Goal: Task Accomplishment & Management: Complete application form

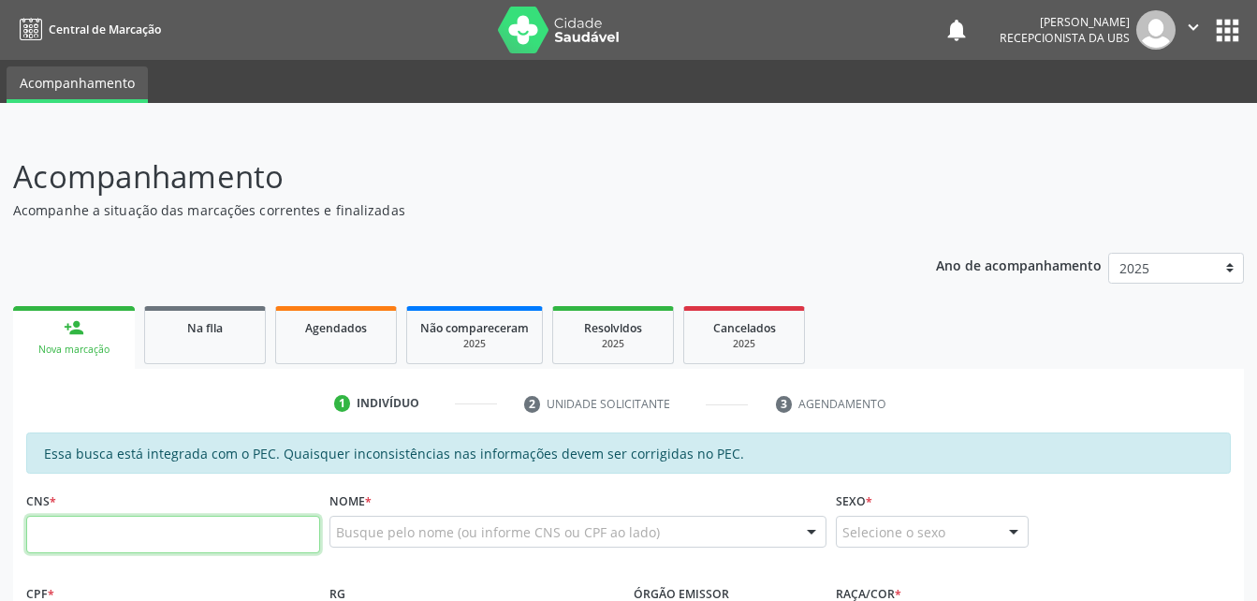
scroll to position [187, 0]
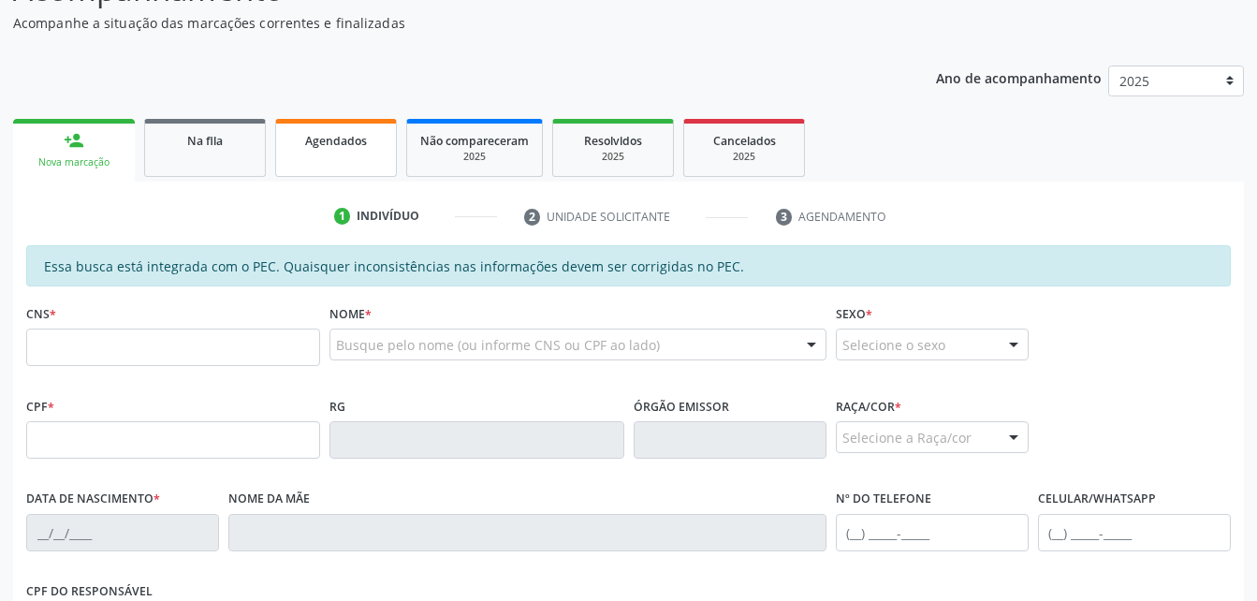
click at [302, 160] on link "Agendados" at bounding box center [336, 148] width 122 height 58
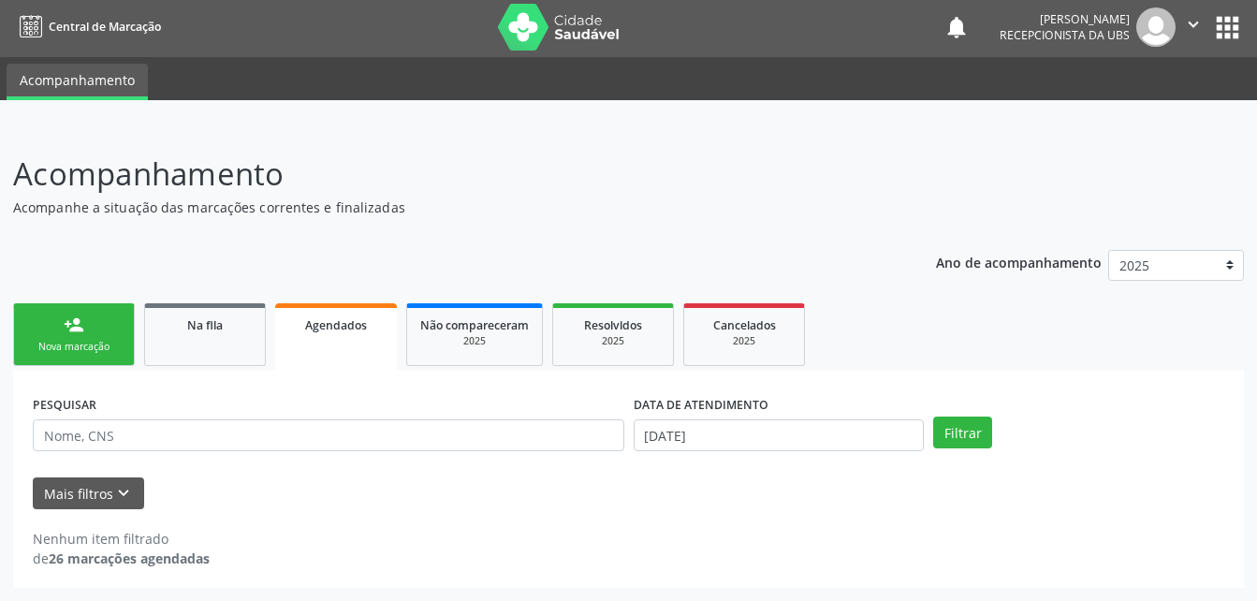
scroll to position [3, 0]
click at [114, 354] on div "Nova marcação" at bounding box center [74, 347] width 94 height 14
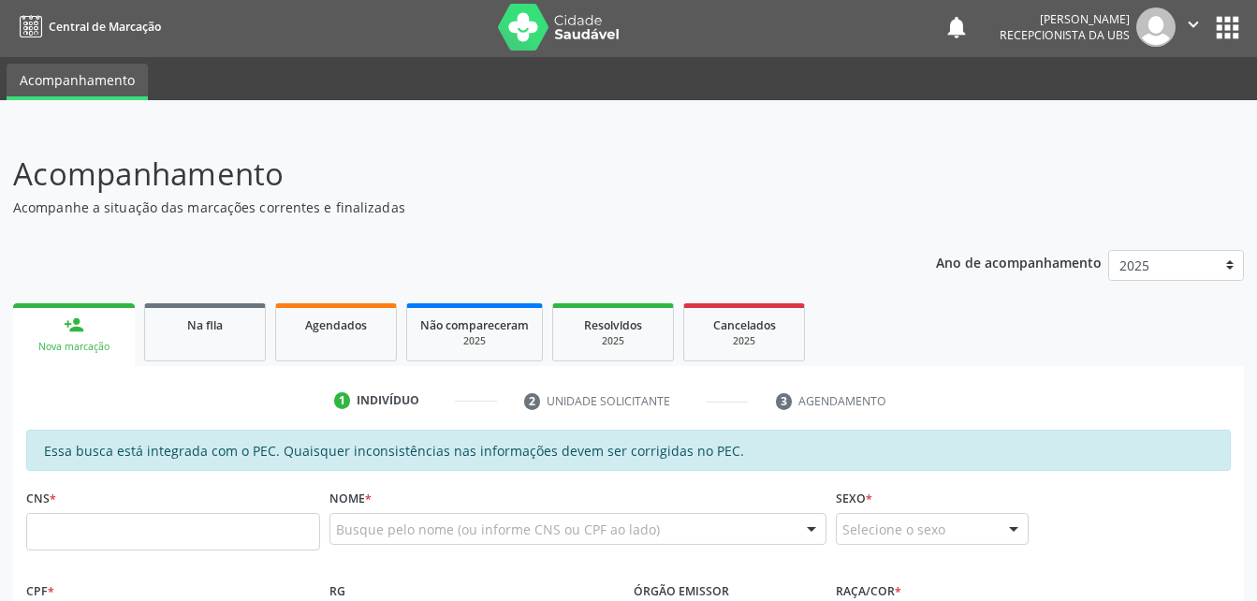
scroll to position [190, 0]
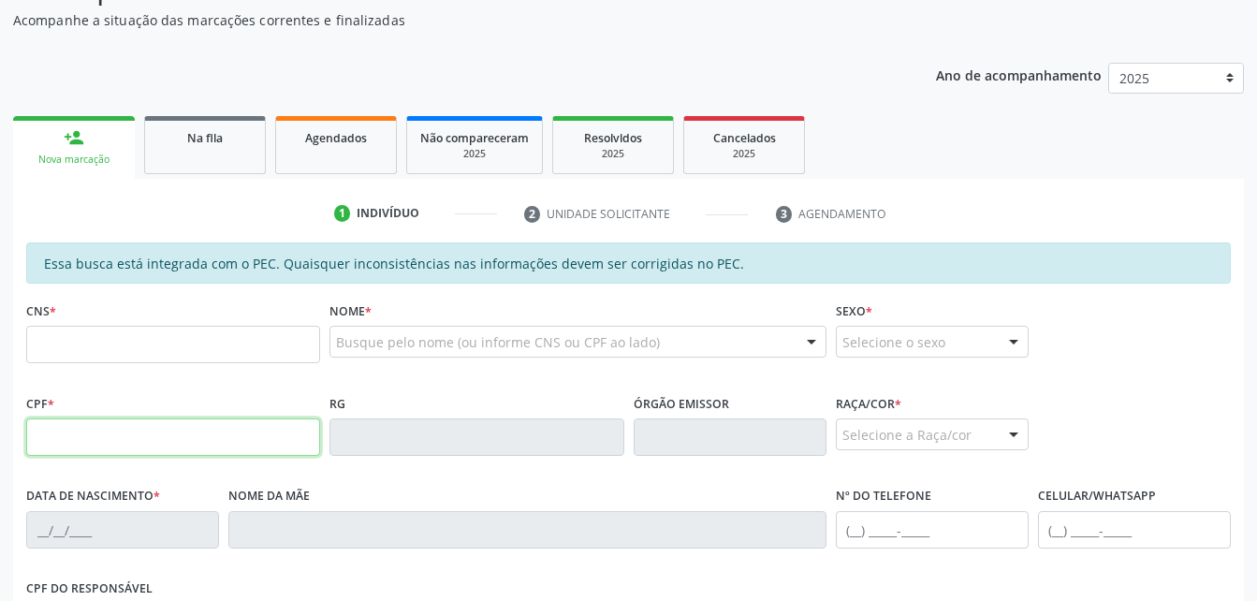
click at [147, 452] on input "text" at bounding box center [173, 436] width 294 height 37
type input "166.991.414-30"
type input "10/09/2019"
type input "Maria Jeane da Silva Santos Vieira"
type input "(82) 98216-0723"
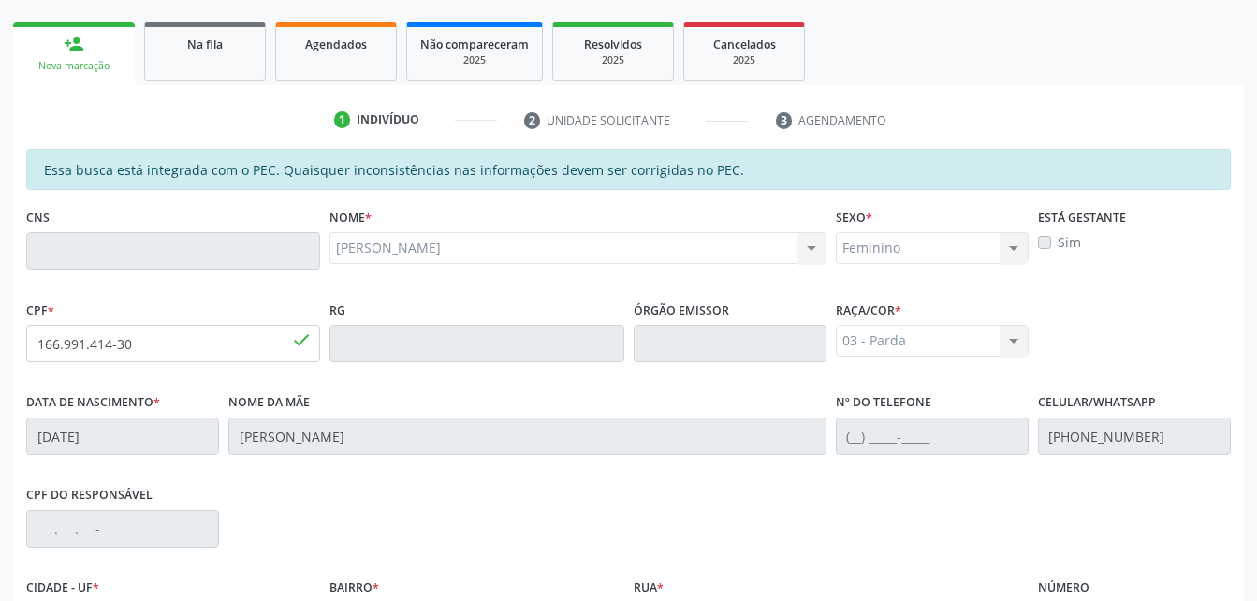
scroll to position [494, 0]
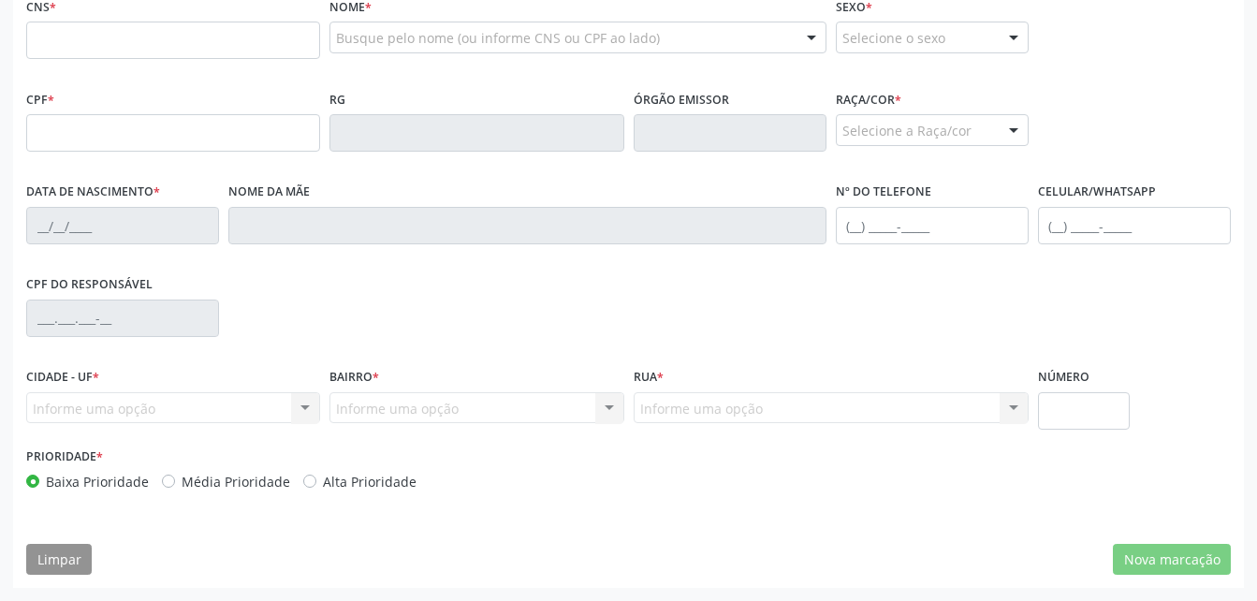
scroll to position [494, 0]
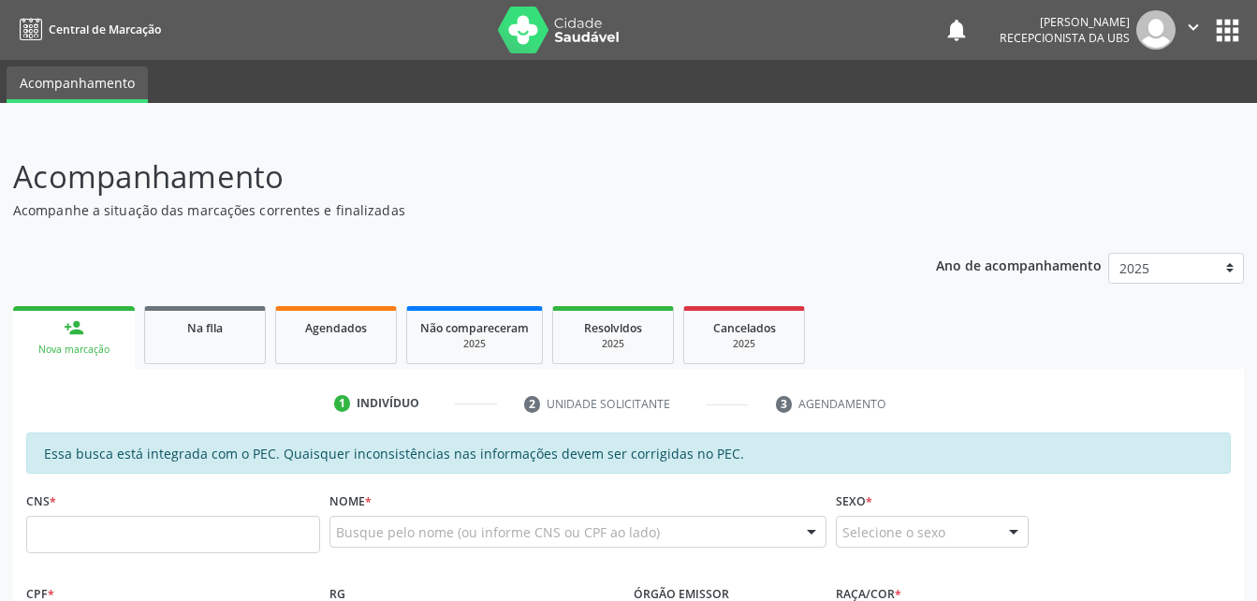
scroll to position [187, 0]
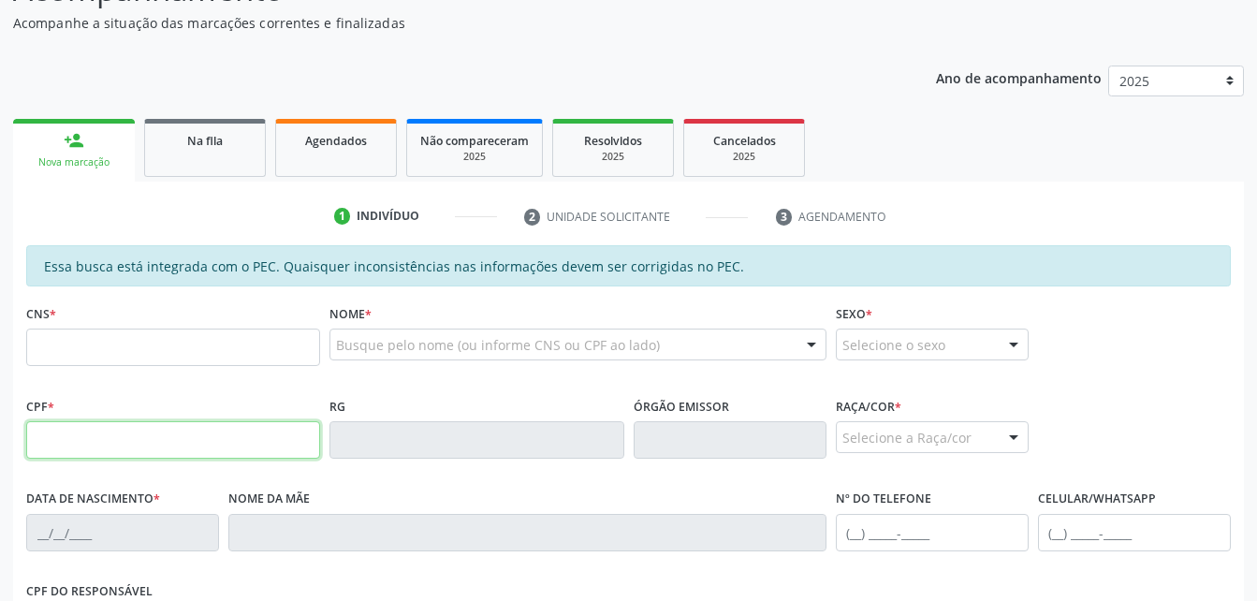
click at [226, 431] on input "text" at bounding box center [173, 439] width 294 height 37
paste input "166.991.414-30"
type input "166.991.414-30"
type input "10/09/2019"
type input "Maria Jeane da Silva Santos Vieira"
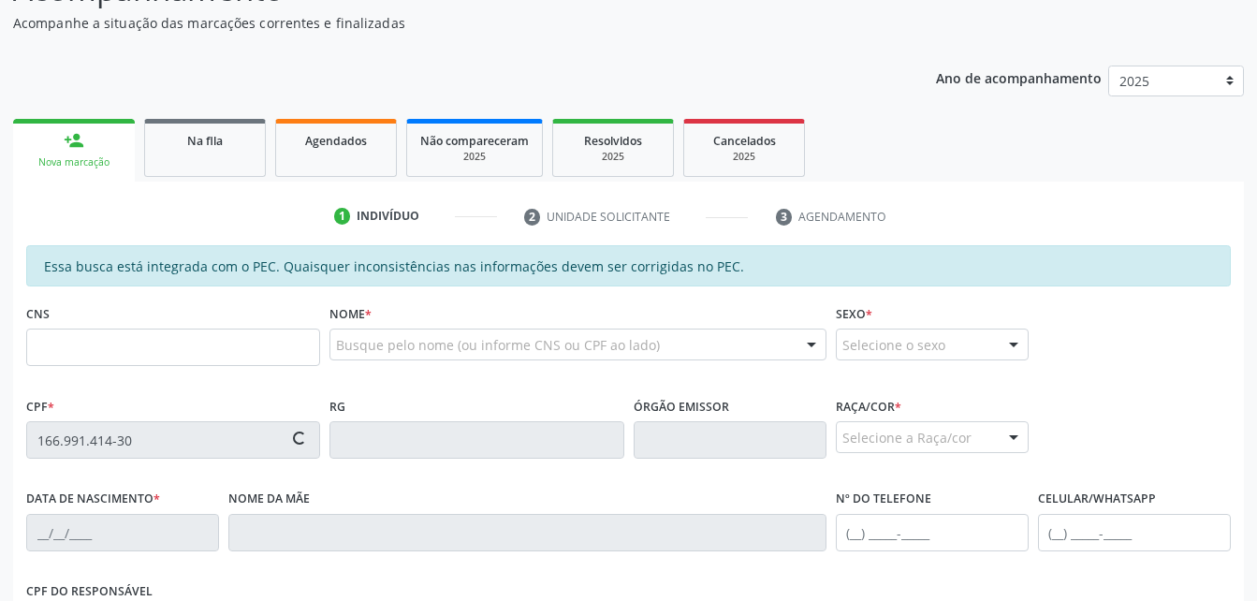
type input "(82) 98216-0723"
type input "S/N"
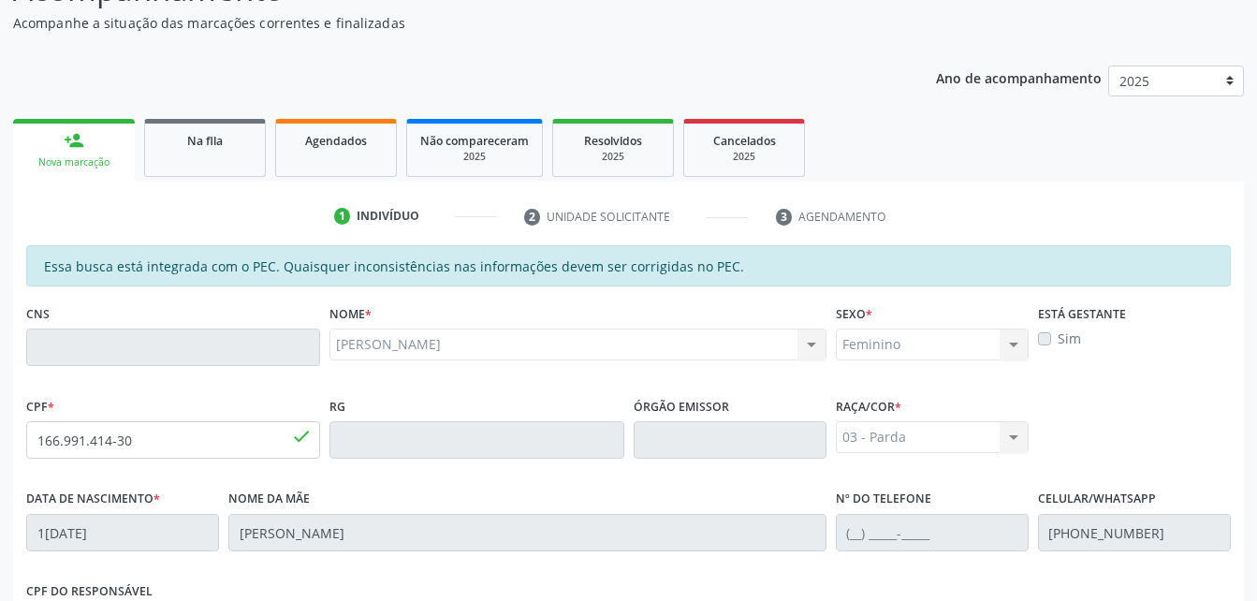
scroll to position [494, 0]
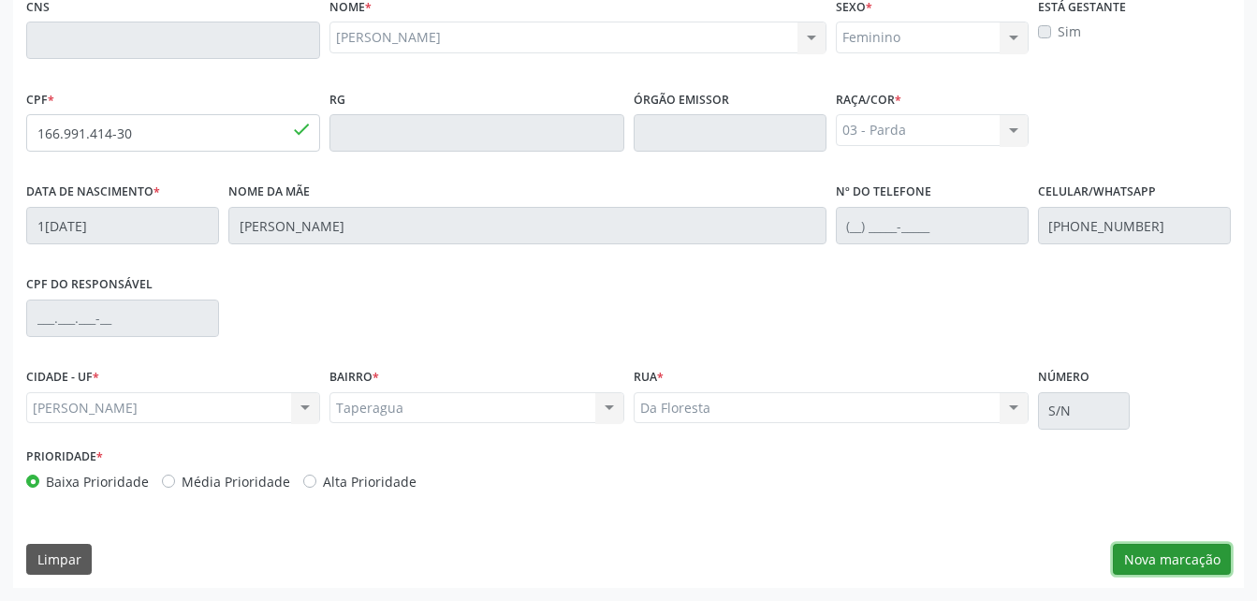
click at [1172, 566] on button "Nova marcação" at bounding box center [1172, 560] width 118 height 32
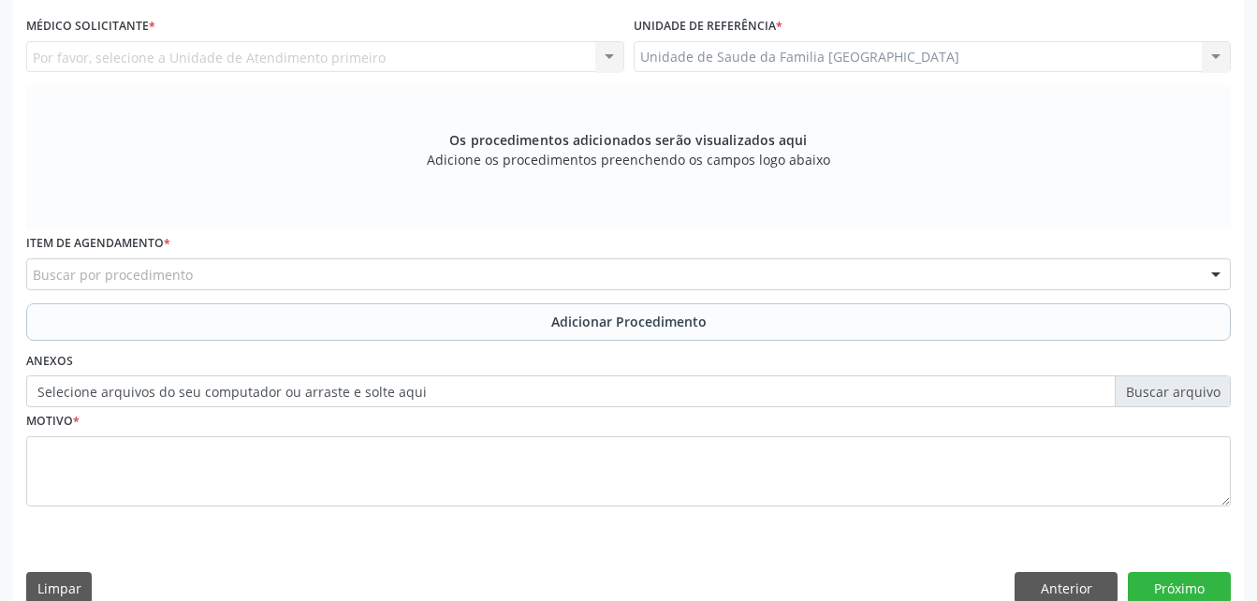
scroll to position [307, 0]
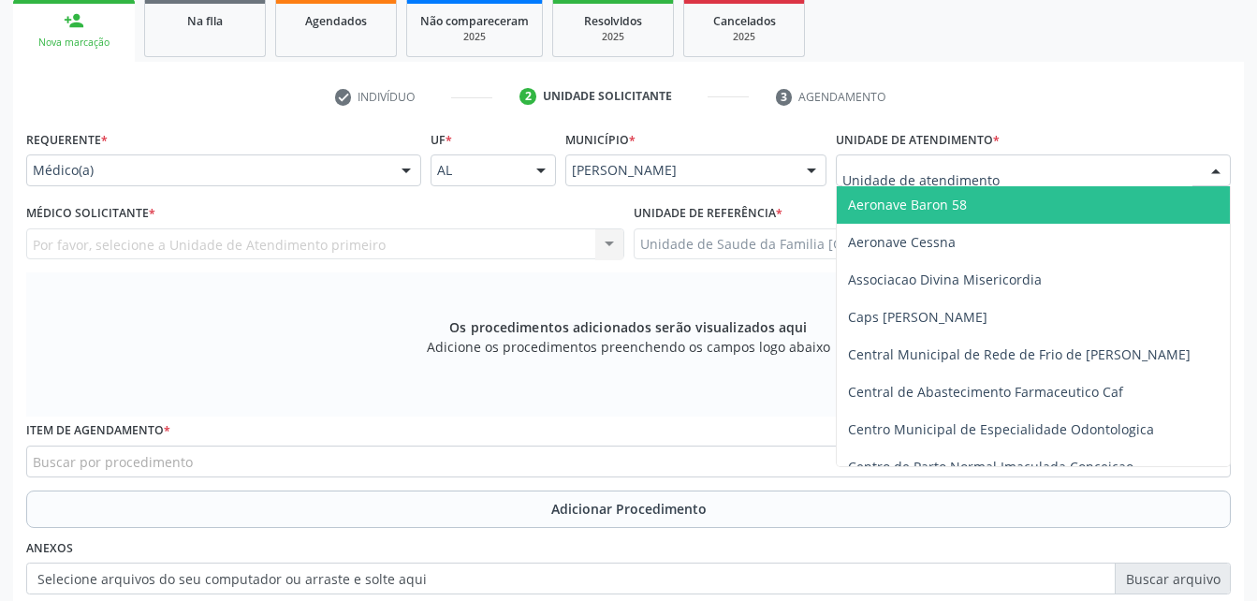
click at [982, 182] on div at bounding box center [1033, 170] width 395 height 32
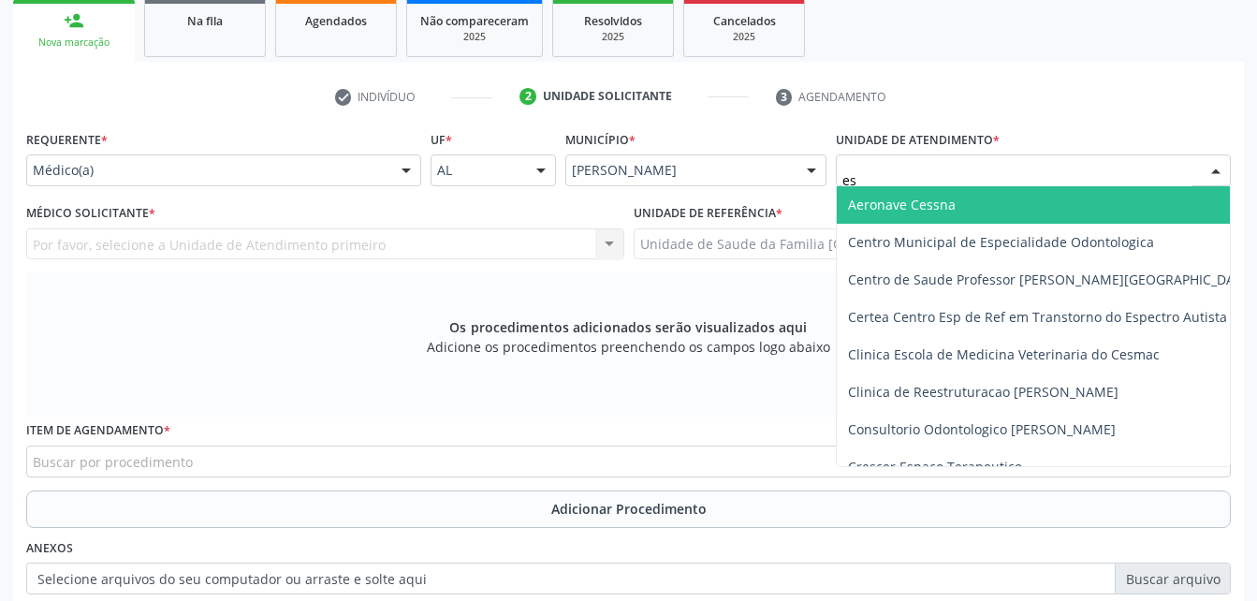
type input "est"
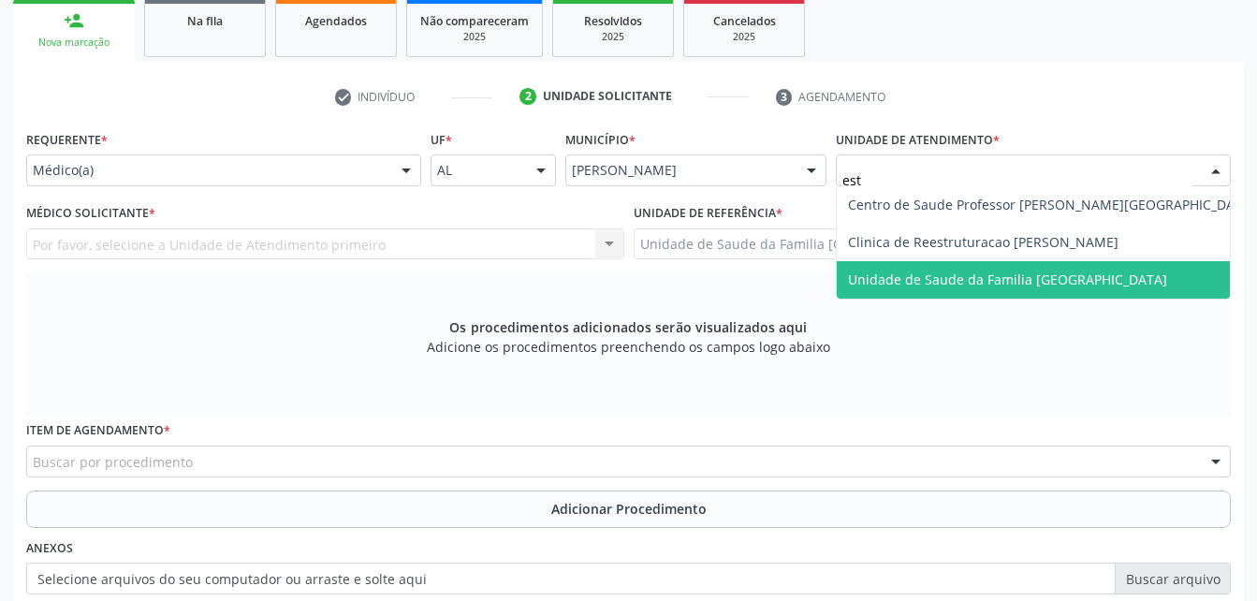
click at [1020, 277] on span "Unidade de Saude da Familia [GEOGRAPHIC_DATA]" at bounding box center [1007, 279] width 319 height 18
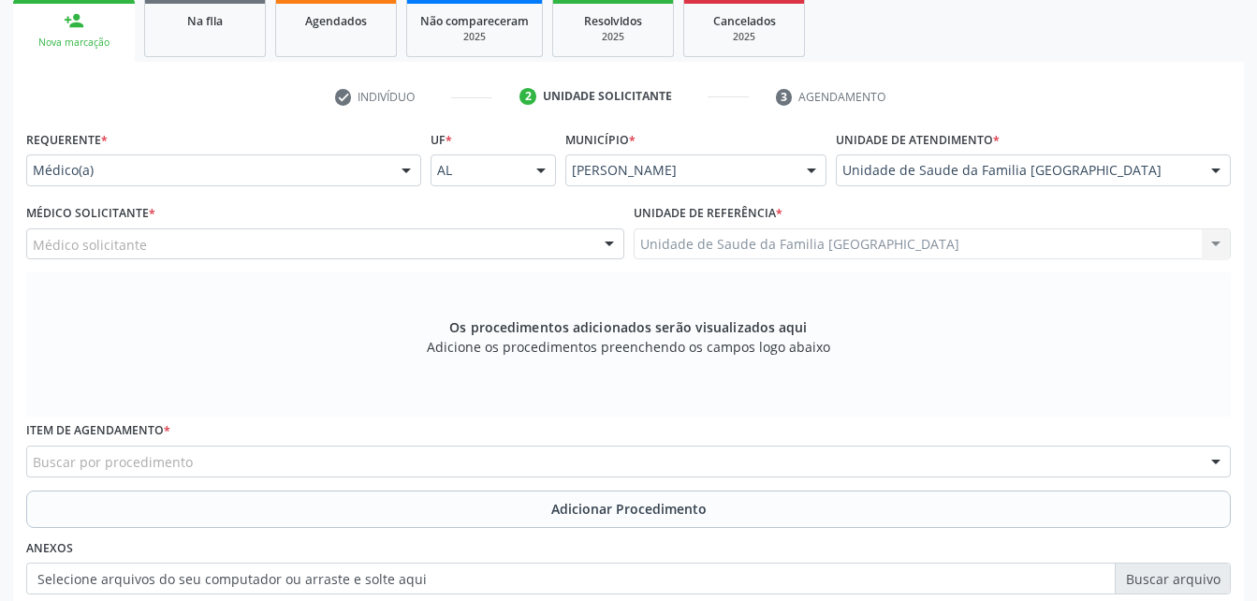
click at [573, 243] on div "Médico solicitante" at bounding box center [325, 244] width 598 height 32
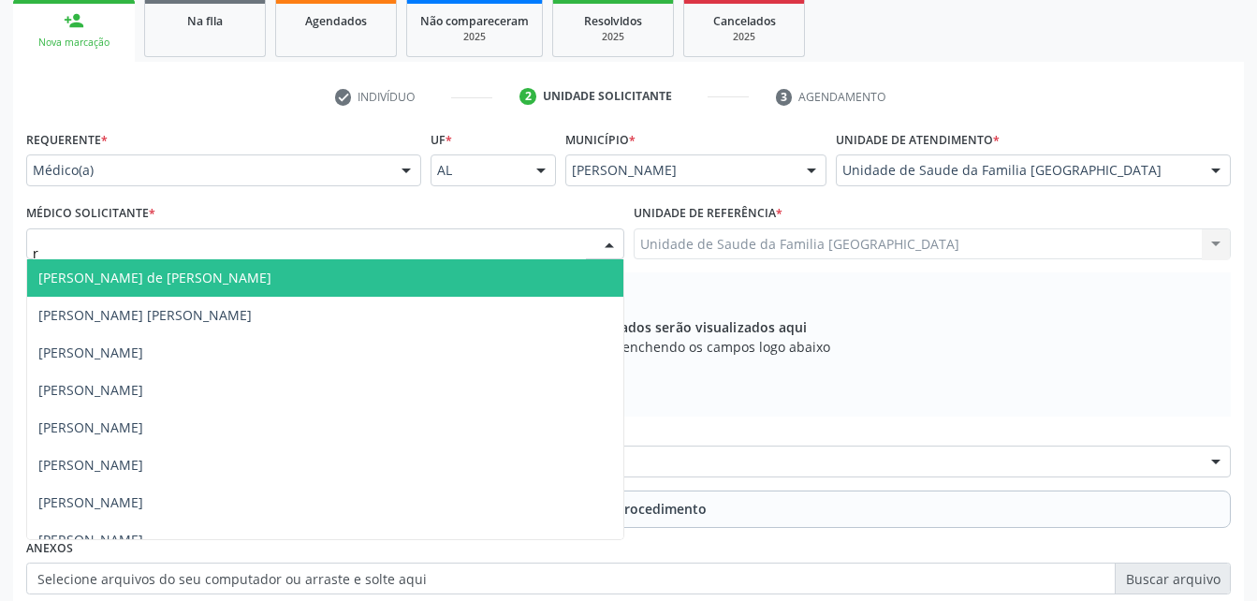
type input "ro"
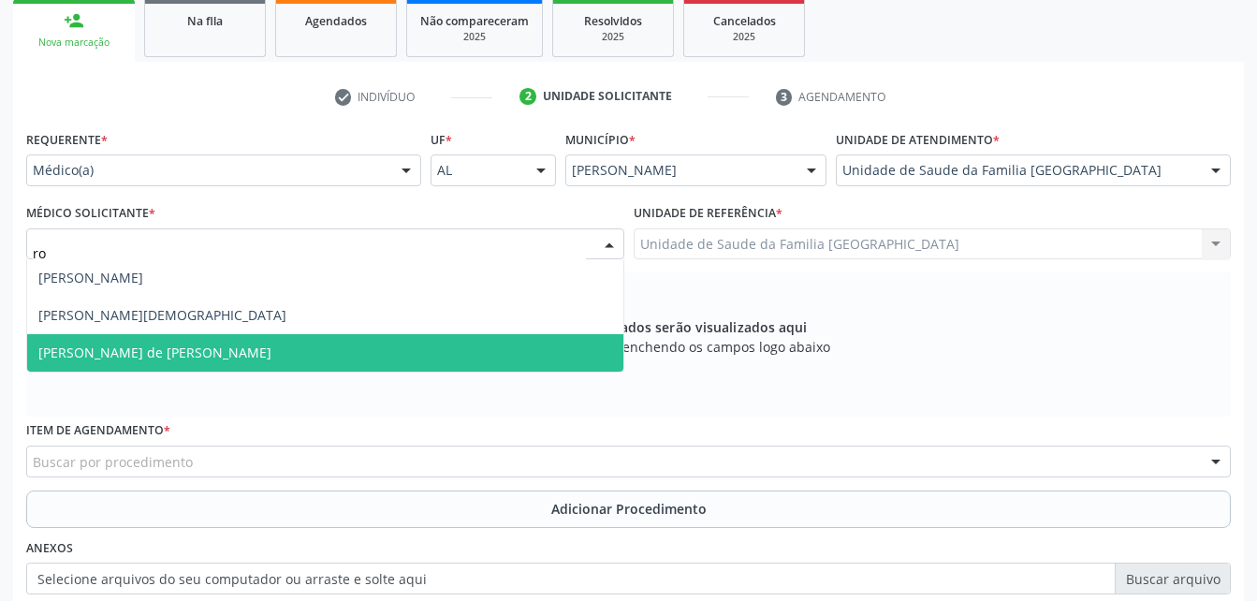
click at [533, 348] on span "Rodrigo Santana de Luna Batista" at bounding box center [325, 352] width 596 height 37
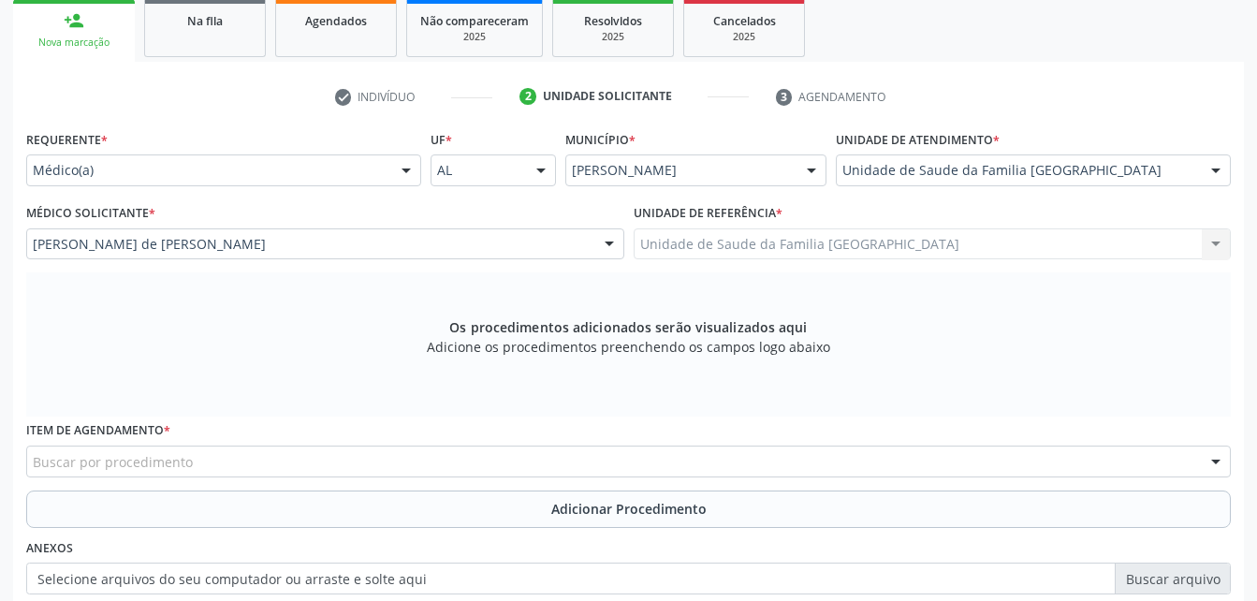
scroll to position [400, 0]
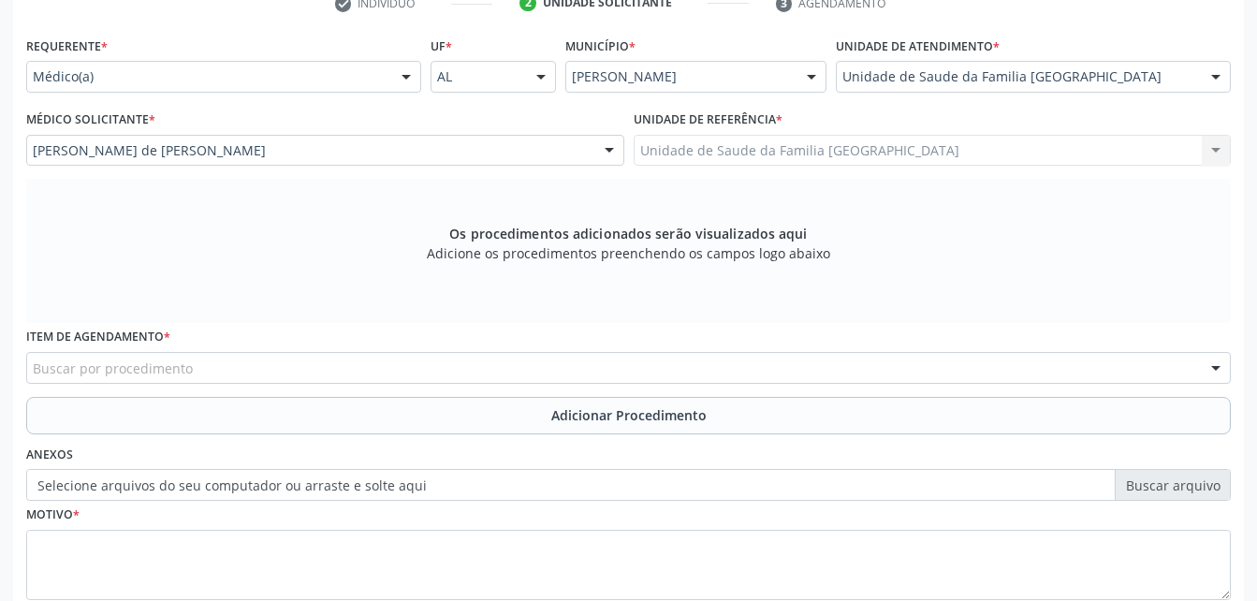
click at [546, 373] on div "Buscar por procedimento" at bounding box center [628, 368] width 1204 height 32
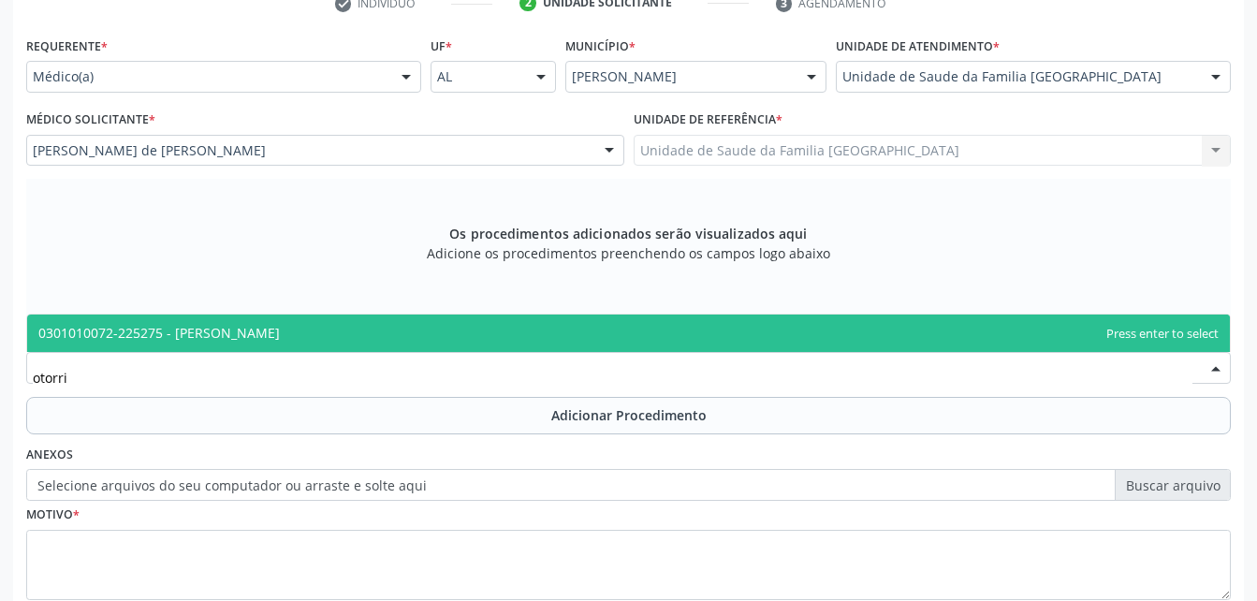
type input "otorrin"
click at [532, 331] on span "0301010072-225275 - Médico Otorrinolaringologista" at bounding box center [628, 332] width 1202 height 37
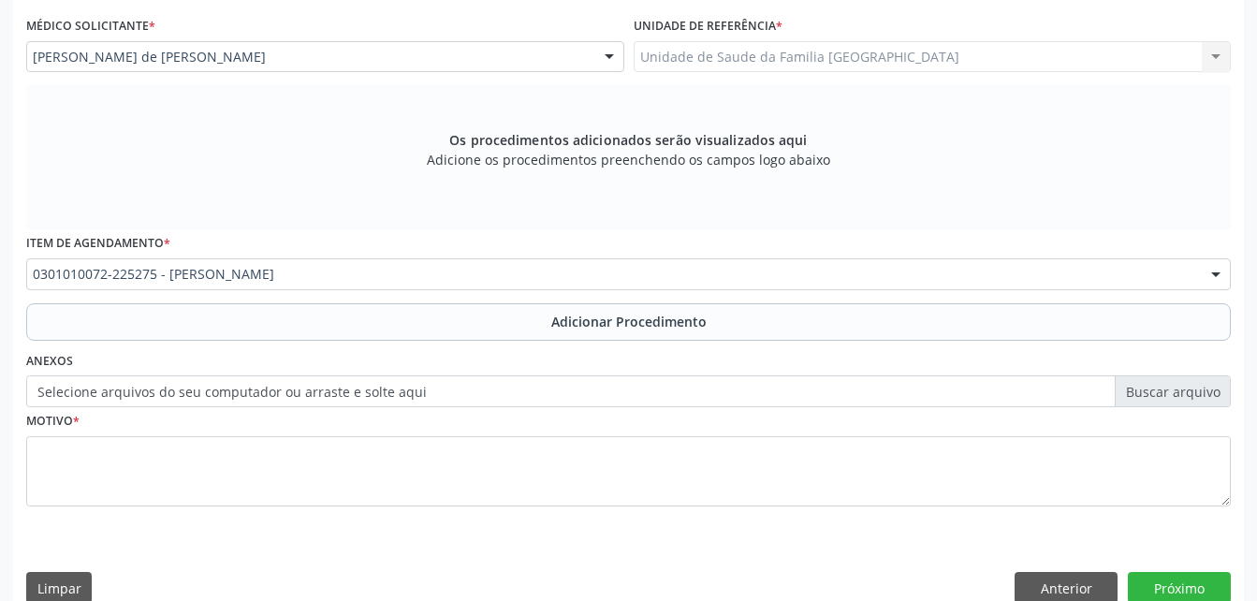
scroll to position [523, 0]
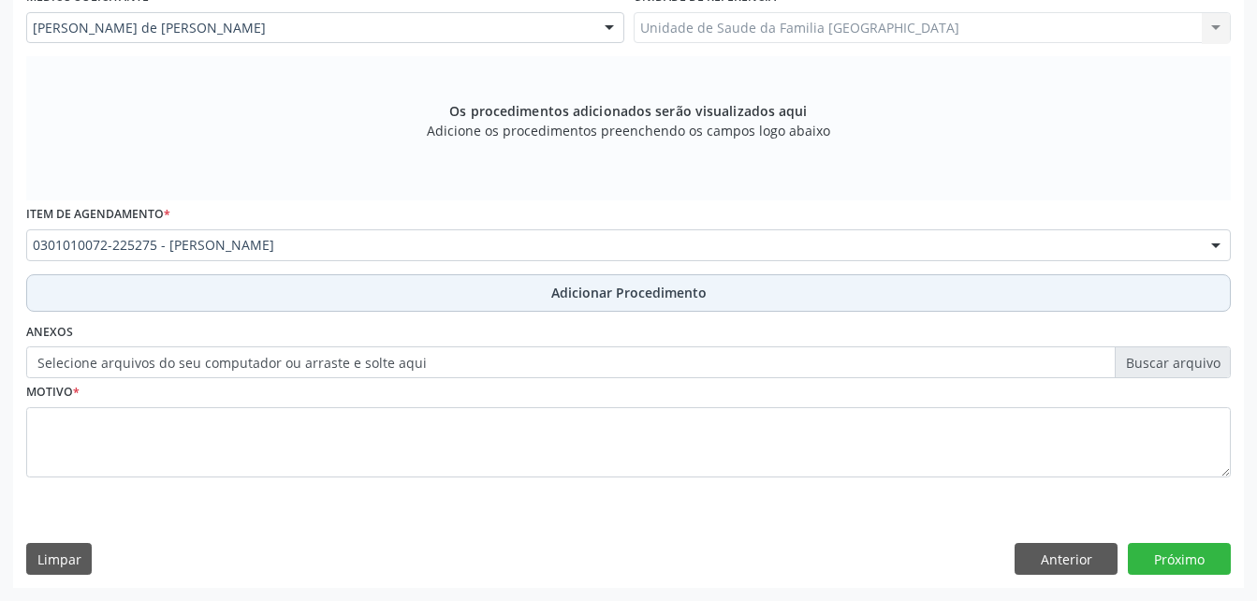
click at [554, 290] on span "Adicionar Procedimento" at bounding box center [628, 293] width 155 height 20
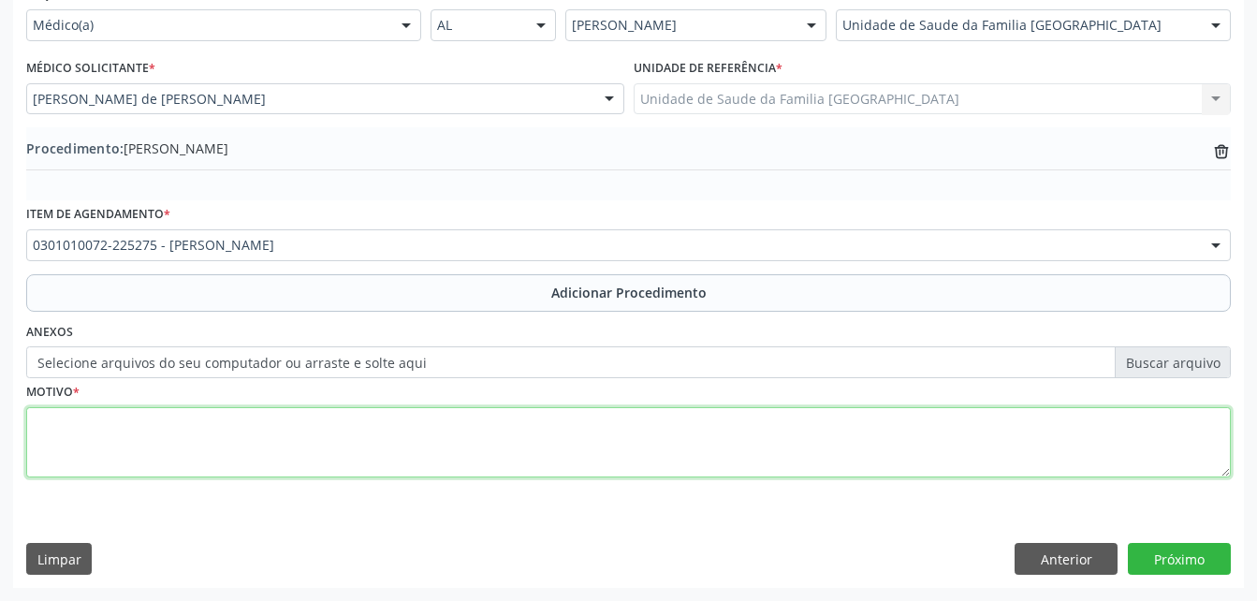
click at [461, 446] on textarea at bounding box center [628, 442] width 1204 height 71
type textarea "hipertrofia das adenoides"
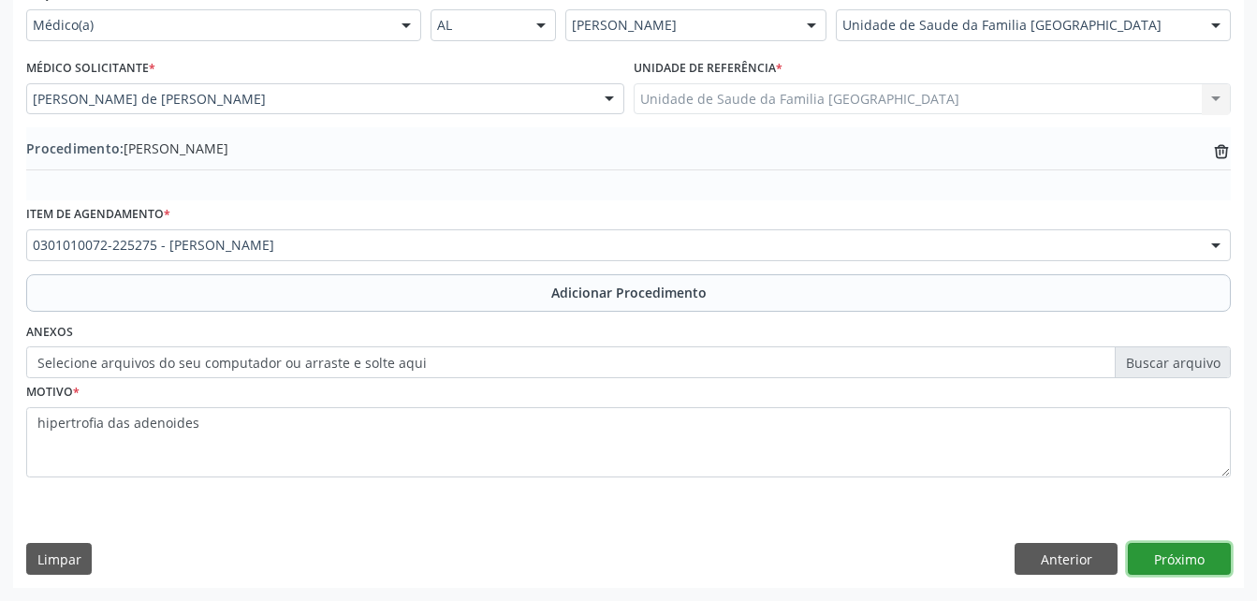
click at [1201, 566] on button "Próximo" at bounding box center [1179, 559] width 103 height 32
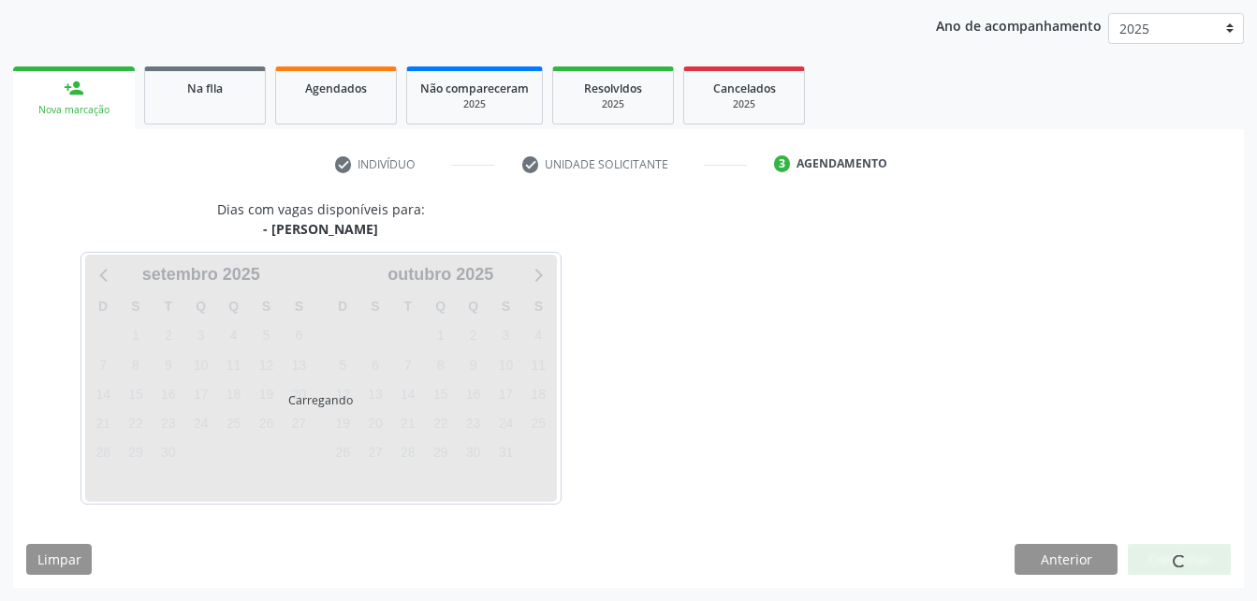
scroll to position [295, 0]
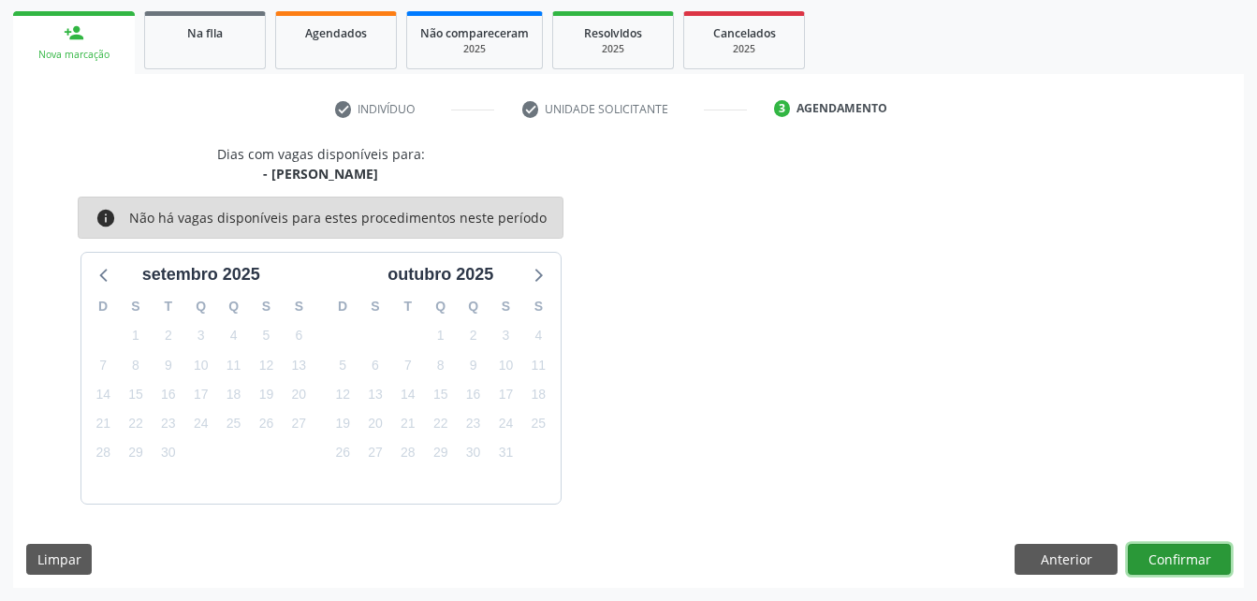
click at [1180, 564] on button "Confirmar" at bounding box center [1179, 560] width 103 height 32
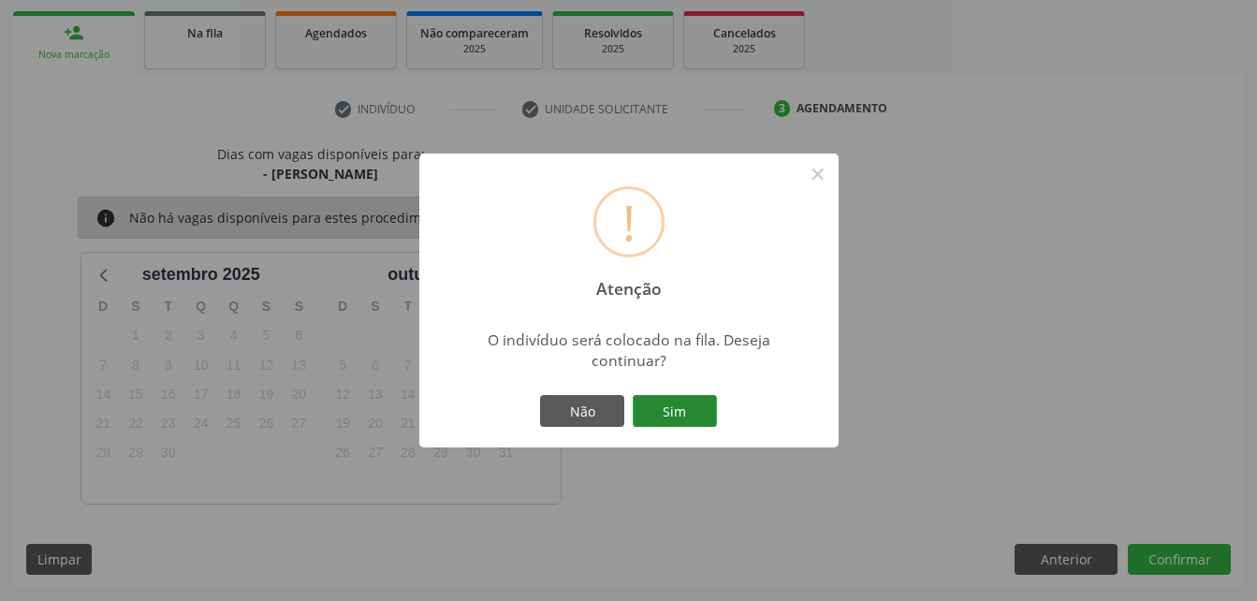
click at [704, 409] on button "Sim" at bounding box center [675, 411] width 84 height 32
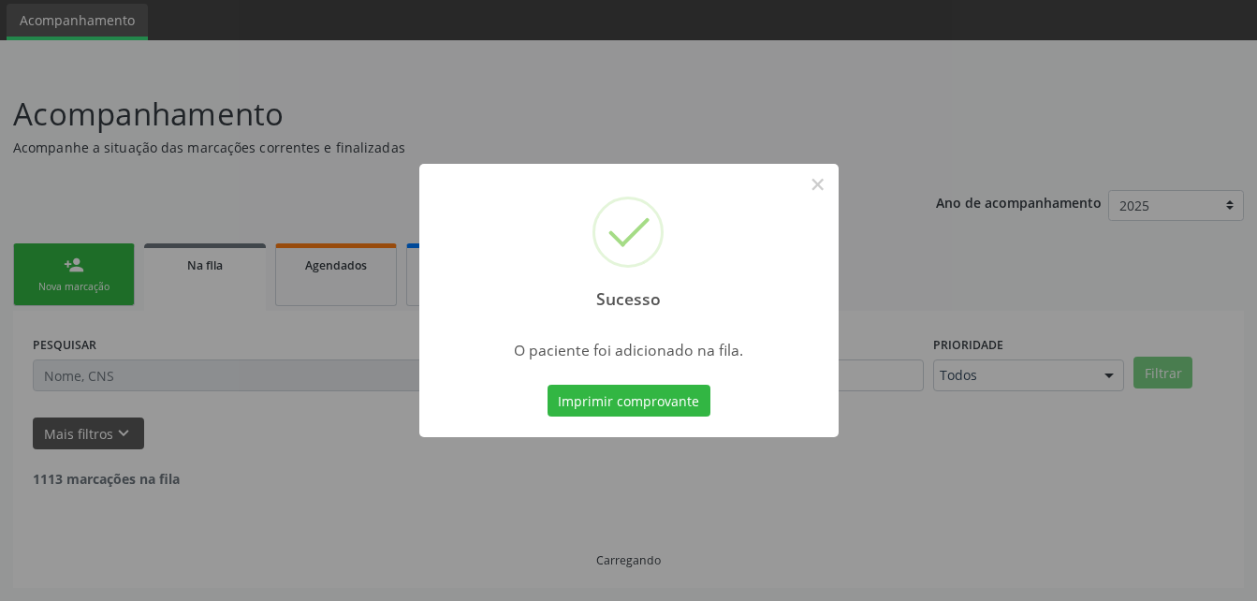
scroll to position [43, 0]
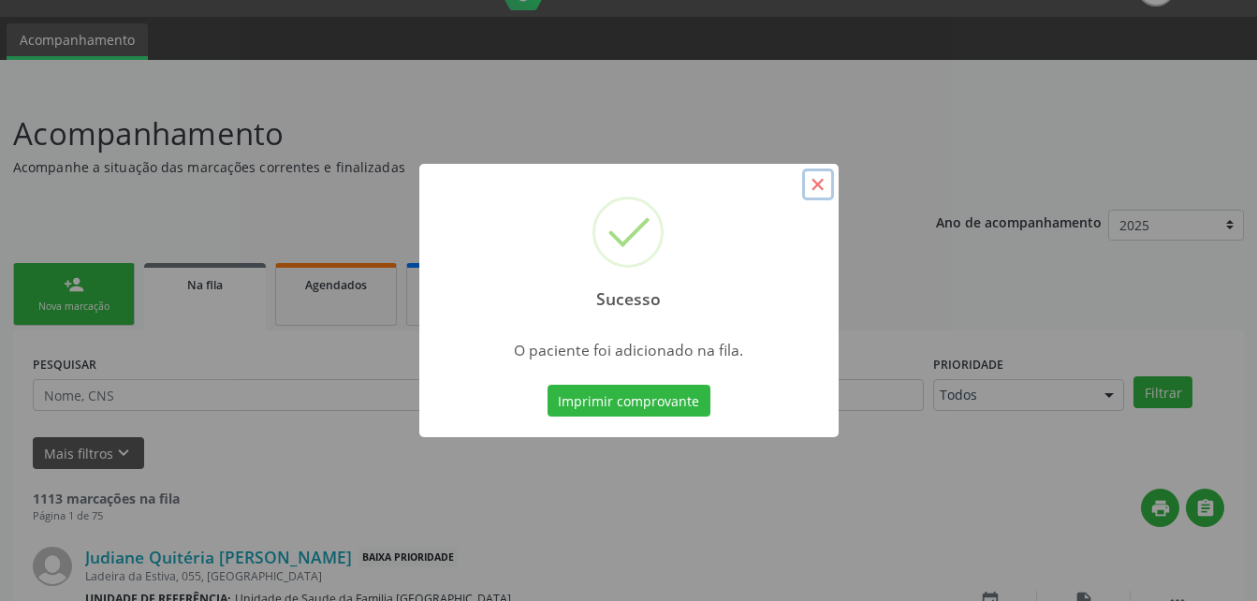
click at [825, 180] on button "×" at bounding box center [818, 184] width 32 height 32
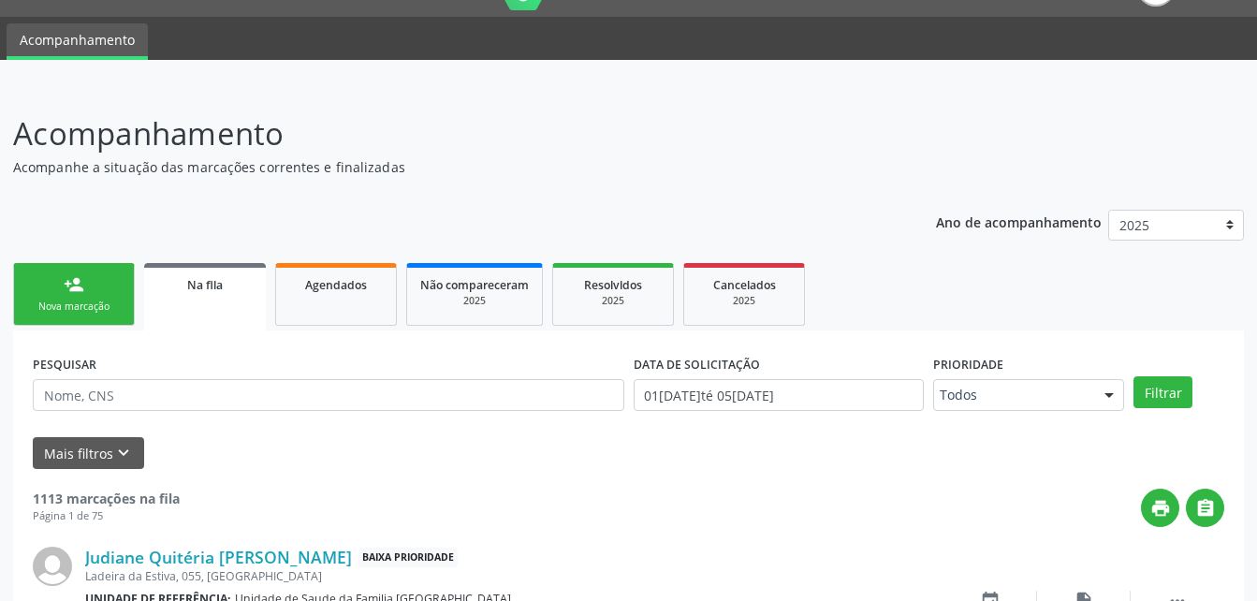
click at [110, 286] on link "person_add Nova marcação" at bounding box center [74, 294] width 122 height 63
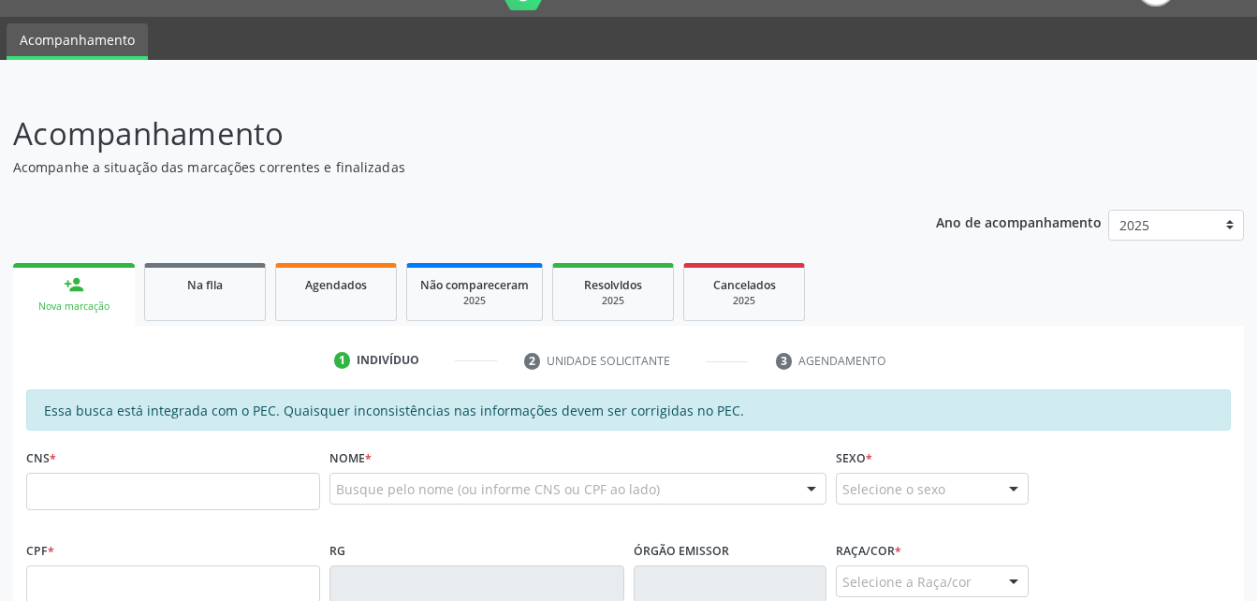
scroll to position [324, 0]
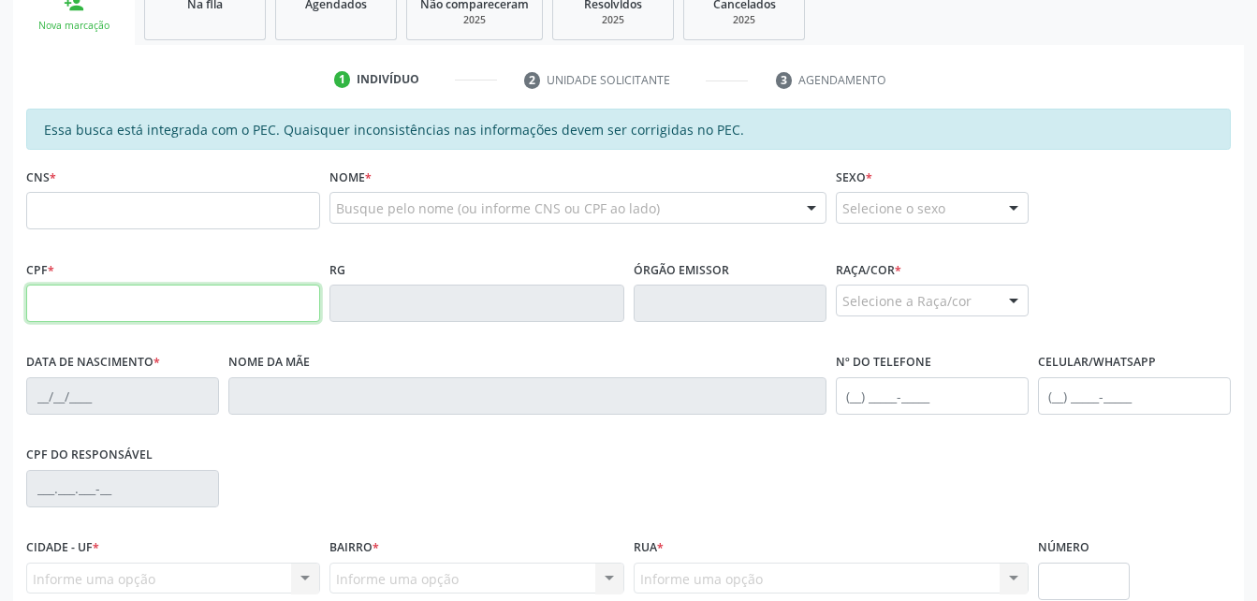
click at [282, 312] on input "text" at bounding box center [173, 302] width 294 height 37
paste input "166.991.414-30"
type input "166.991.414-30"
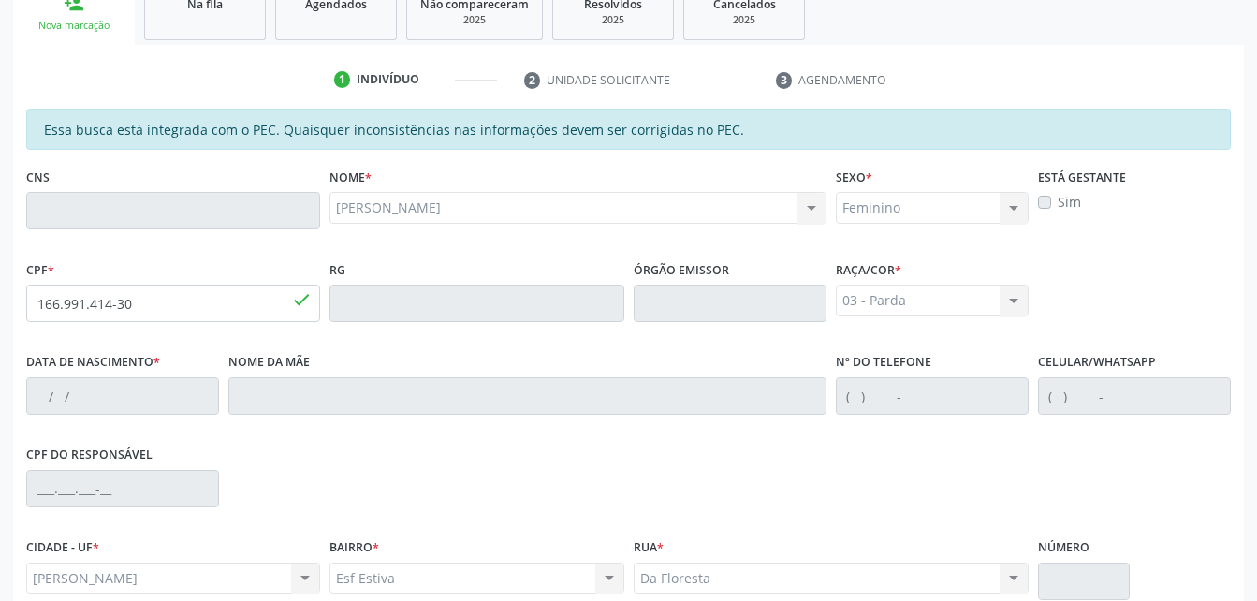
type input "10/09/2019"
type input "Maria Jeane da Silva Santos Vieira"
type input "(82) 98216-0723"
type input "S/N"
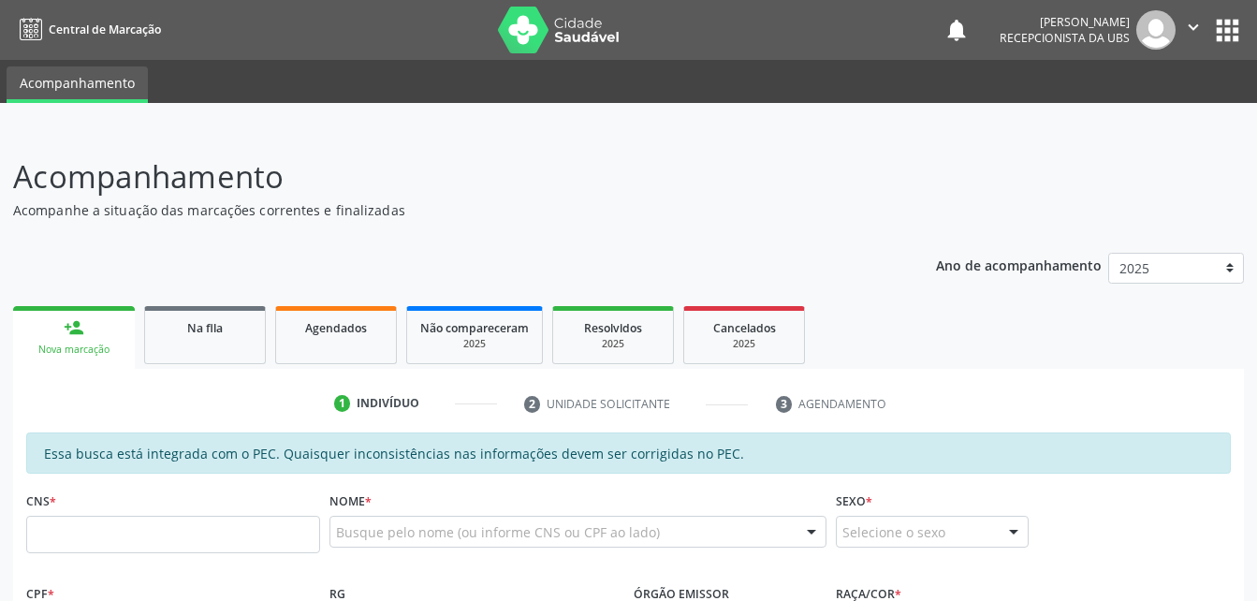
scroll to position [324, 0]
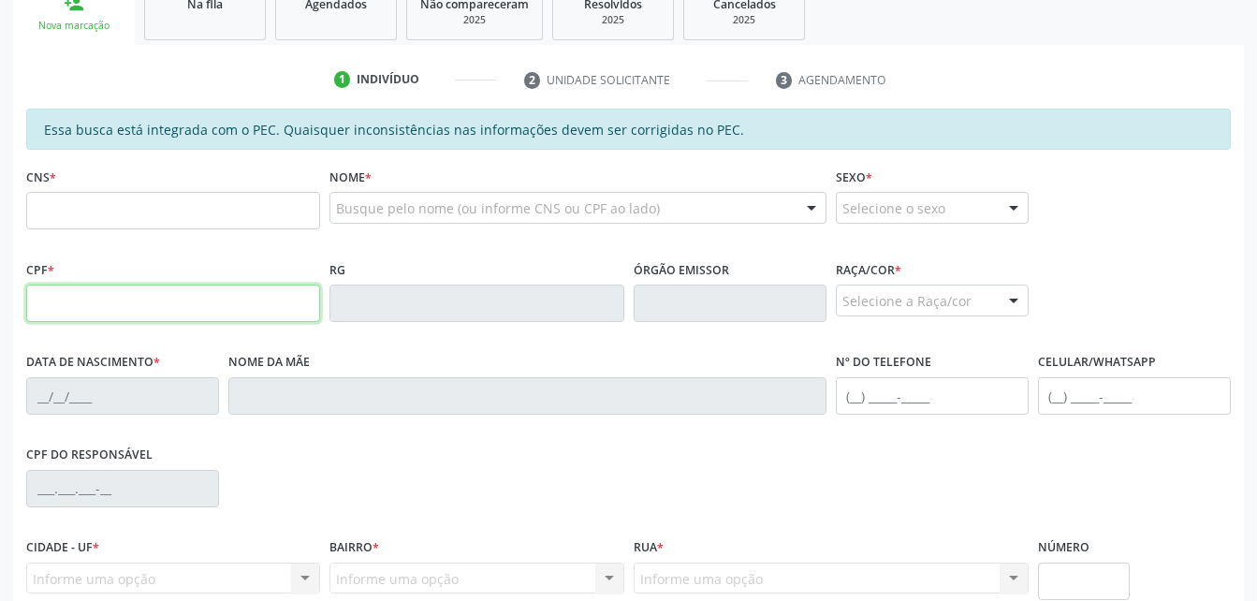
click at [129, 310] on input "text" at bounding box center [173, 302] width 294 height 37
type input "697.872.555-20"
type input "704 6041 2853 4422"
type input "02/03/1973"
type input "Maria do Socorro Alves da Silva"
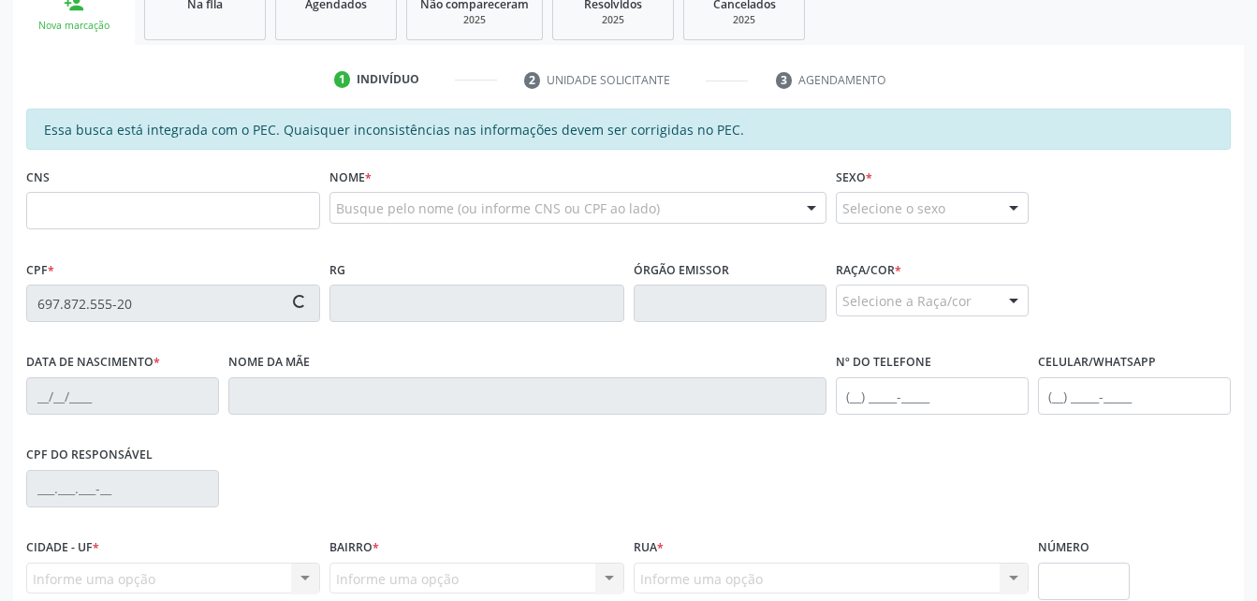
type input "(82) 99806-2880"
type input "S/N"
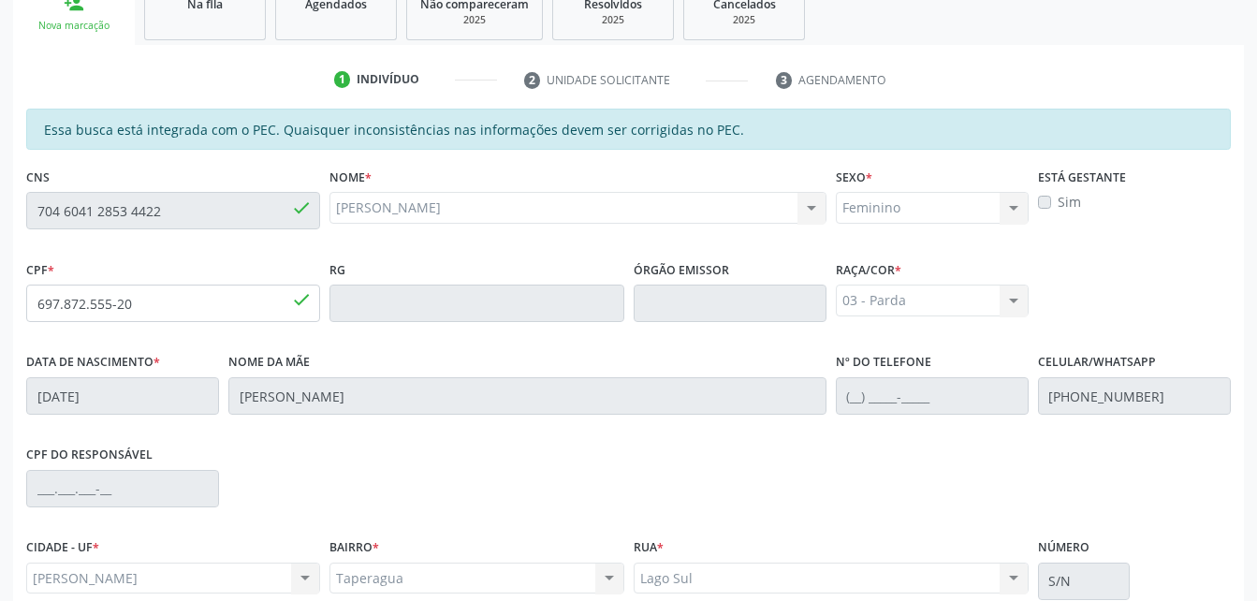
scroll to position [494, 0]
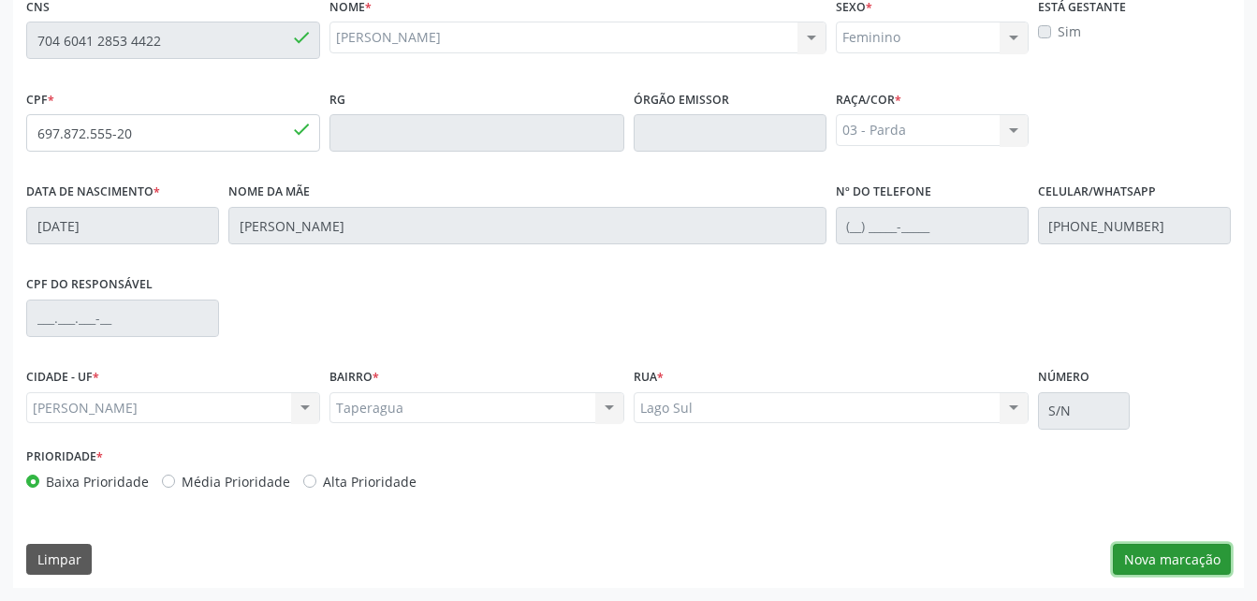
click at [1197, 558] on button "Nova marcação" at bounding box center [1172, 560] width 118 height 32
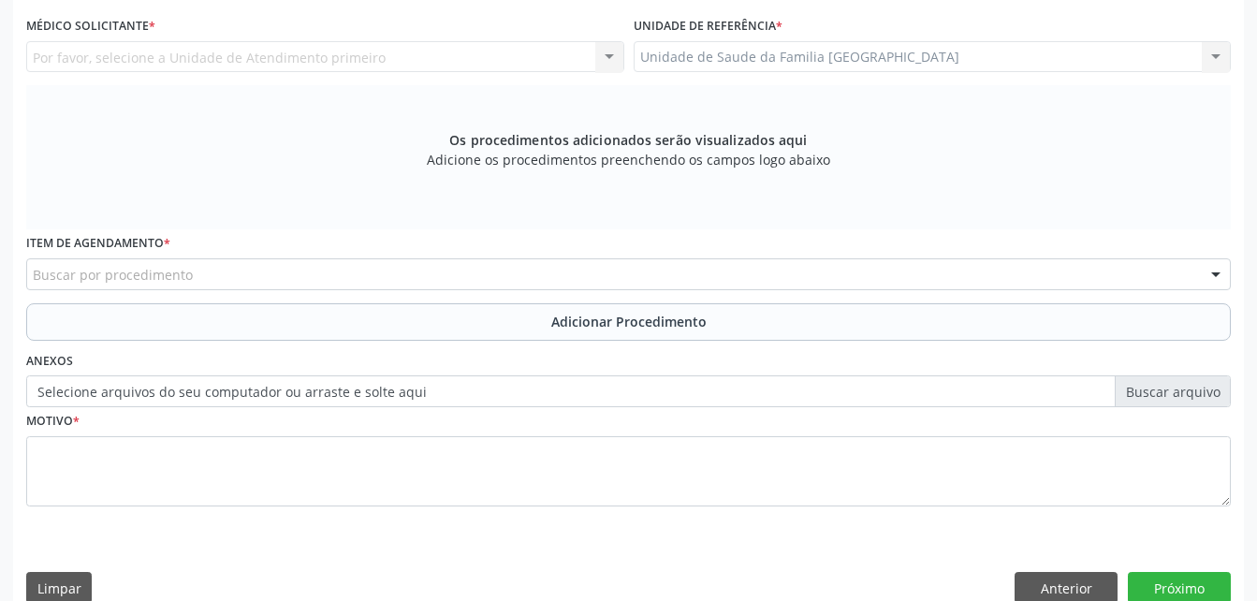
scroll to position [400, 0]
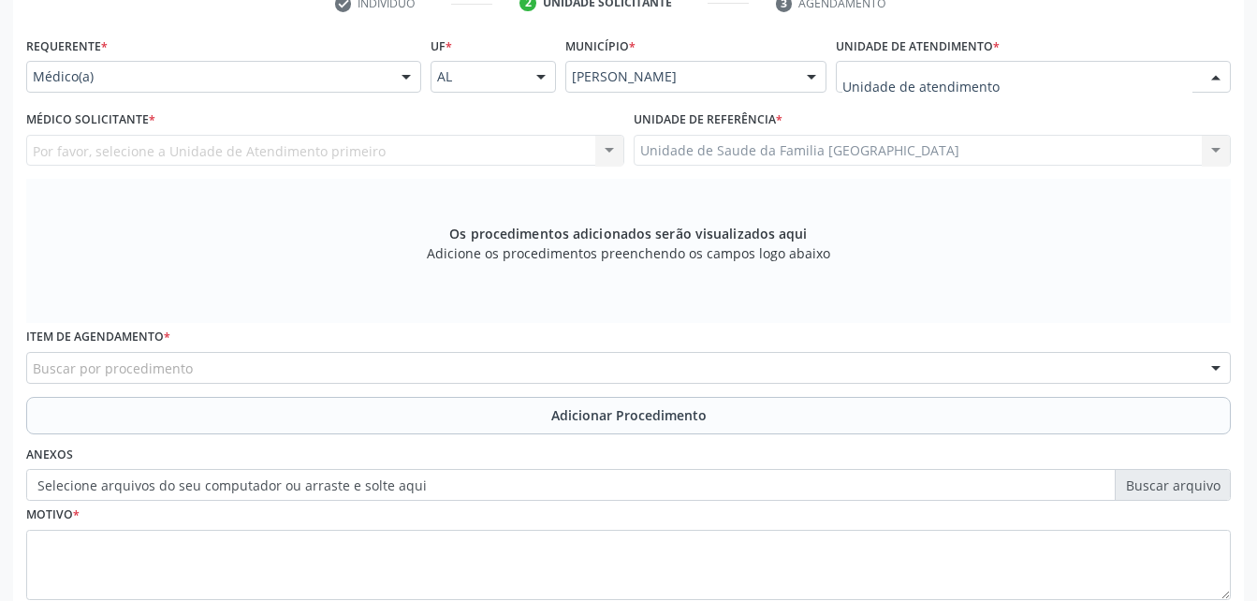
click at [999, 80] on div at bounding box center [1033, 77] width 395 height 32
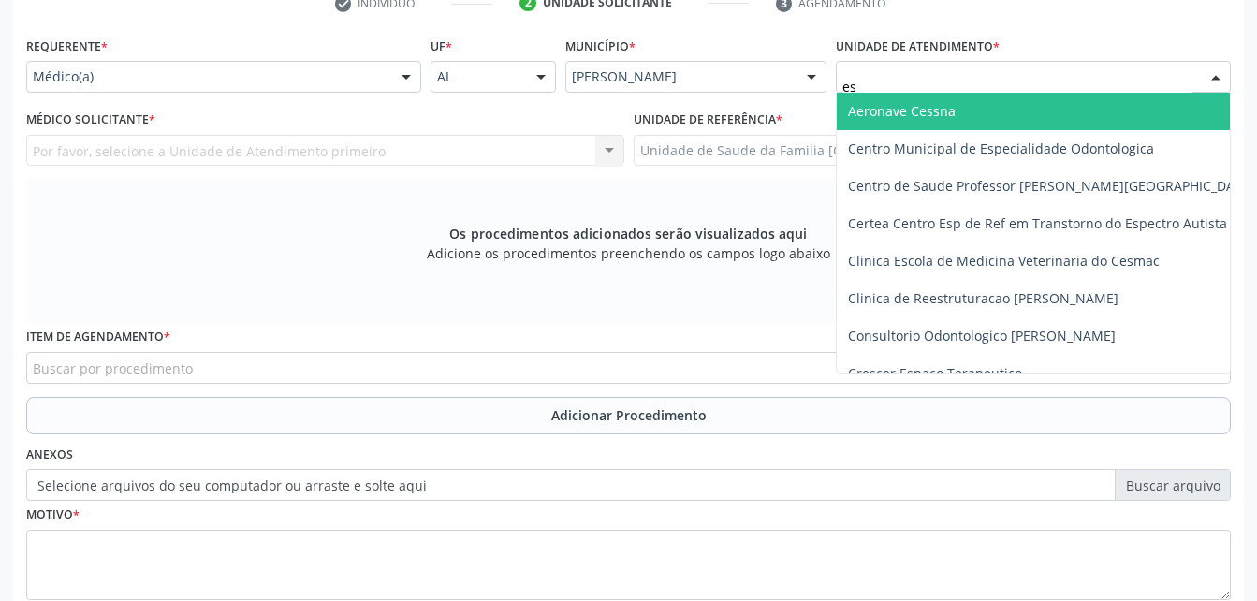
type input "est"
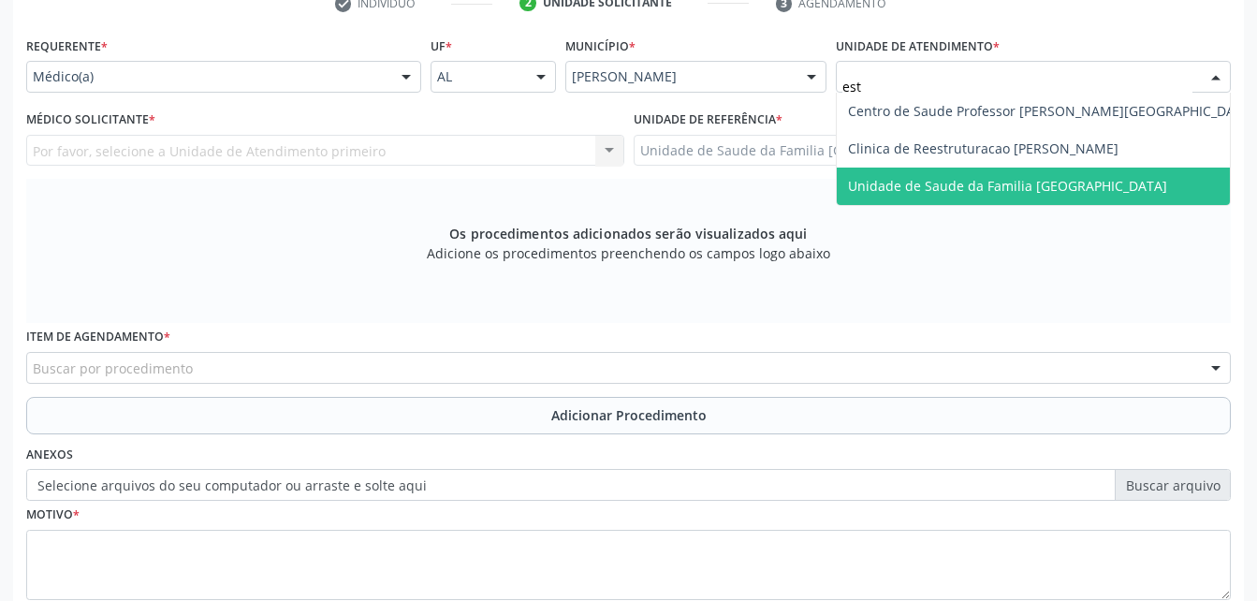
click at [1040, 171] on span "Unidade de Saude da Familia [GEOGRAPHIC_DATA]" at bounding box center [1051, 185] width 429 height 37
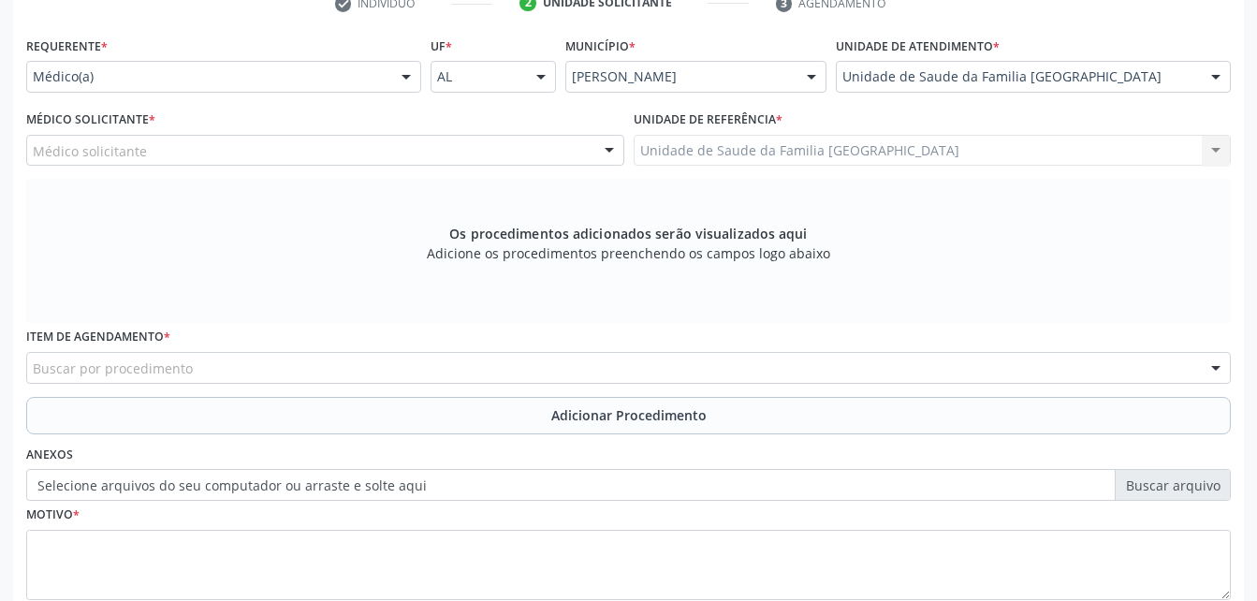
click at [223, 154] on div "Médico solicitante" at bounding box center [325, 151] width 598 height 32
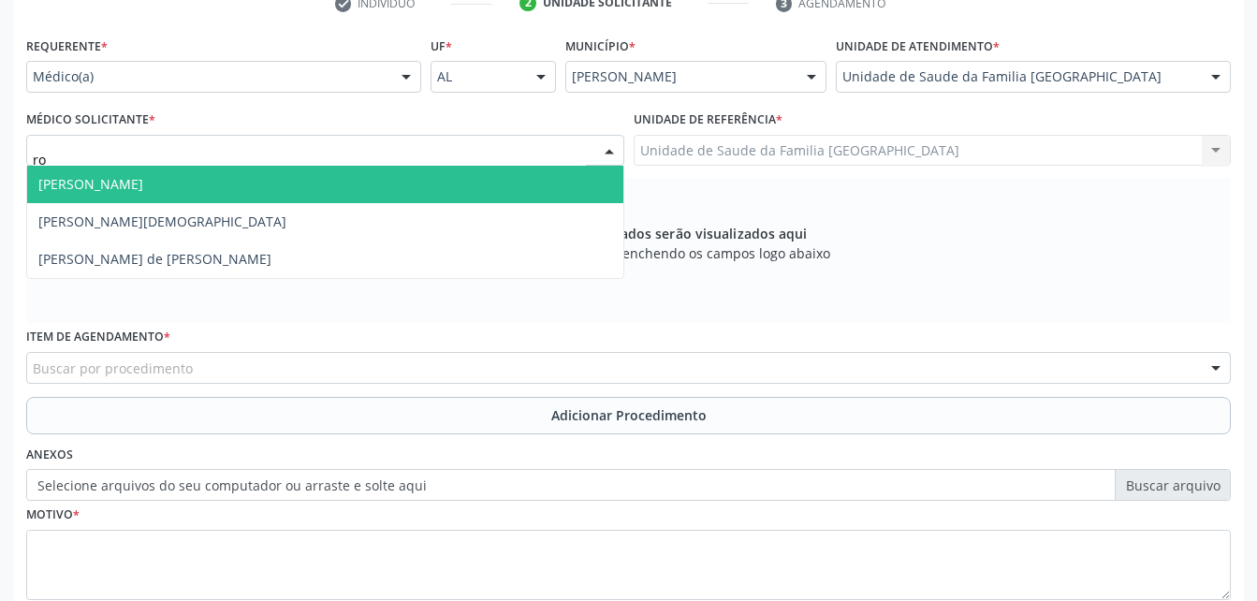
type input "rod"
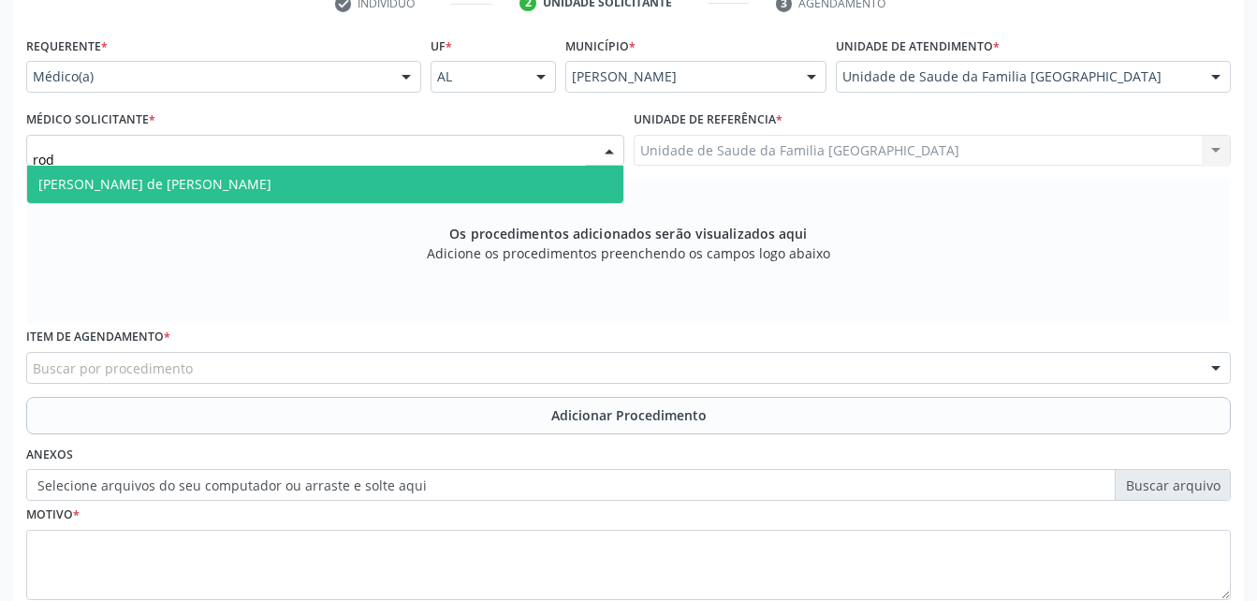
click at [255, 192] on span "Rodrigo Santana de Luna Batista" at bounding box center [325, 184] width 596 height 37
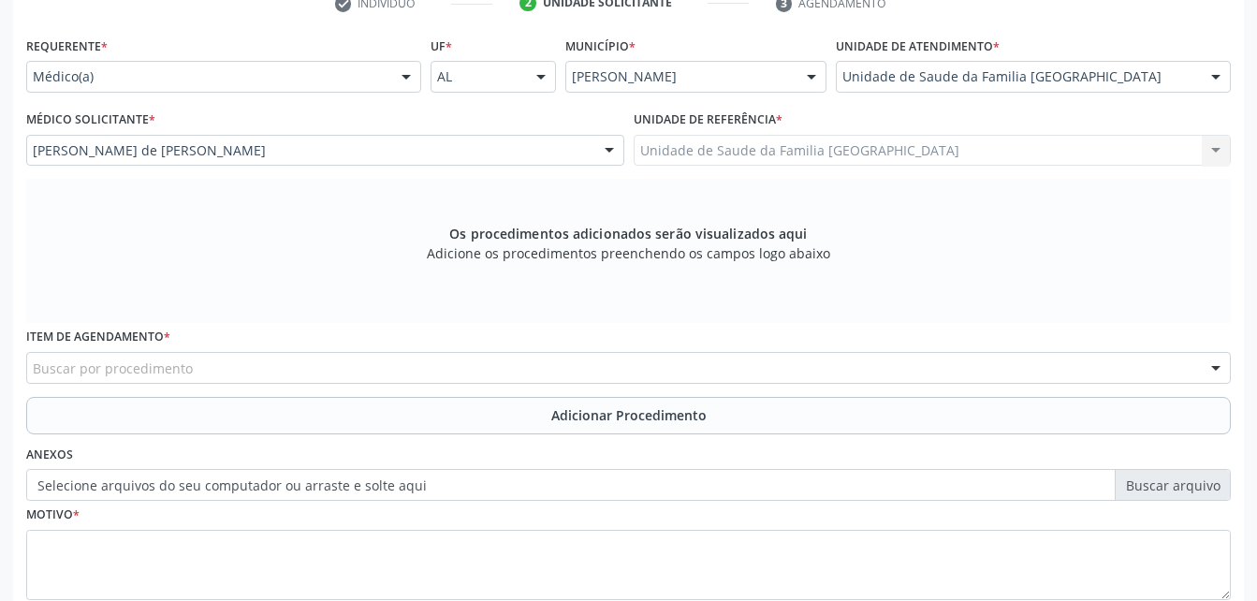
scroll to position [494, 0]
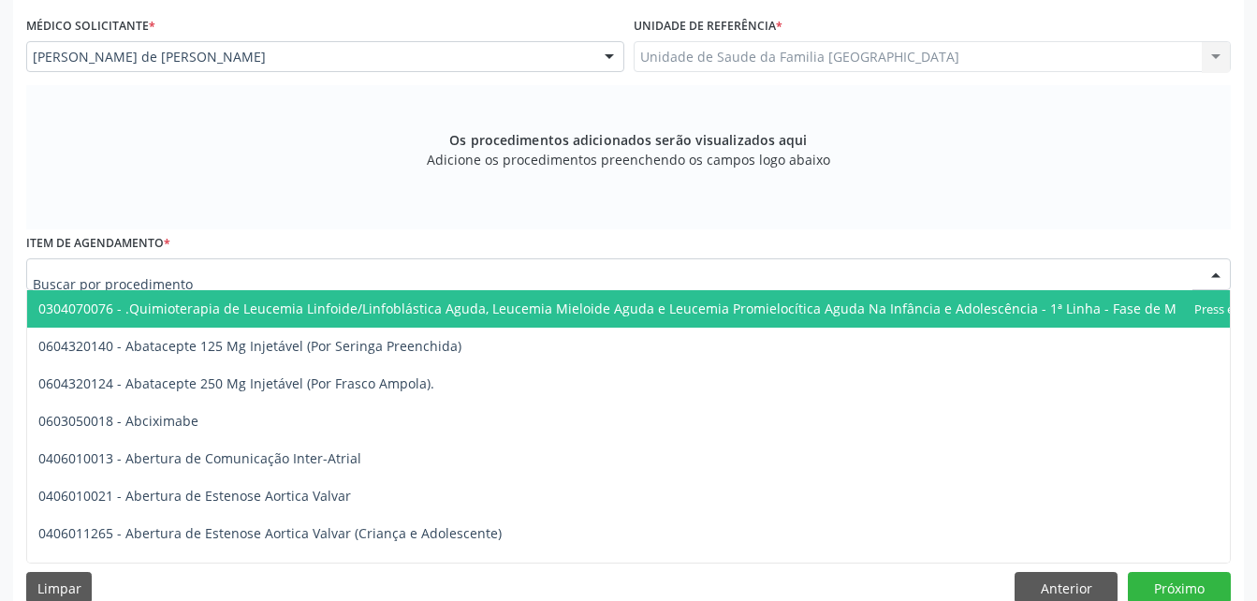
click at [295, 277] on div at bounding box center [628, 274] width 1204 height 32
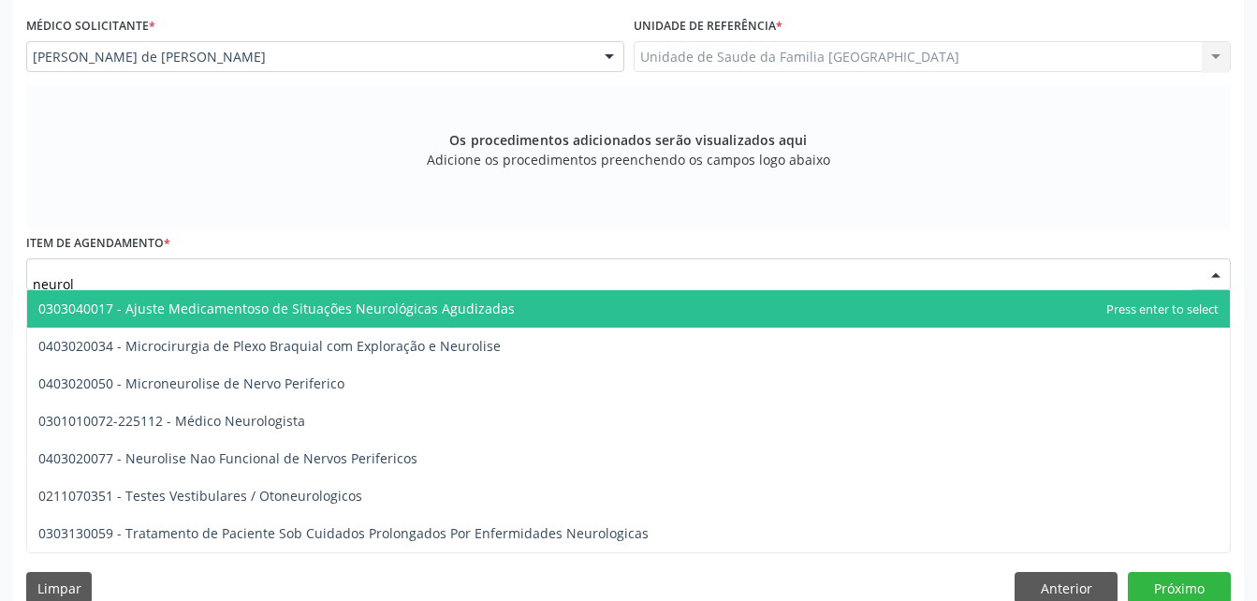
type input "neurolo"
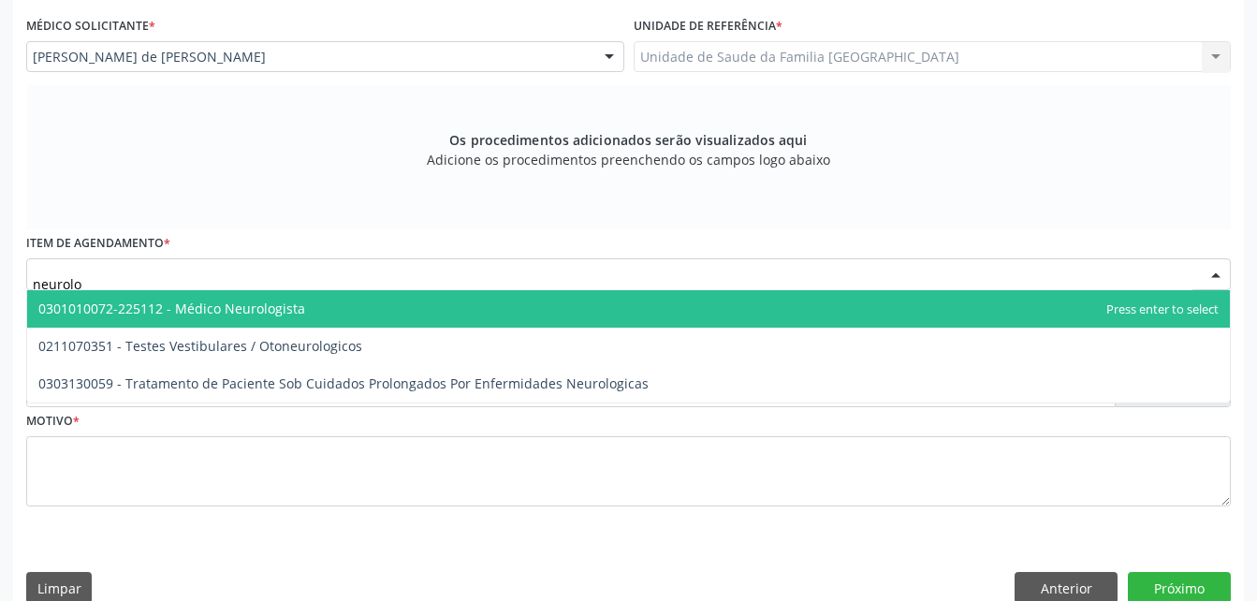
click at [293, 296] on span "0301010072-225112 - Médico Neurologista" at bounding box center [628, 308] width 1202 height 37
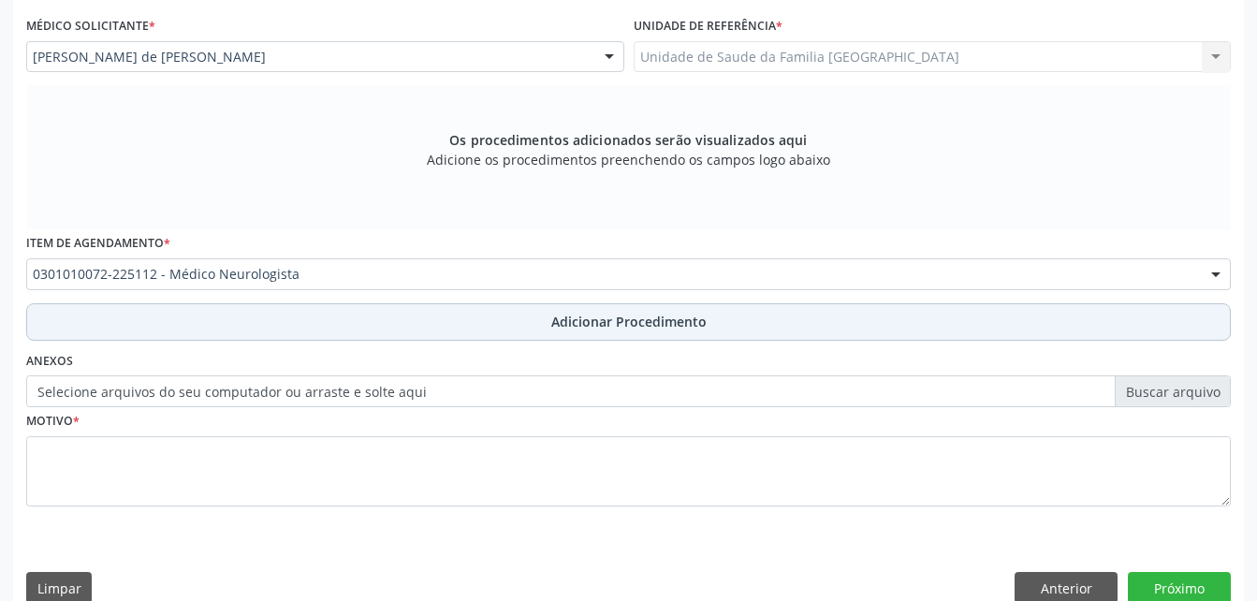
click at [340, 321] on button "Adicionar Procedimento" at bounding box center [628, 321] width 1204 height 37
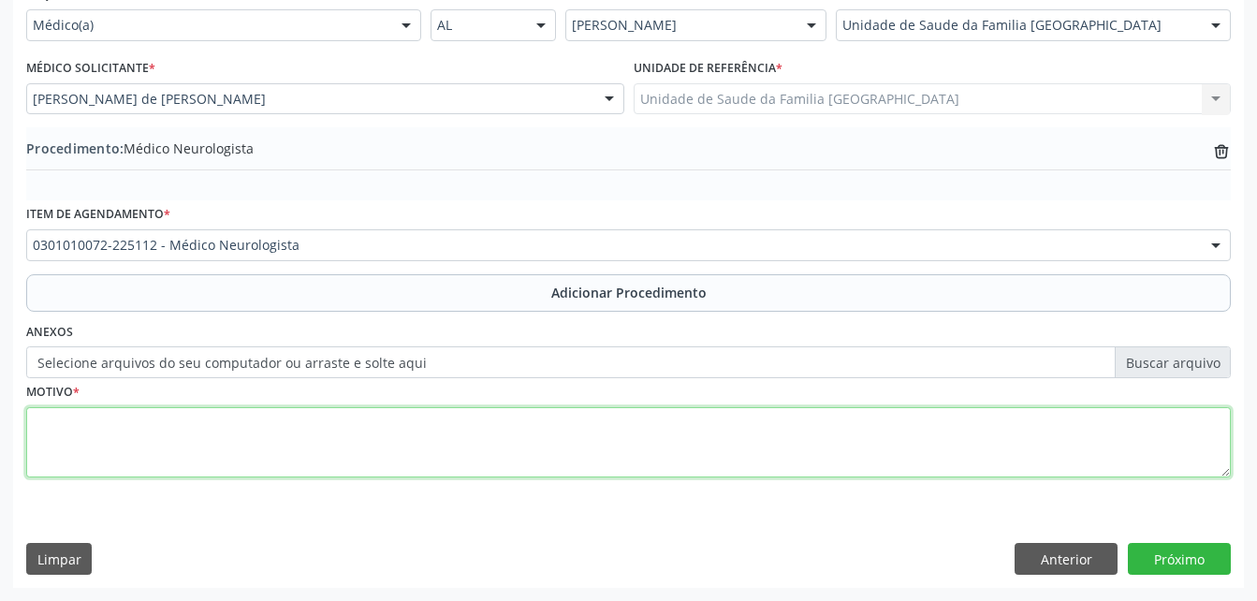
click at [365, 452] on textarea at bounding box center [628, 442] width 1204 height 71
type textarea "sequelas de acidente"
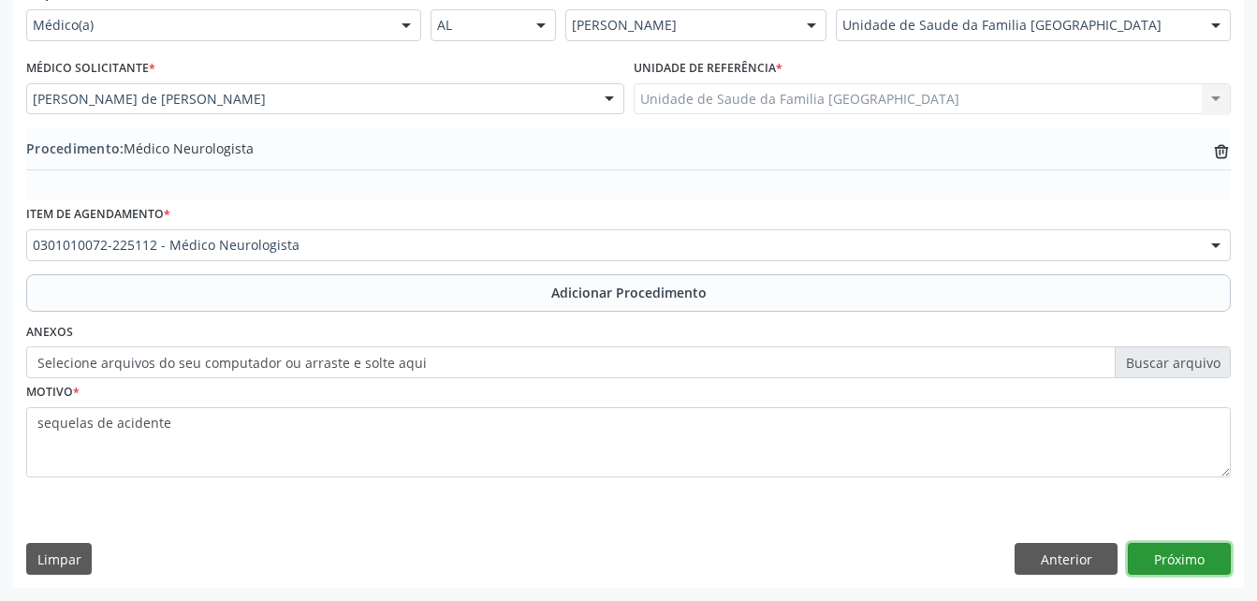
click at [1204, 560] on button "Próximo" at bounding box center [1179, 559] width 103 height 32
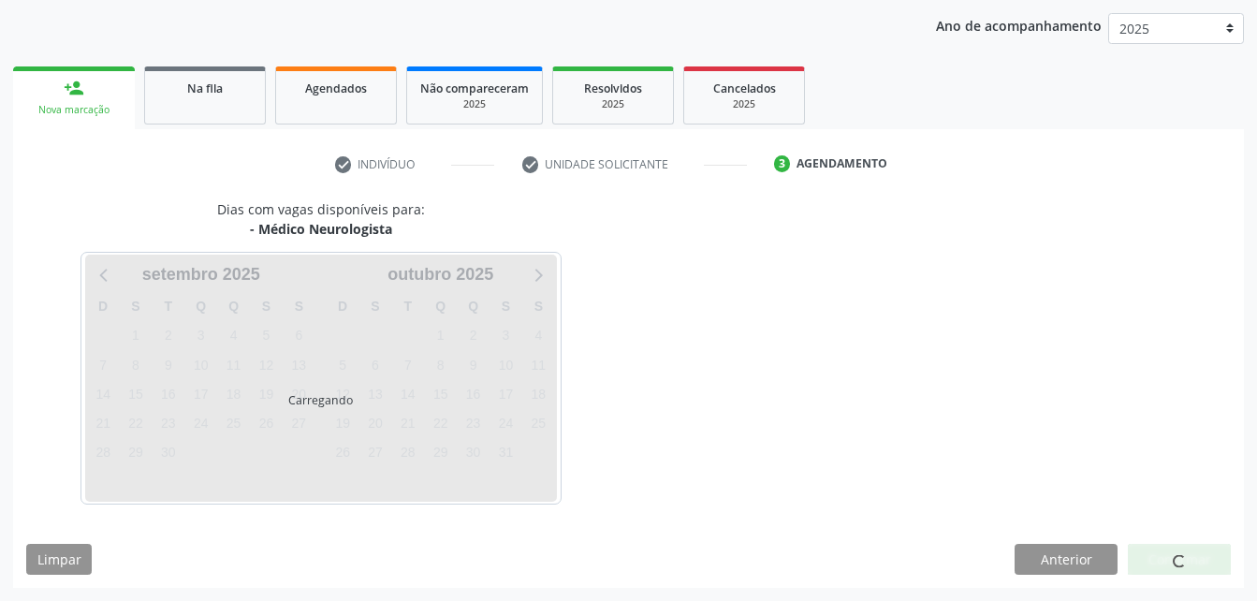
scroll to position [295, 0]
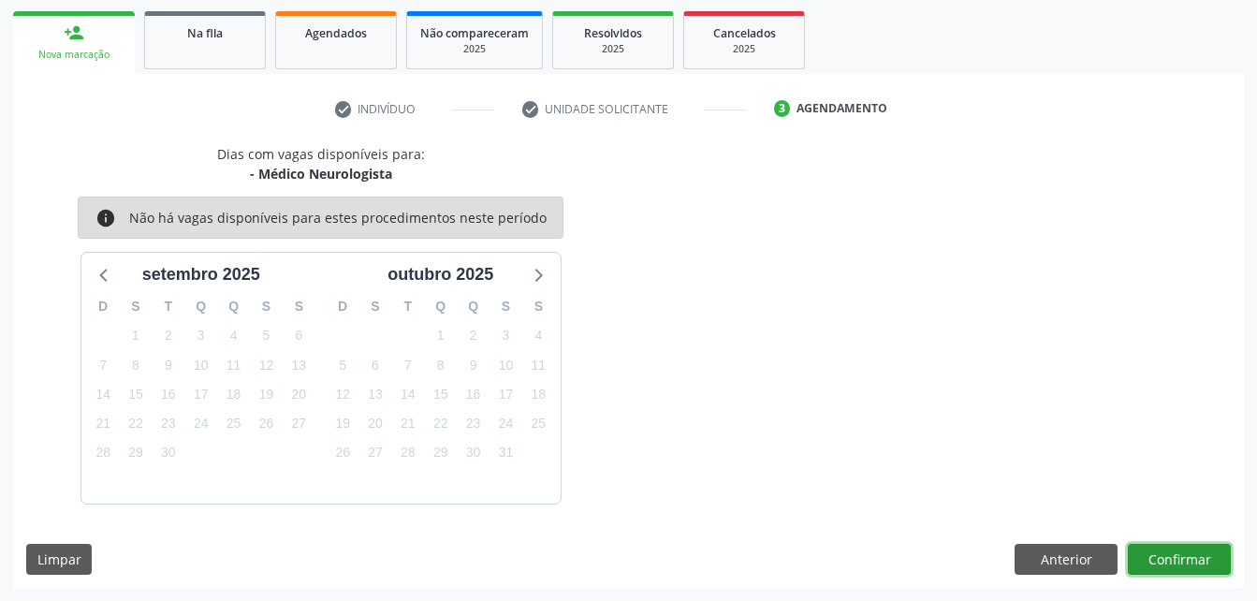
click at [1204, 560] on button "Confirmar" at bounding box center [1179, 560] width 103 height 32
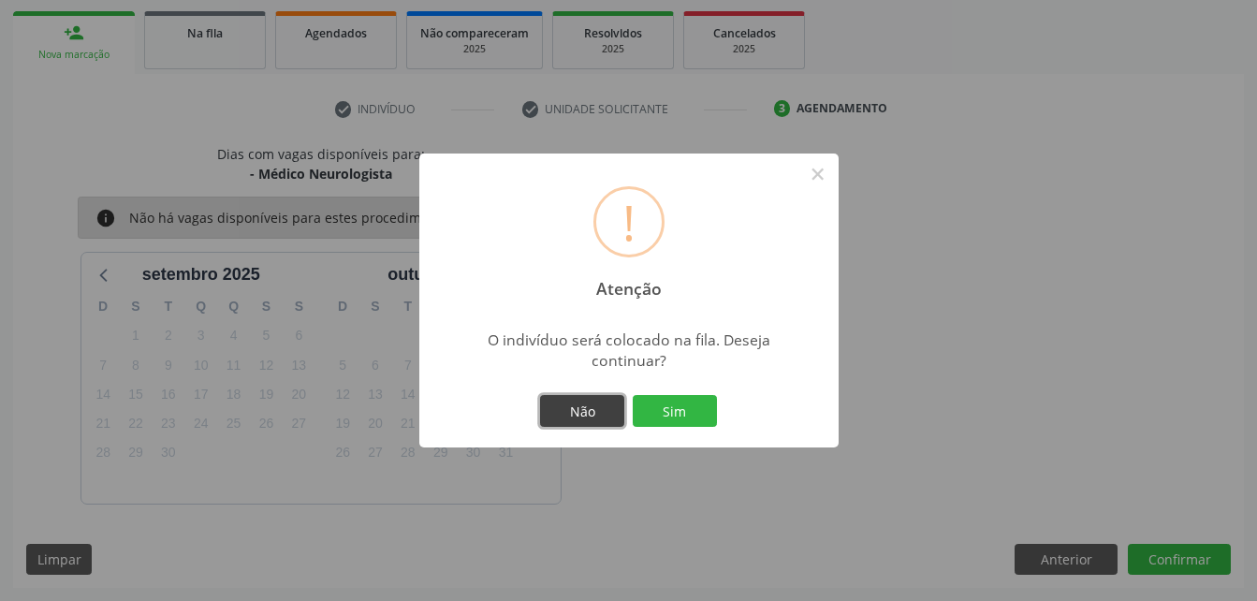
click at [569, 400] on button "Não" at bounding box center [582, 411] width 84 height 32
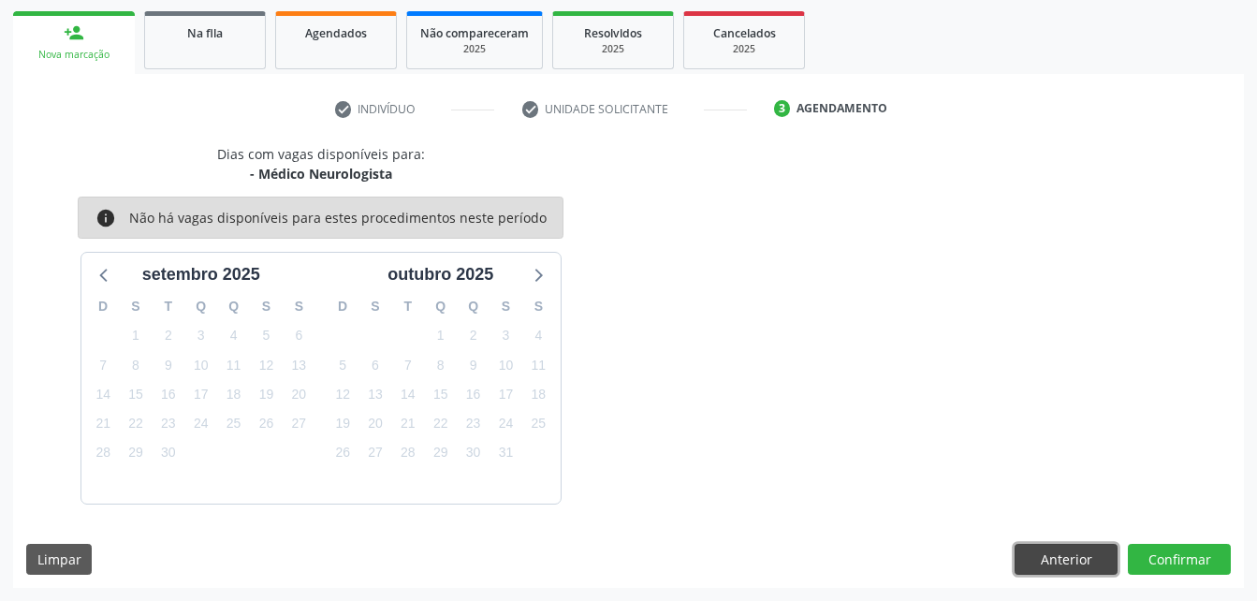
click at [1068, 549] on button "Anterior" at bounding box center [1065, 560] width 103 height 32
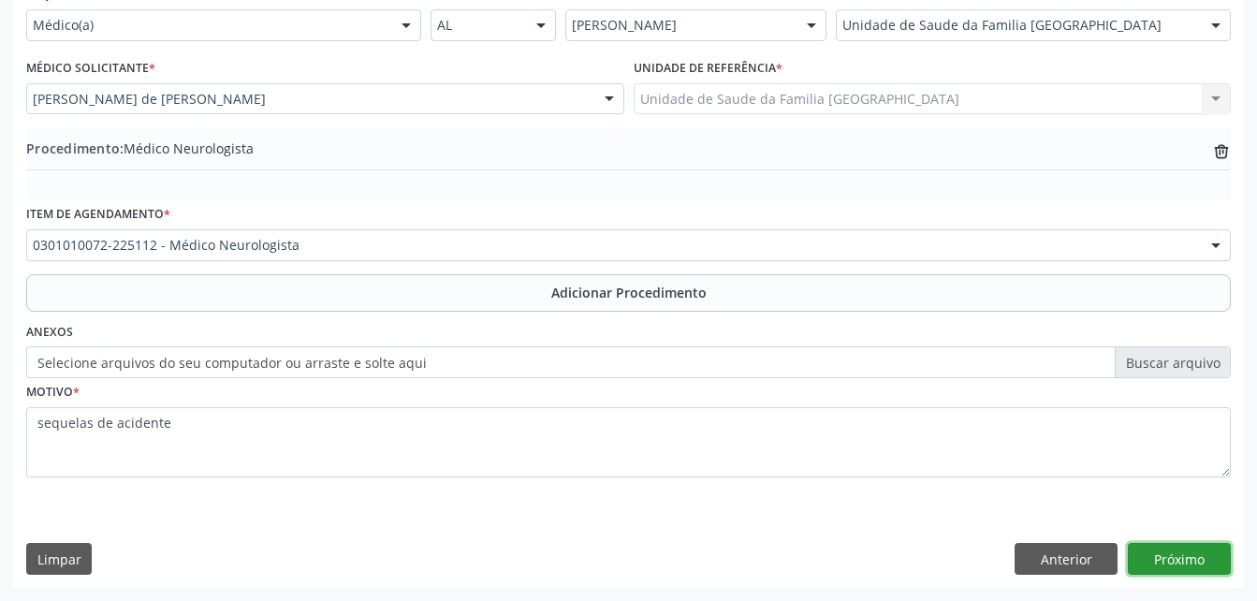
click at [1201, 560] on button "Próximo" at bounding box center [1179, 559] width 103 height 32
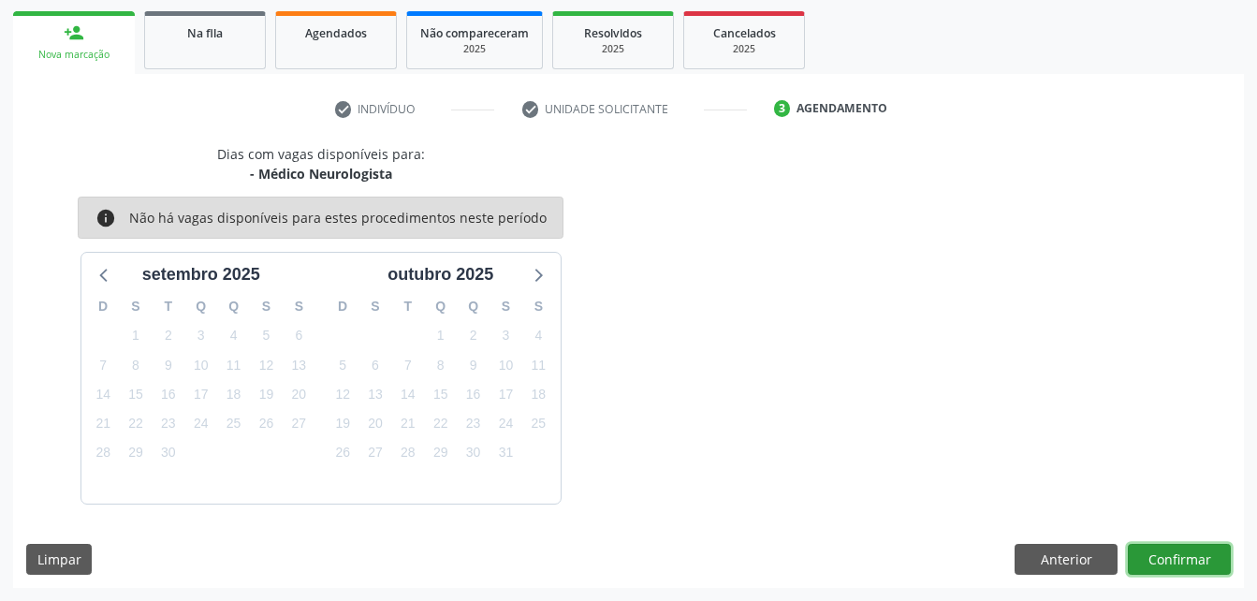
click at [1193, 560] on button "Confirmar" at bounding box center [1179, 560] width 103 height 32
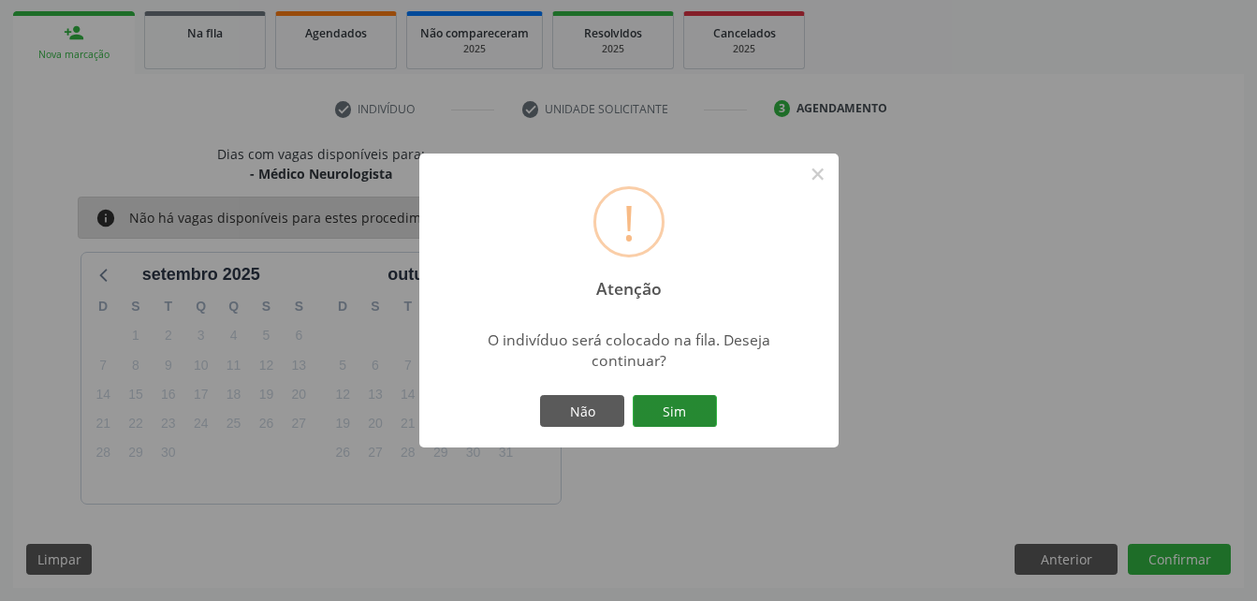
click at [658, 419] on button "Sim" at bounding box center [675, 411] width 84 height 32
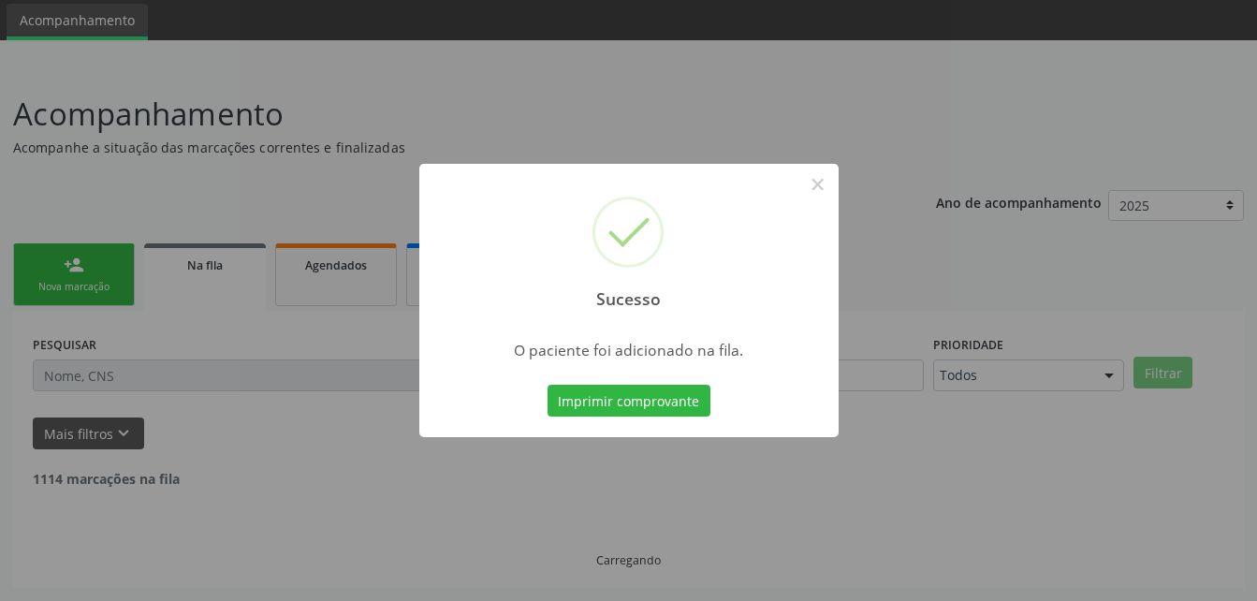
scroll to position [43, 0]
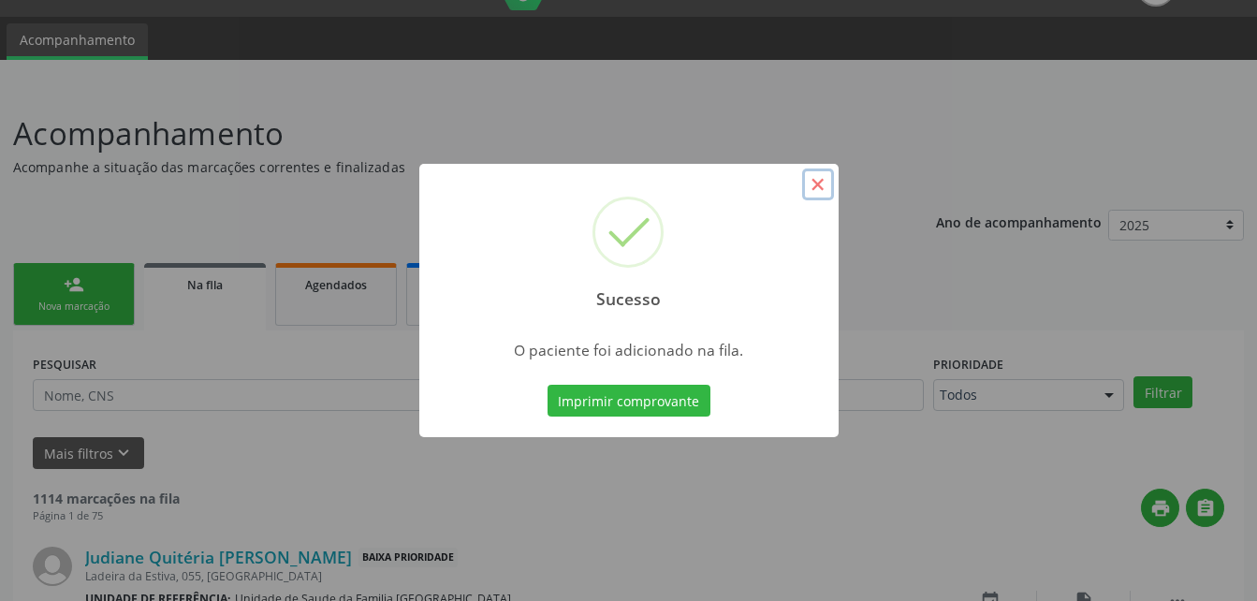
click at [825, 182] on button "×" at bounding box center [818, 184] width 32 height 32
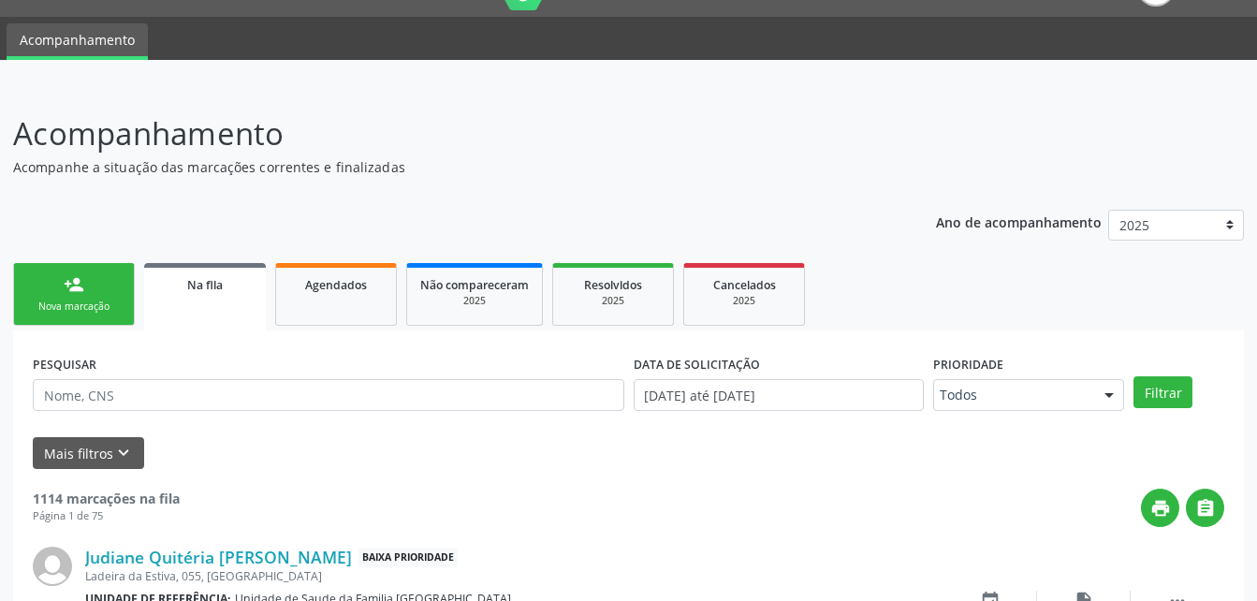
click at [56, 298] on link "person_add Nova marcação" at bounding box center [74, 294] width 122 height 63
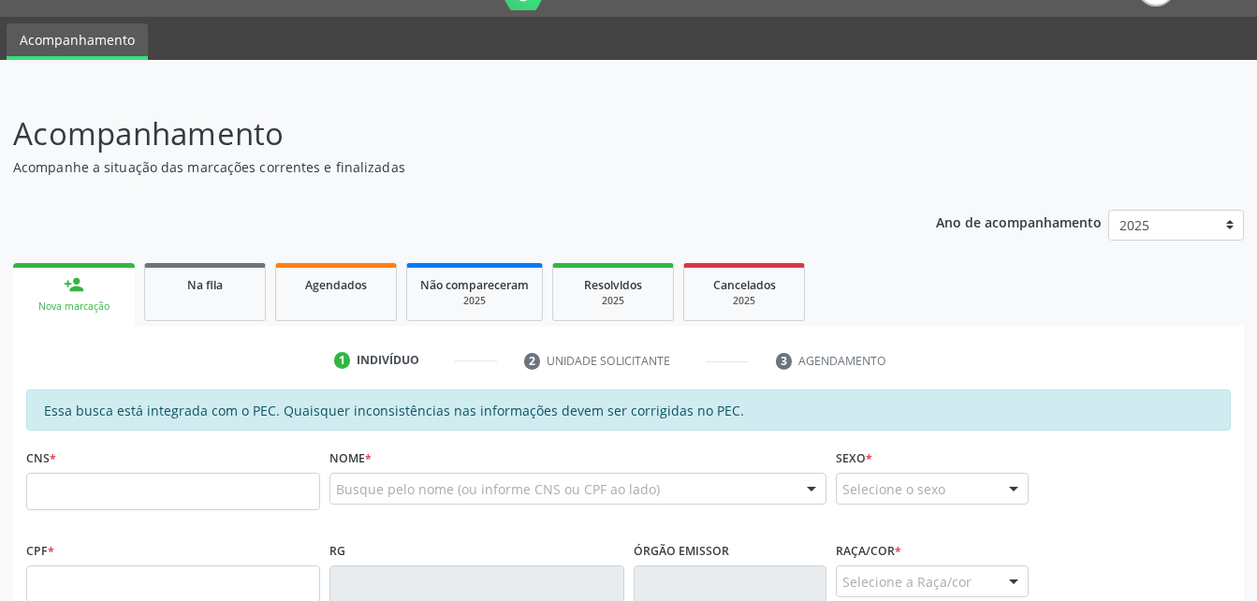
scroll to position [137, 0]
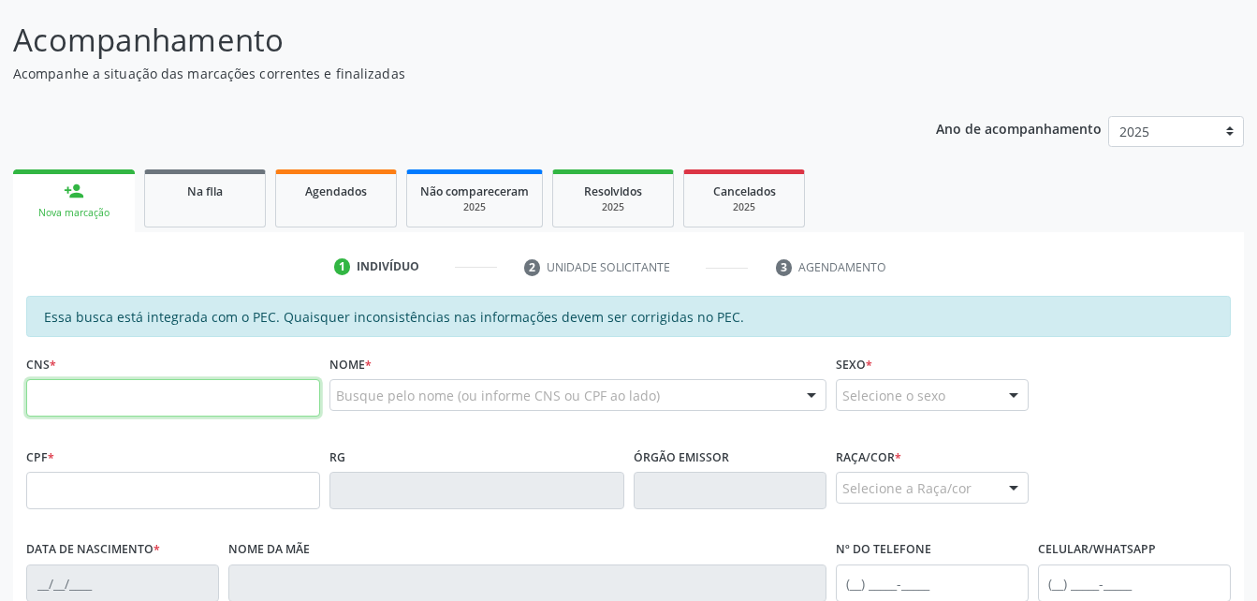
click at [127, 386] on input "text" at bounding box center [173, 397] width 294 height 37
type input "700 5093 6135 6755"
type input "109.356.234-00"
type input "04/06/1983"
type input "Maria Cicera da Silva Souza"
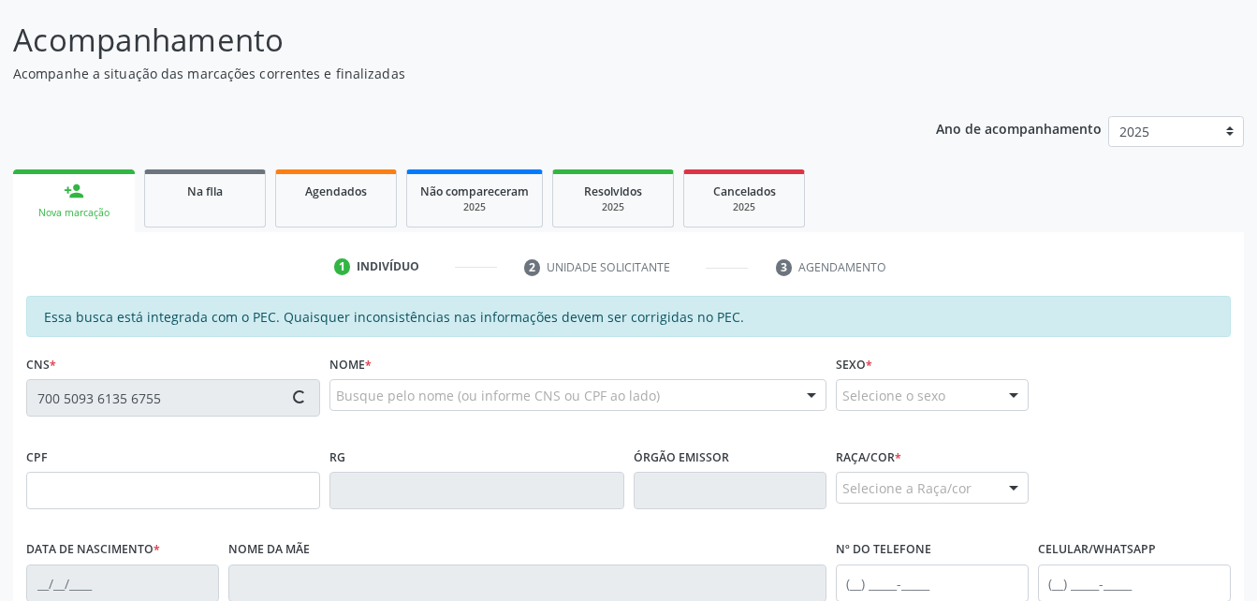
type input "(82) 99402-3831"
type input "14"
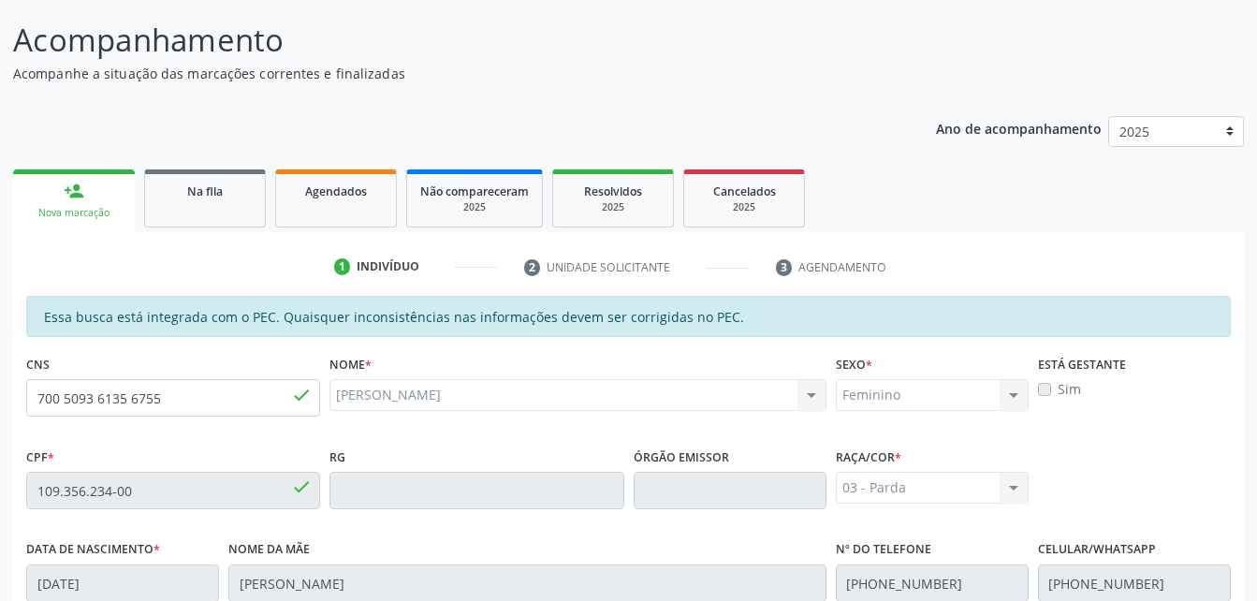
scroll to position [494, 0]
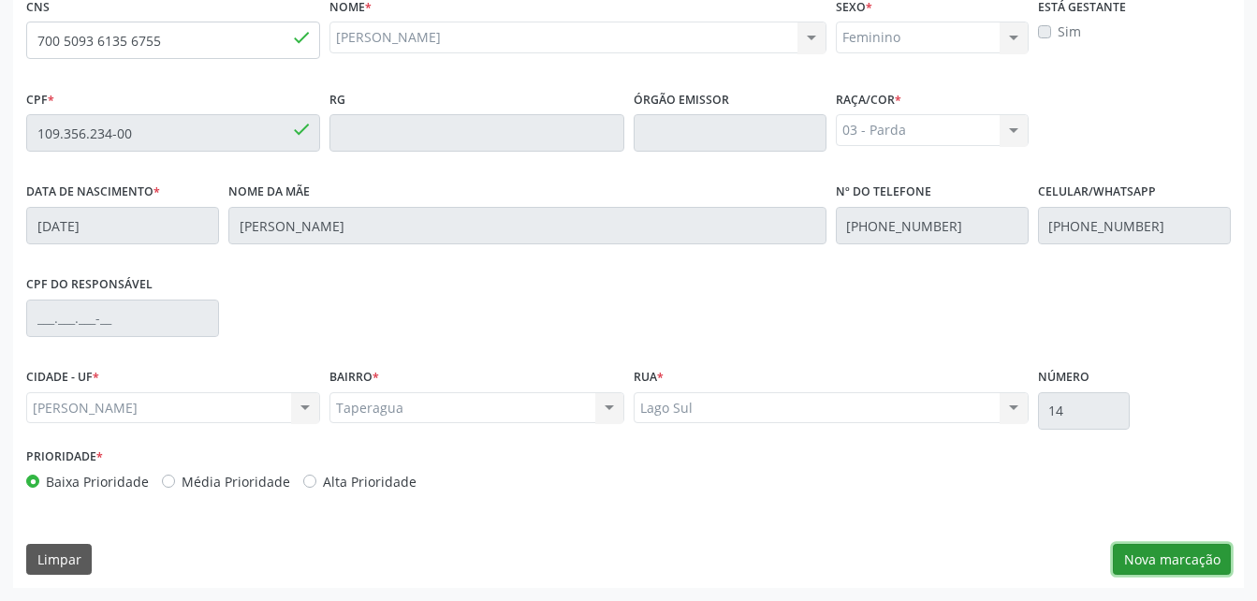
click at [1190, 556] on button "Nova marcação" at bounding box center [1172, 560] width 118 height 32
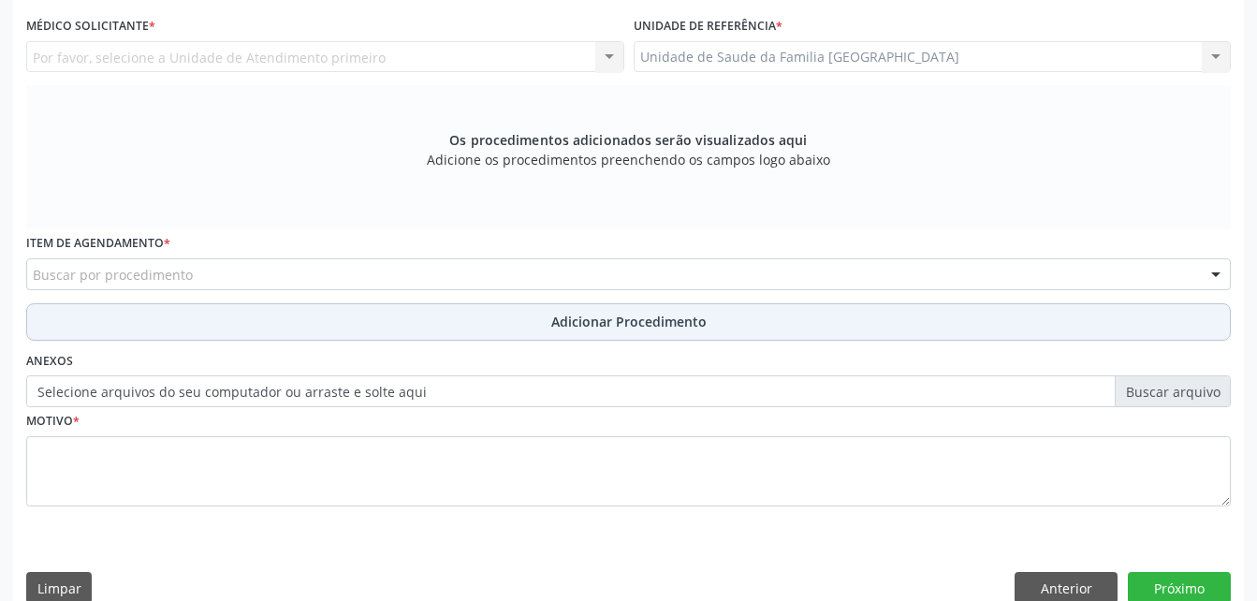
scroll to position [400, 0]
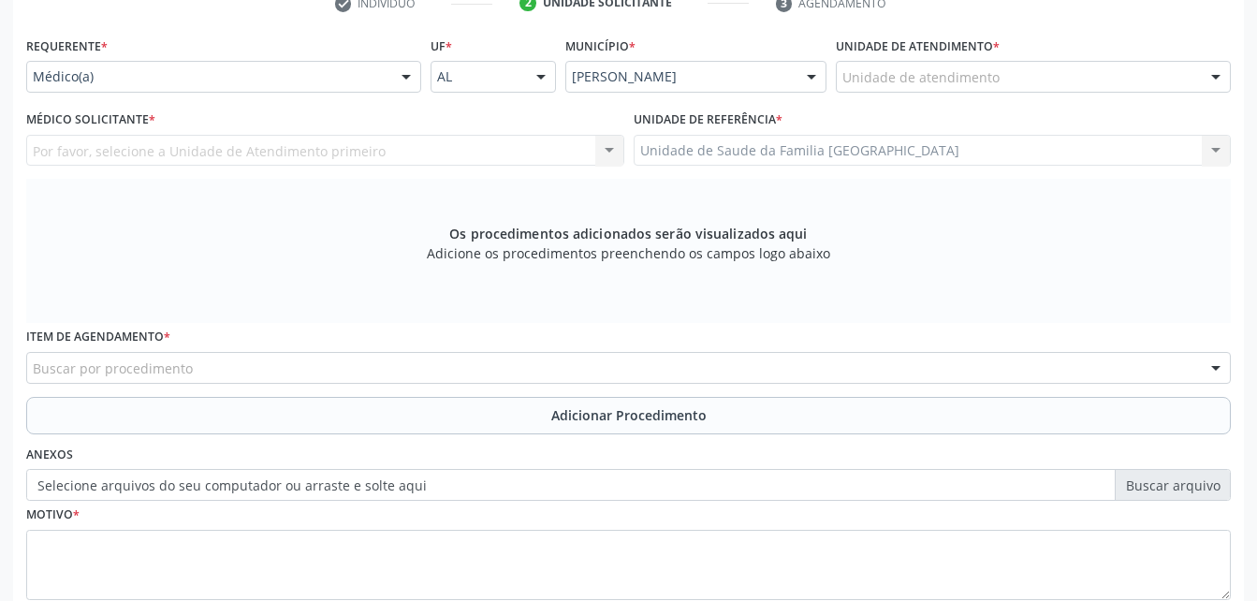
click at [1059, 60] on div "Unidade de atendimento * Unidade de atendimento Aeronave Baron 58 Aeronave Cess…" at bounding box center [1033, 62] width 395 height 60
click at [1064, 78] on div "Unidade de atendimento" at bounding box center [1033, 77] width 395 height 32
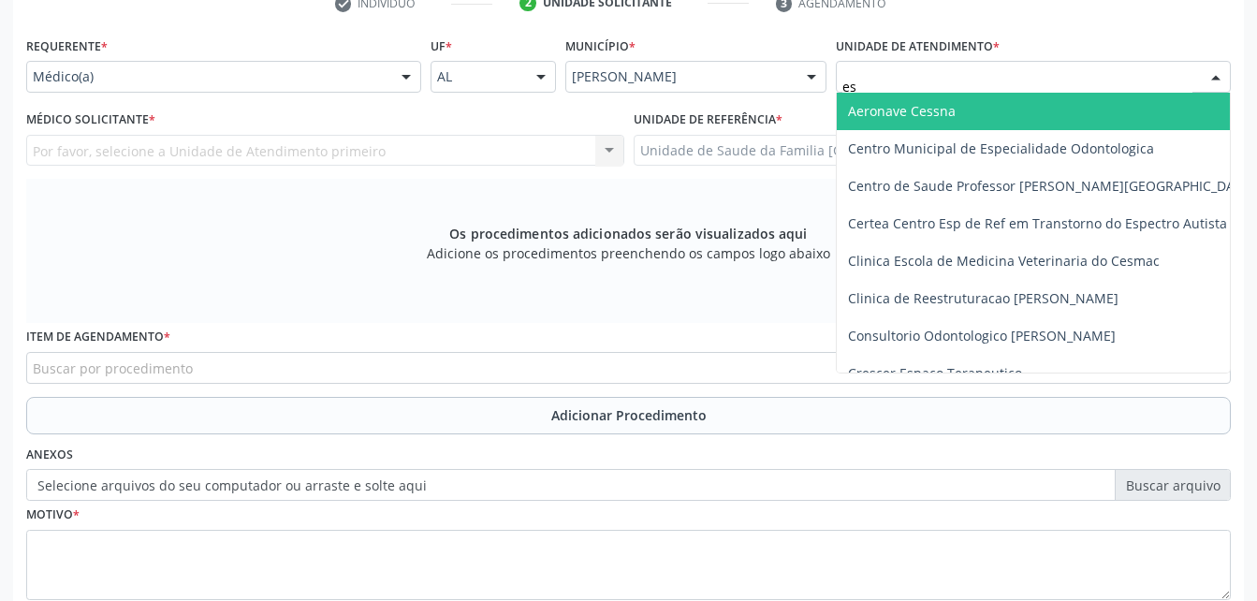
type input "est"
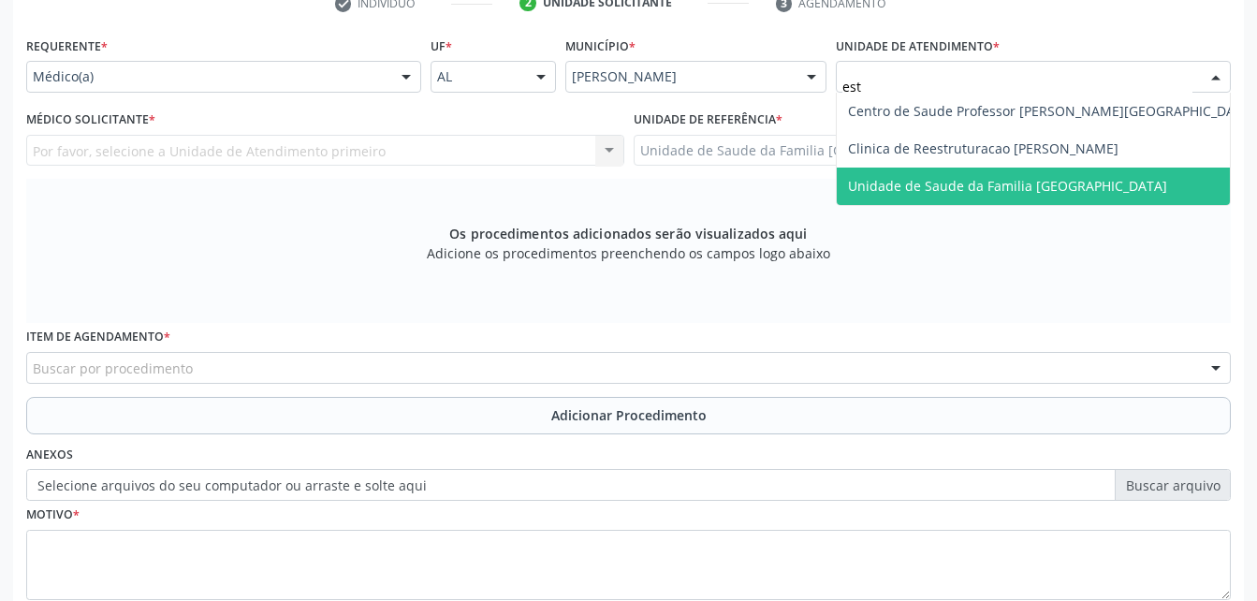
click at [1094, 185] on span "Unidade de Saude da Familia [GEOGRAPHIC_DATA]" at bounding box center [1007, 186] width 319 height 18
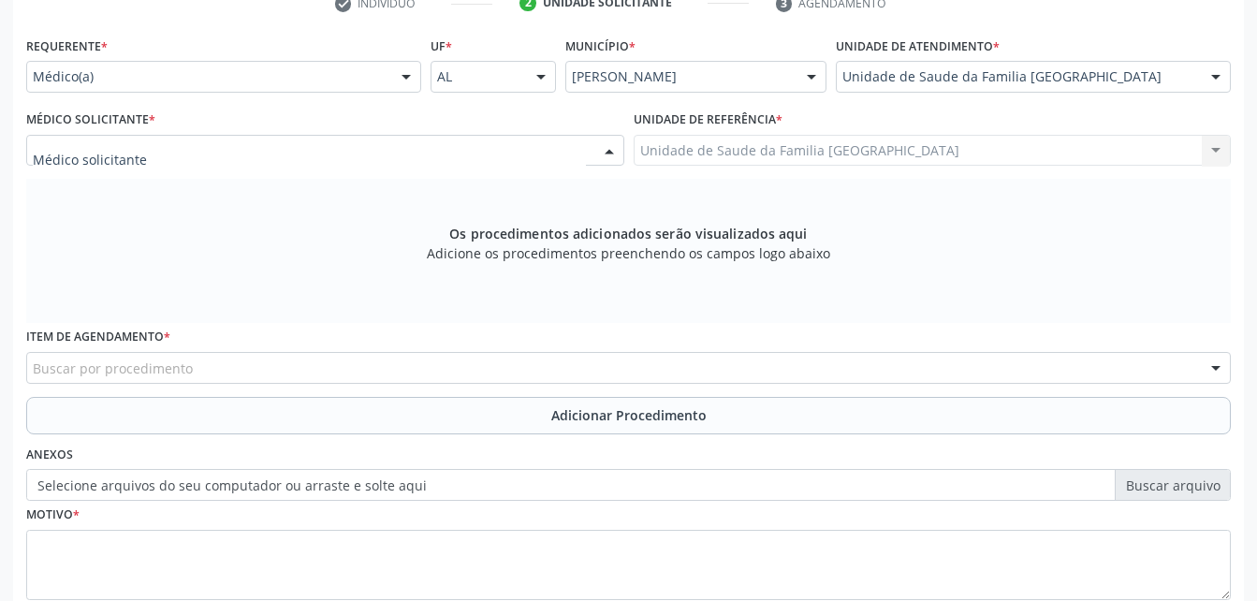
click at [442, 154] on div at bounding box center [325, 151] width 598 height 32
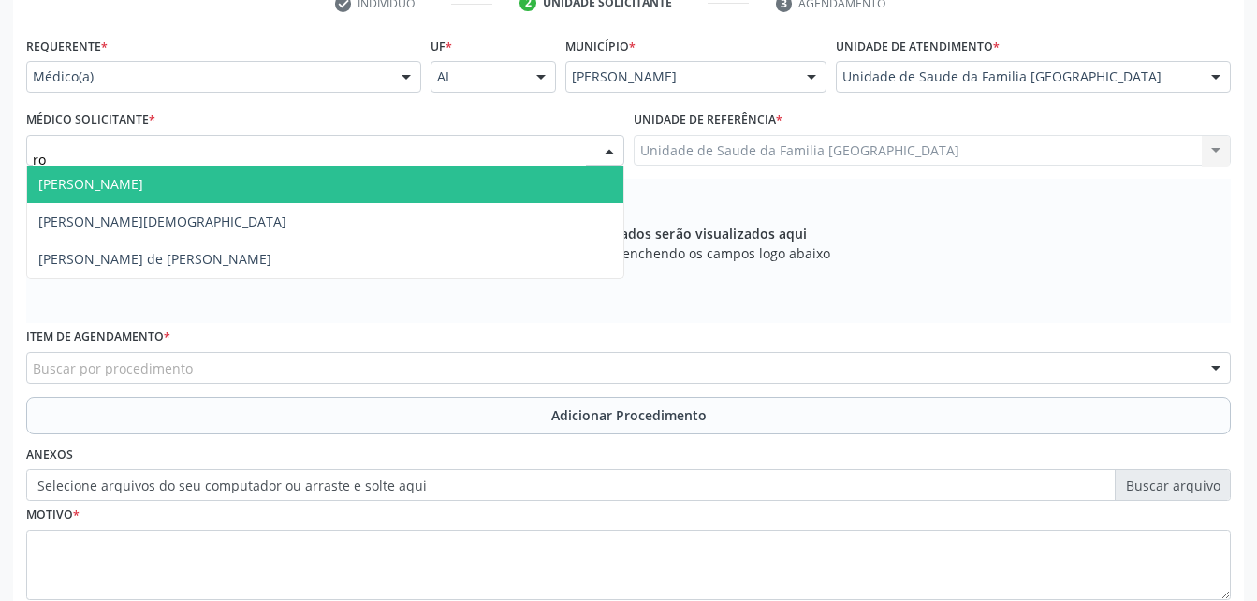
type input "rod"
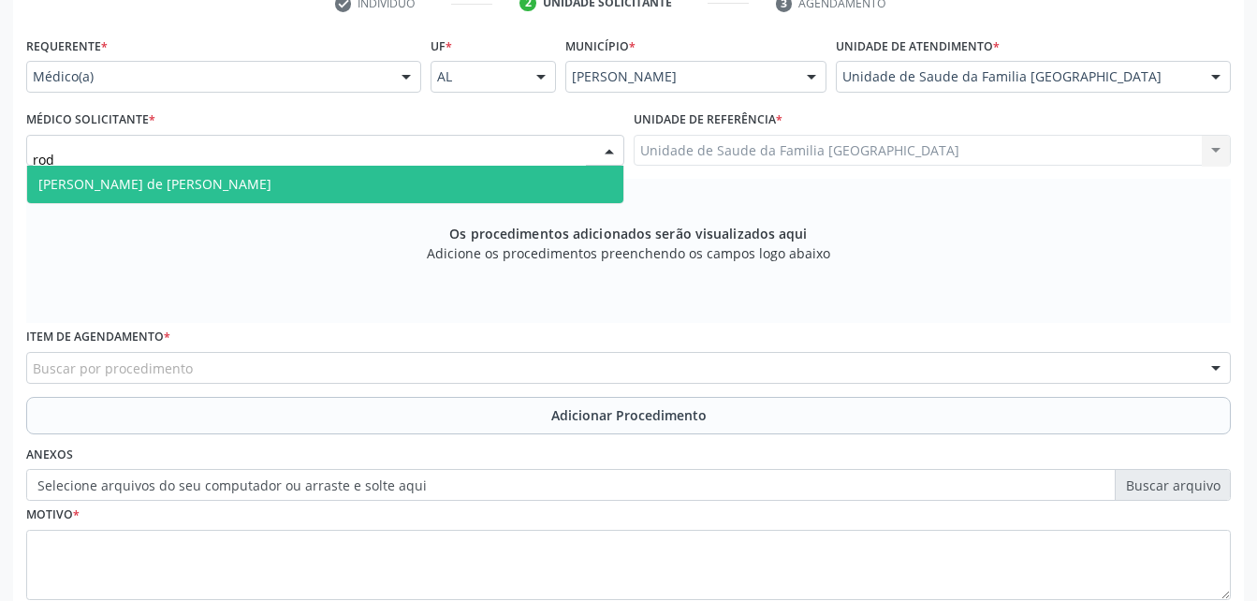
click at [457, 180] on span "Rodrigo Santana de Luna Batista" at bounding box center [325, 184] width 596 height 37
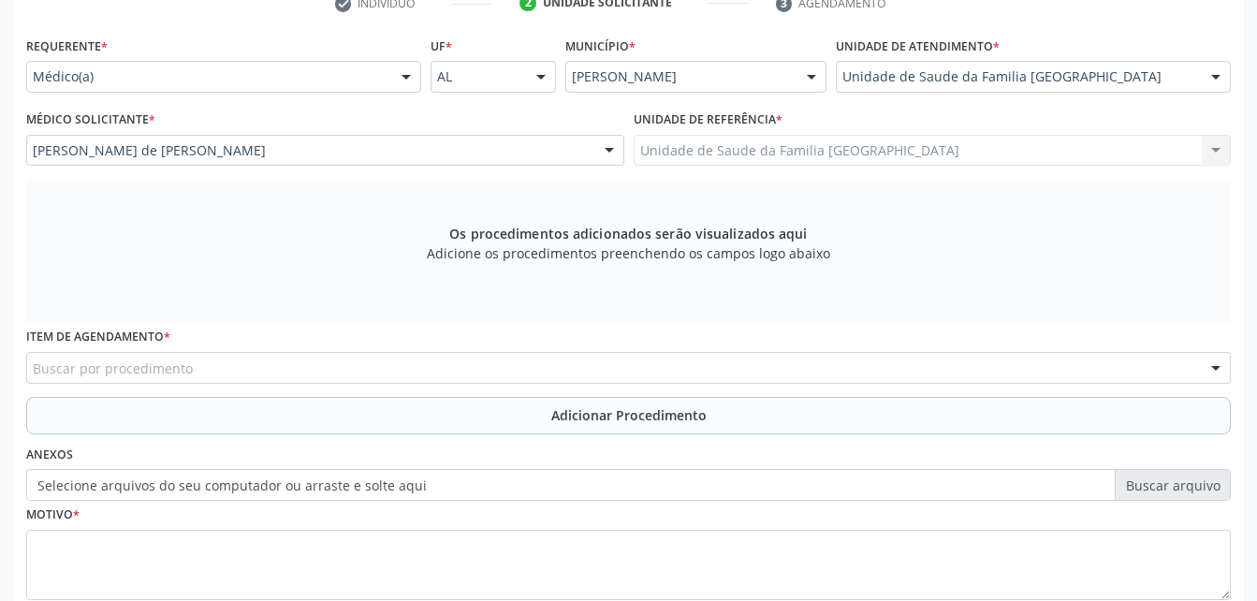
click at [388, 358] on div "Buscar por procedimento" at bounding box center [628, 368] width 1204 height 32
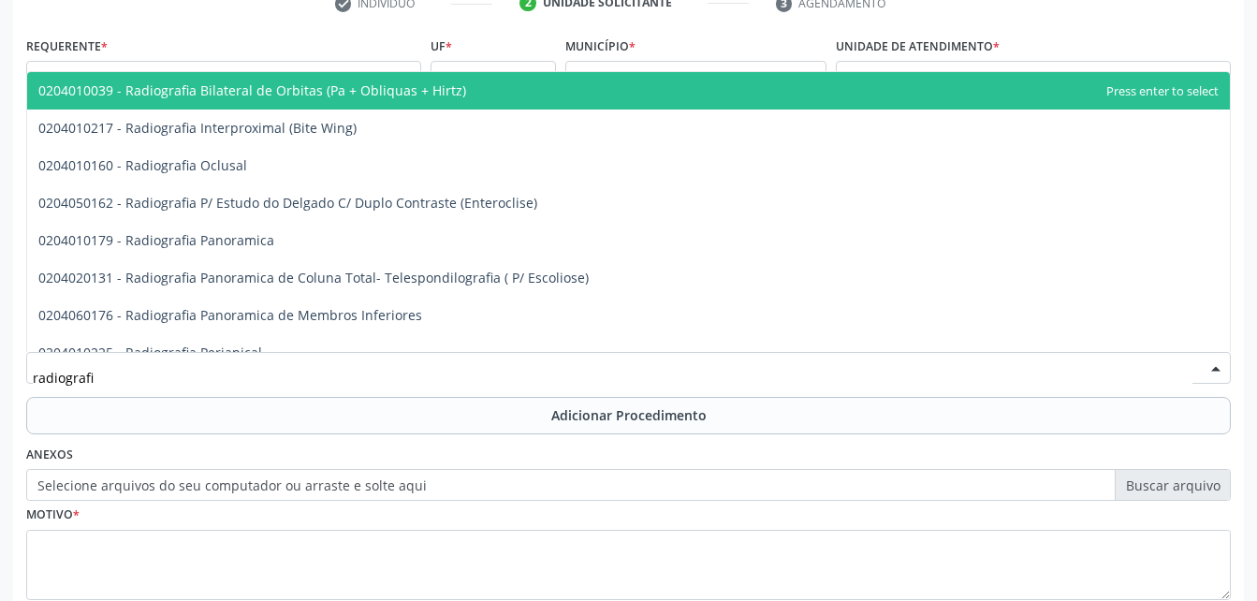
type input "radiografia"
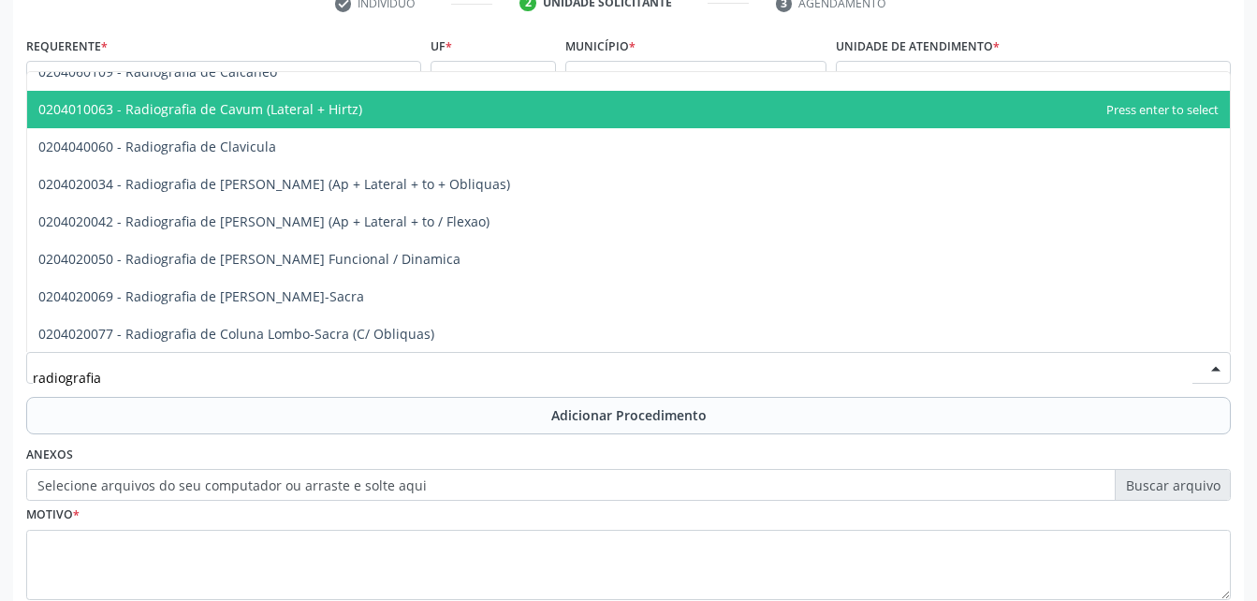
scroll to position [936, 0]
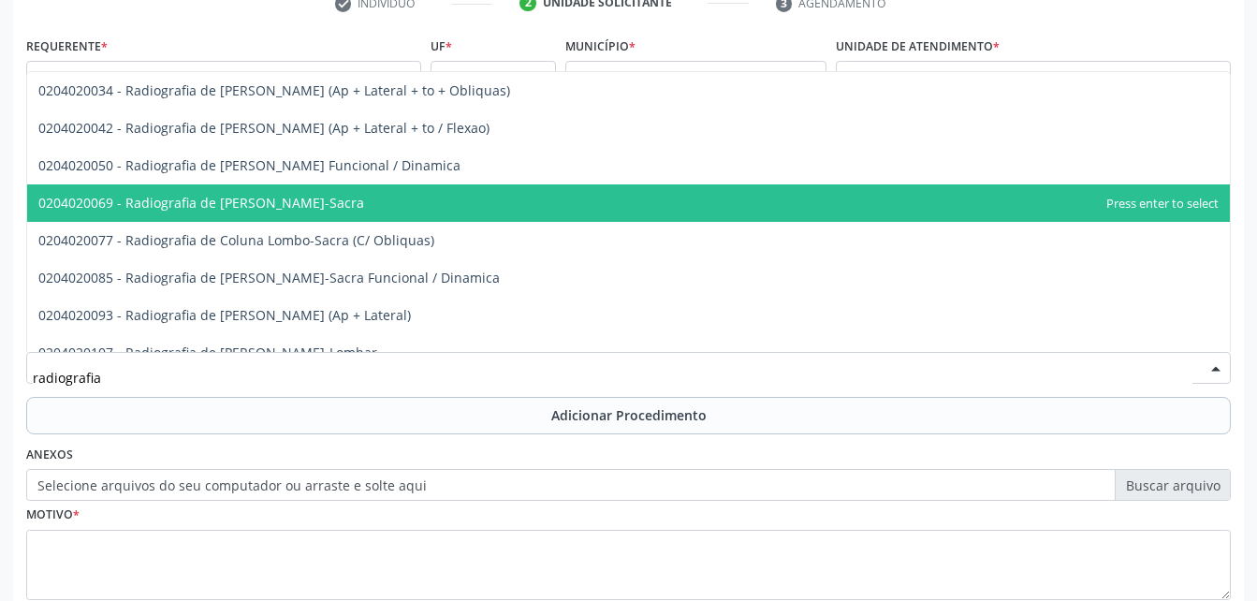
click at [517, 221] on span "0204020069 - Radiografia de Coluna Lombo-Sacra" at bounding box center [628, 202] width 1202 height 37
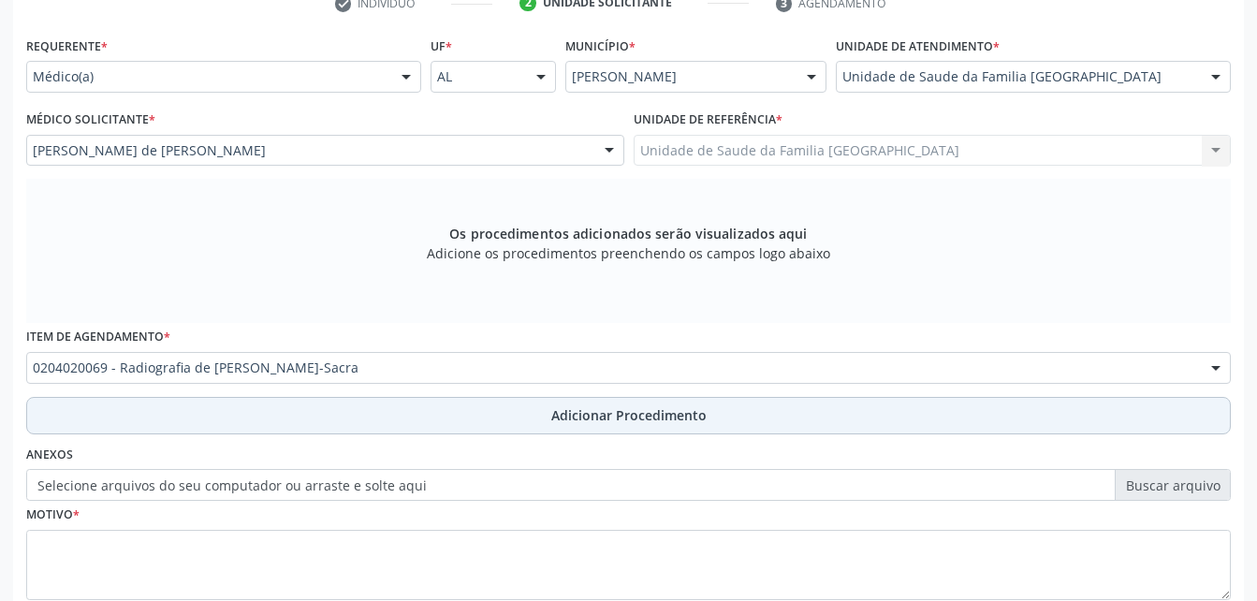
click at [560, 407] on span "Adicionar Procedimento" at bounding box center [628, 415] width 155 height 20
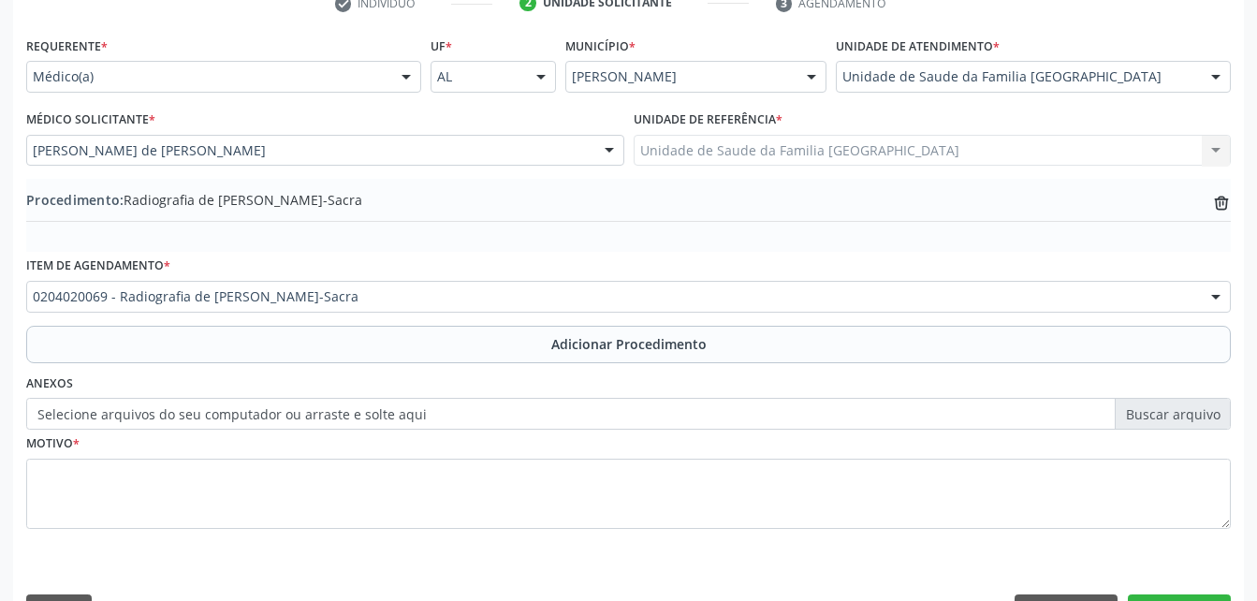
scroll to position [452, 0]
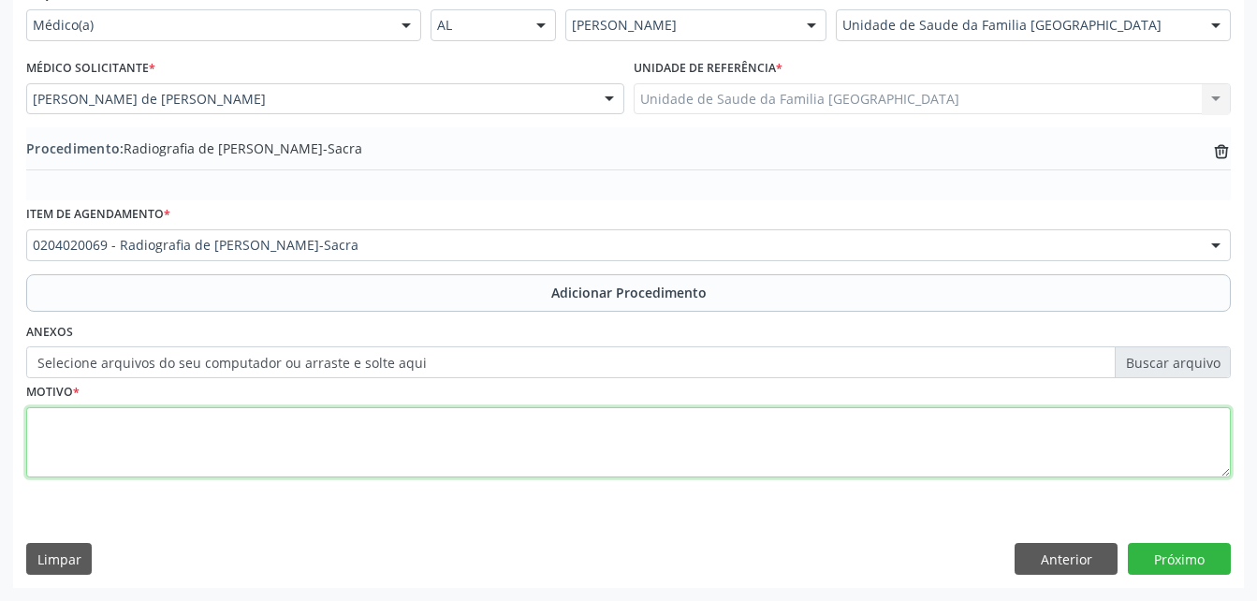
click at [560, 425] on textarea at bounding box center [628, 442] width 1204 height 71
type textarea "dor"
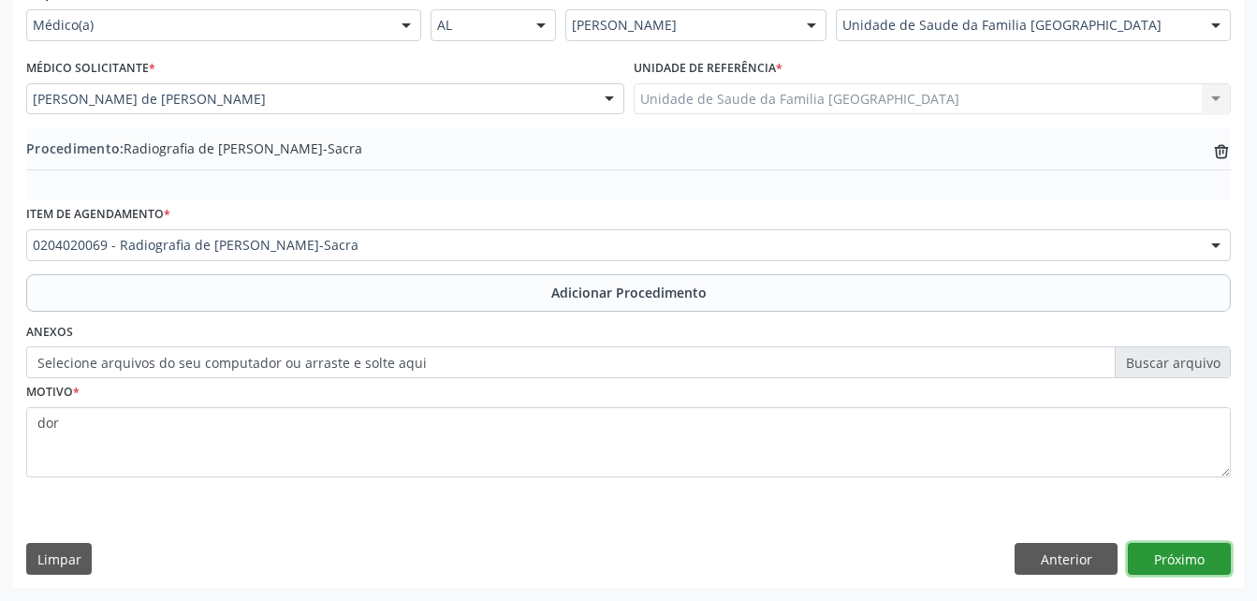
click at [1209, 557] on button "Próximo" at bounding box center [1179, 559] width 103 height 32
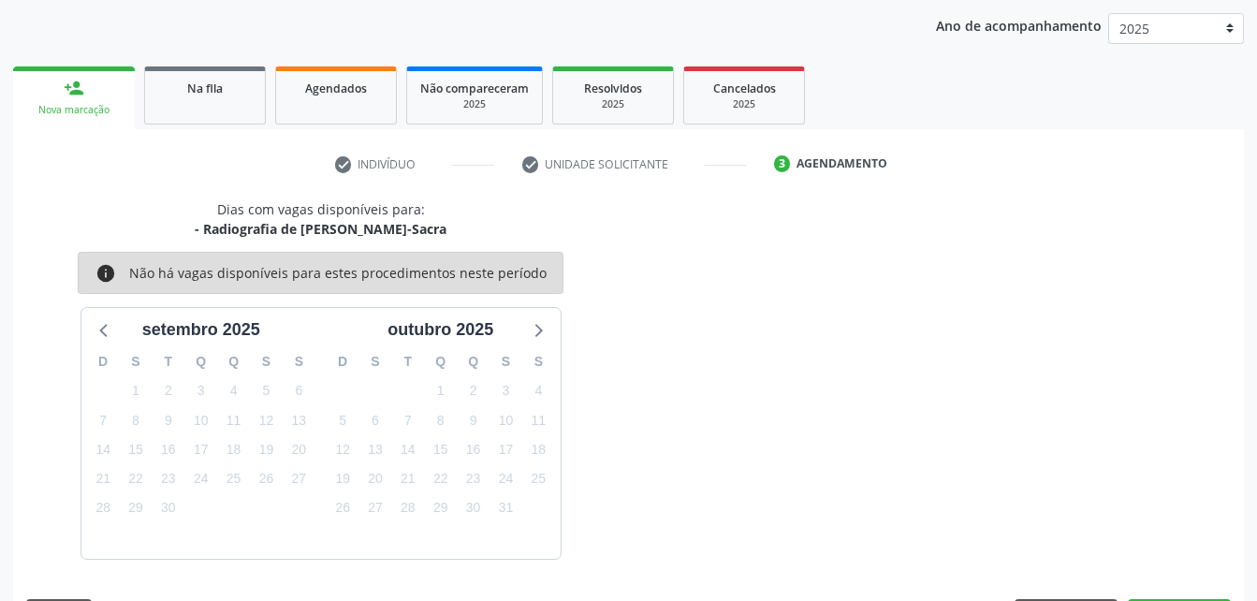
scroll to position [295, 0]
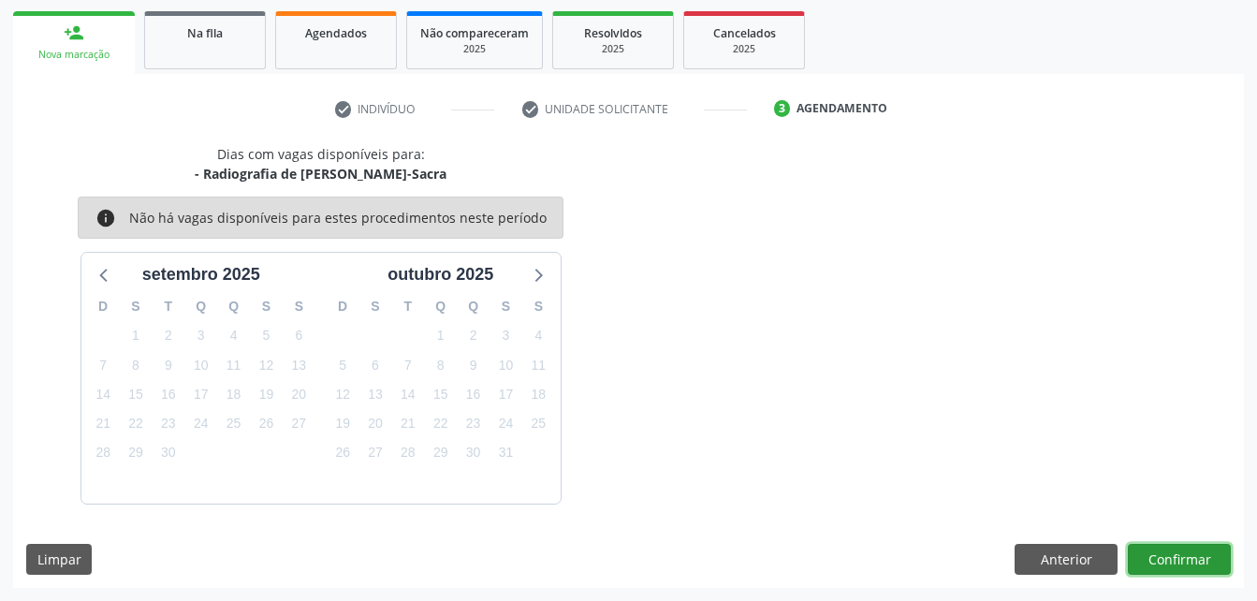
click at [1209, 557] on button "Confirmar" at bounding box center [1179, 560] width 103 height 32
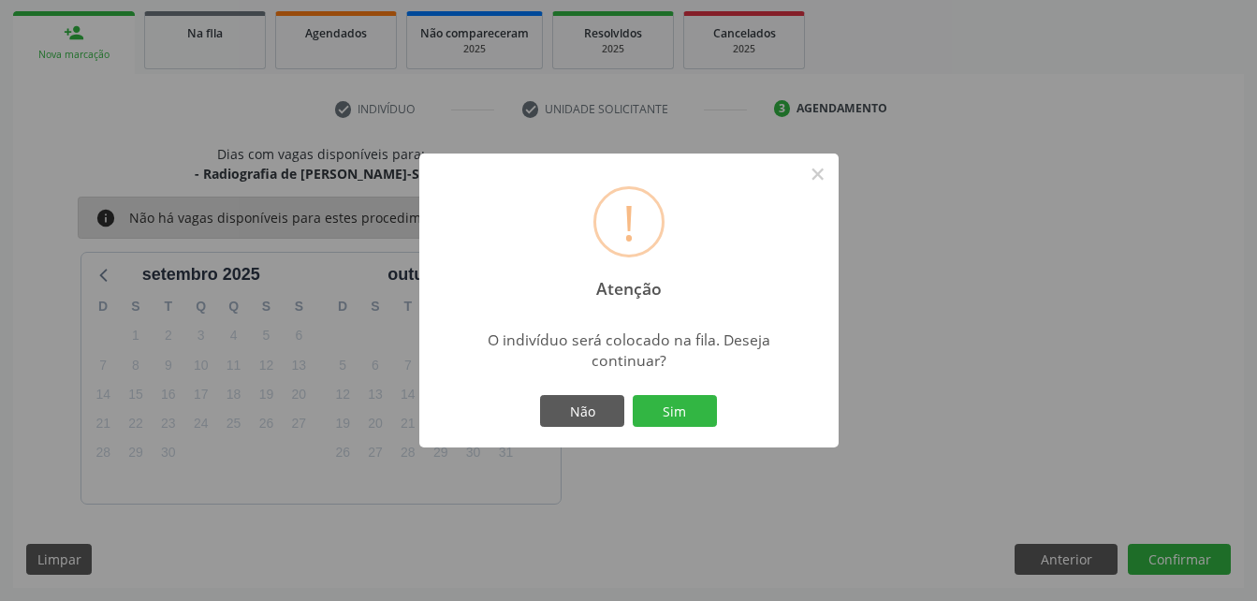
click at [664, 390] on div "! Atenção × O indivíduo será colocado na fila. Deseja continuar? Não Sim" at bounding box center [628, 300] width 419 height 294
click at [686, 406] on button "Sim" at bounding box center [675, 411] width 84 height 32
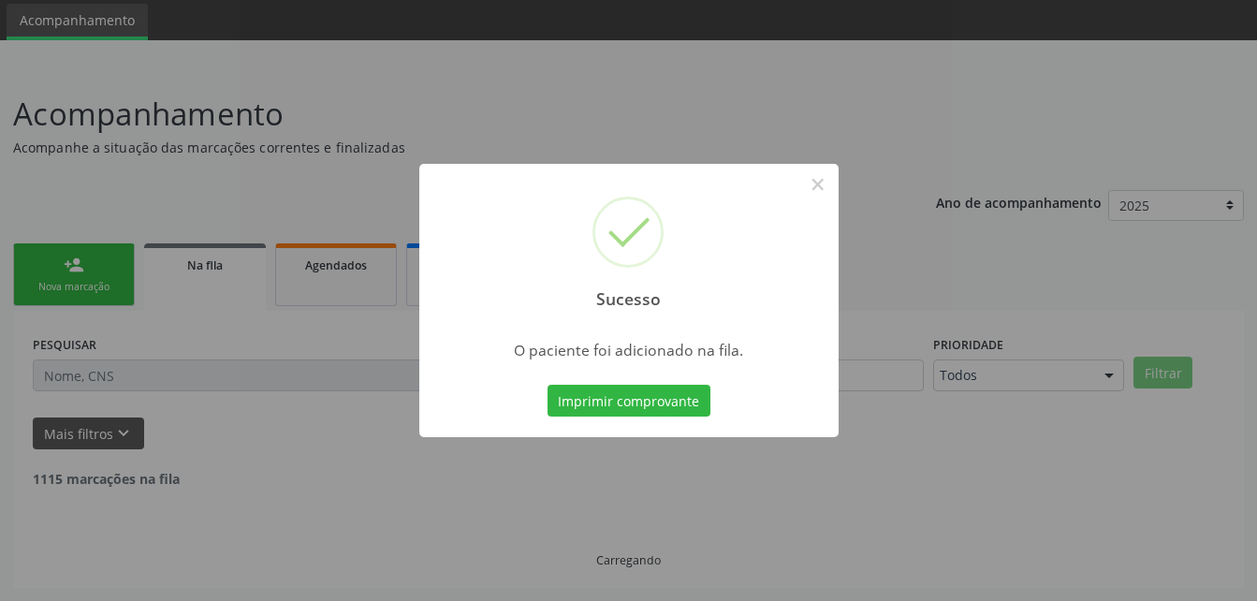
scroll to position [43, 0]
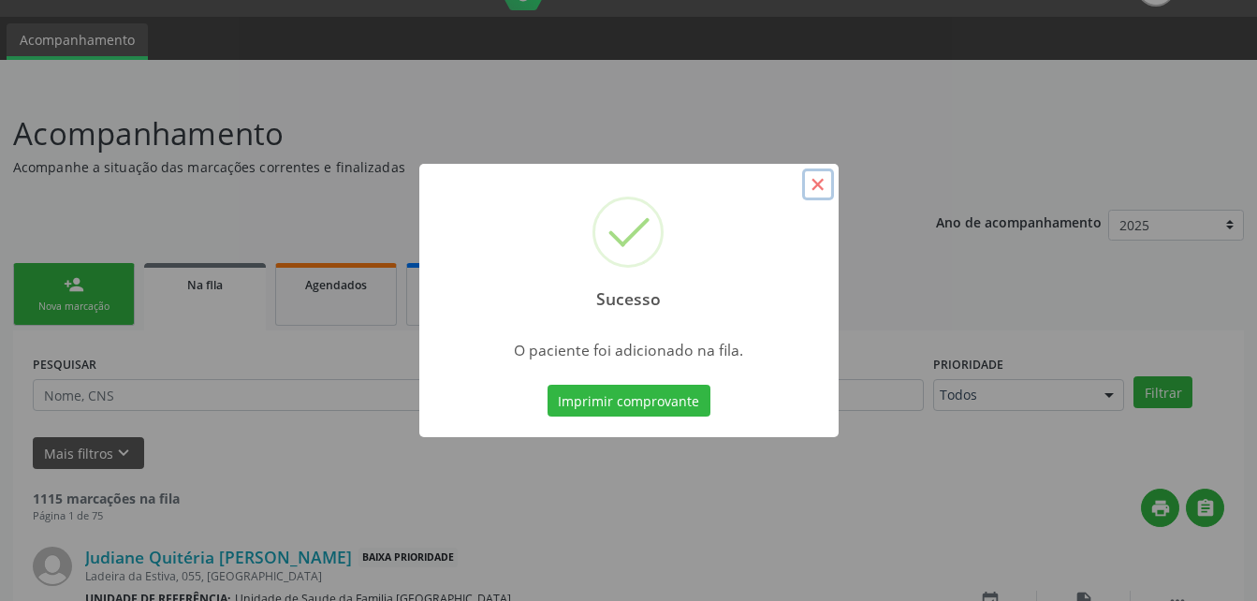
click at [808, 193] on button "×" at bounding box center [818, 184] width 32 height 32
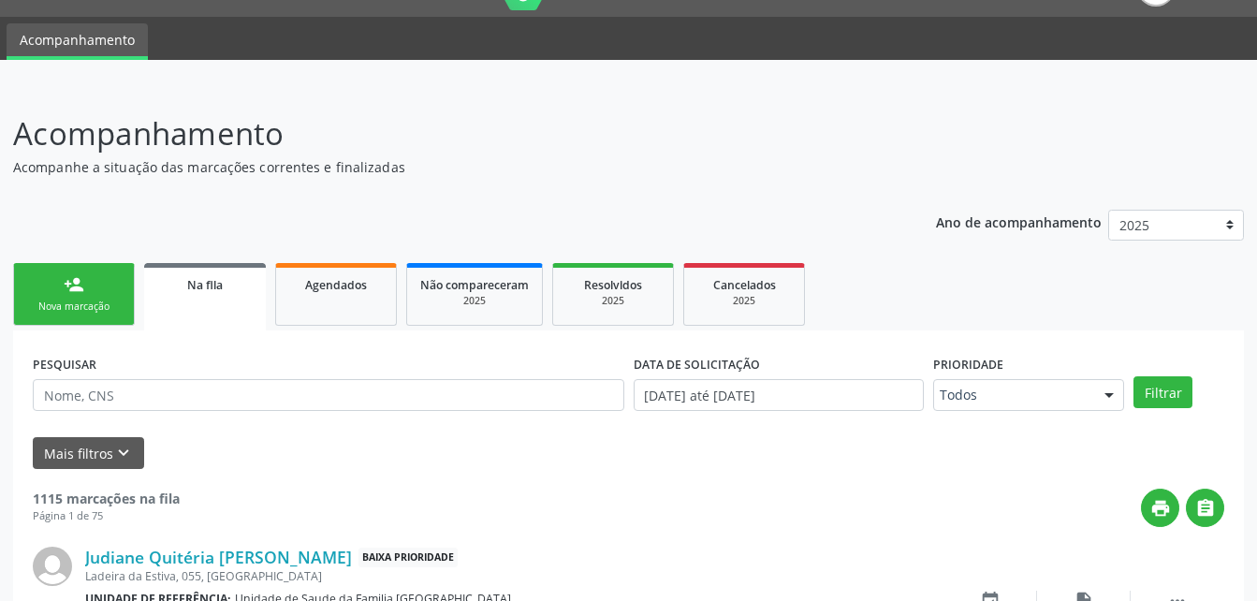
click at [134, 275] on link "person_add Nova marcação" at bounding box center [74, 294] width 122 height 63
click at [117, 283] on link "person_add Nova marcação" at bounding box center [74, 294] width 122 height 63
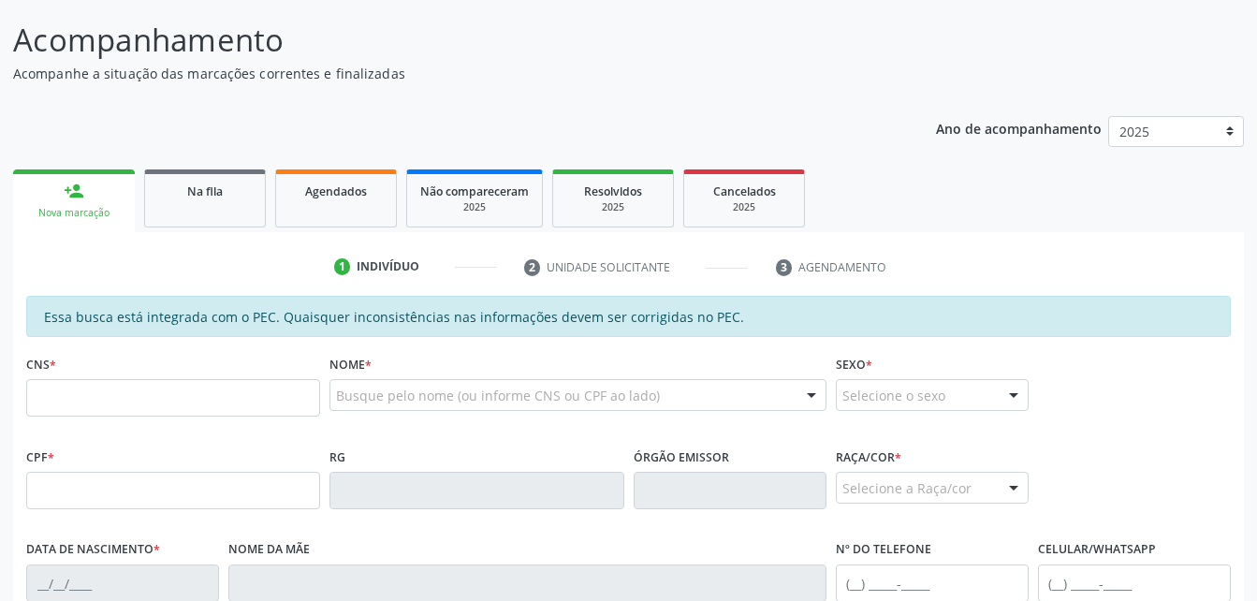
scroll to position [230, 0]
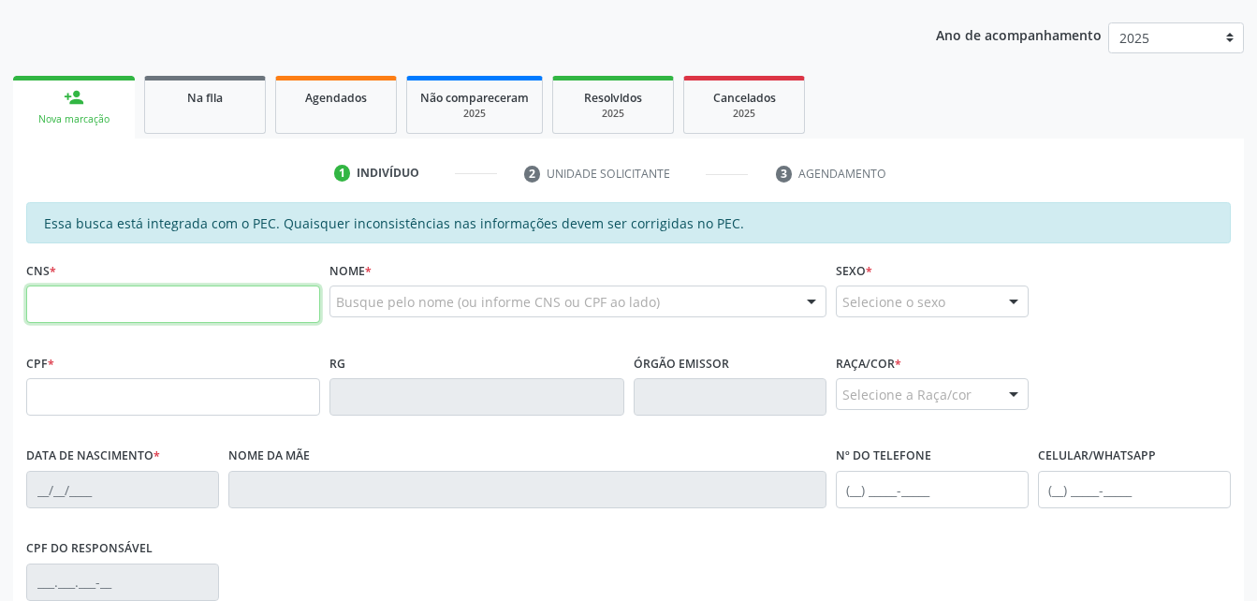
click at [253, 317] on input "text" at bounding box center [173, 303] width 294 height 37
type input "701 4056 2995 8134"
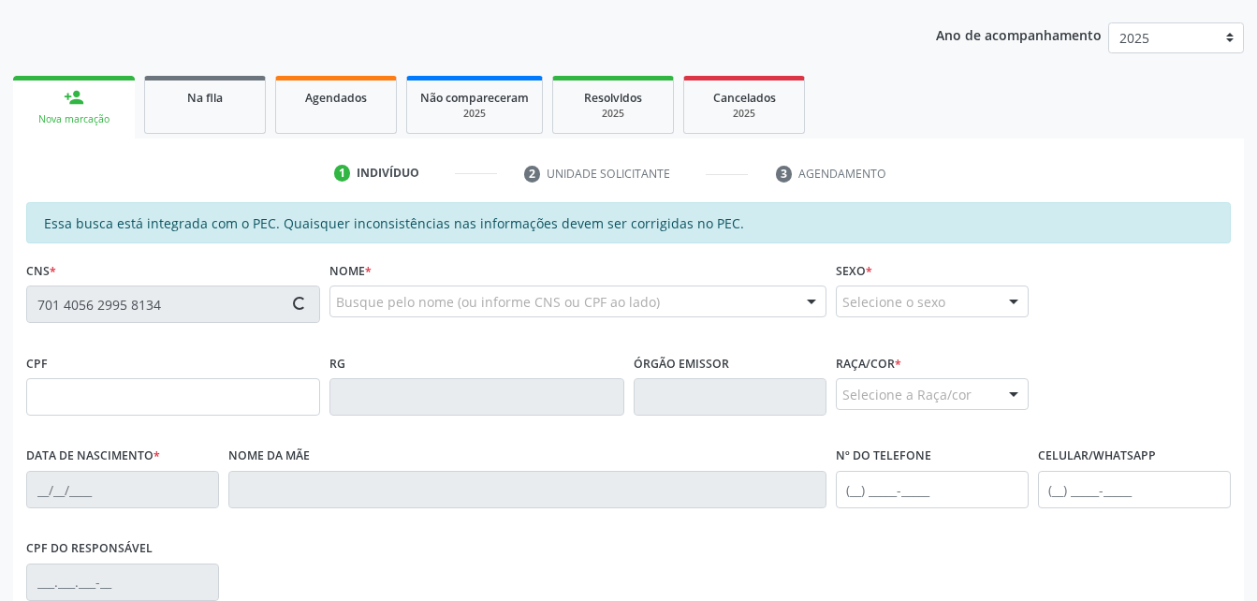
type input "135.066.524-00"
type input "21/02/2013"
type input "Iranise Santos da Silva"
type input "(82) 99121-5272"
type input "44"
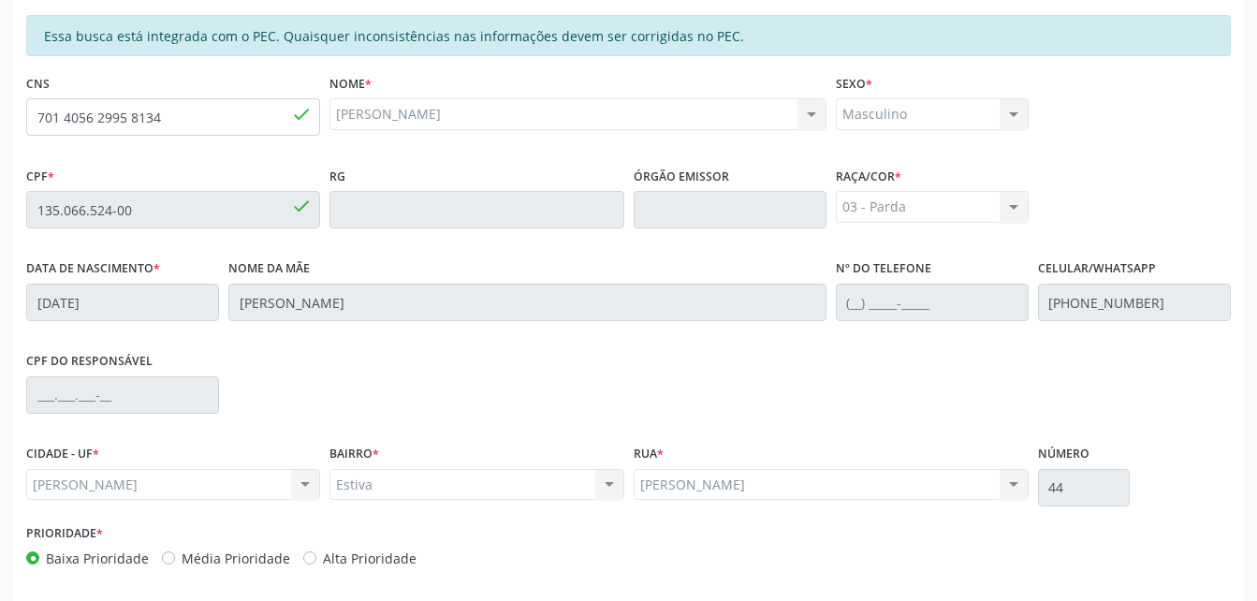
scroll to position [494, 0]
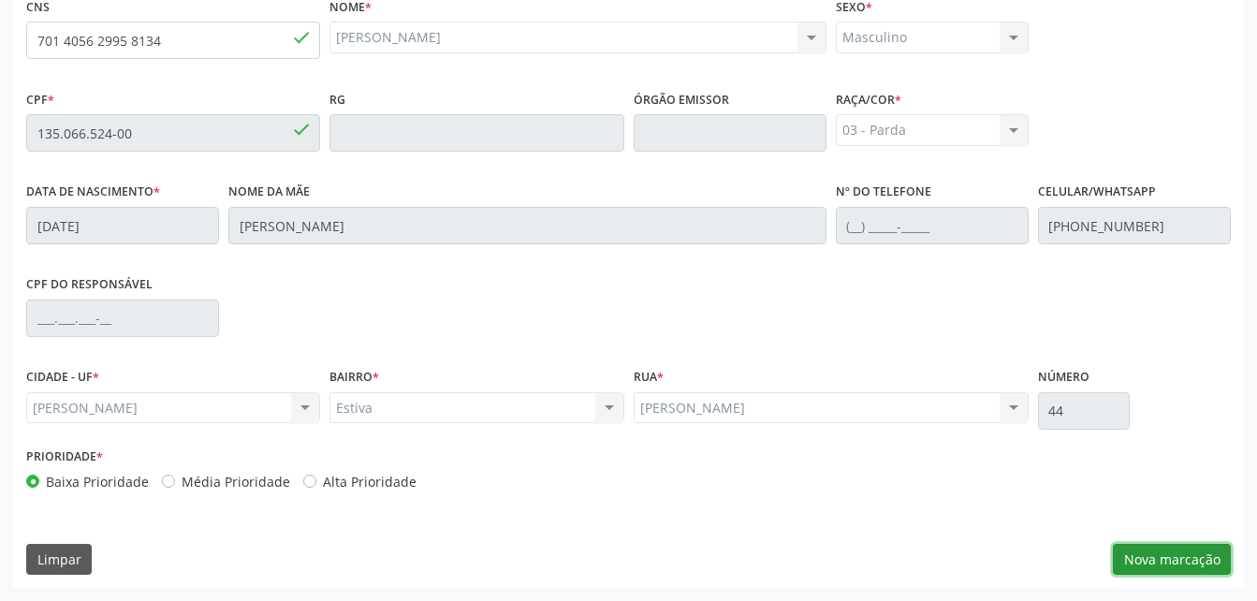
click at [1128, 556] on button "Nova marcação" at bounding box center [1172, 560] width 118 height 32
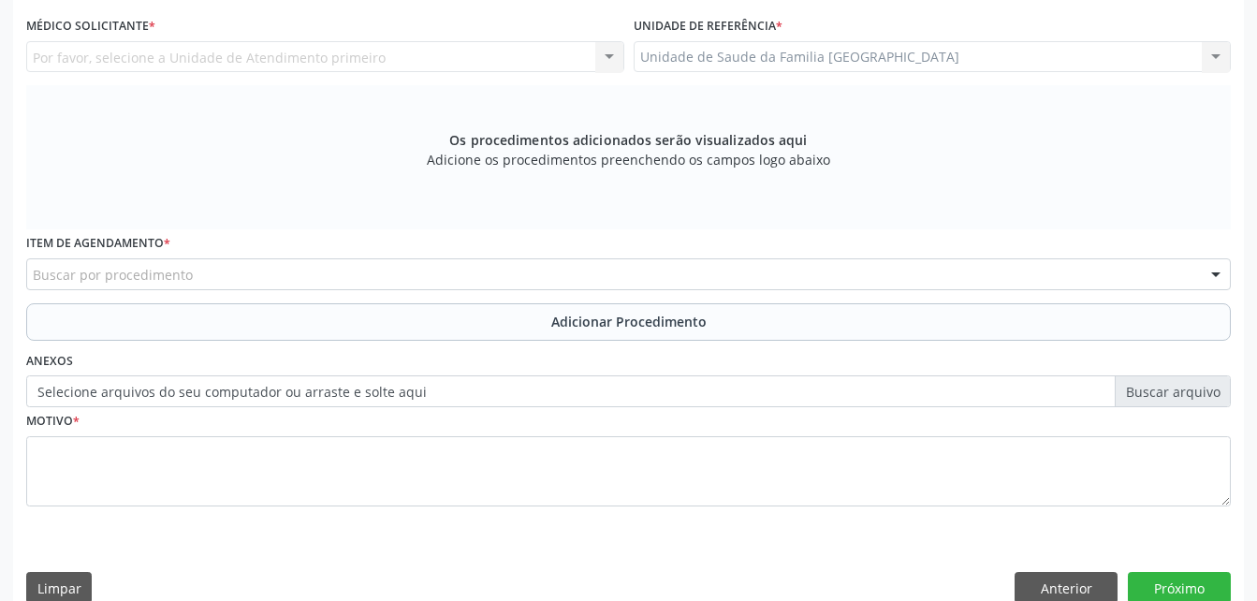
scroll to position [307, 0]
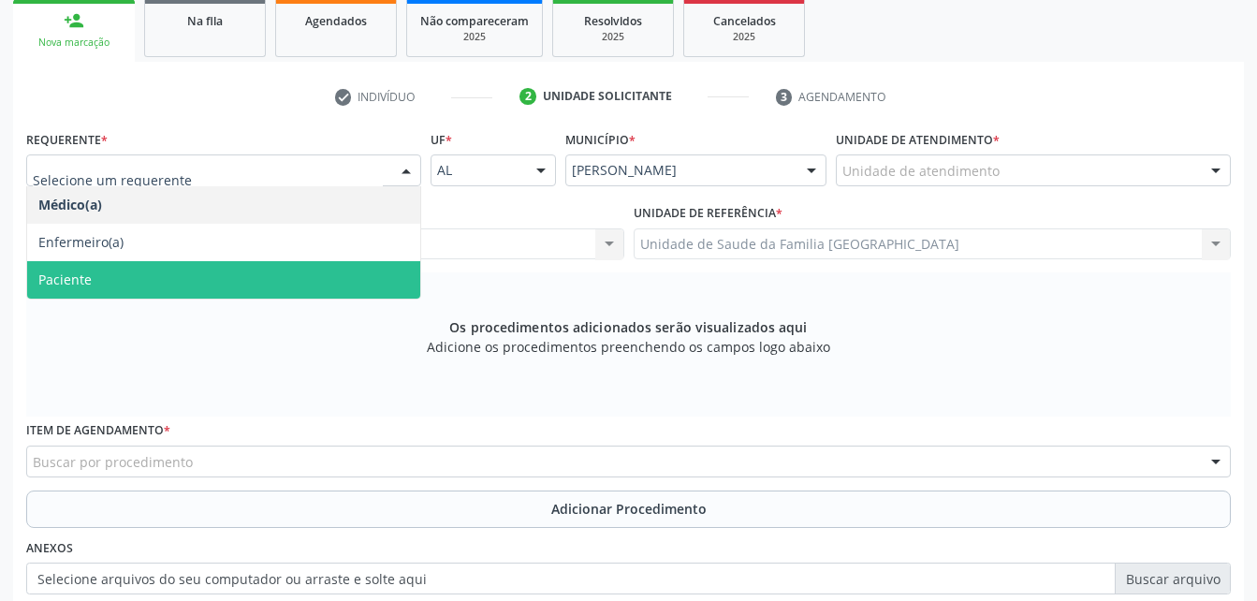
click at [333, 273] on span "Paciente" at bounding box center [223, 279] width 393 height 37
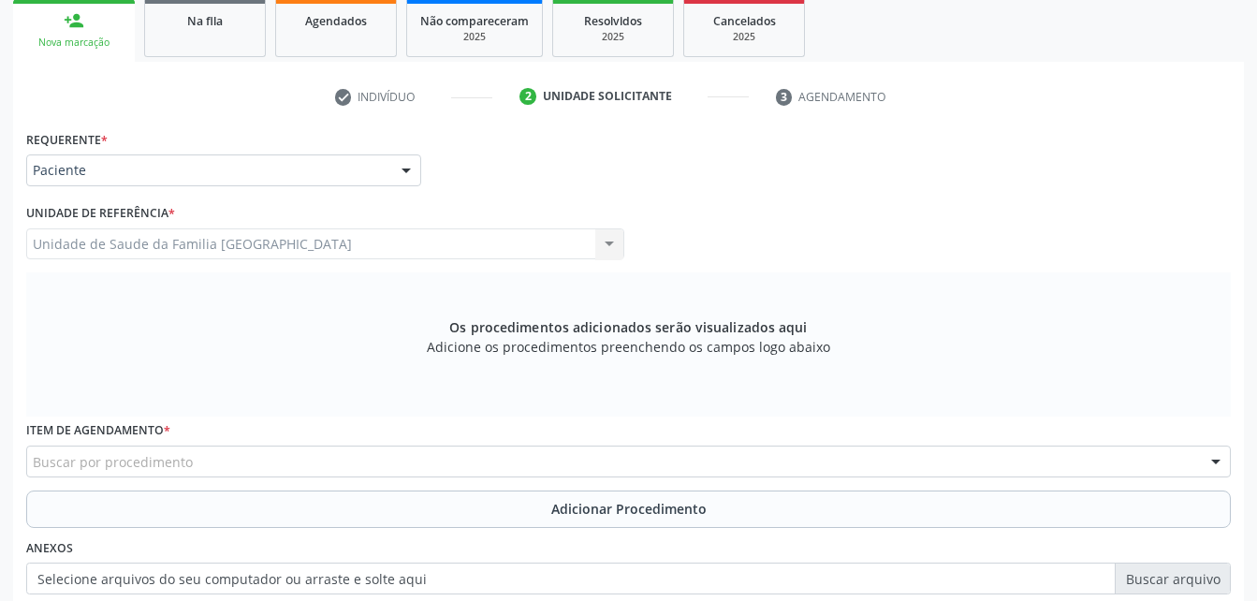
click at [394, 464] on div "Buscar por procedimento" at bounding box center [628, 461] width 1204 height 32
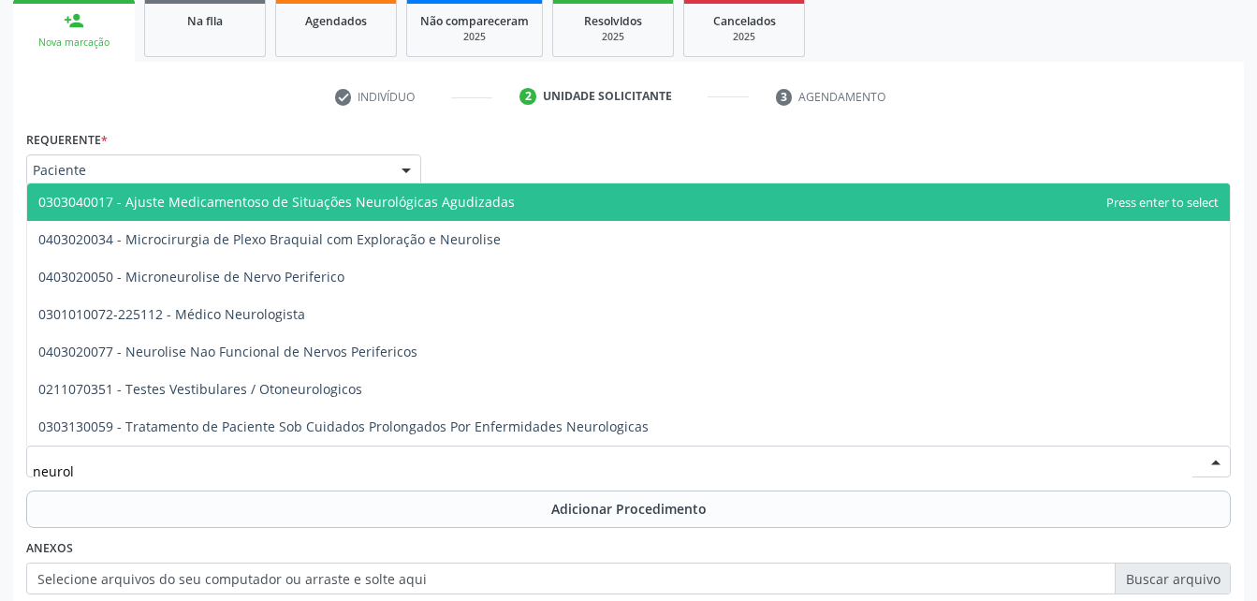
type input "neurolo"
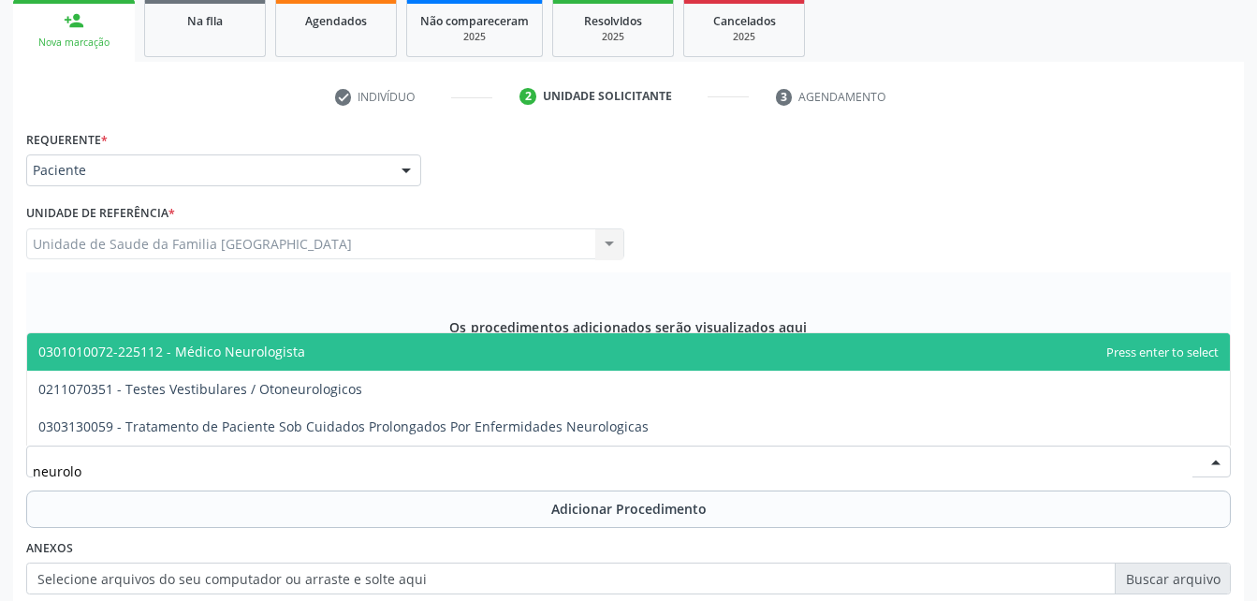
click at [404, 367] on span "0301010072-225112 - Médico Neurologista" at bounding box center [628, 351] width 1202 height 37
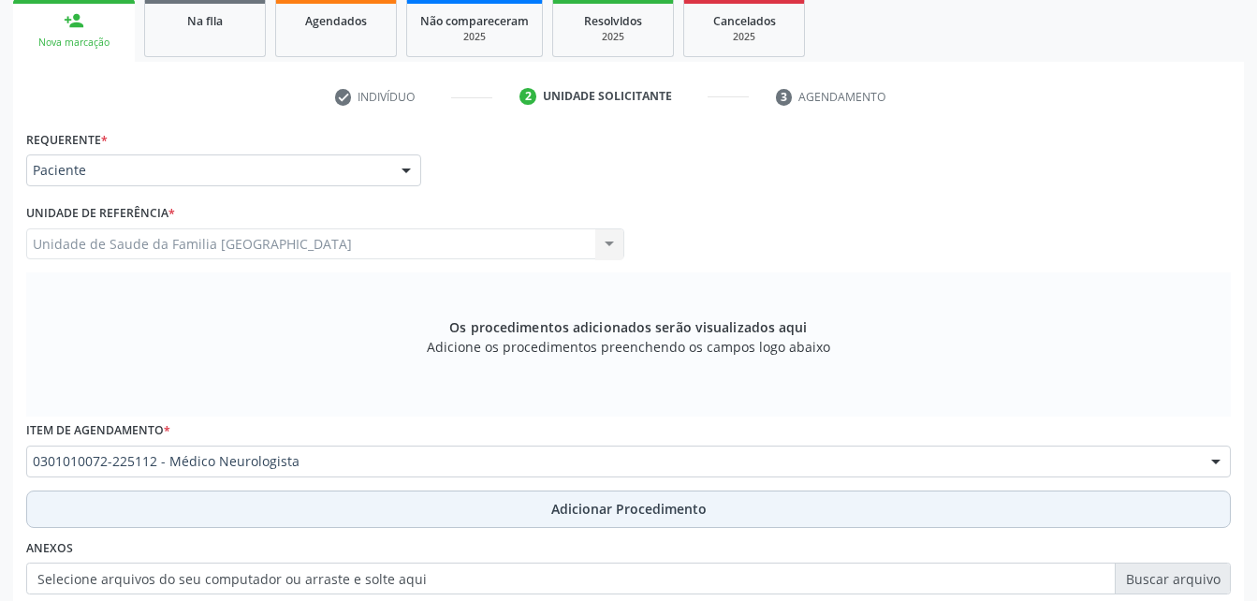
click at [429, 507] on button "Adicionar Procedimento" at bounding box center [628, 508] width 1204 height 37
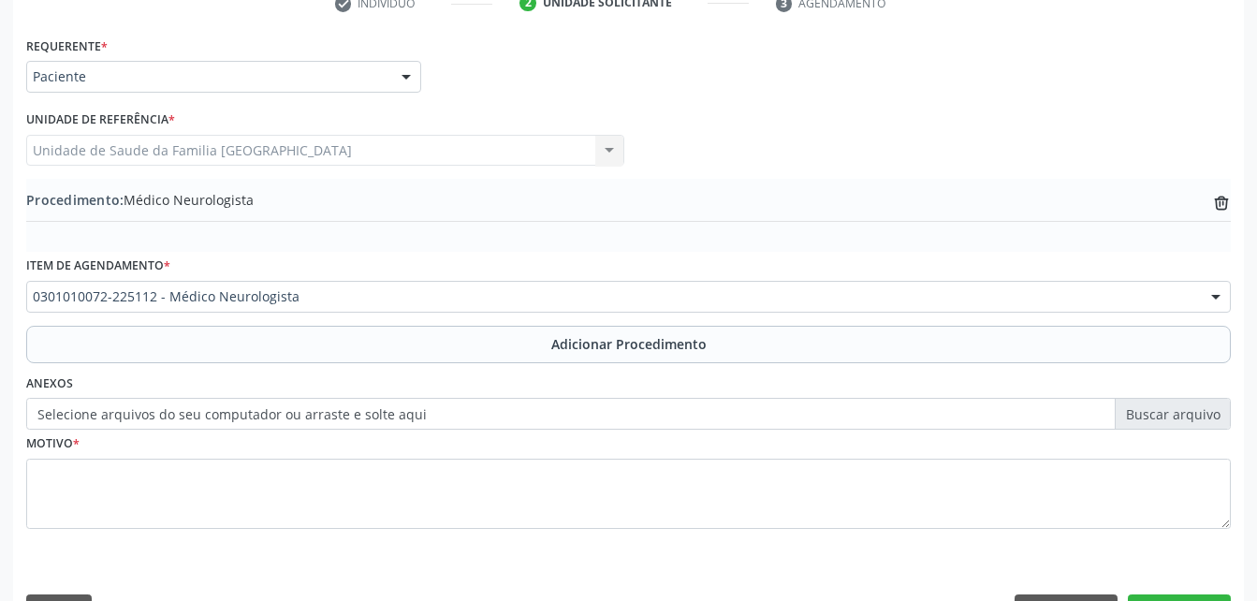
scroll to position [452, 0]
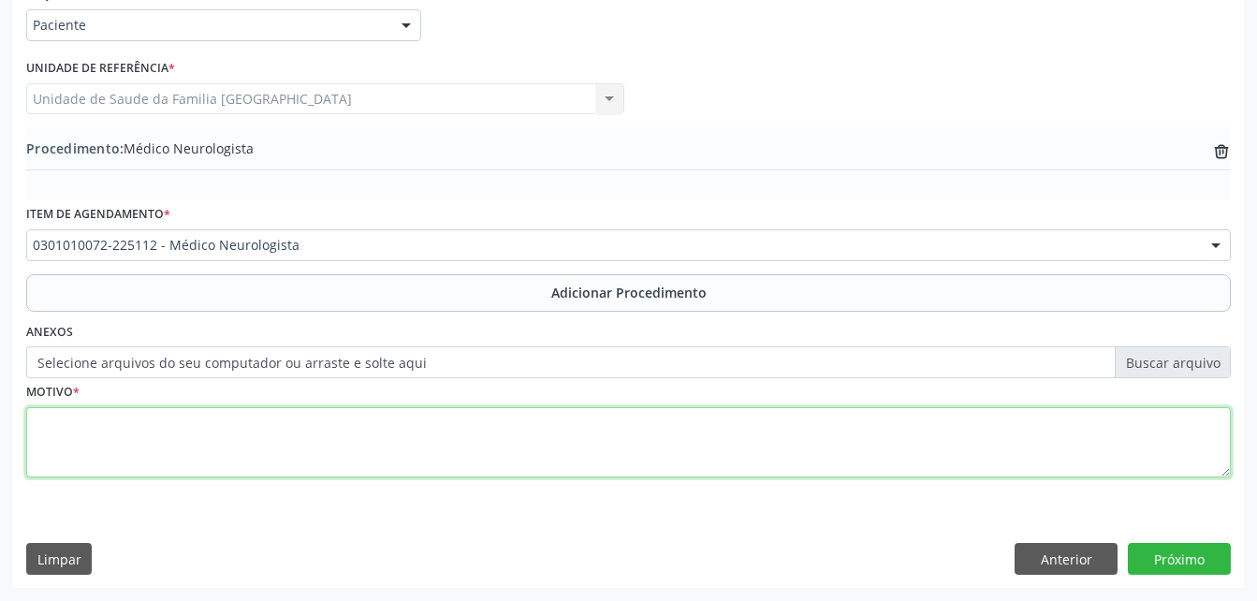
click at [375, 446] on textarea at bounding box center [628, 442] width 1204 height 71
click at [58, 433] on textarea "NWUOPEDIATRA" at bounding box center [628, 442] width 1204 height 71
click at [64, 424] on textarea "NEUOPEDIATRA" at bounding box center [628, 442] width 1204 height 71
type textarea "NEUROPEDIATRA"
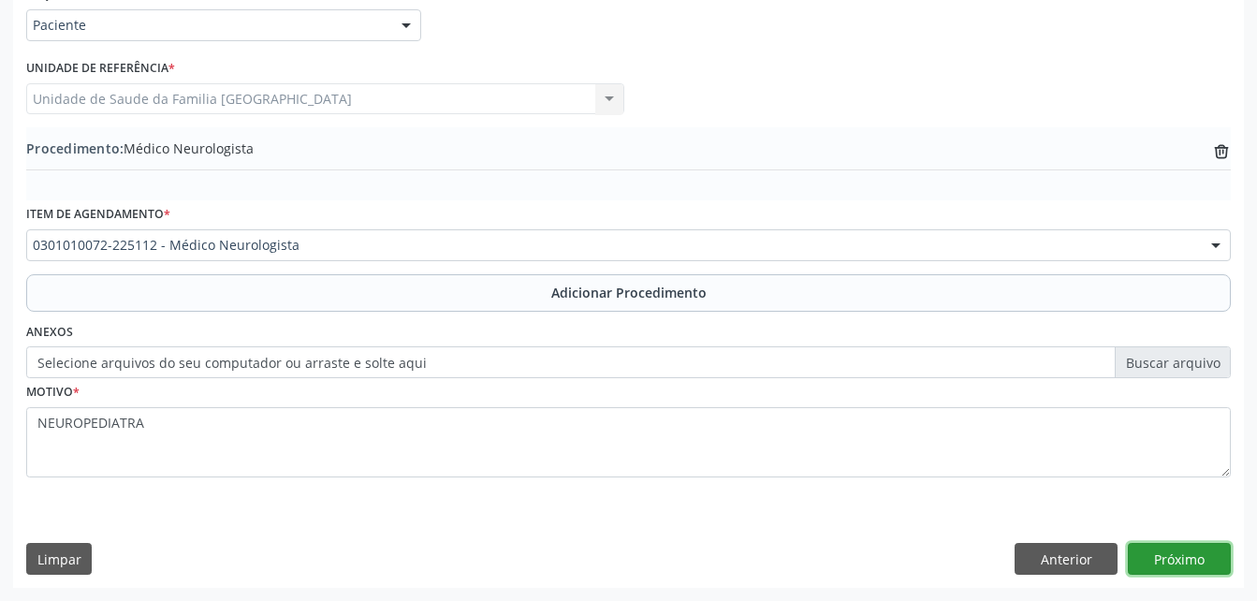
click at [1160, 566] on button "Próximo" at bounding box center [1179, 559] width 103 height 32
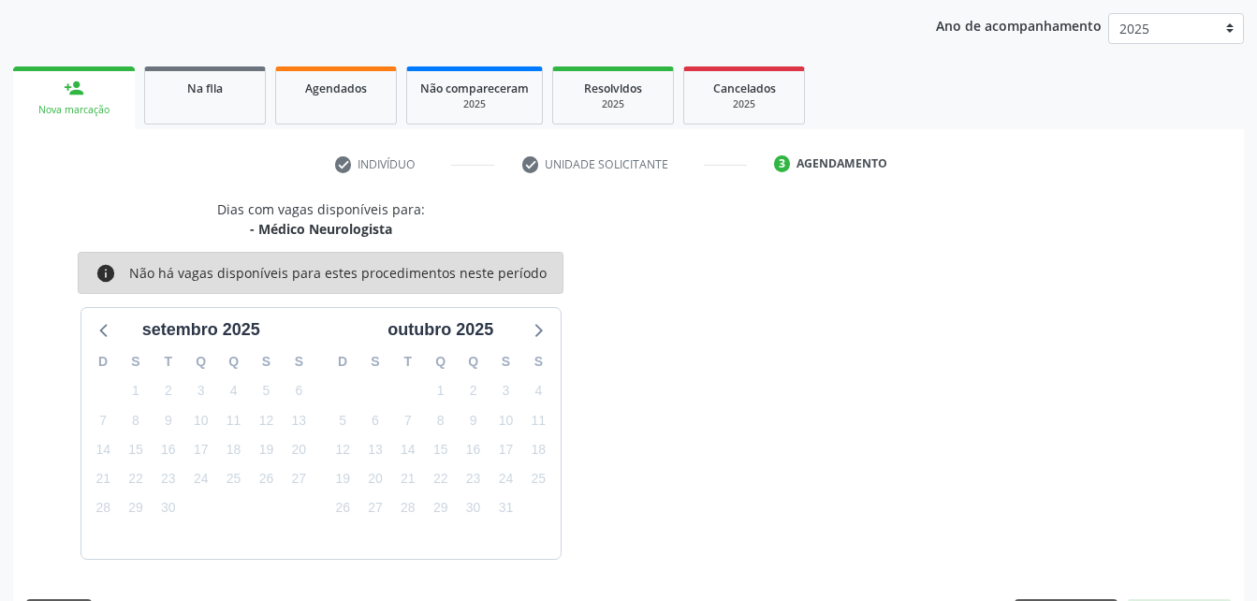
scroll to position [295, 0]
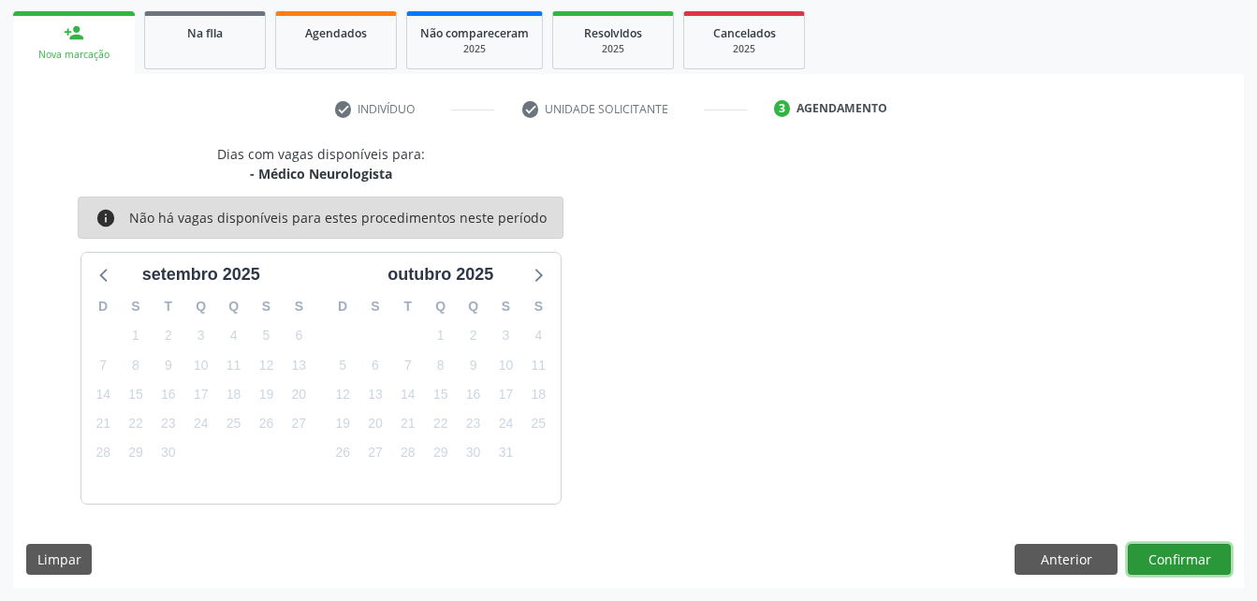
click at [1170, 562] on button "Confirmar" at bounding box center [1179, 560] width 103 height 32
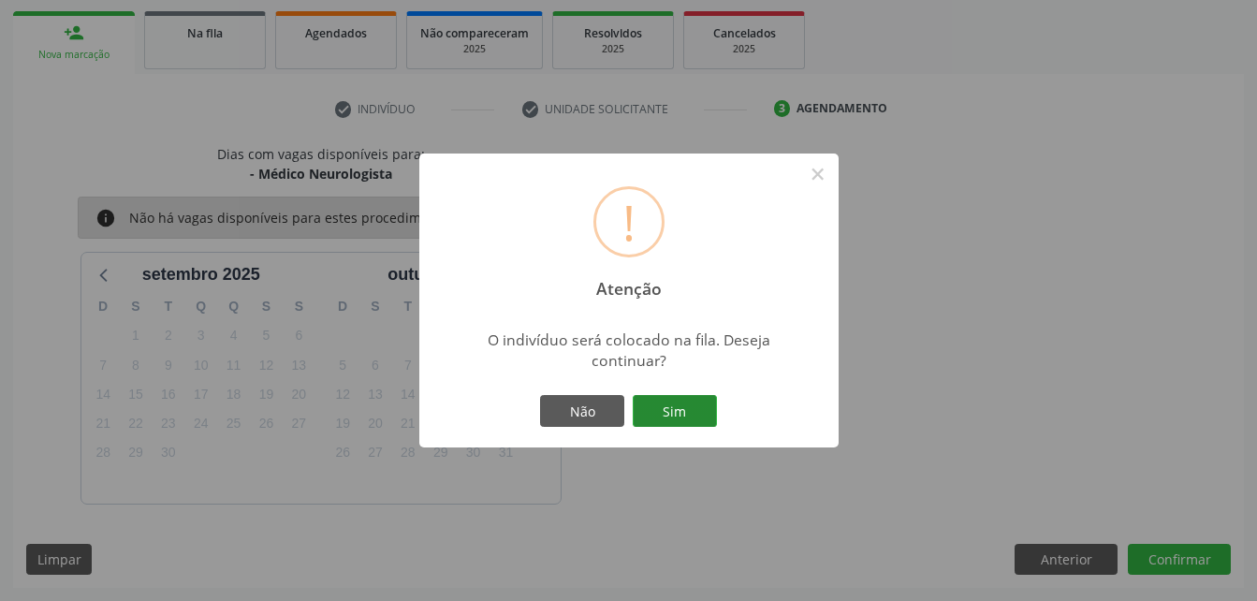
click at [693, 406] on button "Sim" at bounding box center [675, 411] width 84 height 32
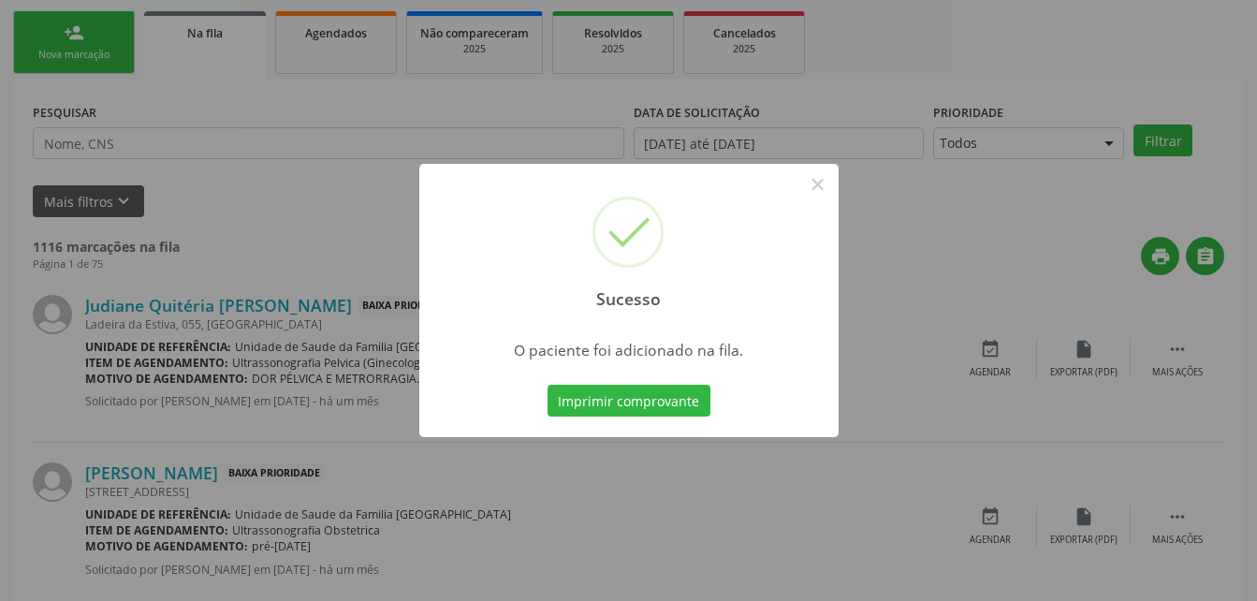
scroll to position [43, 0]
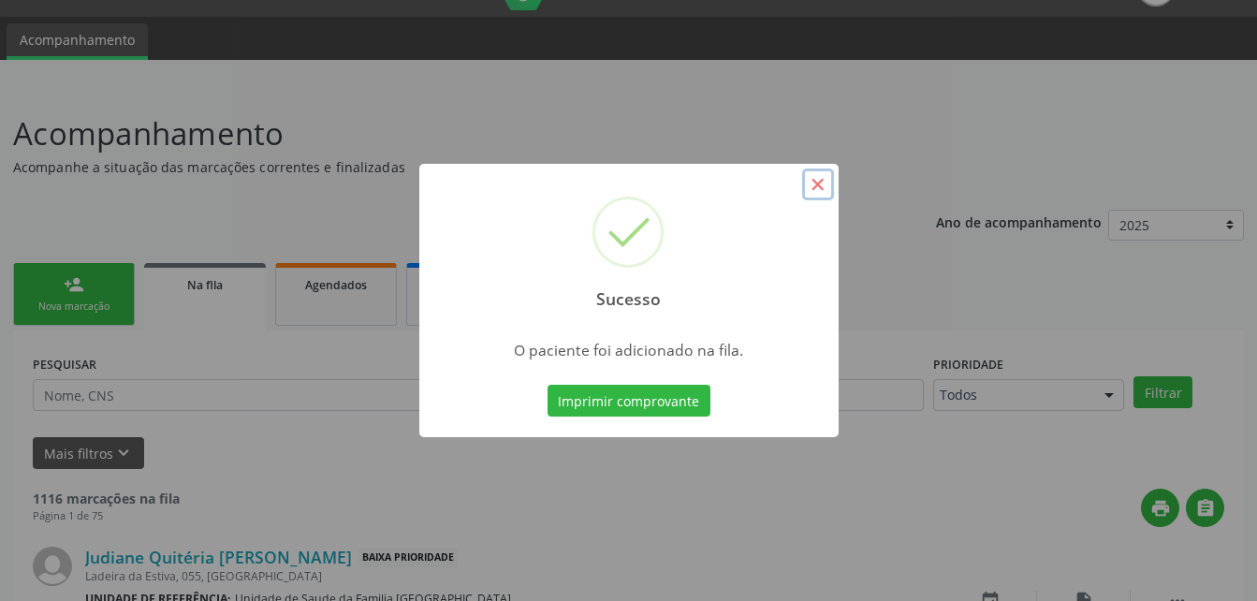
click at [820, 184] on button "×" at bounding box center [818, 184] width 32 height 32
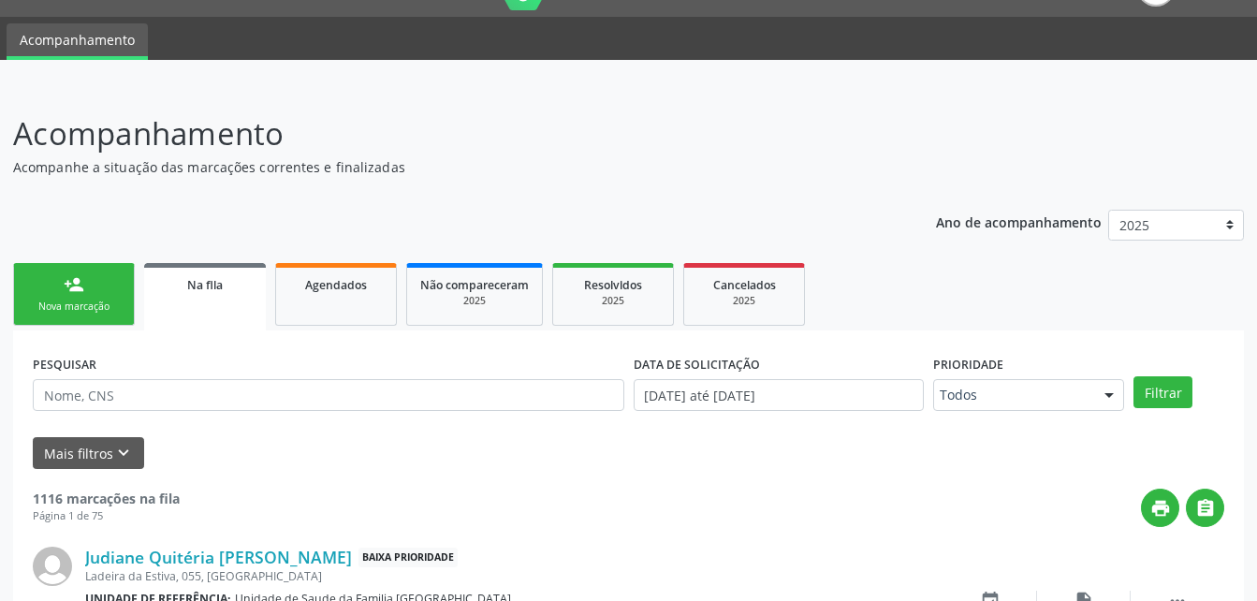
drag, startPoint x: 115, startPoint y: 295, endPoint x: 192, endPoint y: 317, distance: 79.9
click at [115, 295] on link "person_add Nova marcação" at bounding box center [74, 294] width 122 height 63
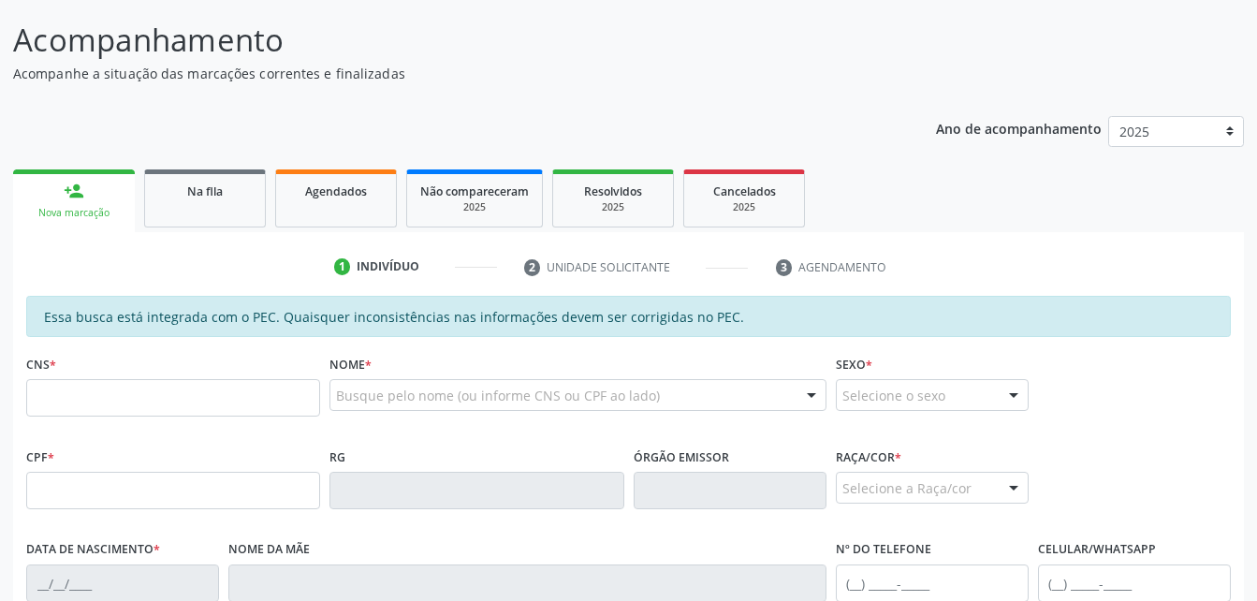
scroll to position [230, 0]
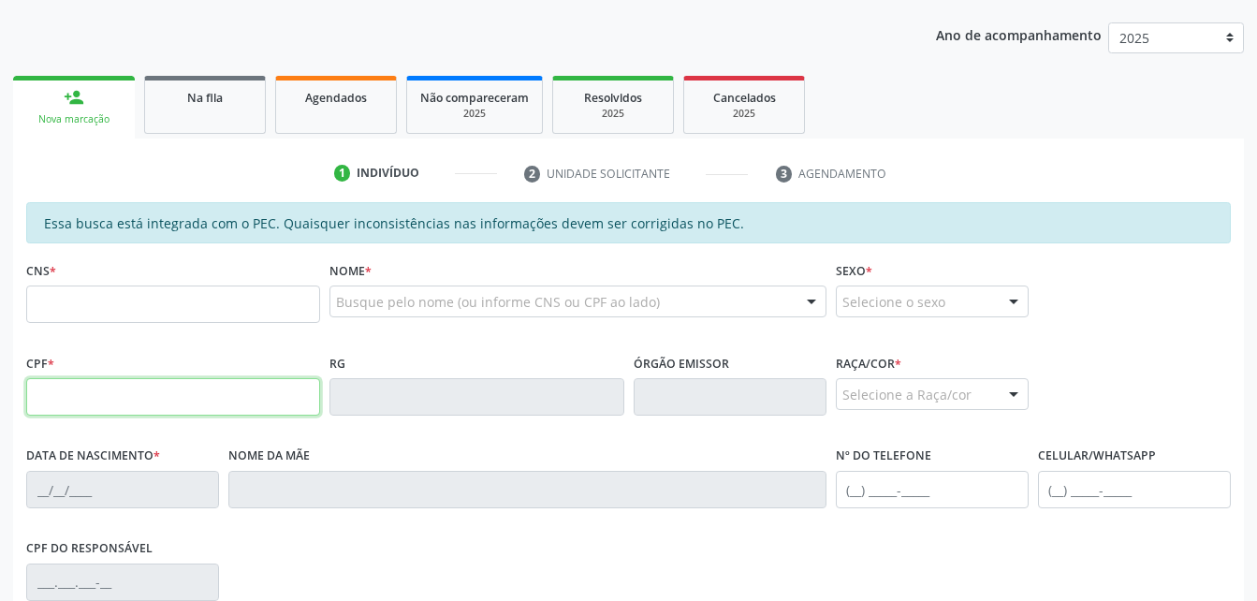
click at [198, 406] on input "text" at bounding box center [173, 396] width 294 height 37
type input "715.298.994-00"
type input "703 4052 6485 6600"
type input "28/07/1997"
type input "Maria de Lourdes Chagas da Silva"
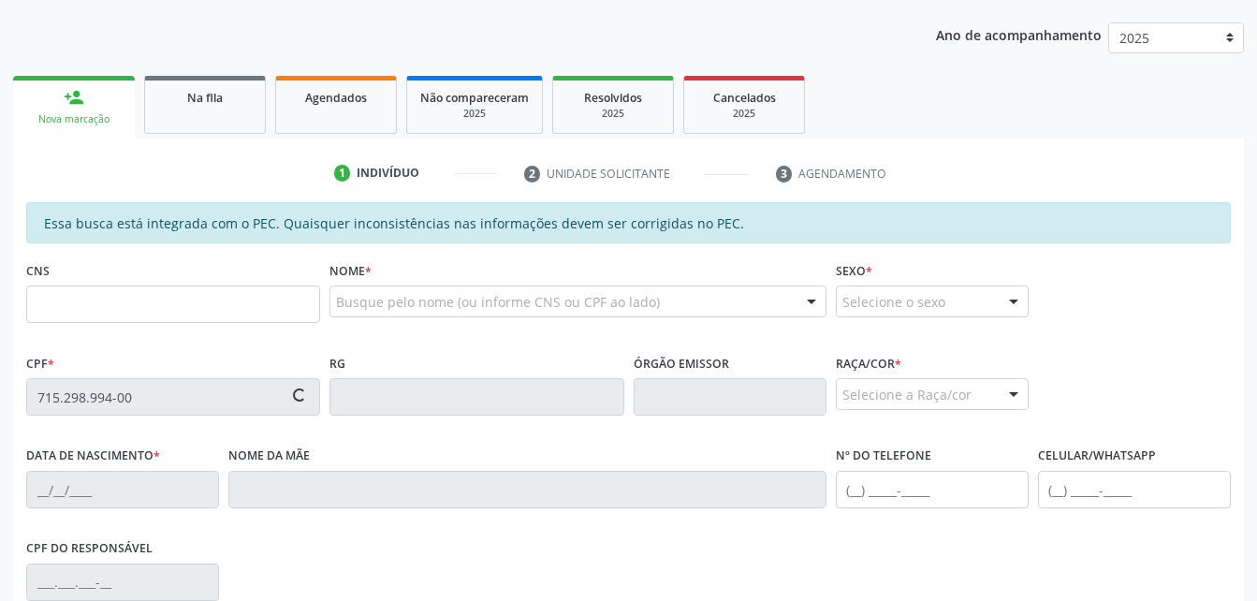
type input "(82) 9150-5623"
type input "06"
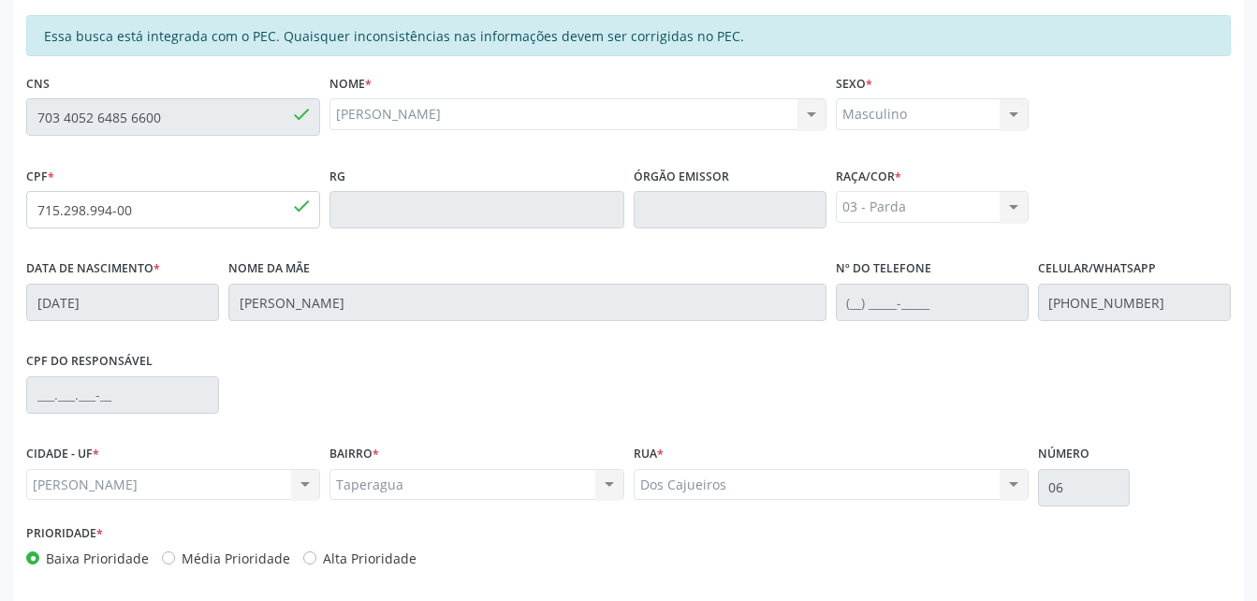
scroll to position [494, 0]
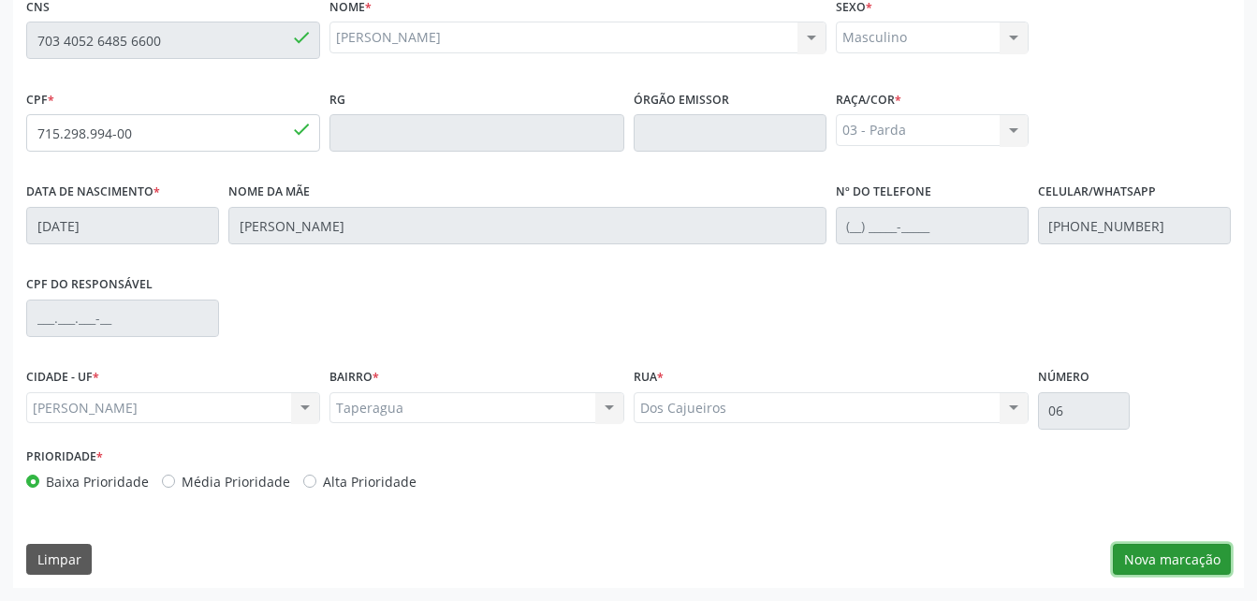
click at [1156, 552] on button "Nova marcação" at bounding box center [1172, 560] width 118 height 32
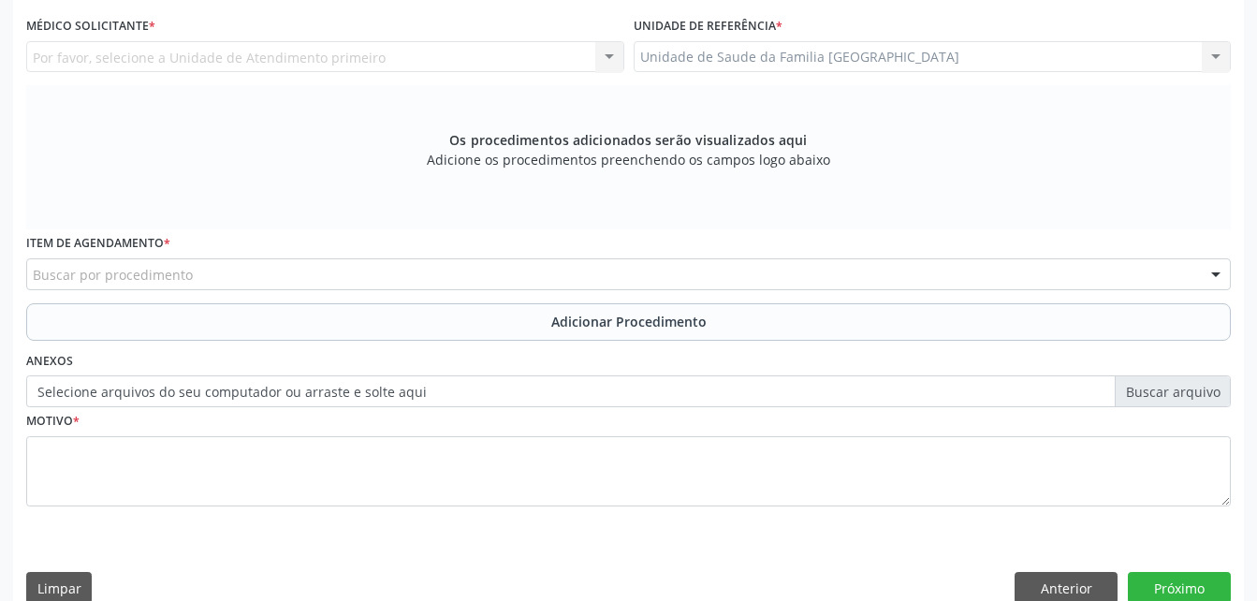
scroll to position [307, 0]
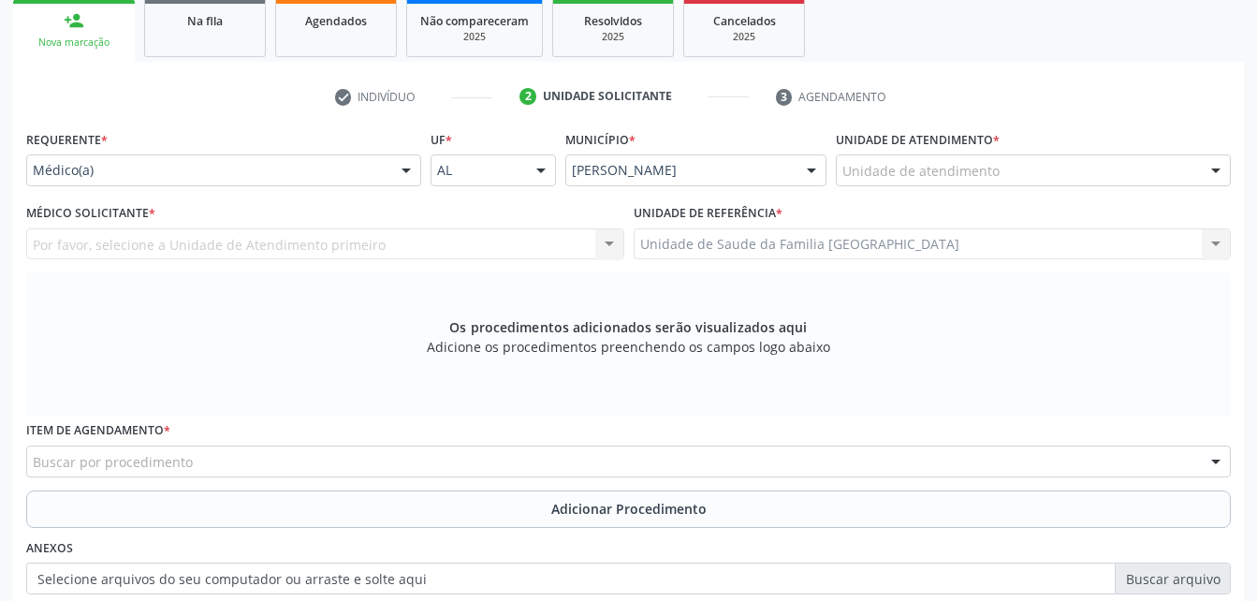
click at [1072, 169] on div "Unidade de atendimento" at bounding box center [1033, 170] width 395 height 32
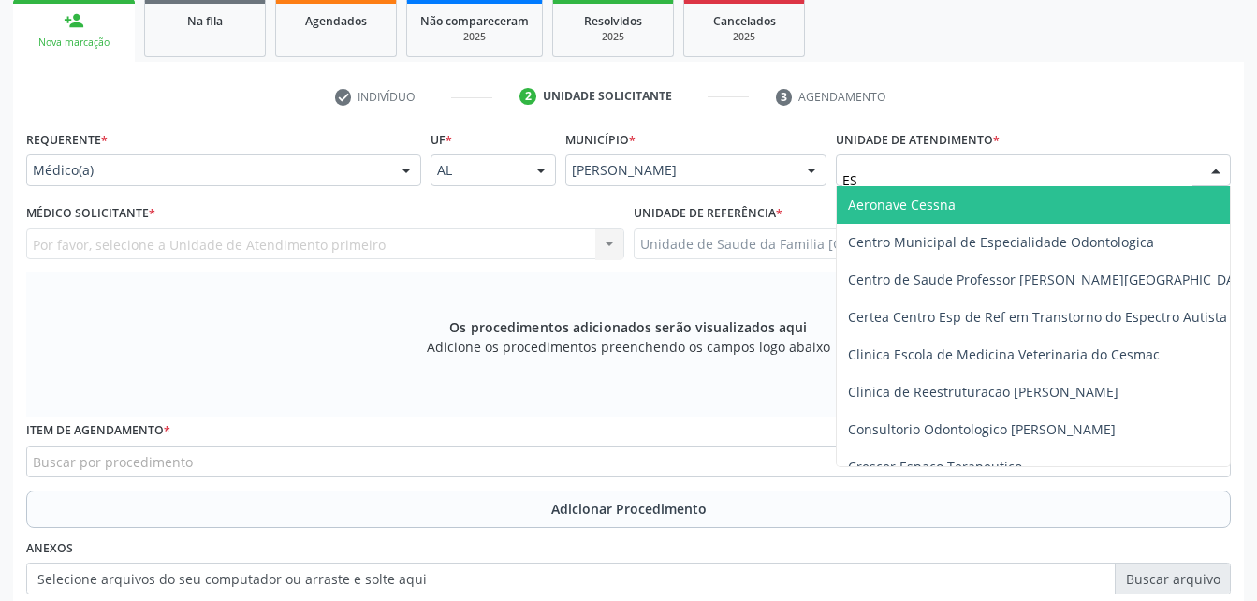
type input "EST"
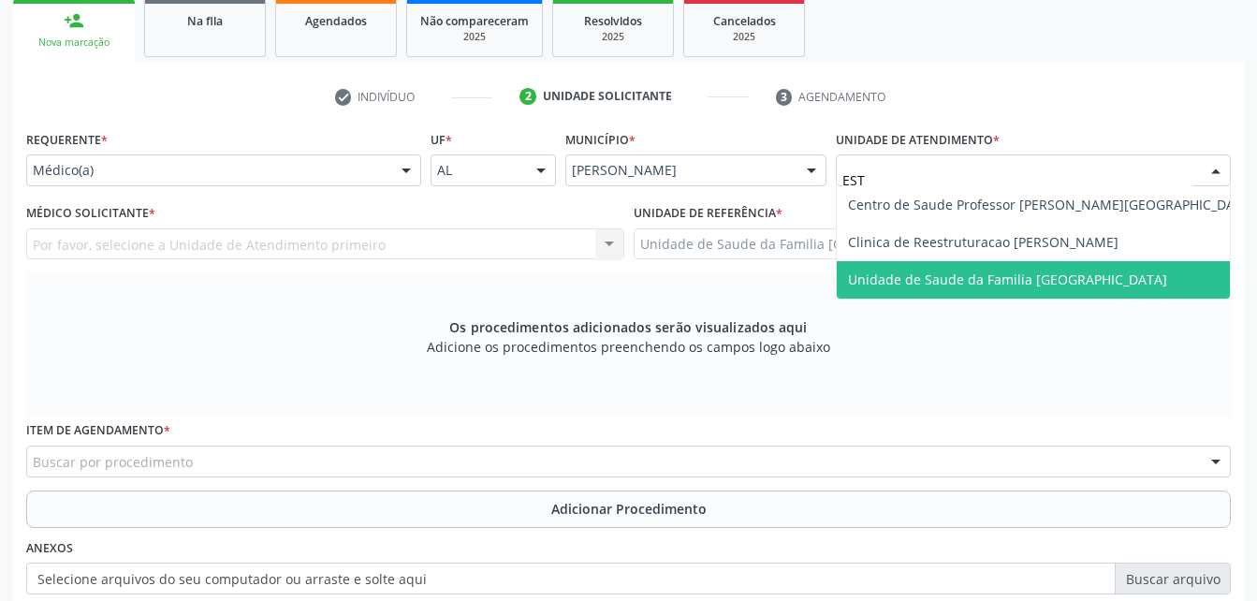
click at [1054, 295] on span "Unidade de Saude da Familia [GEOGRAPHIC_DATA]" at bounding box center [1051, 279] width 429 height 37
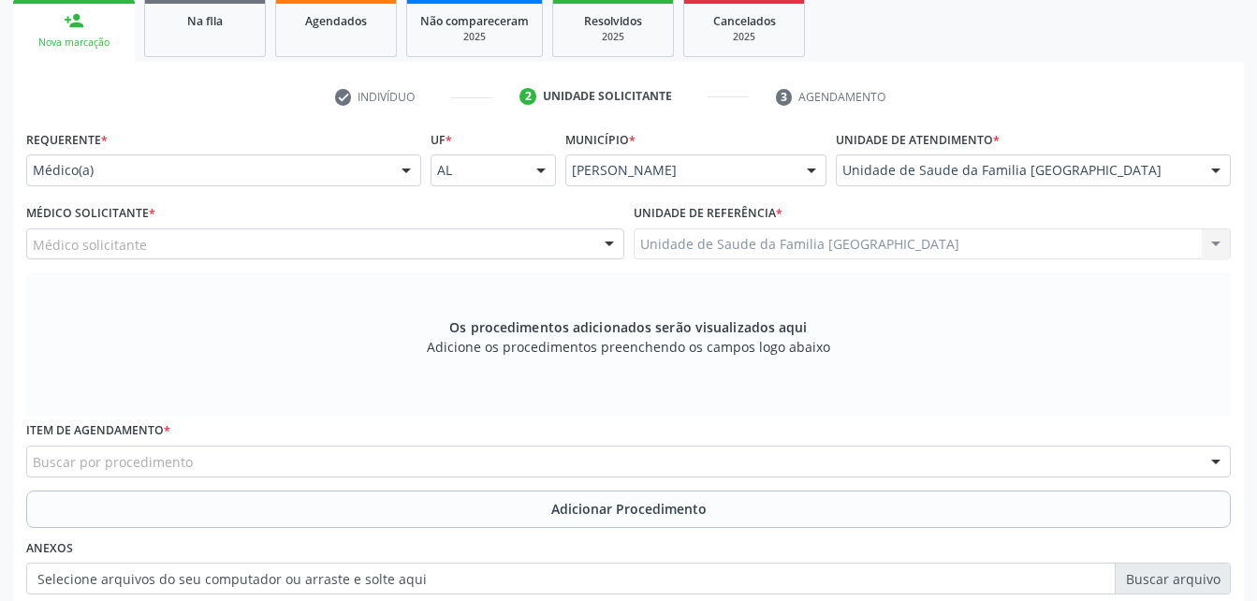
click at [389, 247] on div "Médico solicitante" at bounding box center [325, 244] width 598 height 32
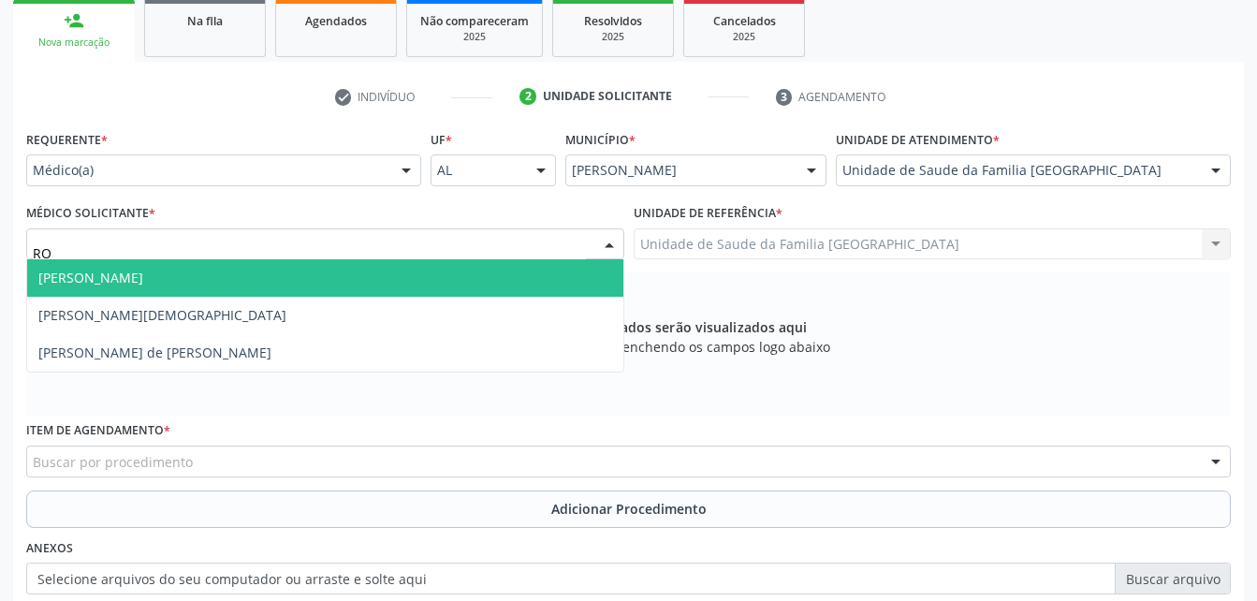
type input "ROD"
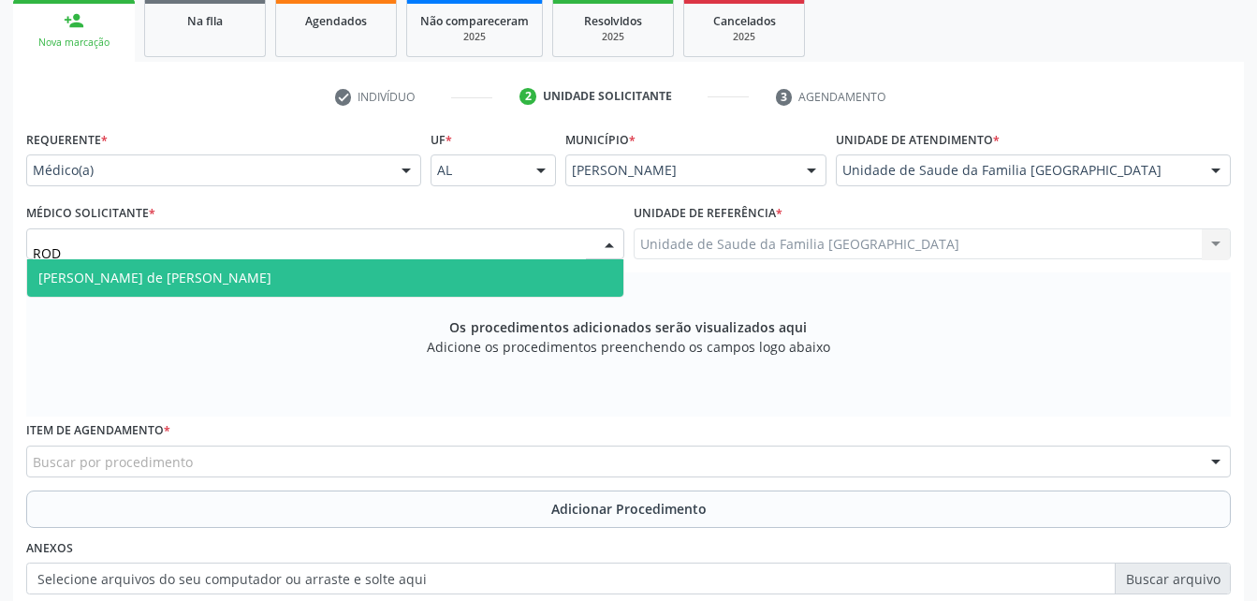
click at [401, 284] on span "Rodrigo Santana de Luna Batista" at bounding box center [325, 277] width 596 height 37
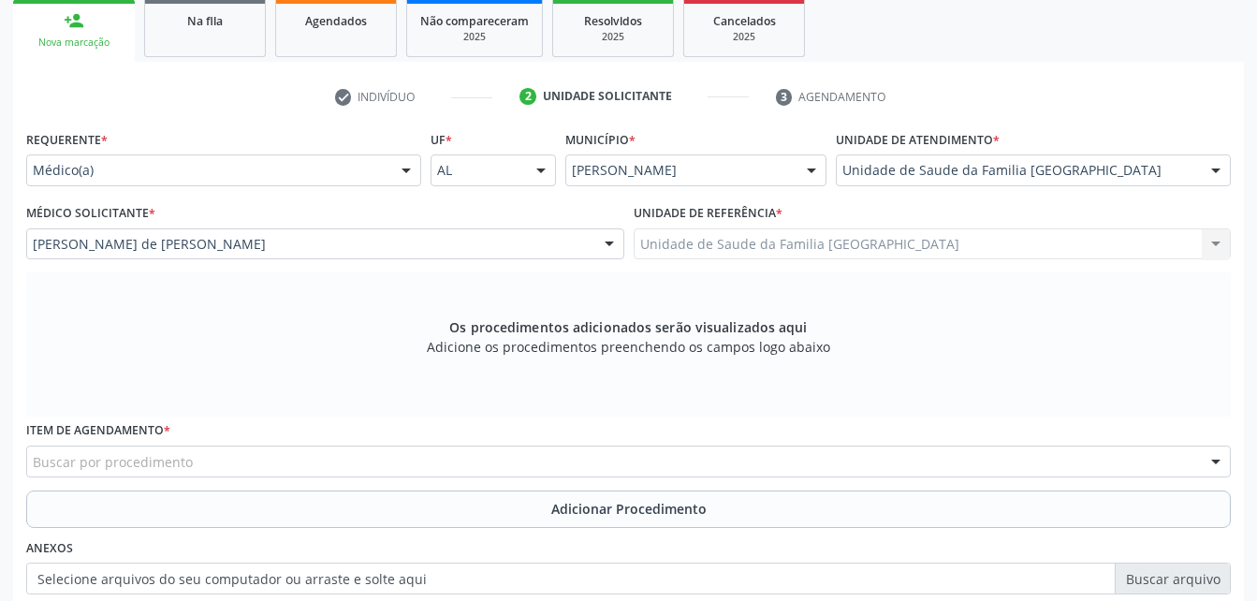
scroll to position [494, 0]
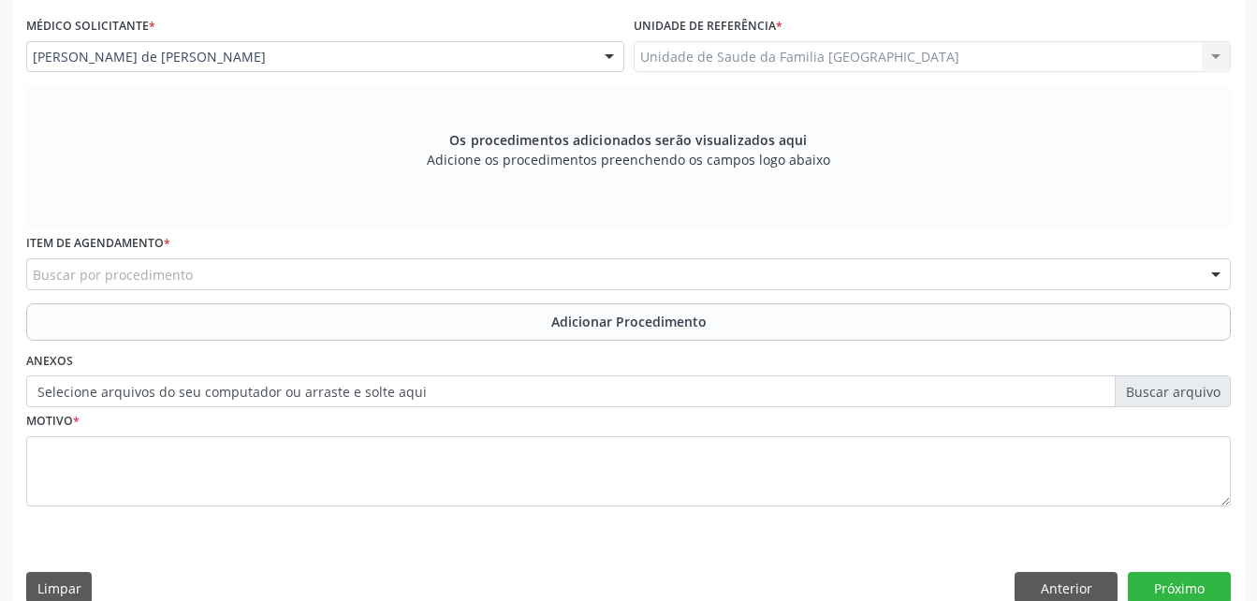
click at [387, 284] on div "Buscar por procedimento" at bounding box center [628, 274] width 1204 height 32
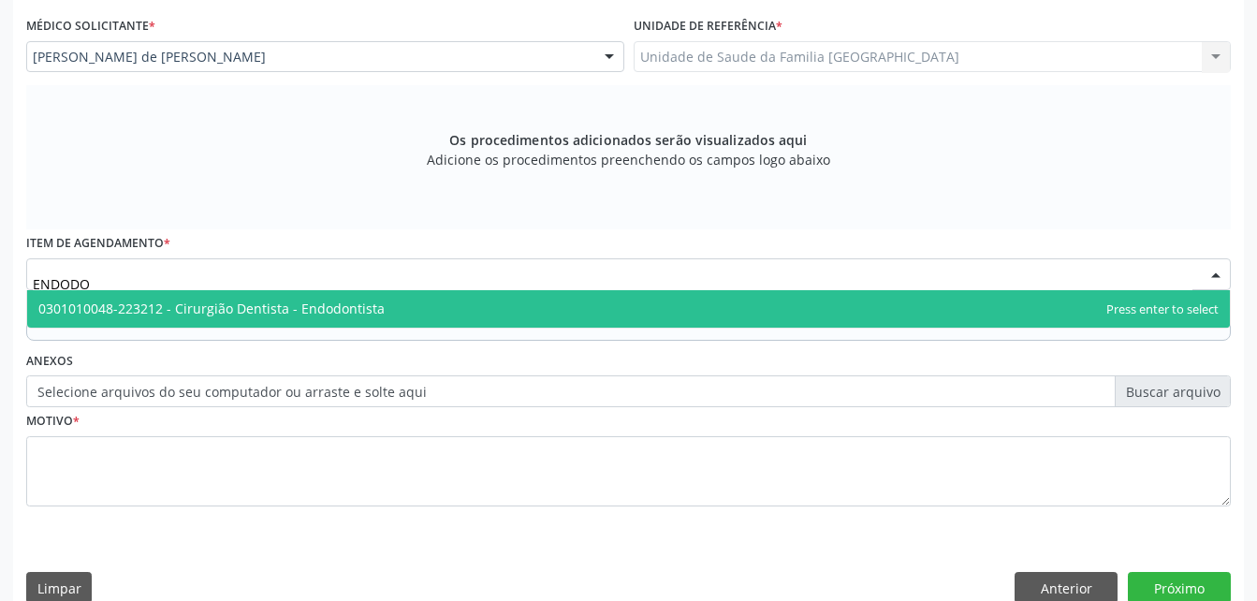
type input "ENDODON"
click at [400, 309] on span "0301010048-223212 - Cirurgião Dentista - Endodontista" at bounding box center [628, 308] width 1202 height 37
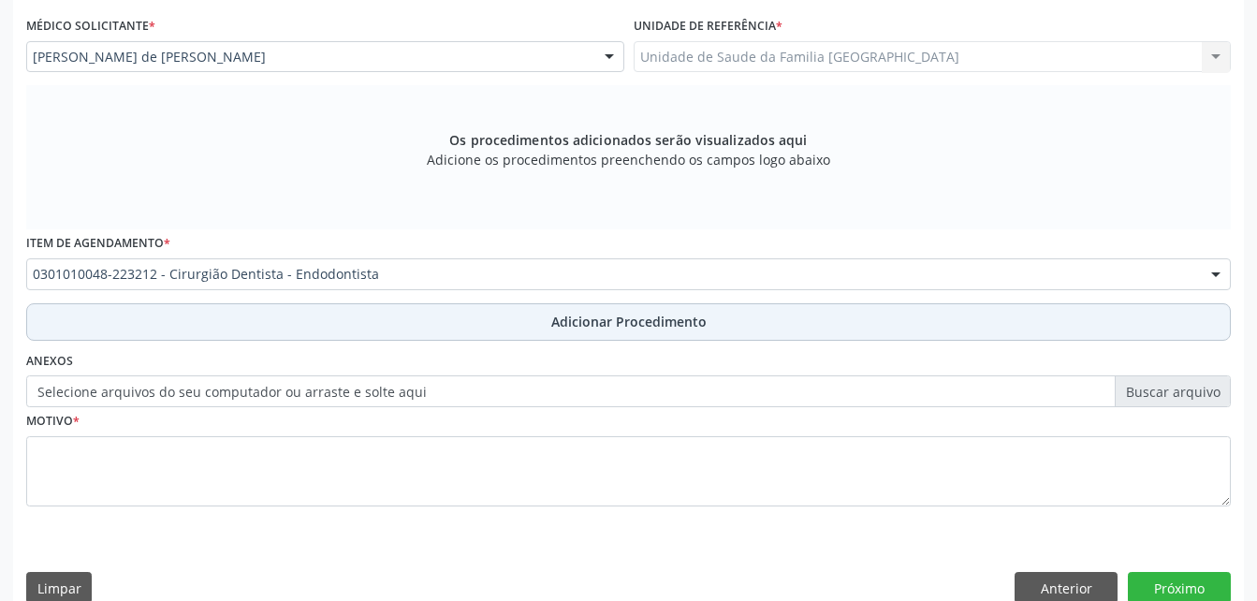
click at [405, 331] on button "Adicionar Procedimento" at bounding box center [628, 321] width 1204 height 37
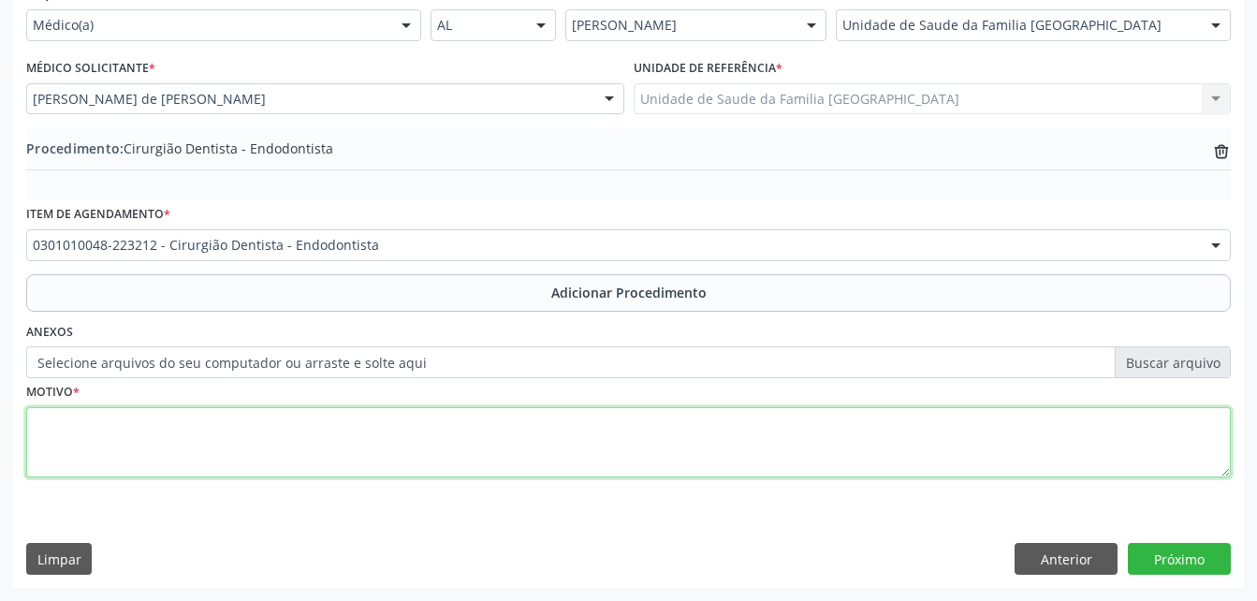
click at [437, 427] on textarea at bounding box center [628, 442] width 1204 height 71
type textarea "NECROSE DA POLPA"
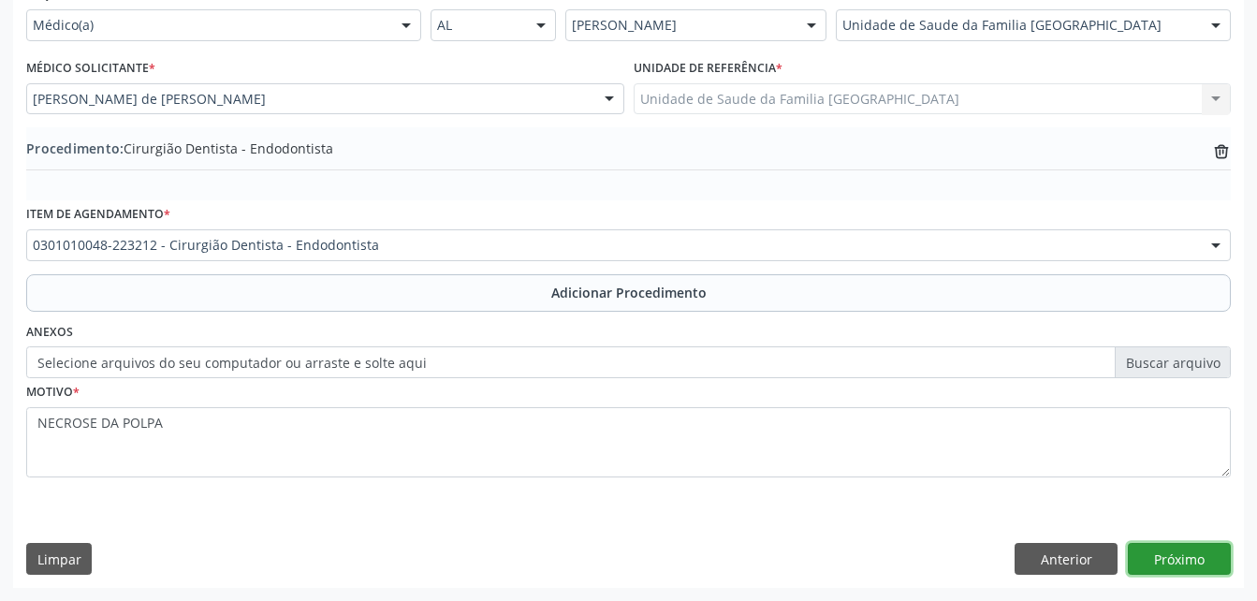
click at [1152, 551] on button "Próximo" at bounding box center [1179, 559] width 103 height 32
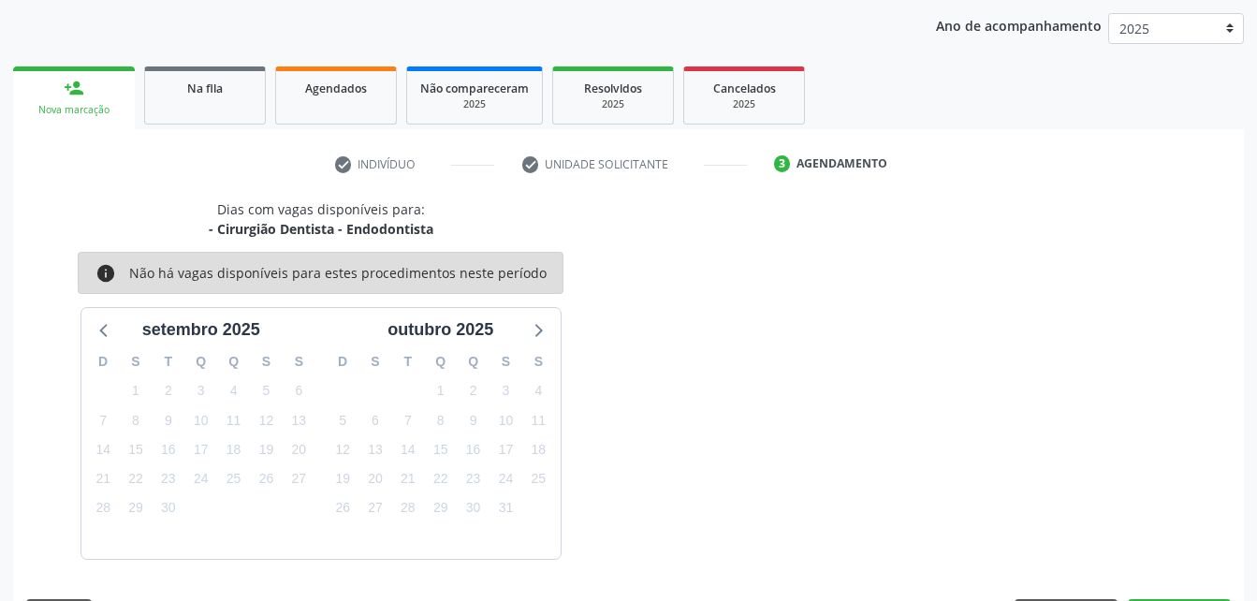
scroll to position [295, 0]
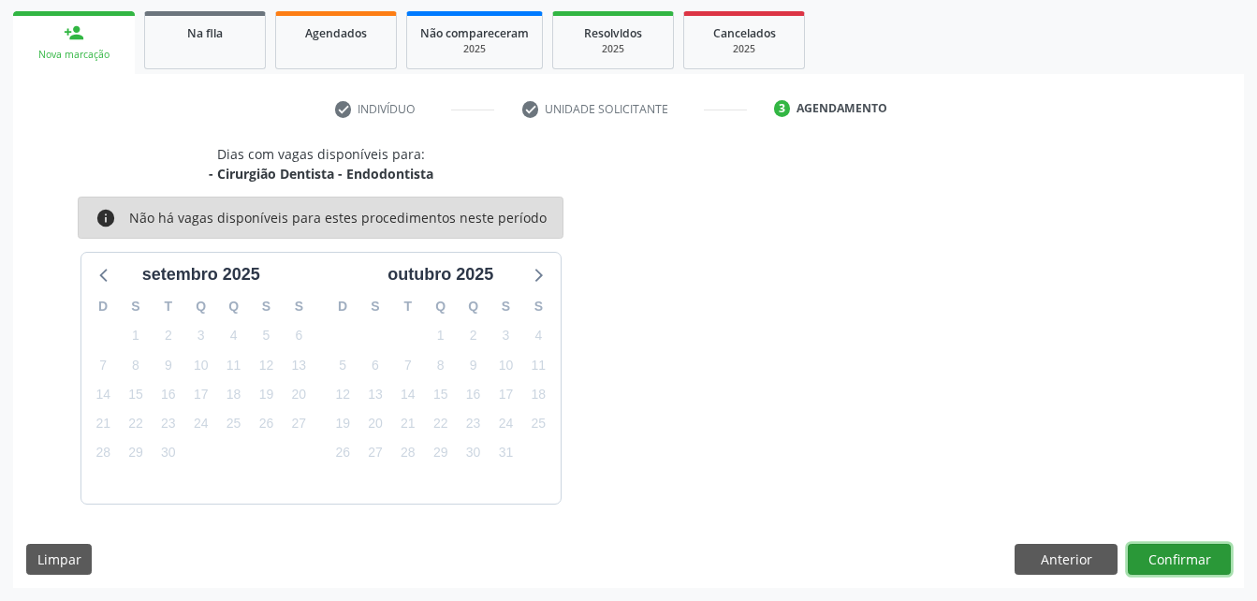
click at [1152, 551] on button "Confirmar" at bounding box center [1179, 560] width 103 height 32
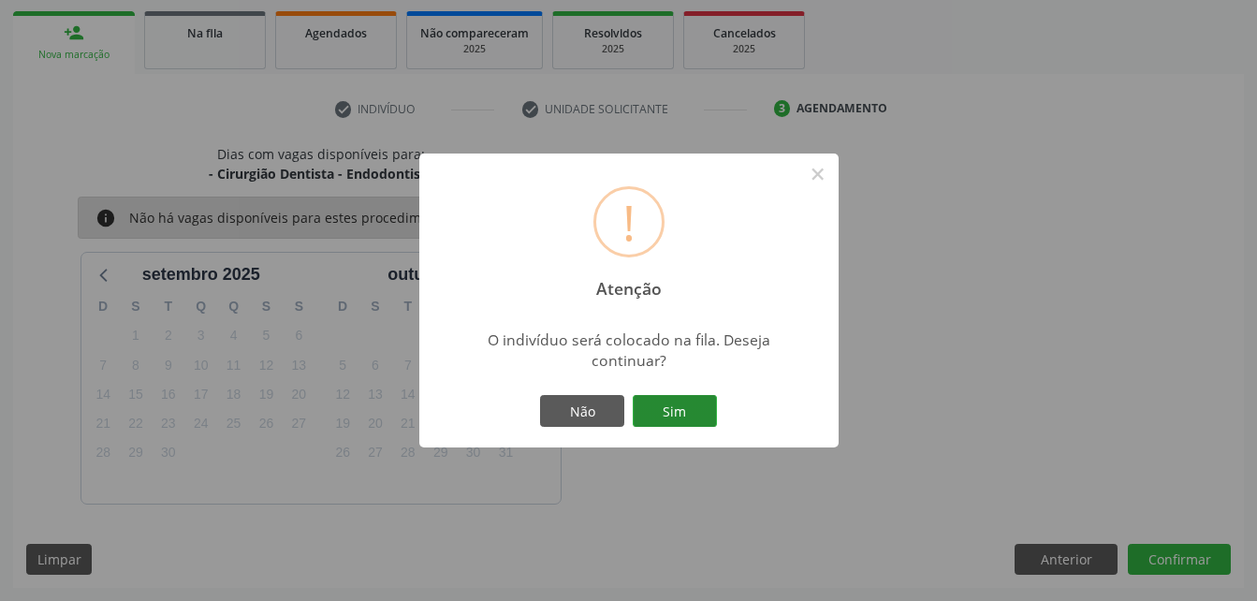
click at [702, 402] on button "Sim" at bounding box center [675, 411] width 84 height 32
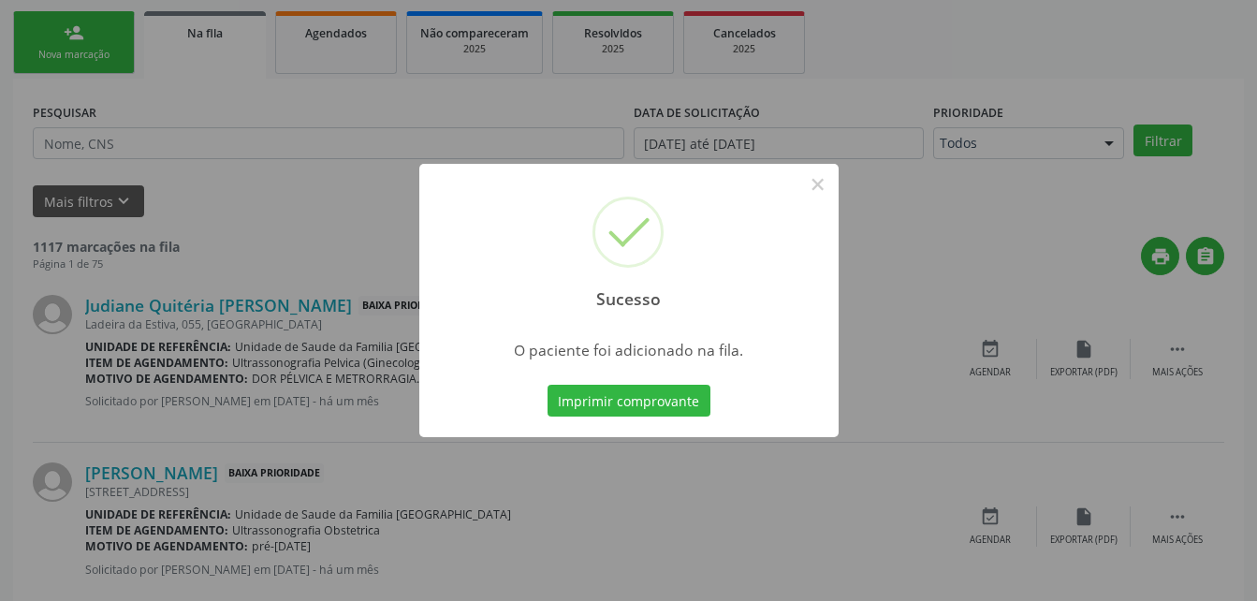
scroll to position [43, 0]
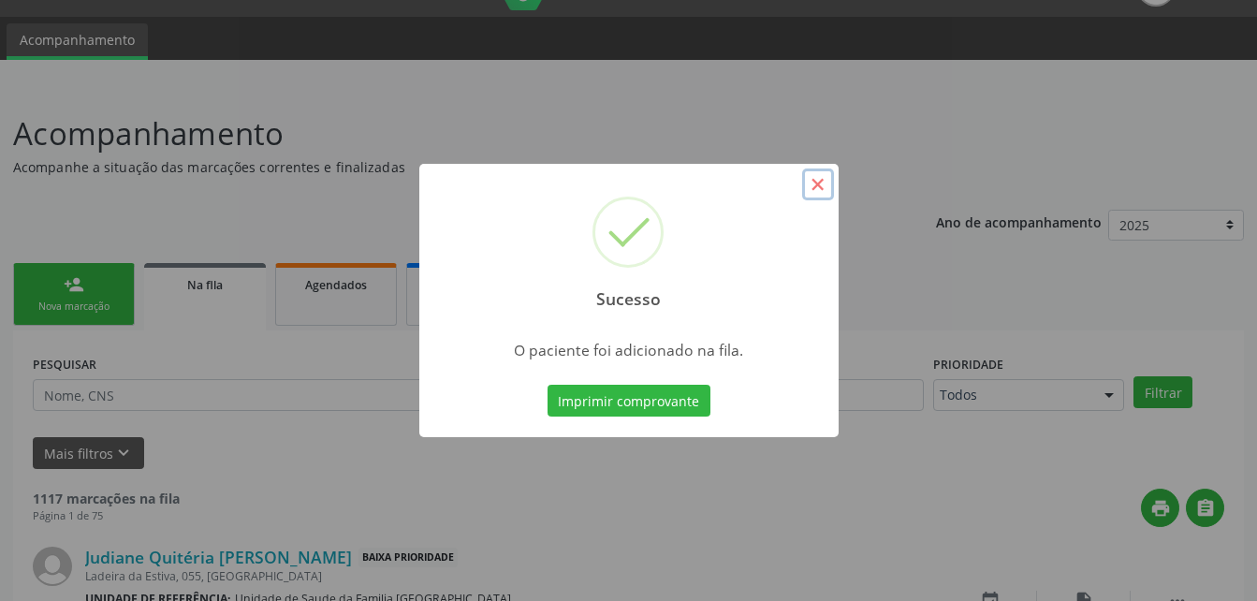
click at [817, 181] on button "×" at bounding box center [818, 184] width 32 height 32
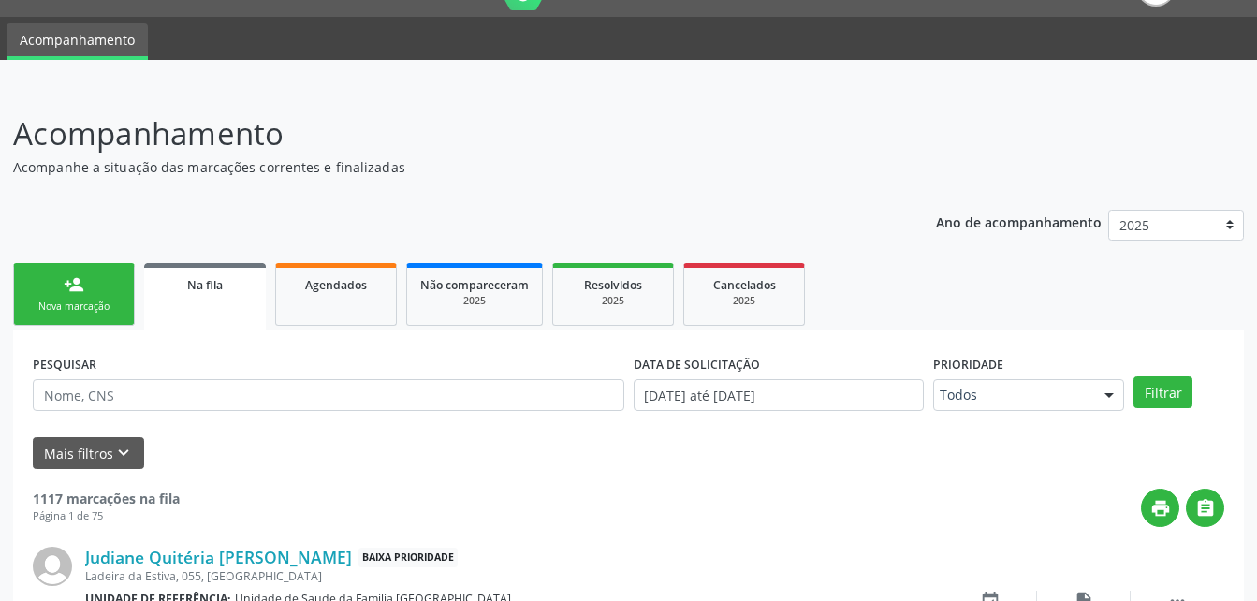
click at [95, 282] on link "person_add Nova marcação" at bounding box center [74, 294] width 122 height 63
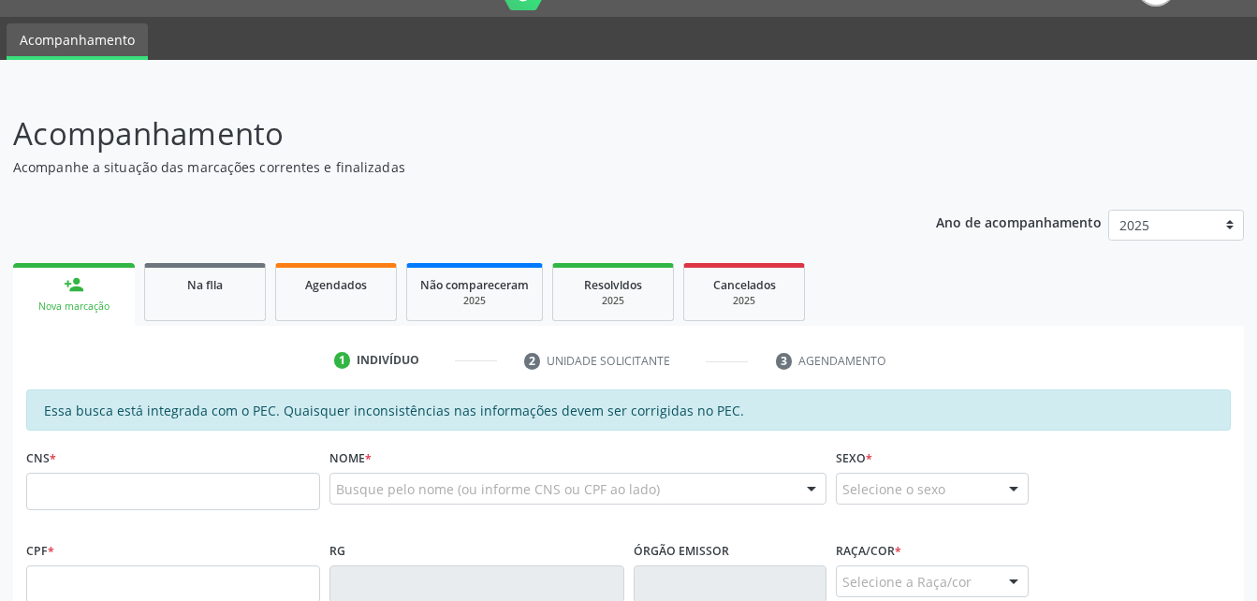
scroll to position [230, 0]
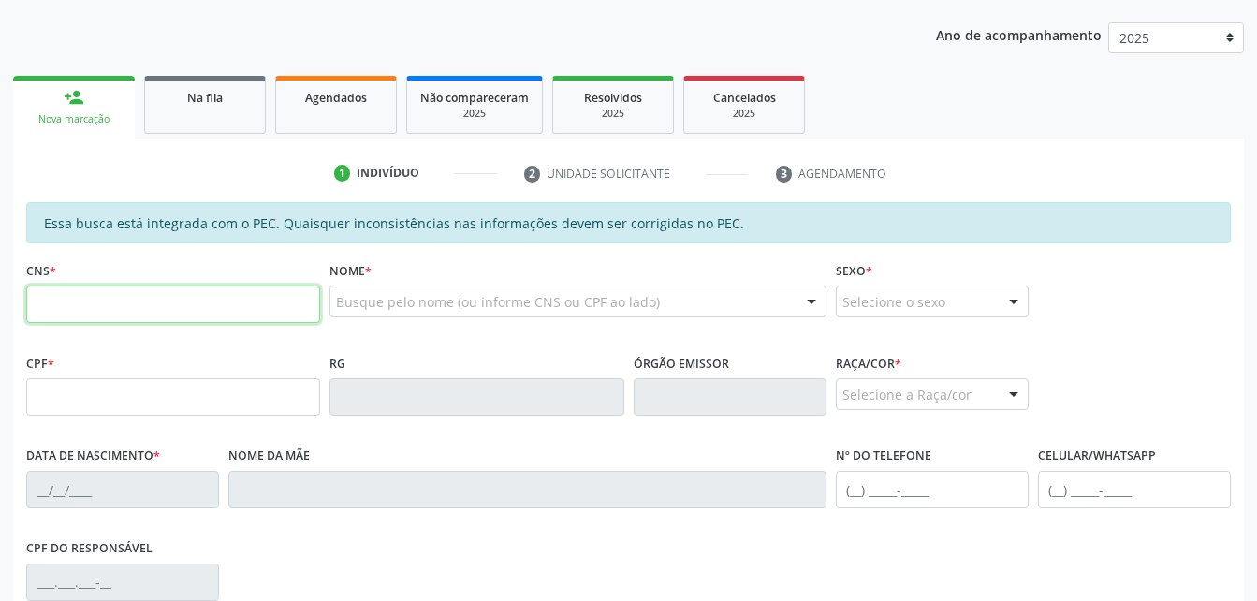
click at [156, 289] on input "text" at bounding box center [173, 303] width 294 height 37
type input "700 0046 4471 2404"
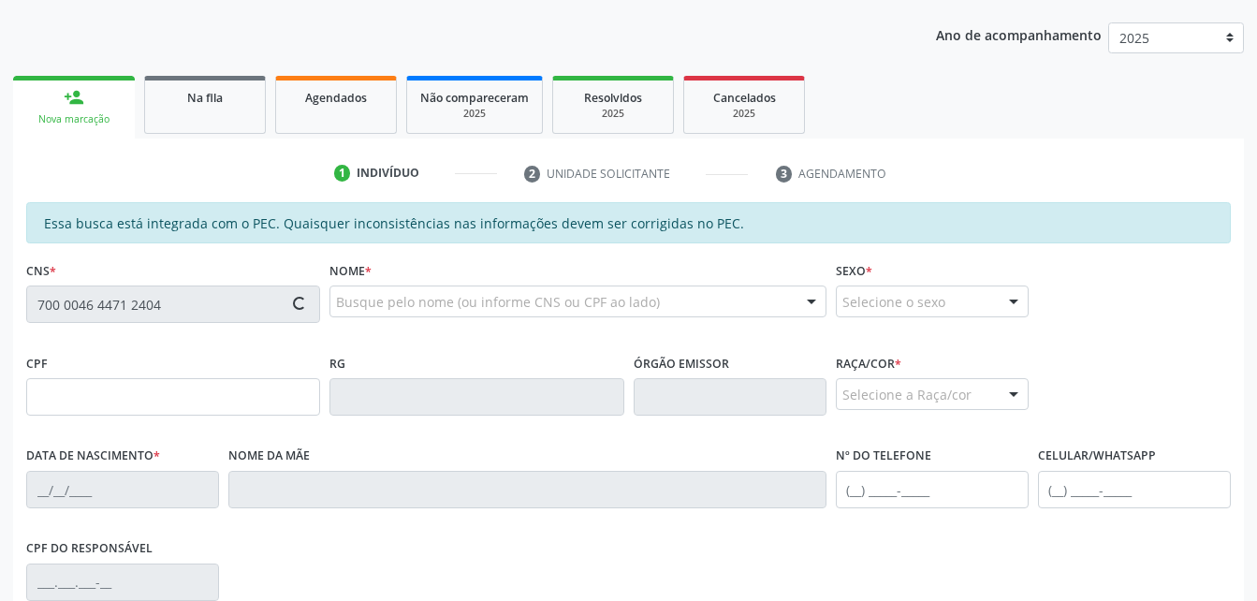
type input "062.033.944-67"
type input "24/01/1954"
type input "Maria Francisca da Silva"
type input "(82) 99159-1706"
type input "S/N"
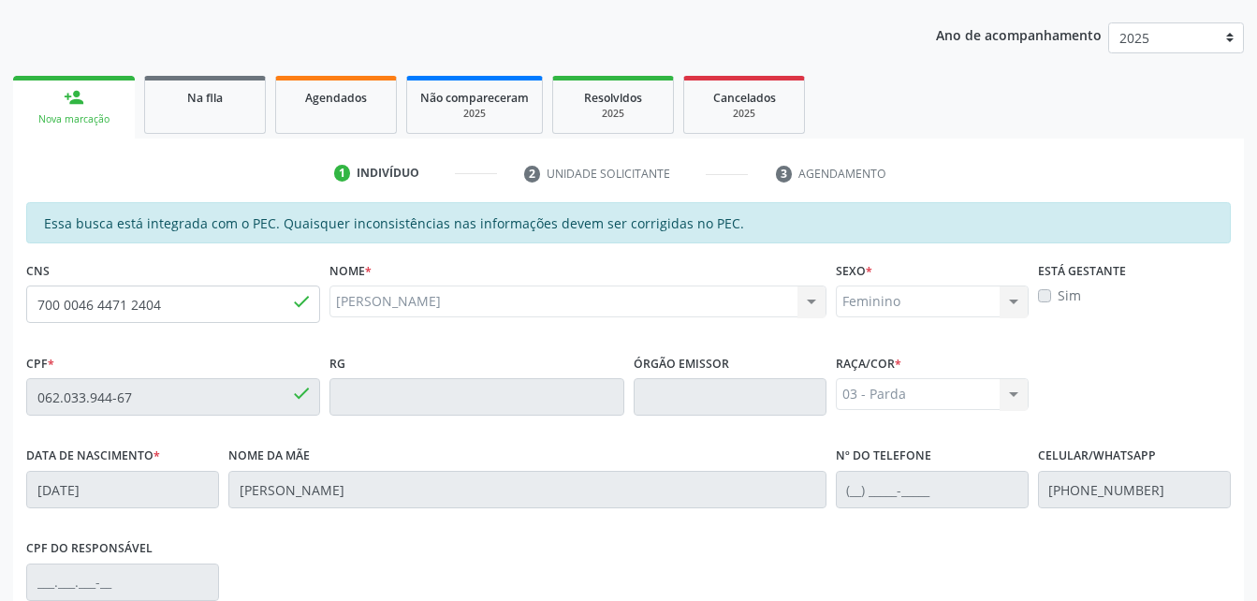
scroll to position [494, 0]
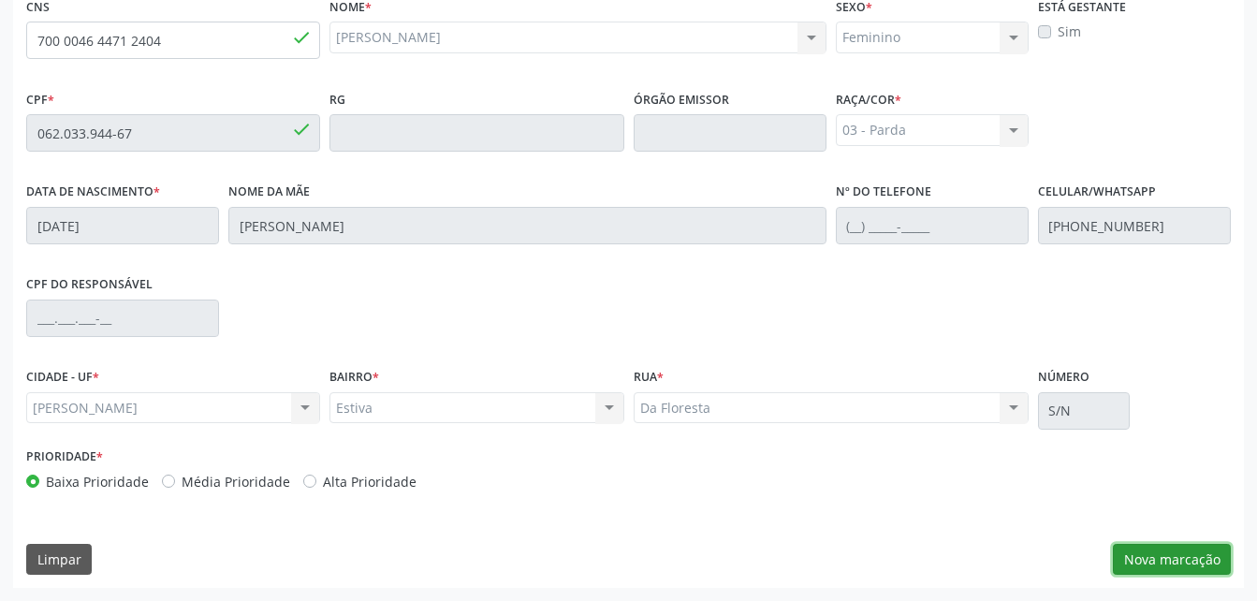
click at [1198, 549] on button "Nova marcação" at bounding box center [1172, 560] width 118 height 32
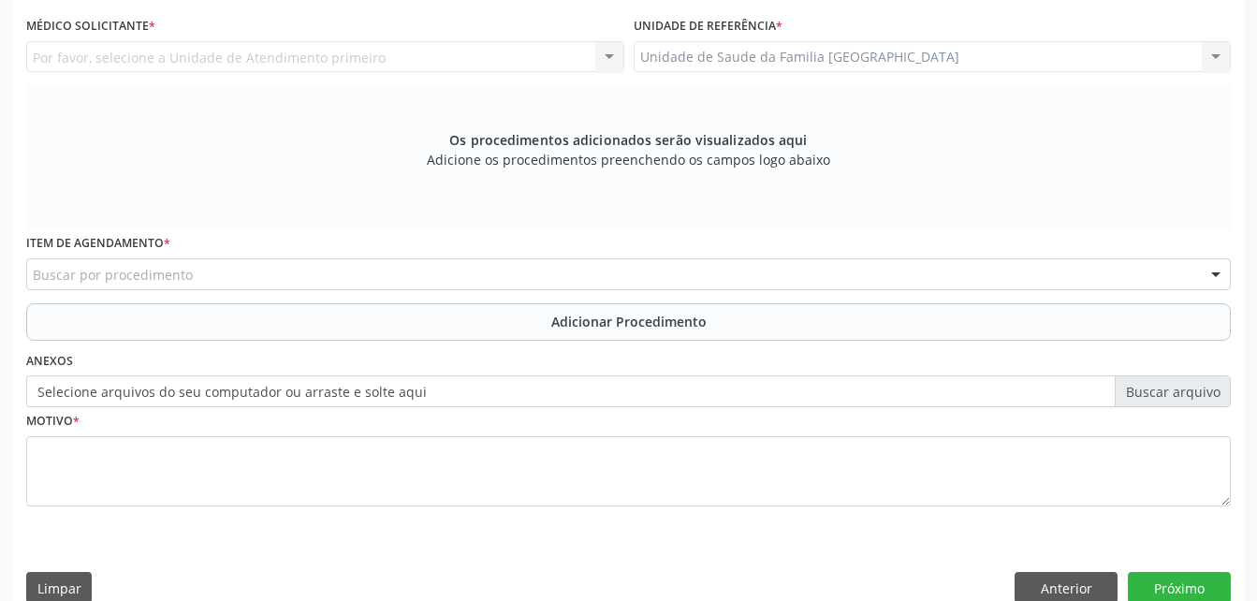
scroll to position [307, 0]
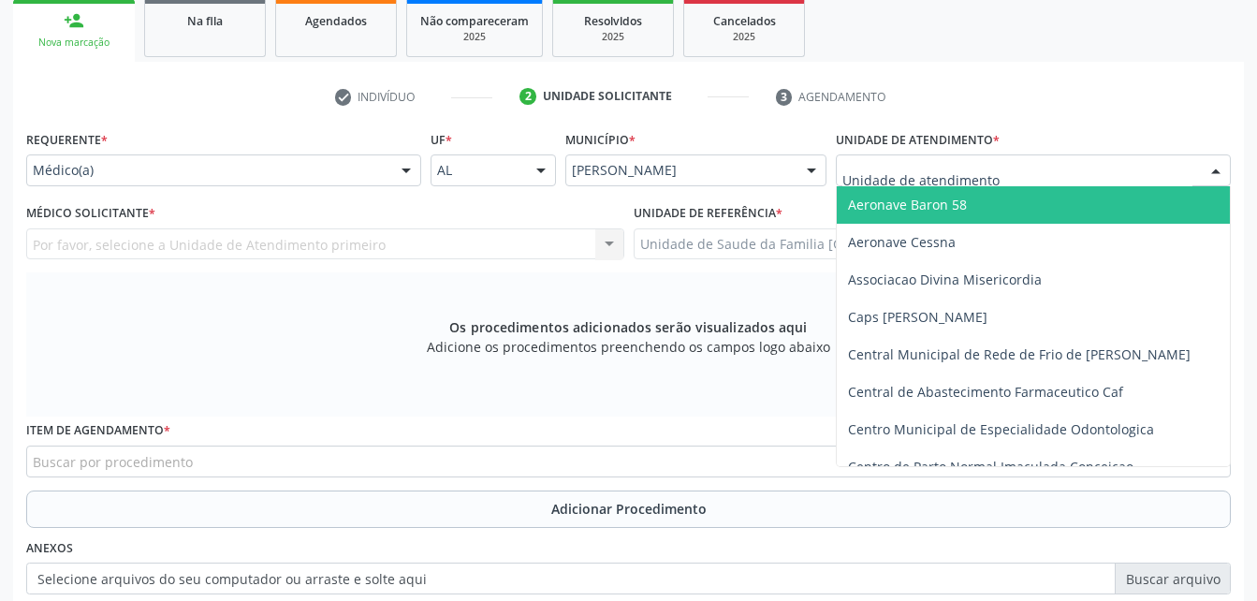
click at [1096, 164] on div at bounding box center [1033, 170] width 395 height 32
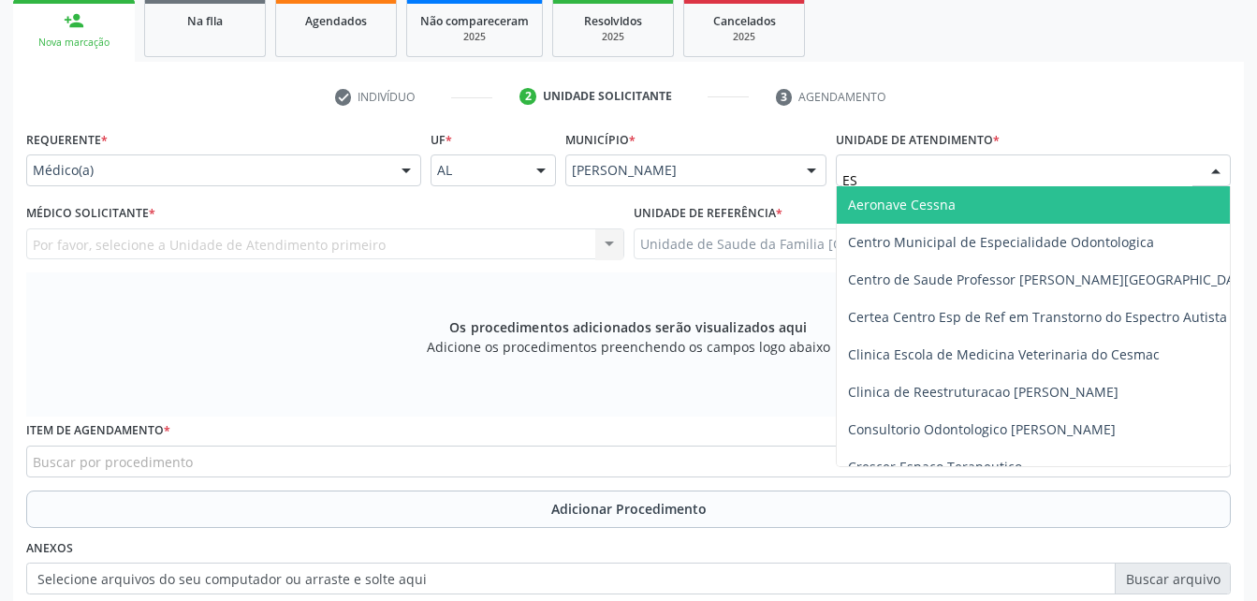
type input "EST"
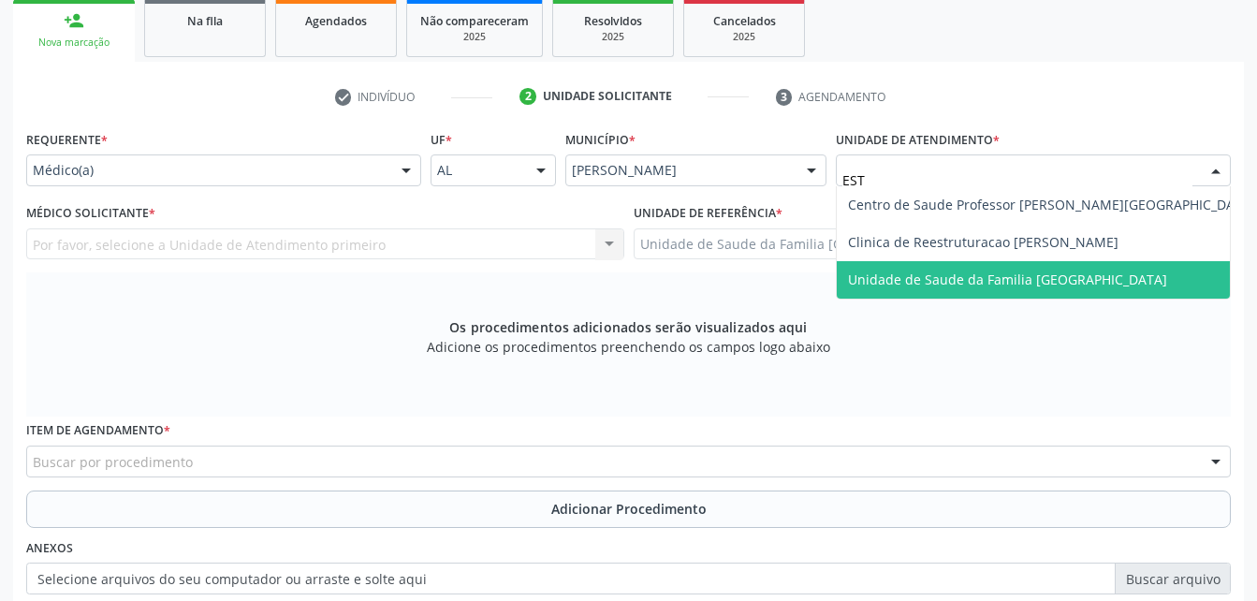
click at [1114, 272] on span "Unidade de Saude da Familia [GEOGRAPHIC_DATA]" at bounding box center [1051, 279] width 429 height 37
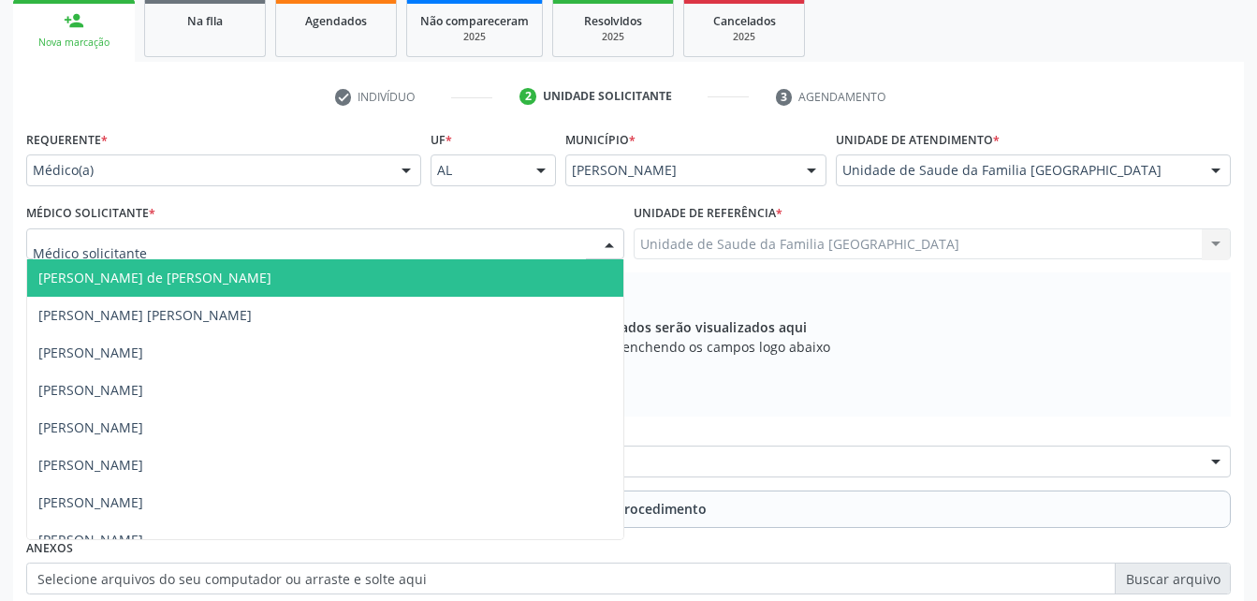
click at [444, 247] on div at bounding box center [325, 244] width 598 height 32
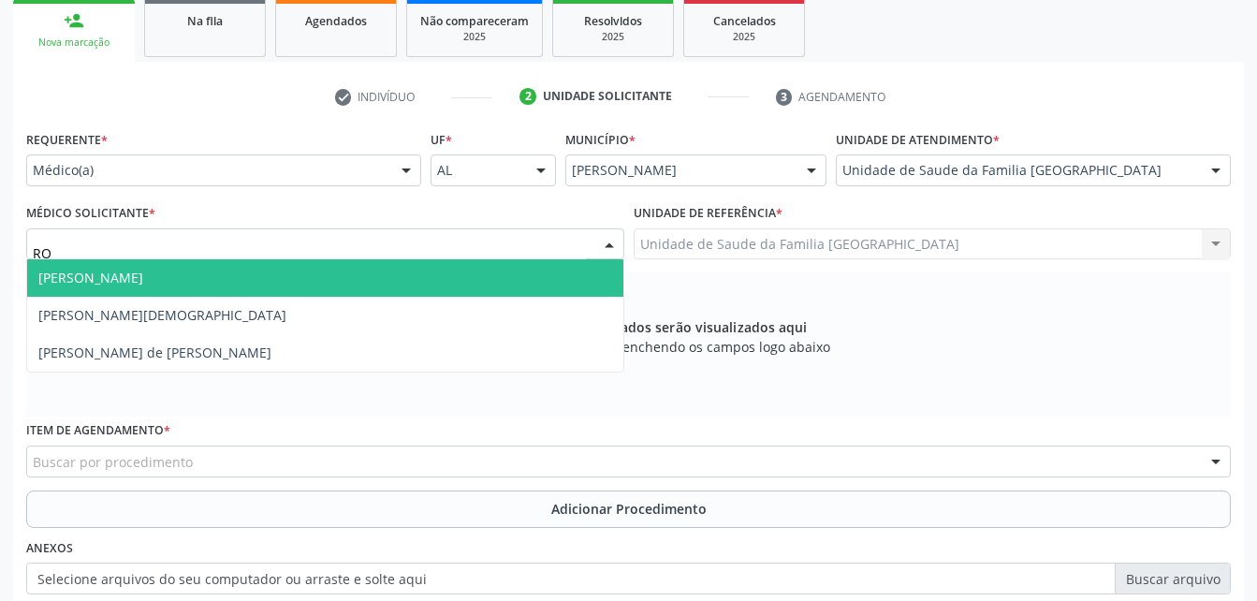
type input "ROD"
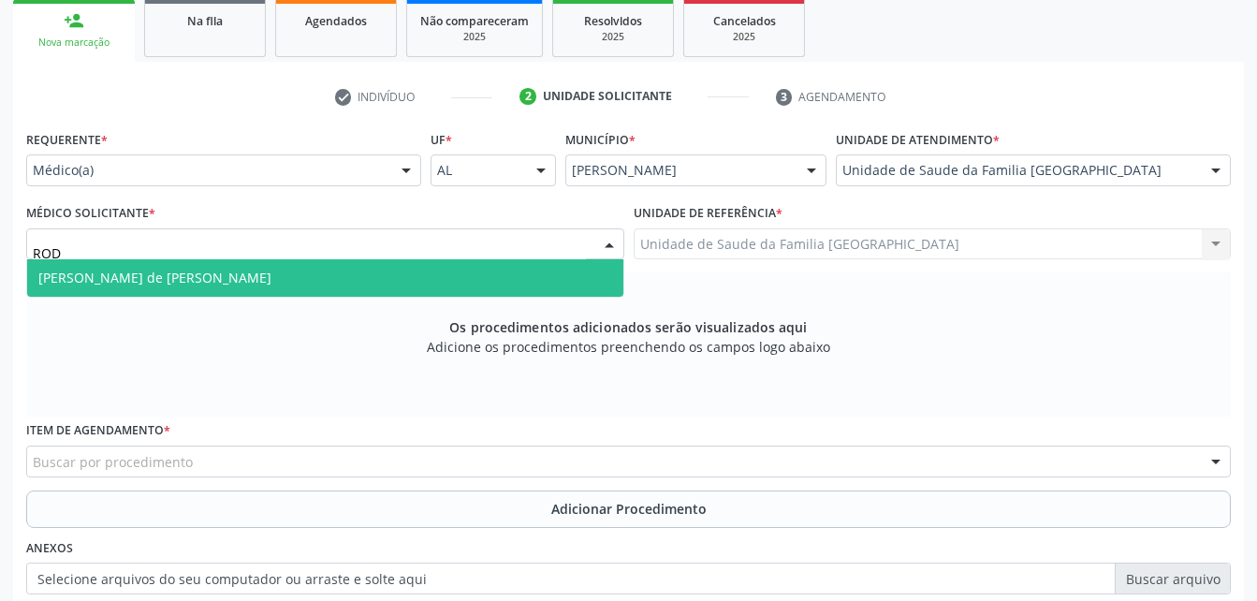
click at [358, 284] on span "Rodrigo Santana de Luna Batista" at bounding box center [325, 277] width 596 height 37
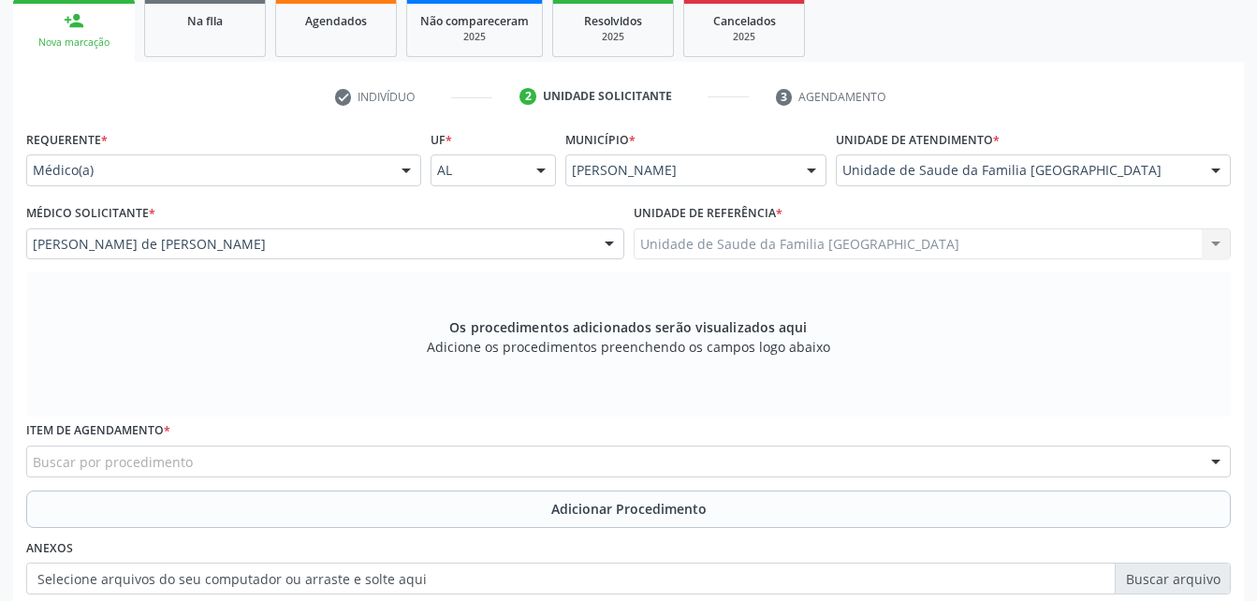
scroll to position [400, 0]
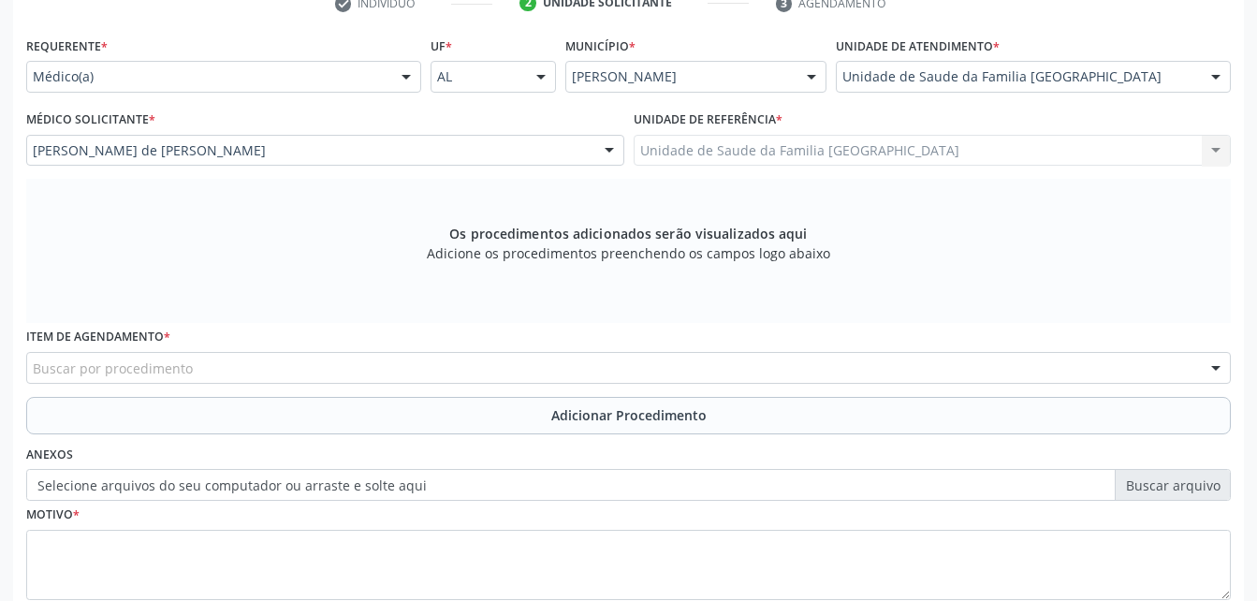
click at [375, 359] on div "Buscar por procedimento" at bounding box center [628, 368] width 1204 height 32
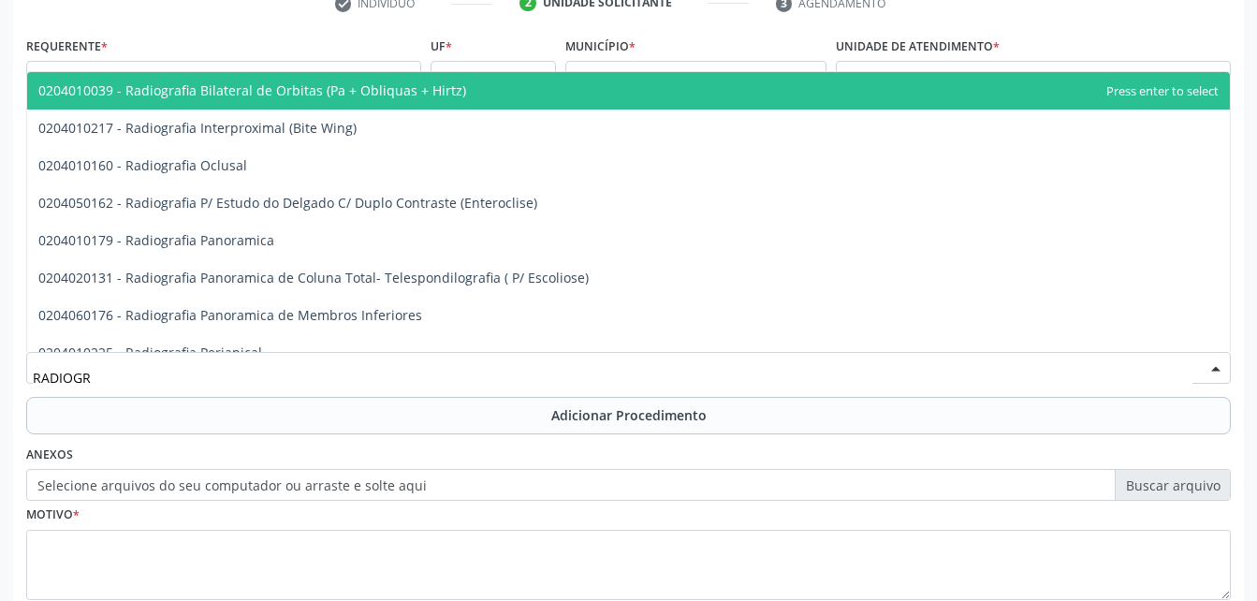
type input "RADIOGRA"
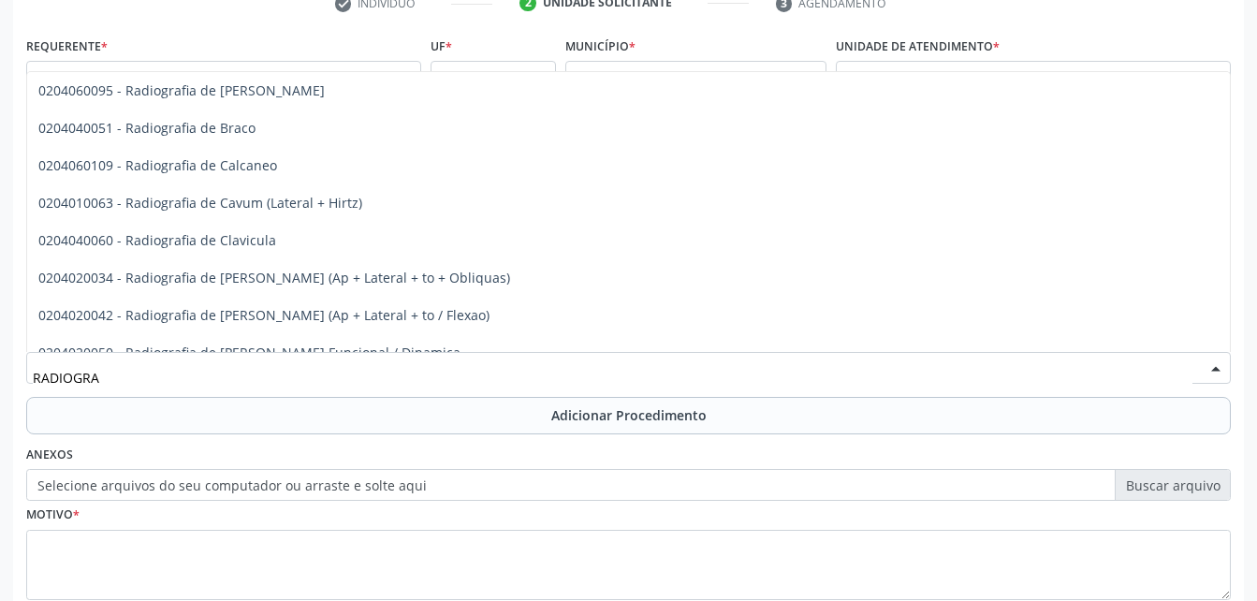
scroll to position [842, 0]
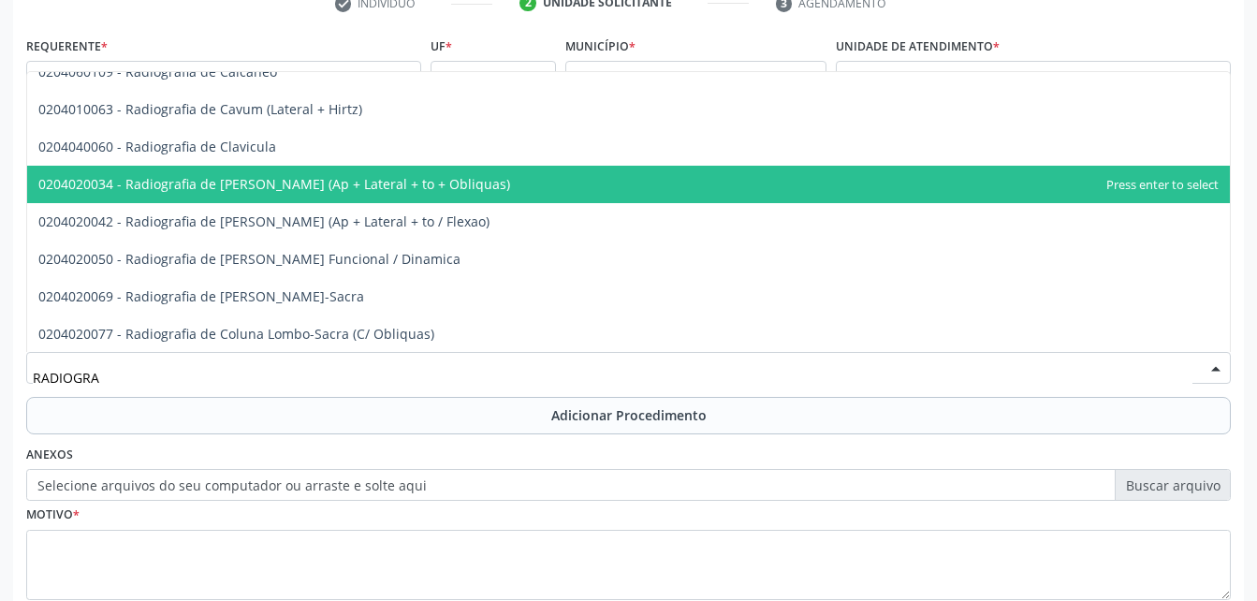
click at [457, 184] on span "0204020034 - Radiografia de Coluna Cervical (Ap + Lateral + to + Obliquas)" at bounding box center [274, 184] width 472 height 18
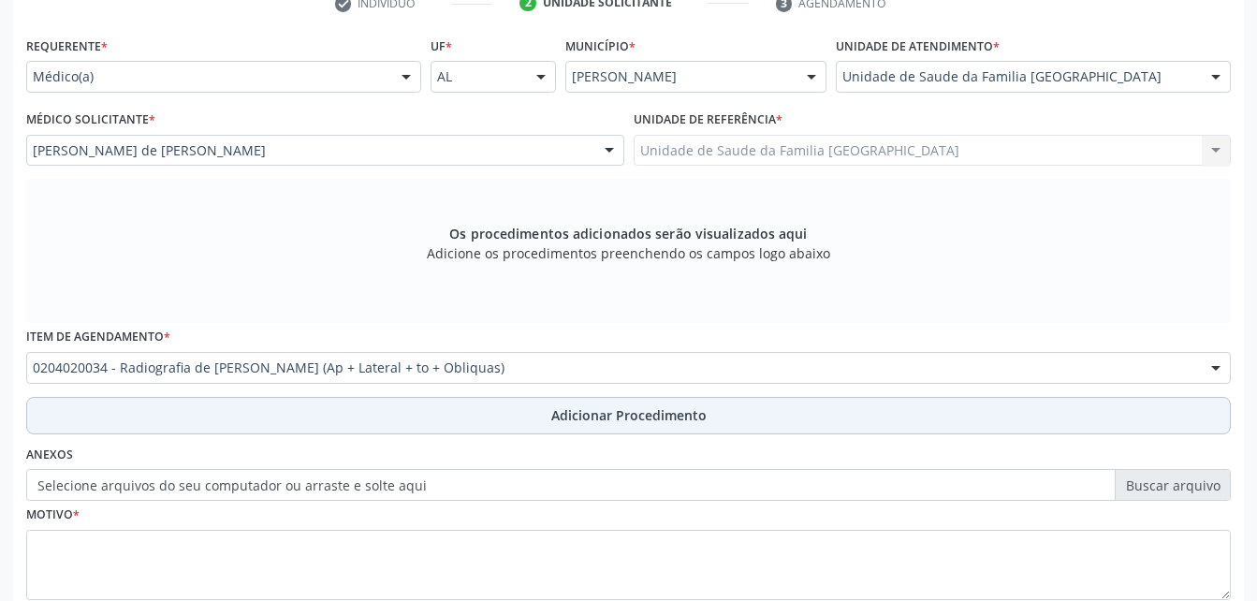
click at [520, 415] on button "Adicionar Procedimento" at bounding box center [628, 415] width 1204 height 37
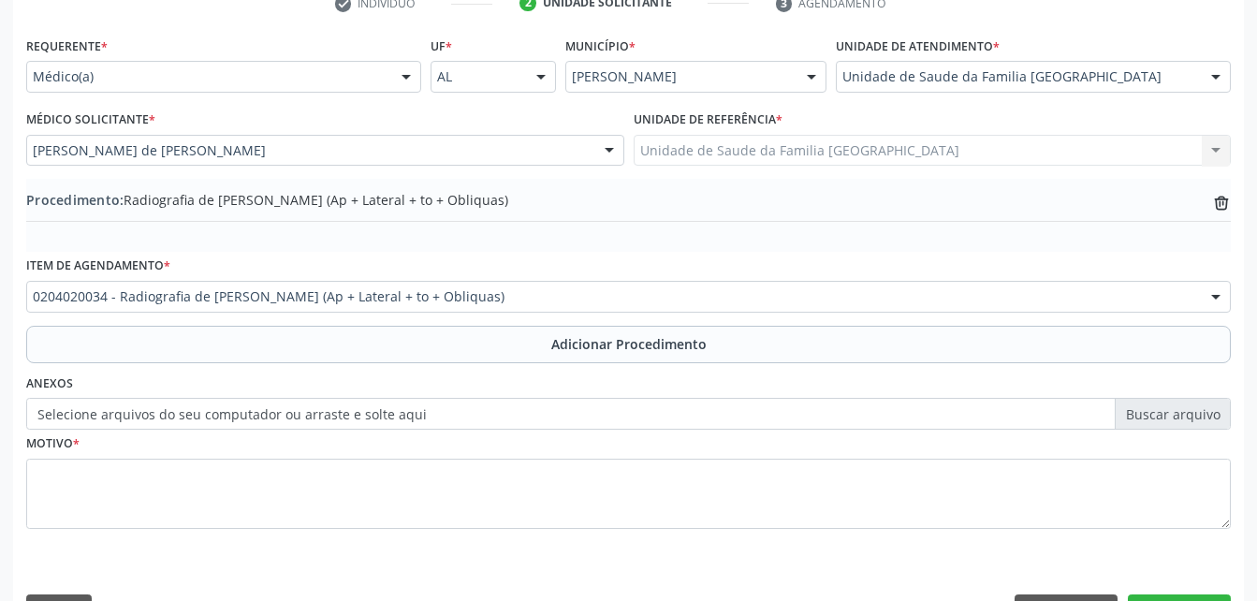
scroll to position [452, 0]
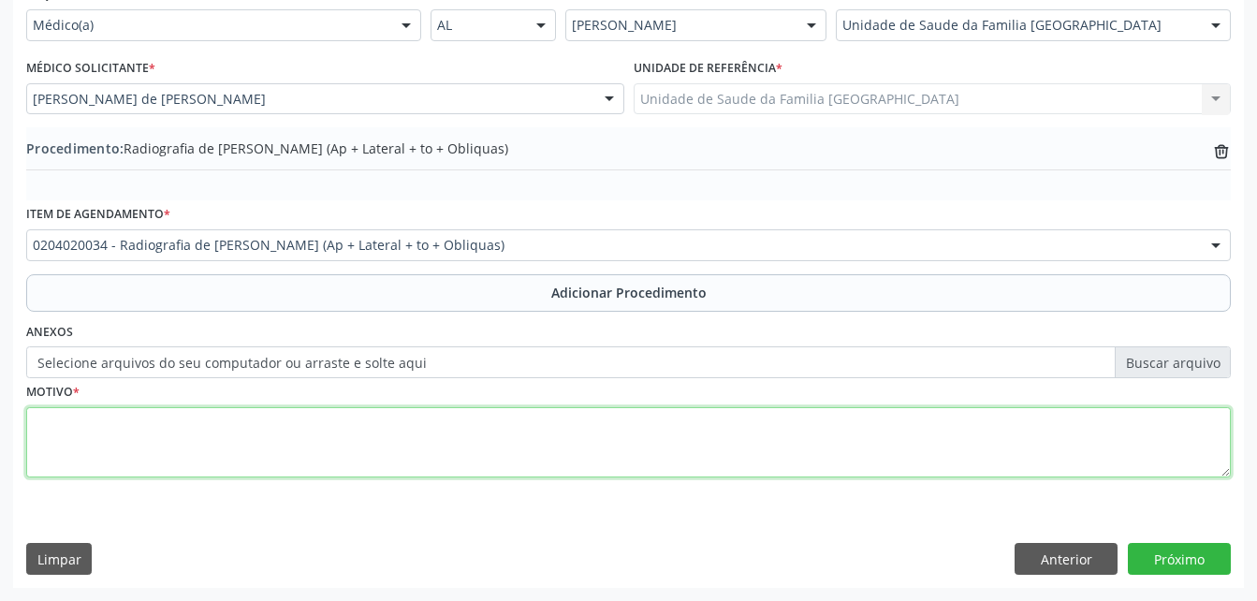
click at [474, 447] on textarea at bounding box center [628, 442] width 1204 height 71
type textarea "DOR CRONICA"
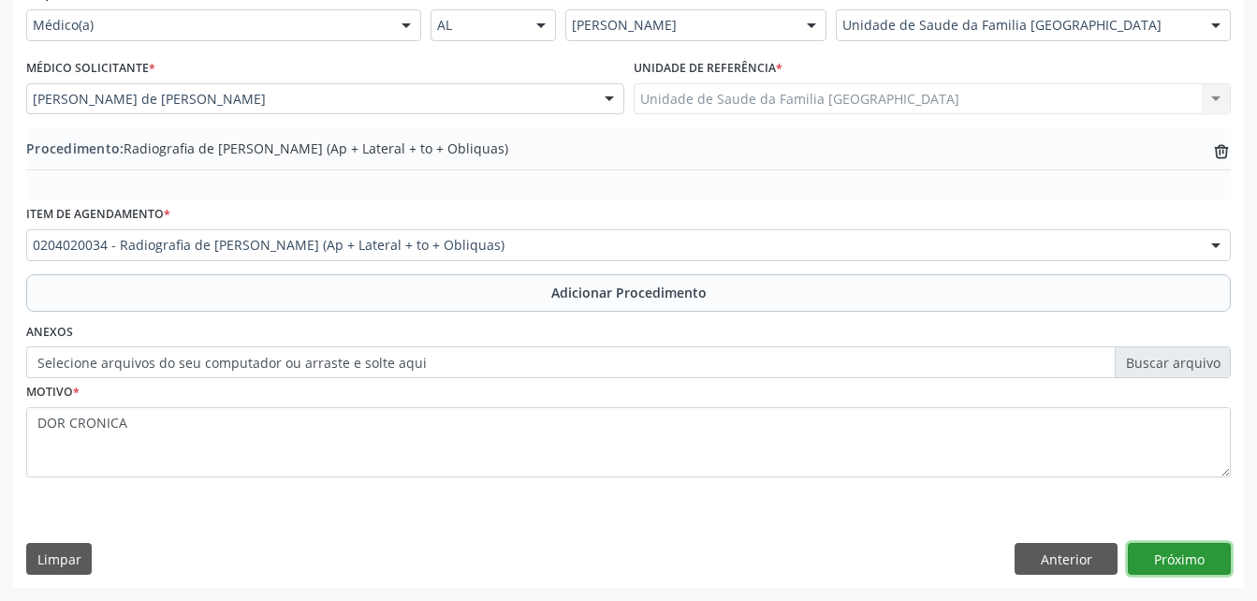
click at [1197, 565] on button "Próximo" at bounding box center [1179, 559] width 103 height 32
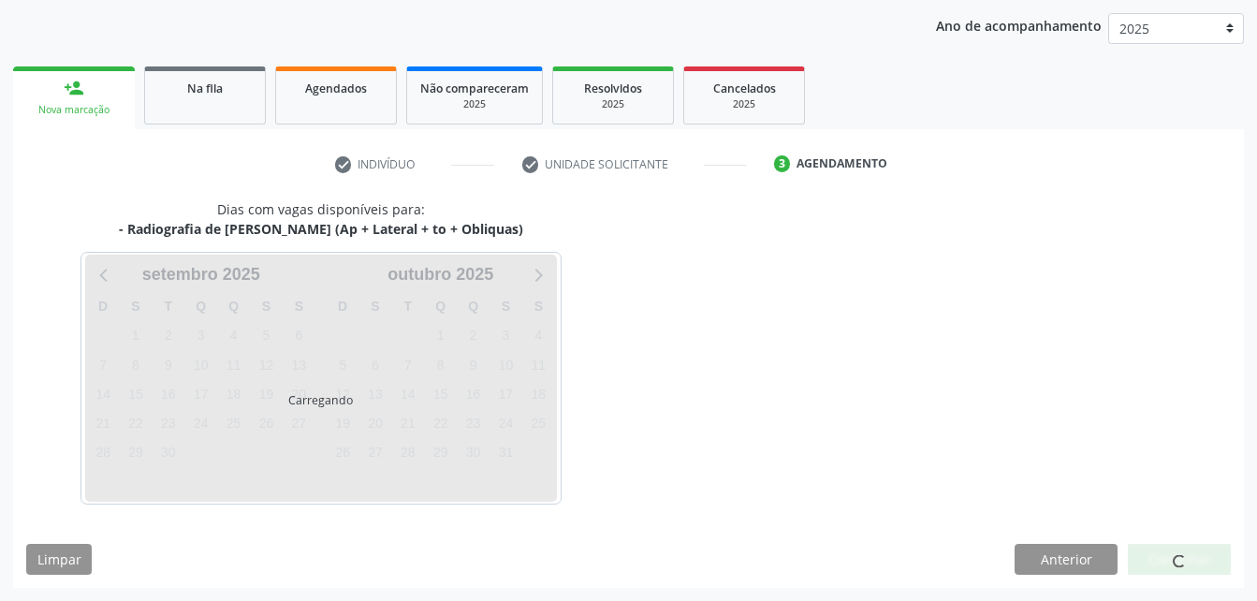
scroll to position [295, 0]
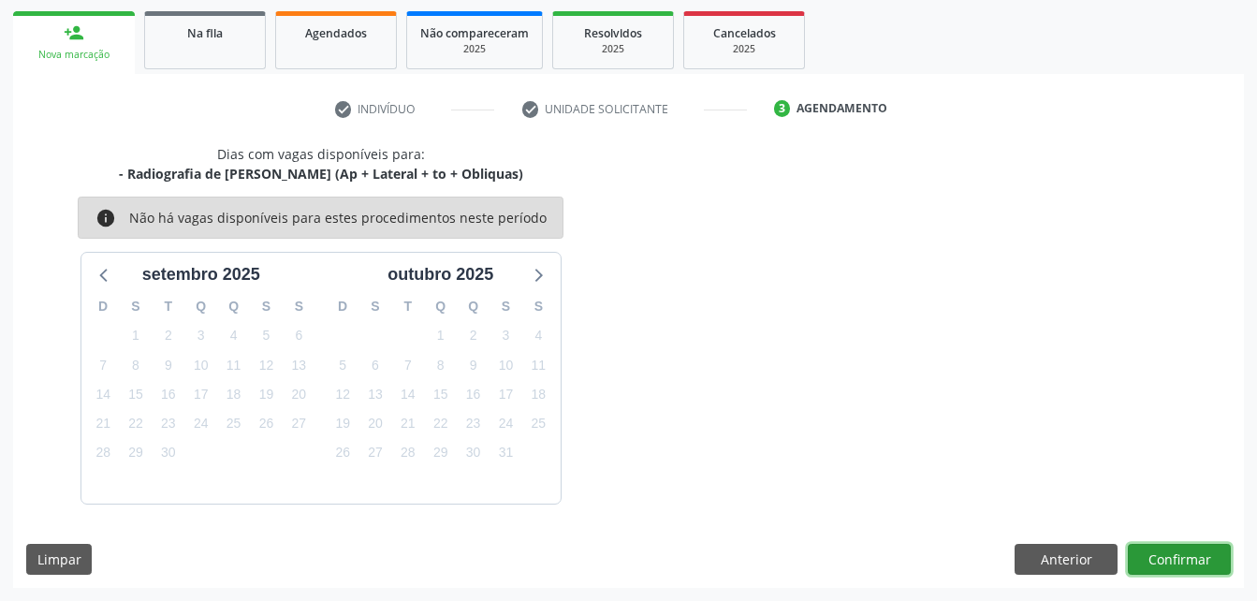
click at [1197, 564] on button "Confirmar" at bounding box center [1179, 560] width 103 height 32
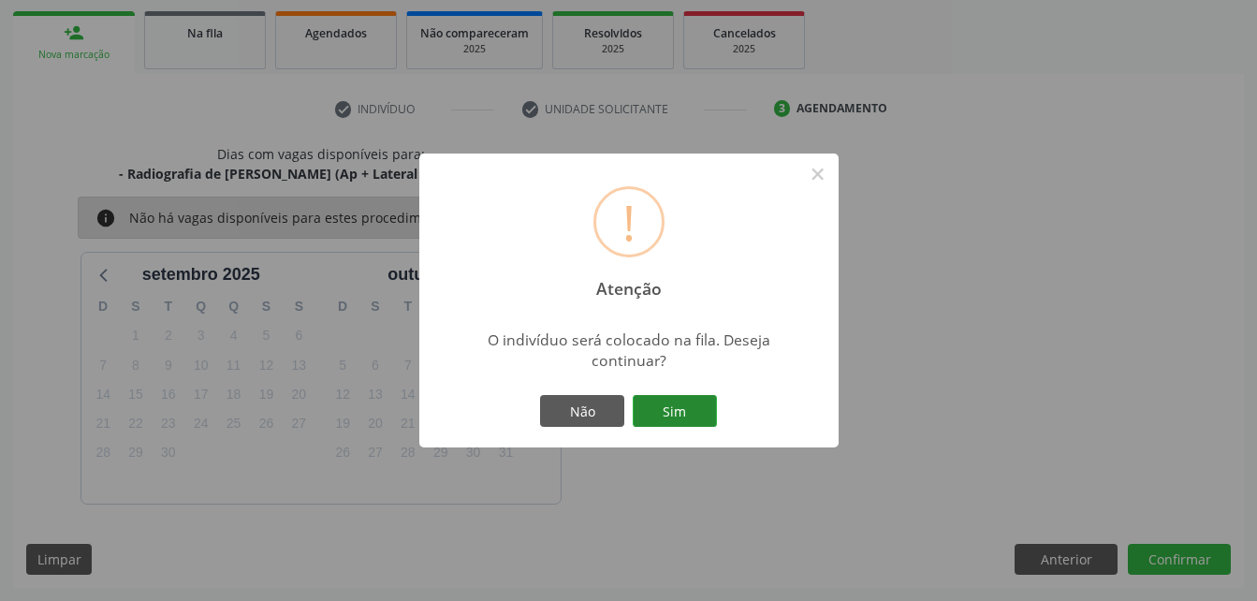
click at [685, 418] on button "Sim" at bounding box center [675, 411] width 84 height 32
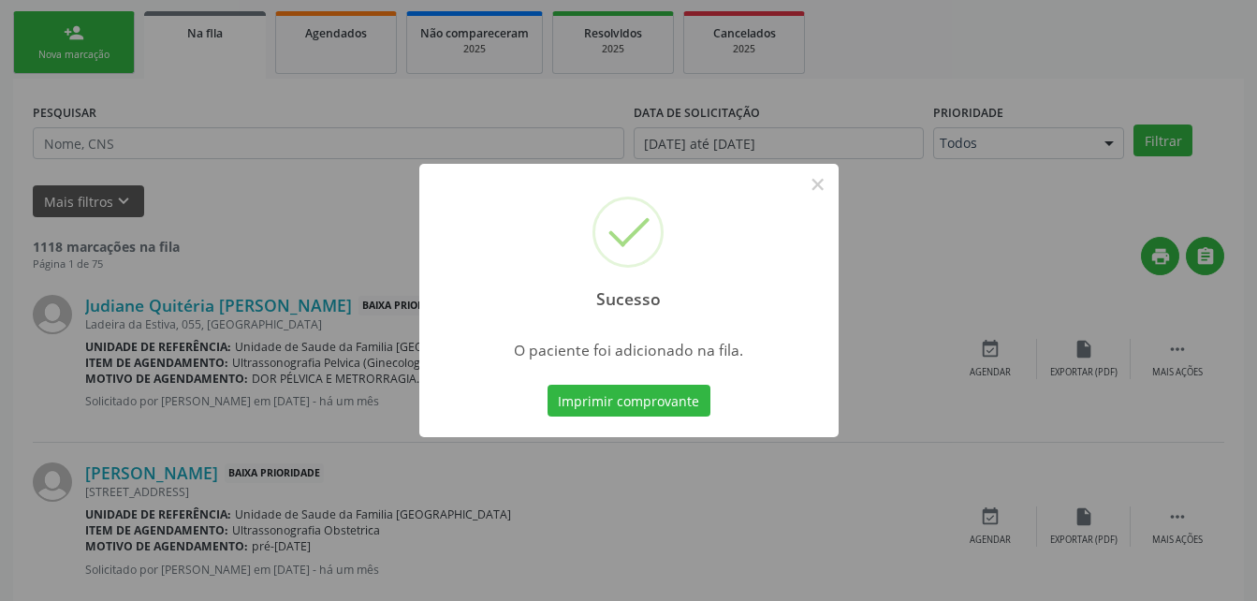
scroll to position [43, 0]
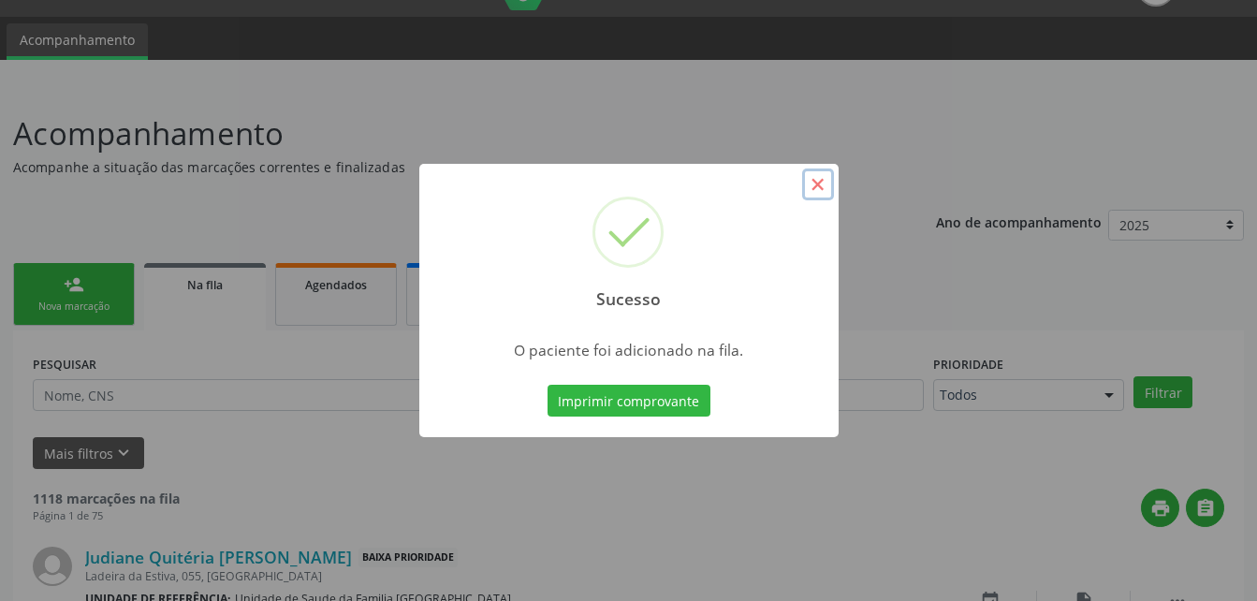
click at [816, 175] on button "×" at bounding box center [818, 184] width 32 height 32
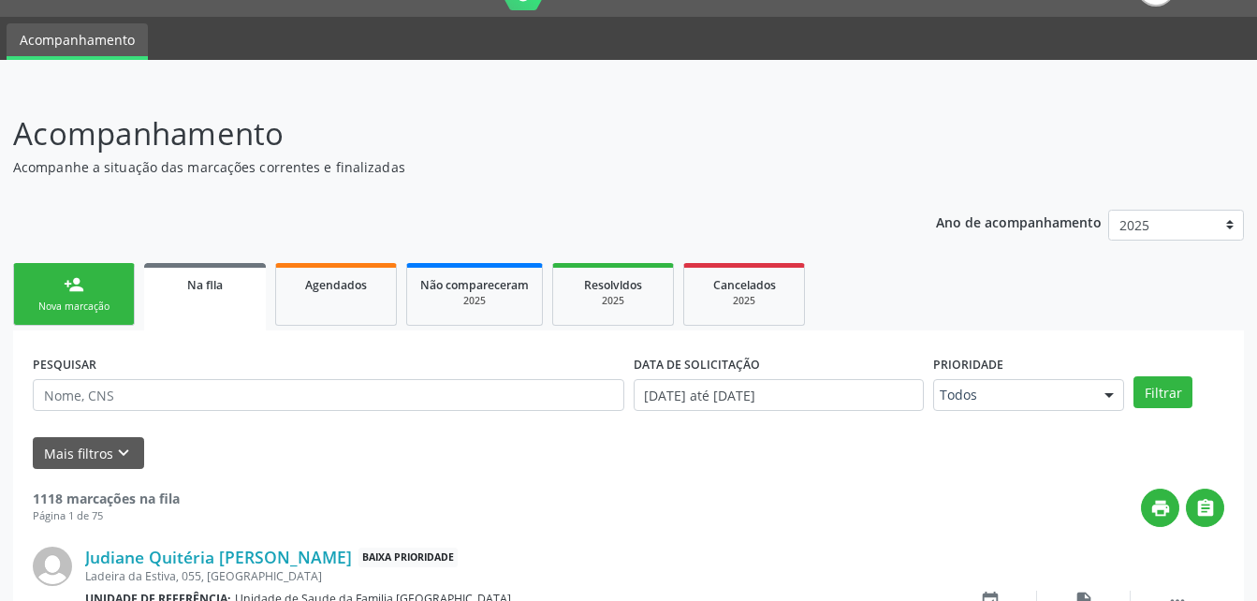
click at [112, 274] on link "person_add Nova marcação" at bounding box center [74, 294] width 122 height 63
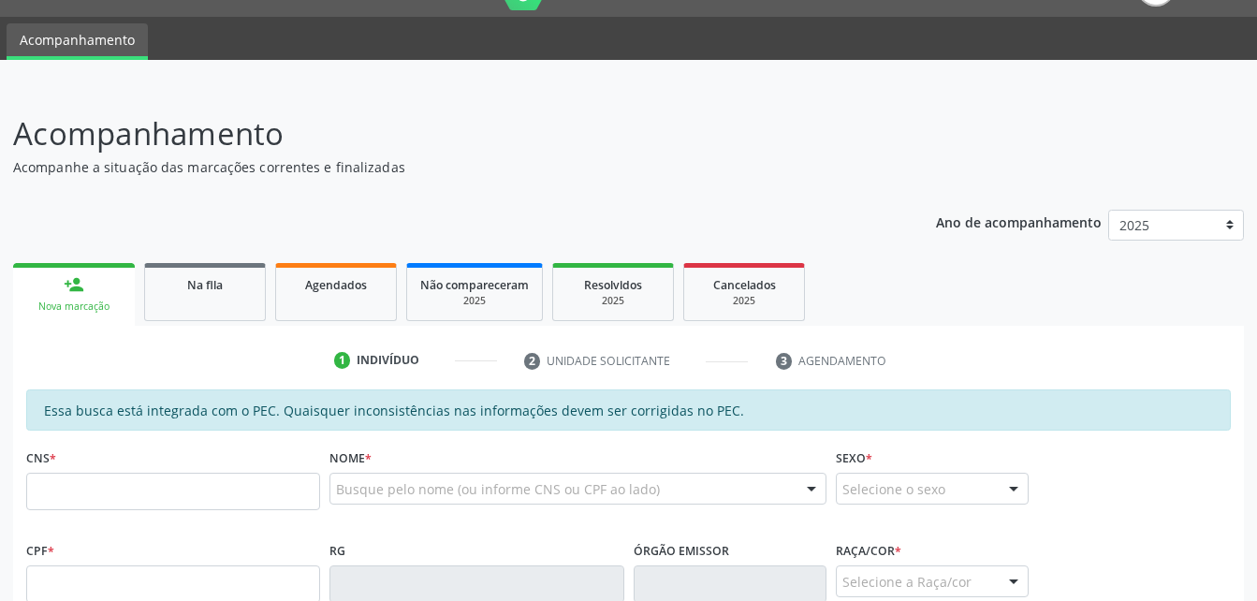
scroll to position [230, 0]
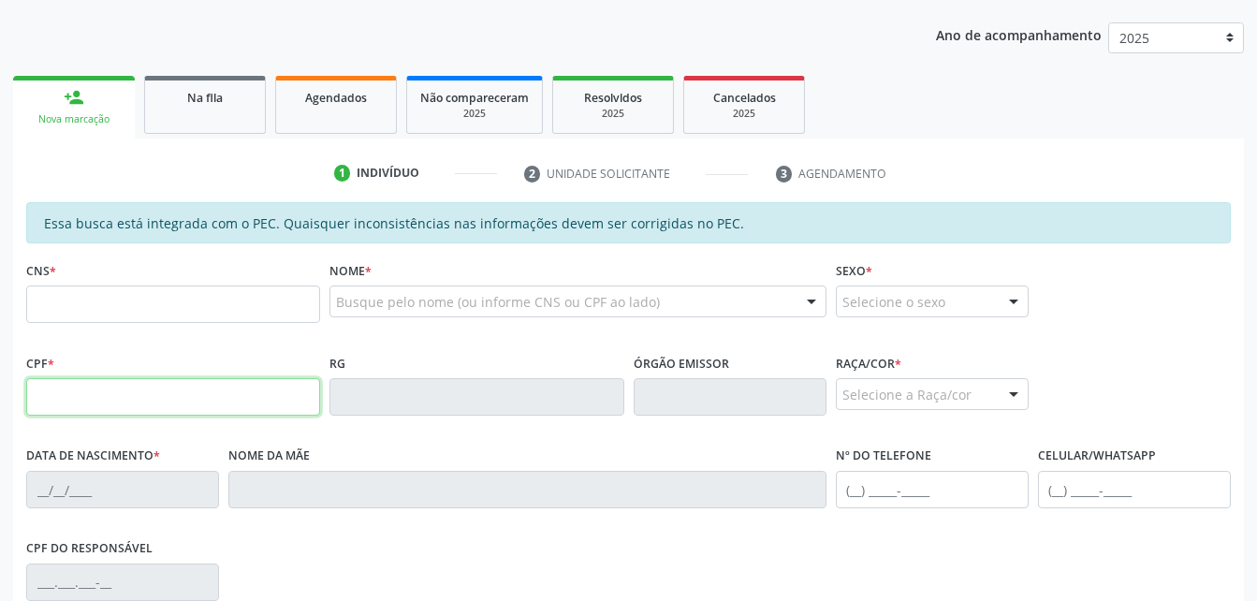
click at [225, 397] on input "text" at bounding box center [173, 396] width 294 height 37
type input "724.444.604-72"
type input "705 0074 0666 7553"
type input "23/06/1954"
type input "Cicera Maria dos Santos"
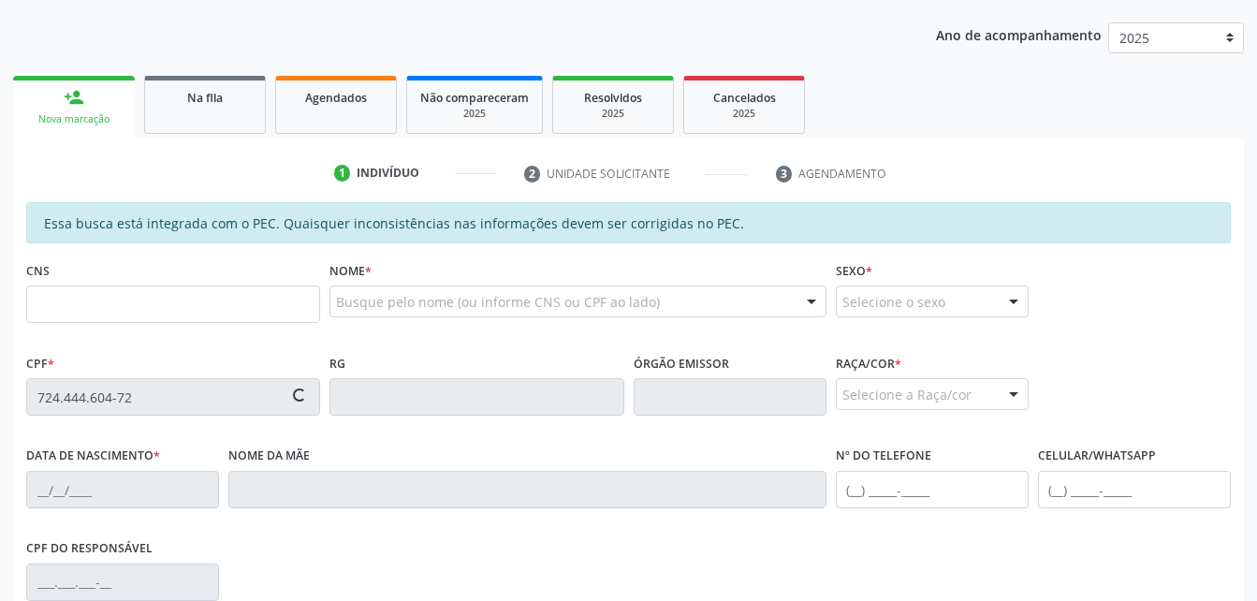
type input "(82) 99387-0152"
type input "S/N"
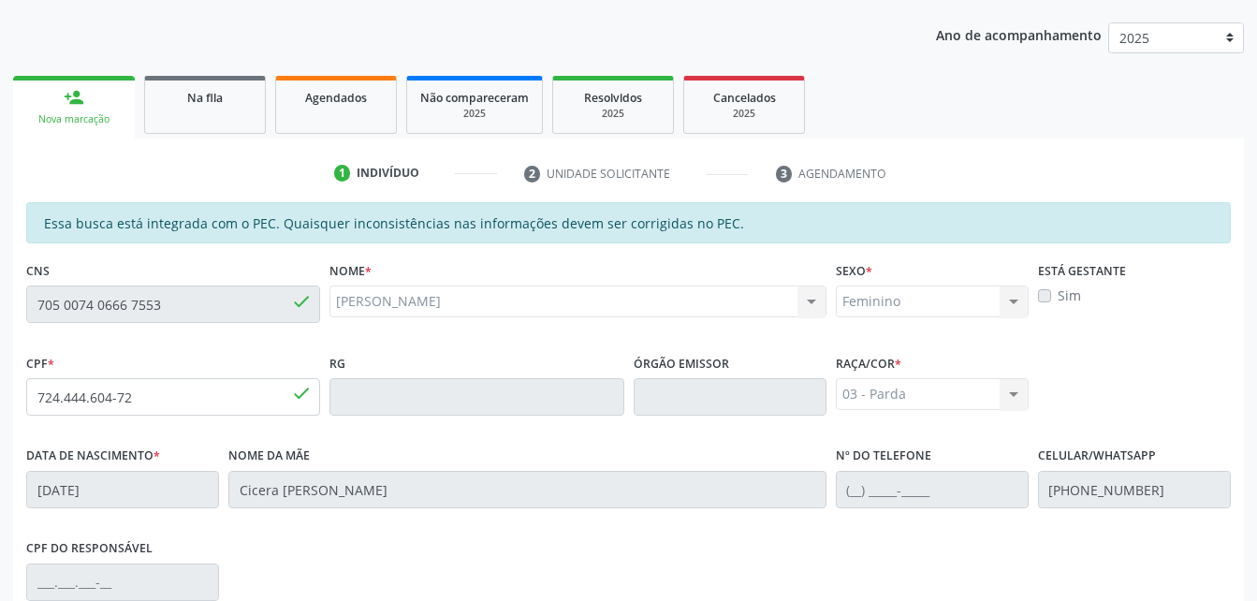
scroll to position [494, 0]
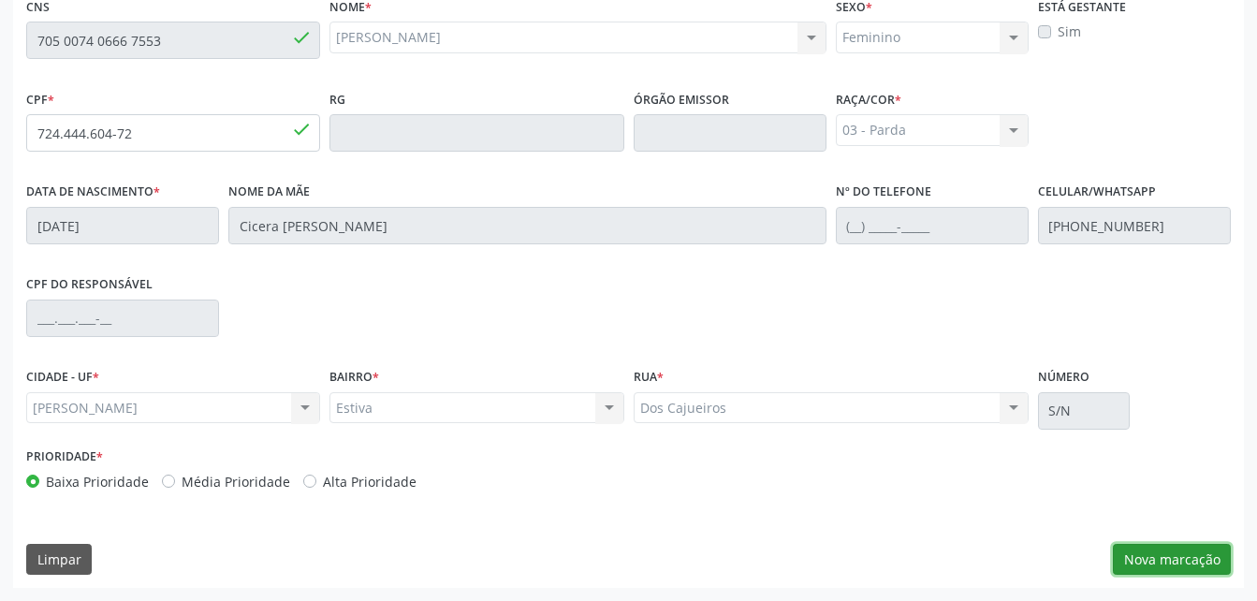
click at [1143, 571] on button "Nova marcação" at bounding box center [1172, 560] width 118 height 32
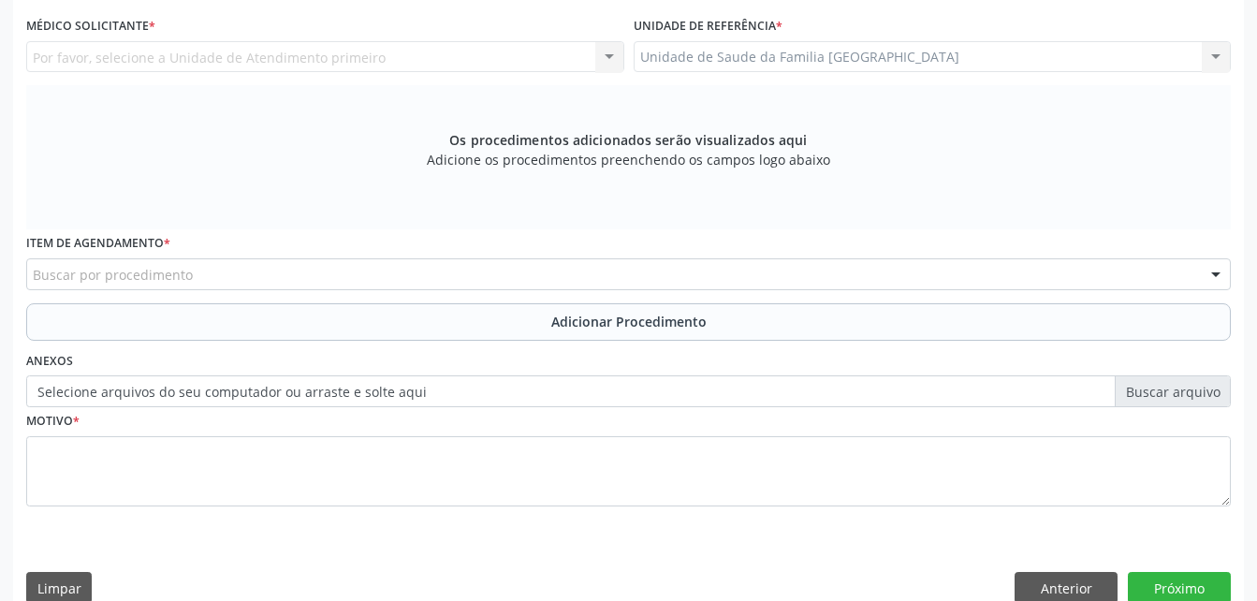
scroll to position [400, 0]
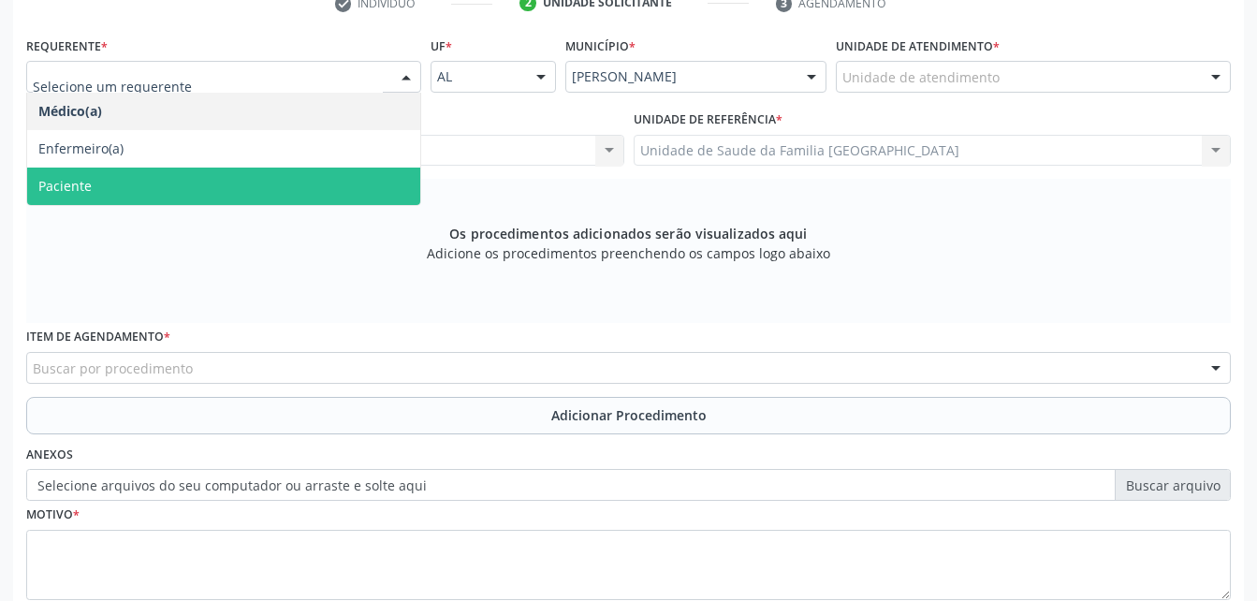
click at [347, 178] on span "Paciente" at bounding box center [223, 185] width 393 height 37
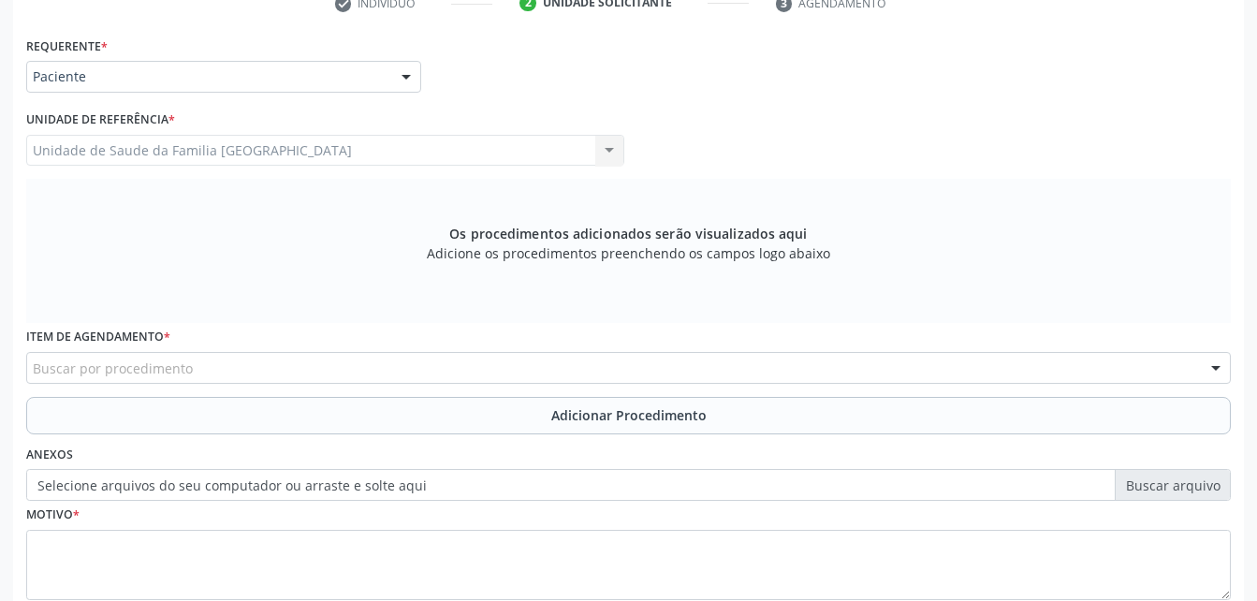
click at [435, 364] on div "Buscar por procedimento" at bounding box center [628, 368] width 1204 height 32
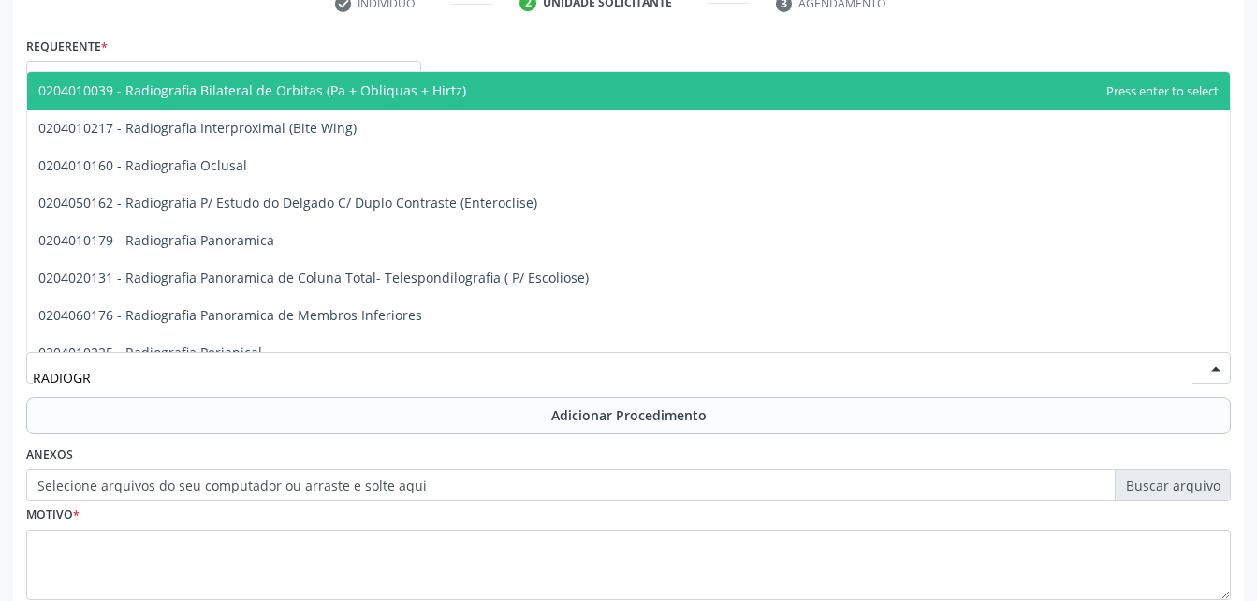
type input "RADIOGRA"
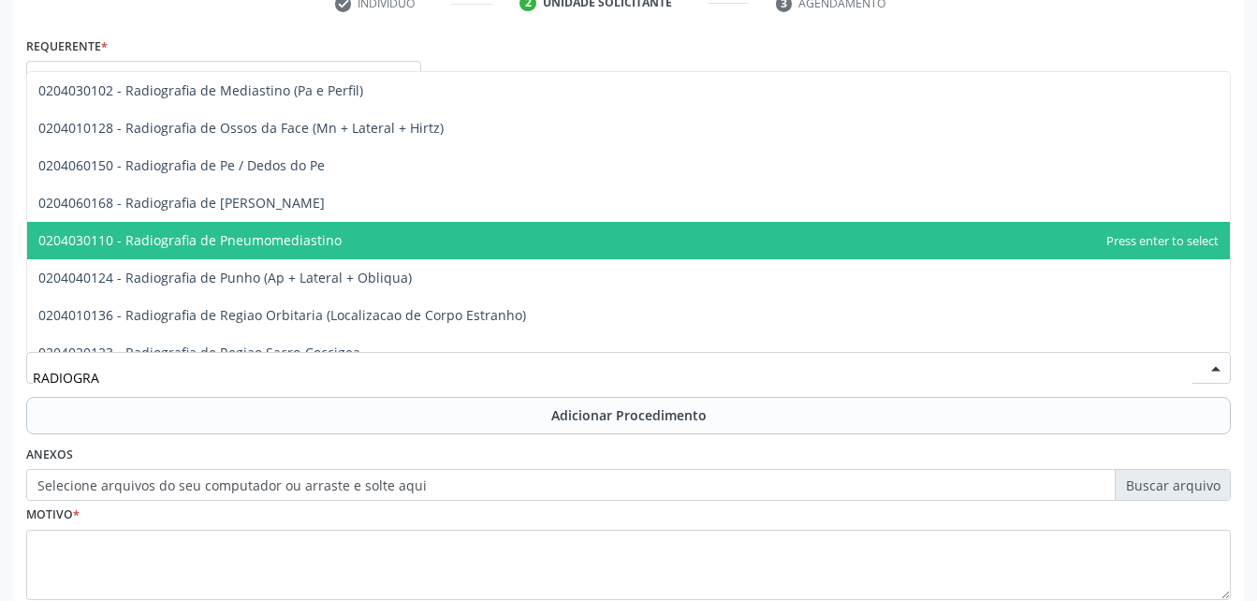
scroll to position [2415, 0]
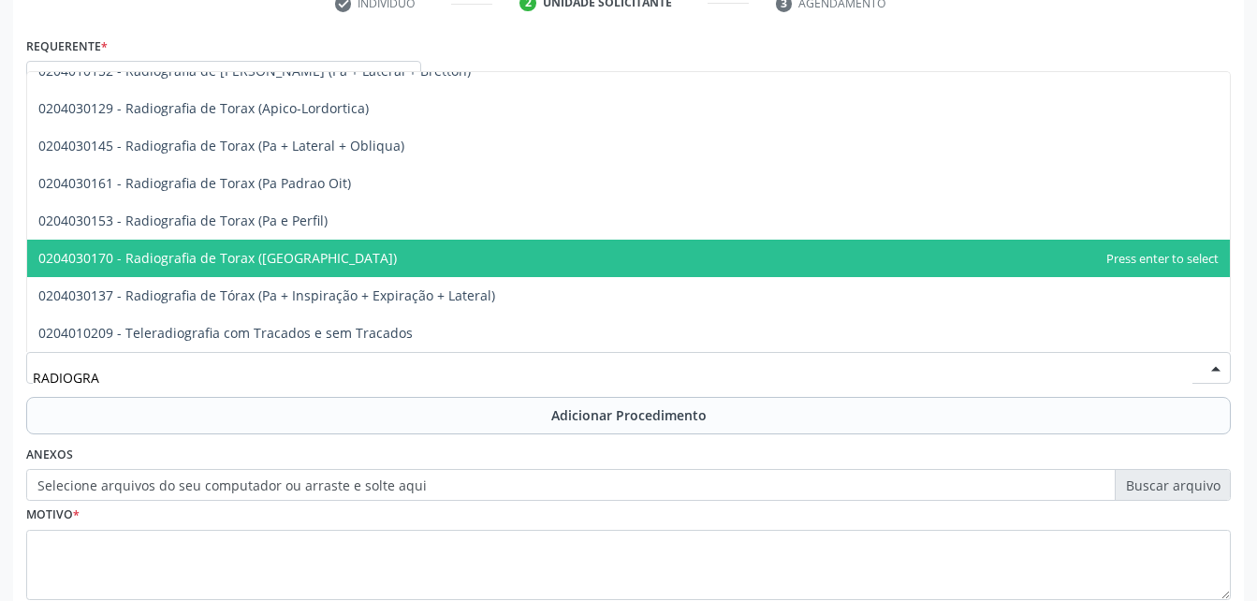
click at [430, 249] on span "0204030170 - Radiografia de Torax (Pa)" at bounding box center [628, 258] width 1202 height 37
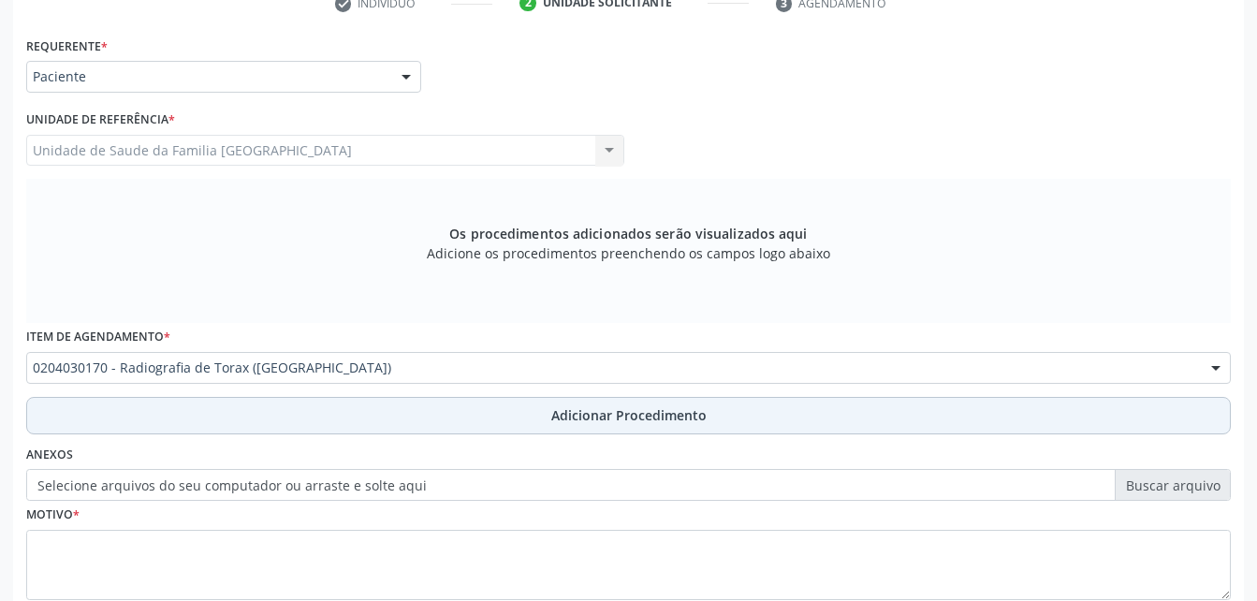
click at [579, 407] on span "Adicionar Procedimento" at bounding box center [628, 415] width 155 height 20
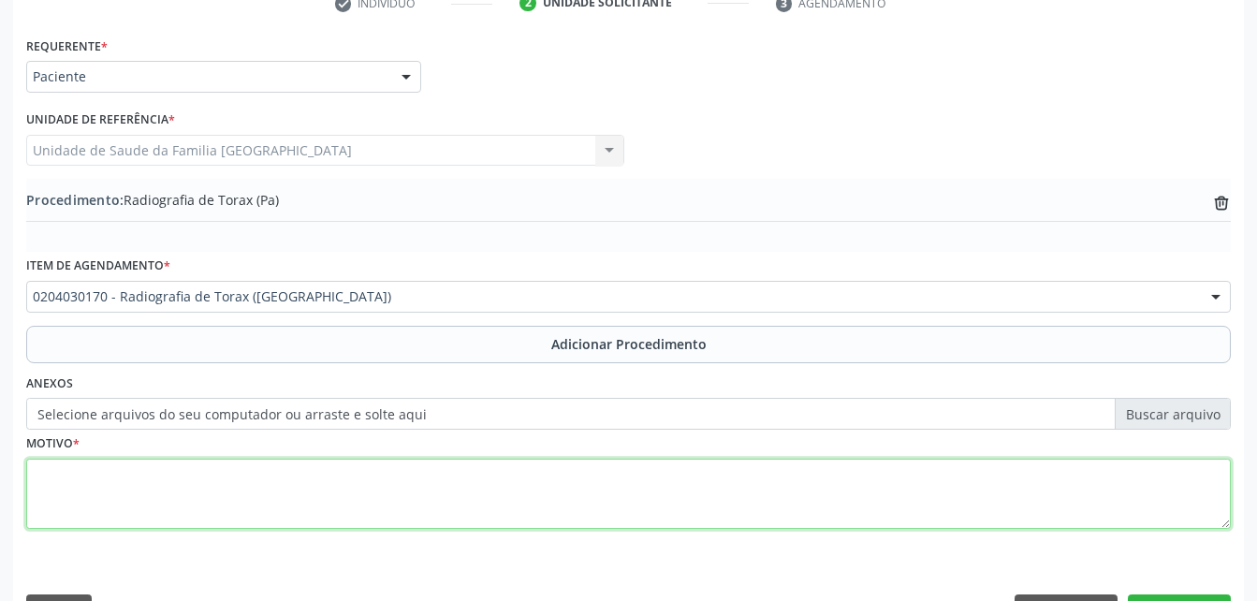
click at [588, 481] on textarea at bounding box center [628, 493] width 1204 height 71
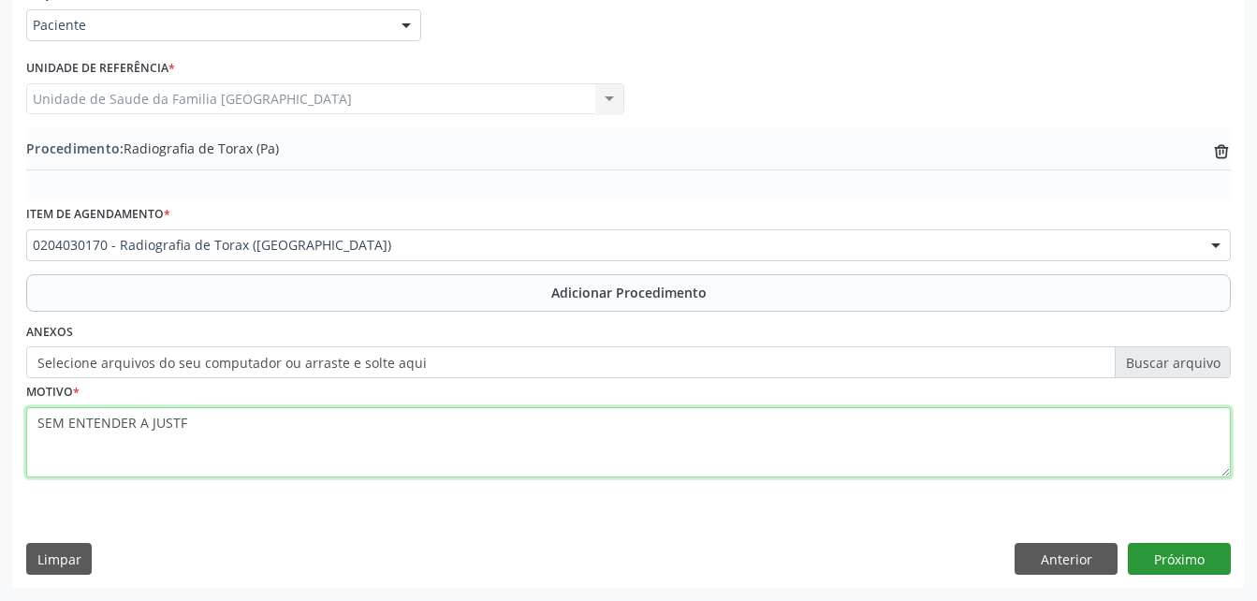
type textarea "SEM ENTENDER A JUSTF"
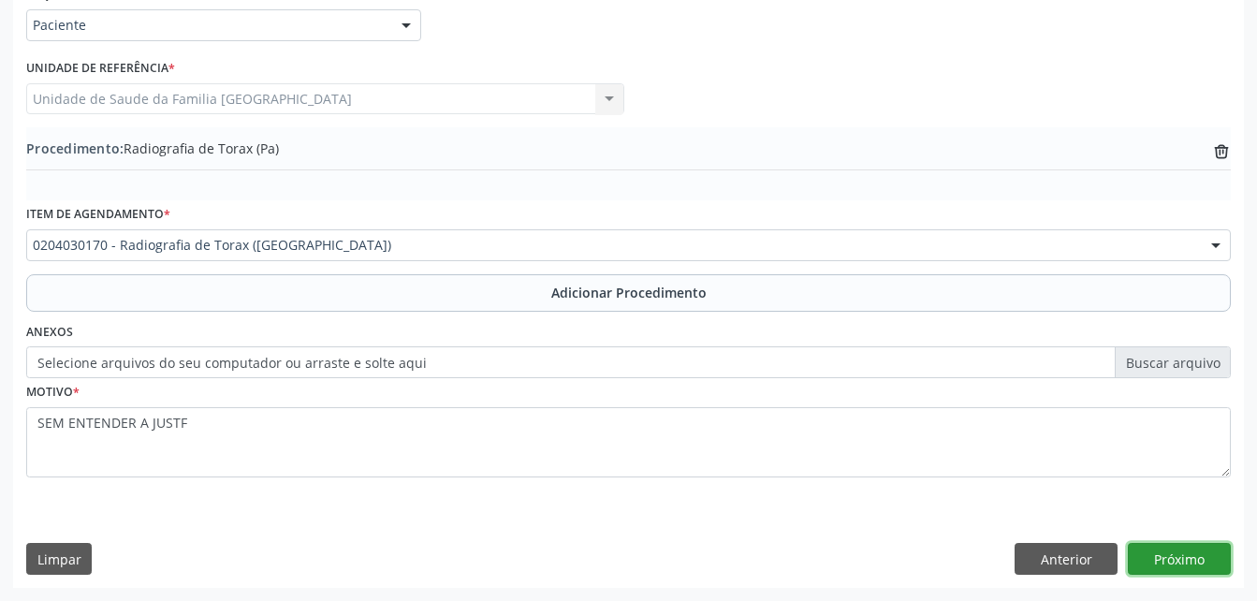
click at [1197, 563] on button "Próximo" at bounding box center [1179, 559] width 103 height 32
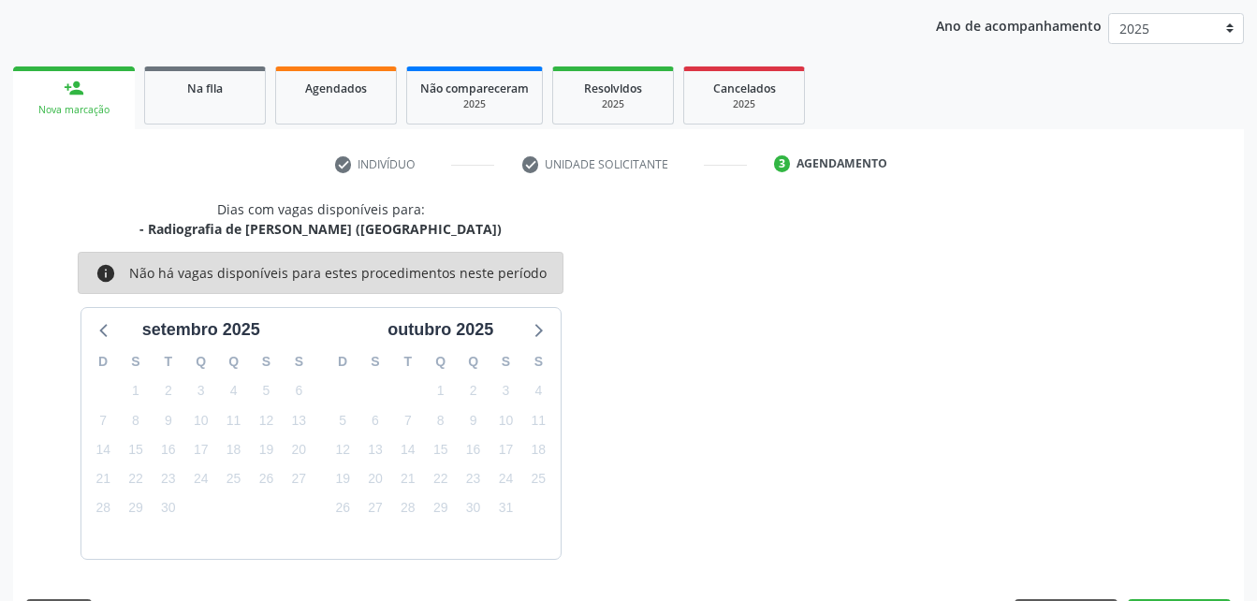
scroll to position [295, 0]
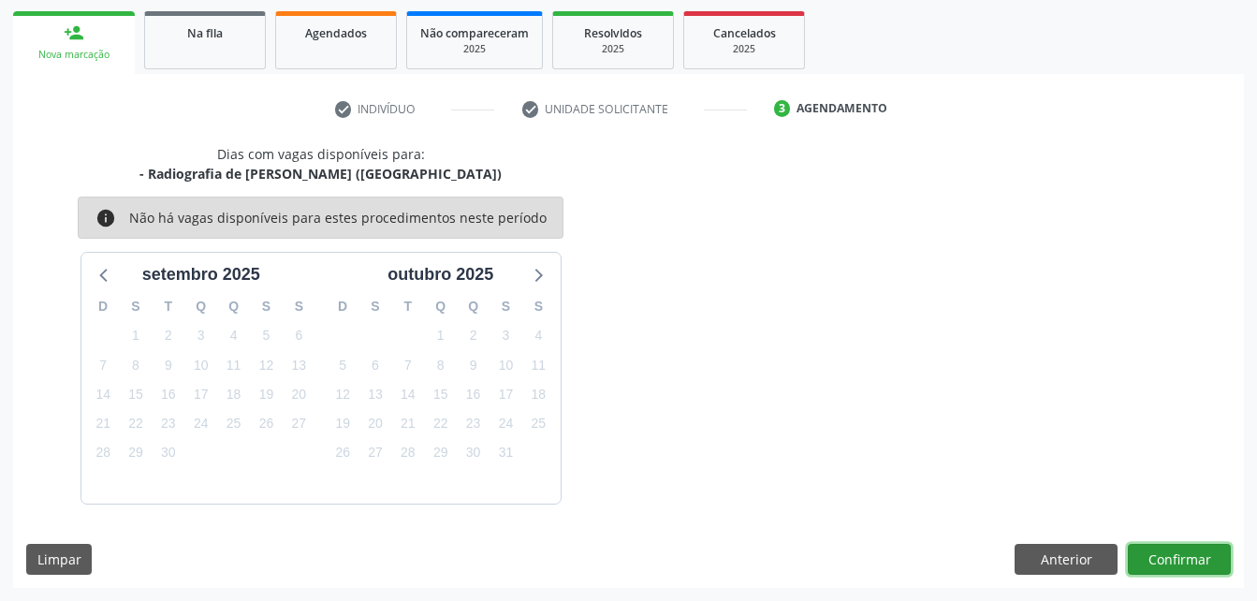
click at [1156, 570] on button "Confirmar" at bounding box center [1179, 560] width 103 height 32
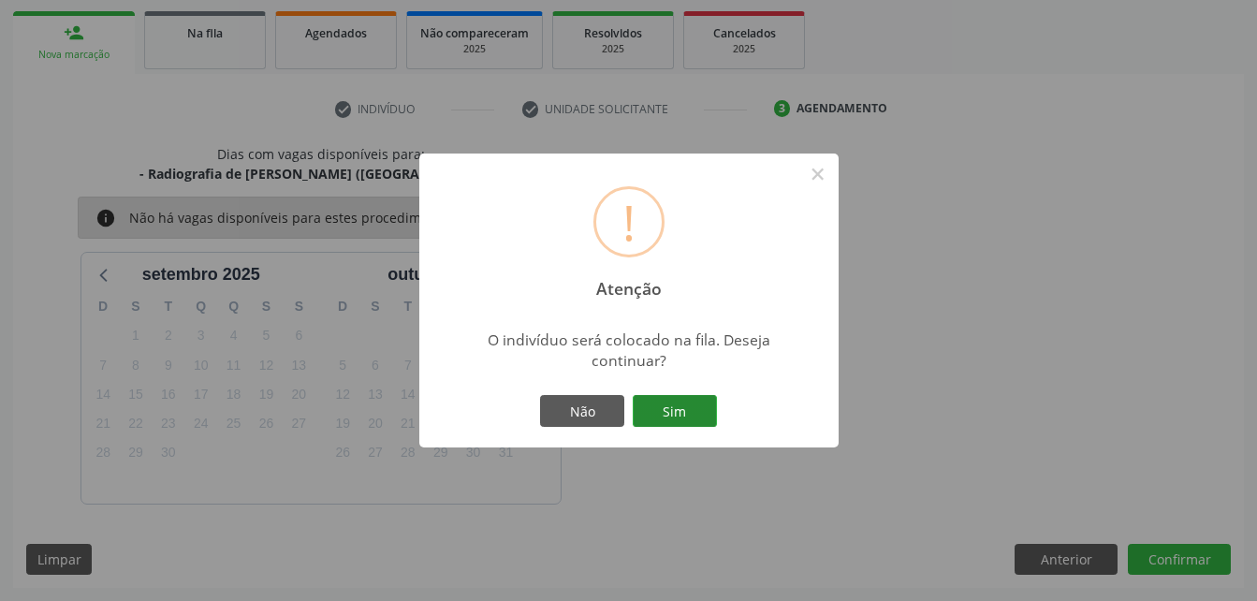
click at [707, 400] on button "Sim" at bounding box center [675, 411] width 84 height 32
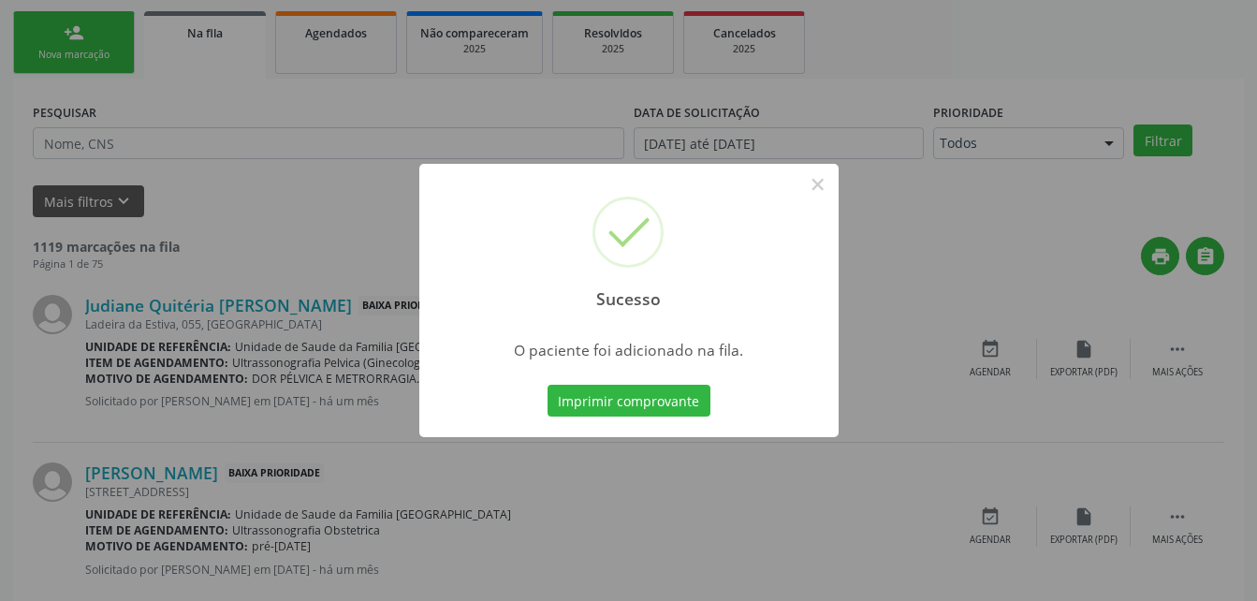
scroll to position [43, 0]
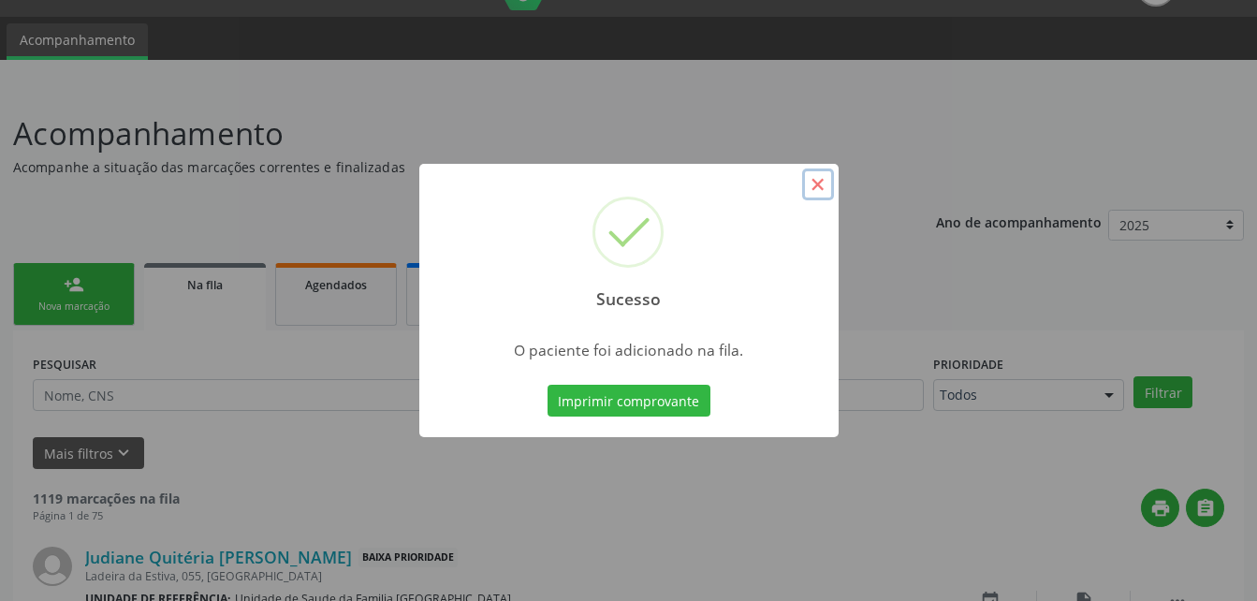
click at [817, 187] on button "×" at bounding box center [818, 184] width 32 height 32
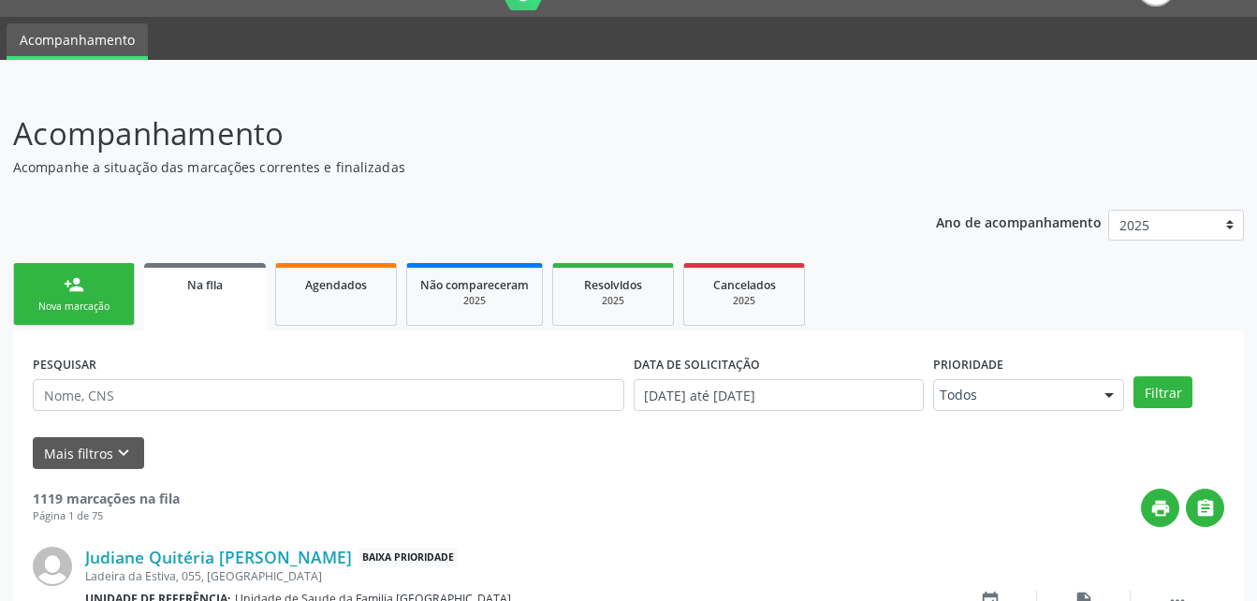
scroll to position [137, 0]
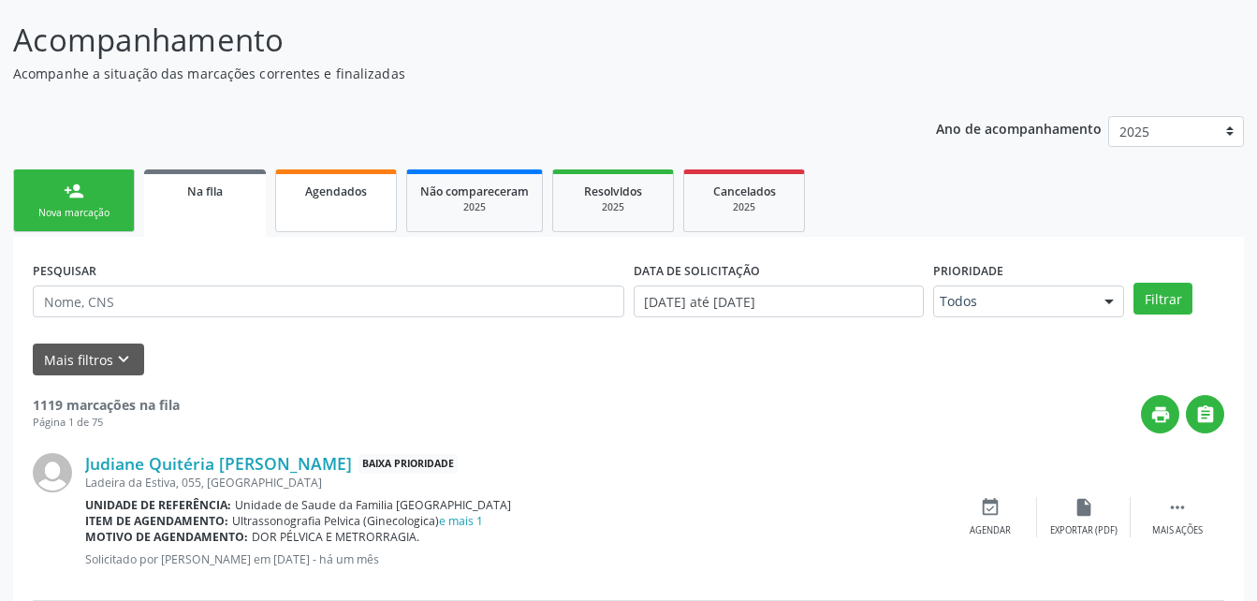
click at [282, 200] on link "Agendados" at bounding box center [336, 200] width 122 height 63
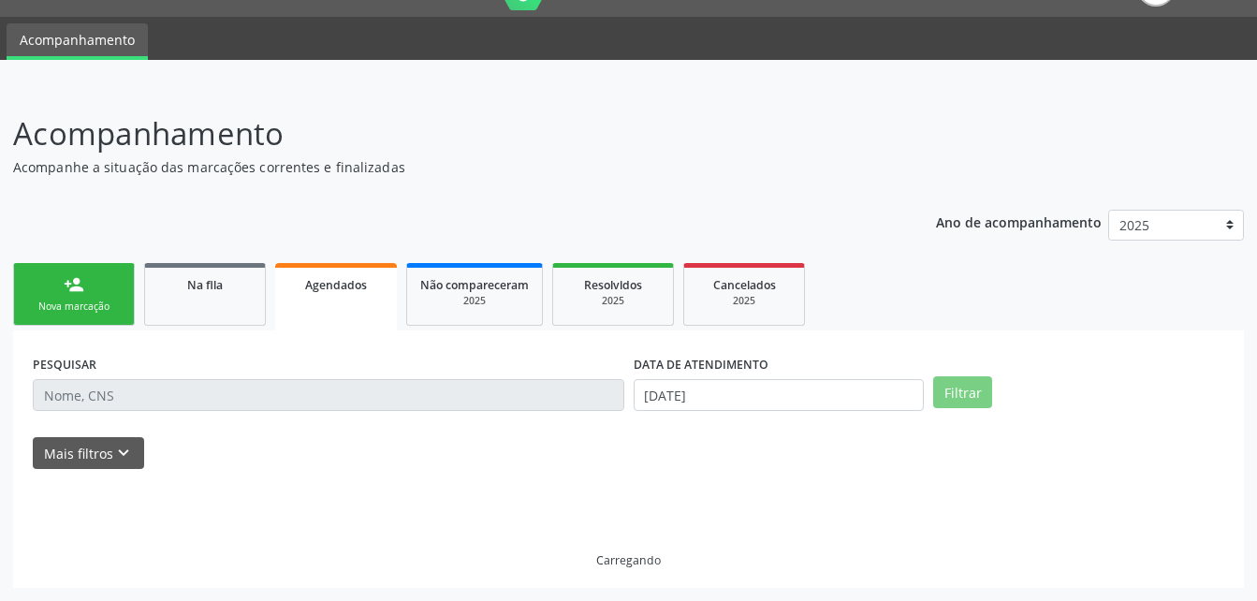
scroll to position [3, 0]
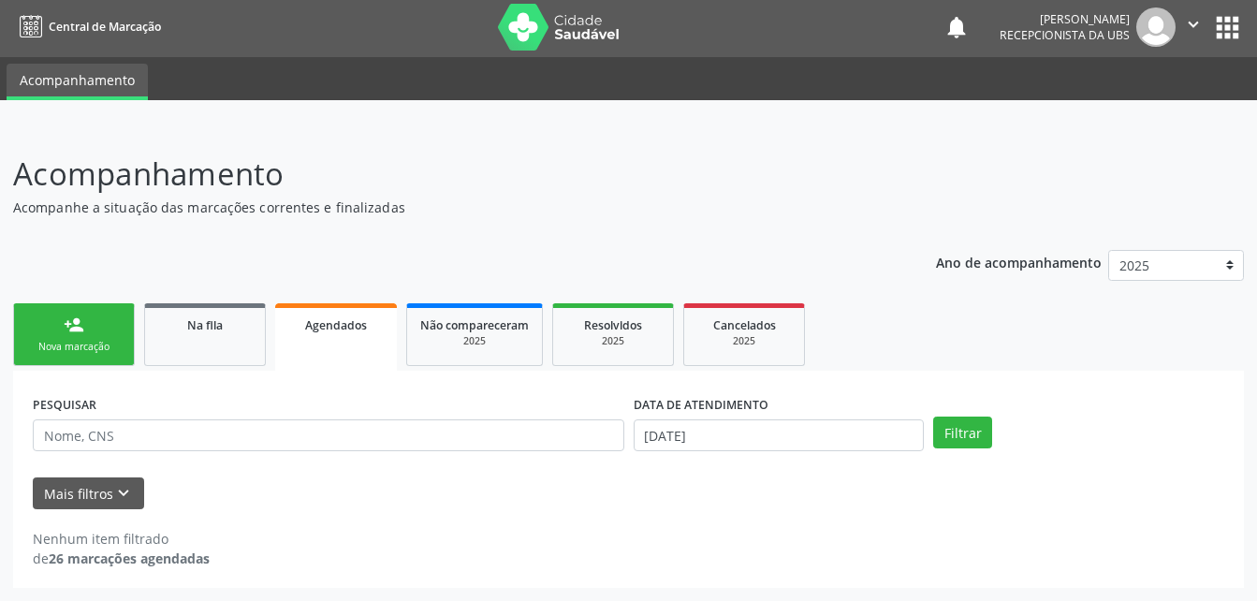
click at [1195, 33] on icon "" at bounding box center [1193, 24] width 21 height 21
click at [1186, 115] on link "Sair" at bounding box center [1145, 111] width 129 height 26
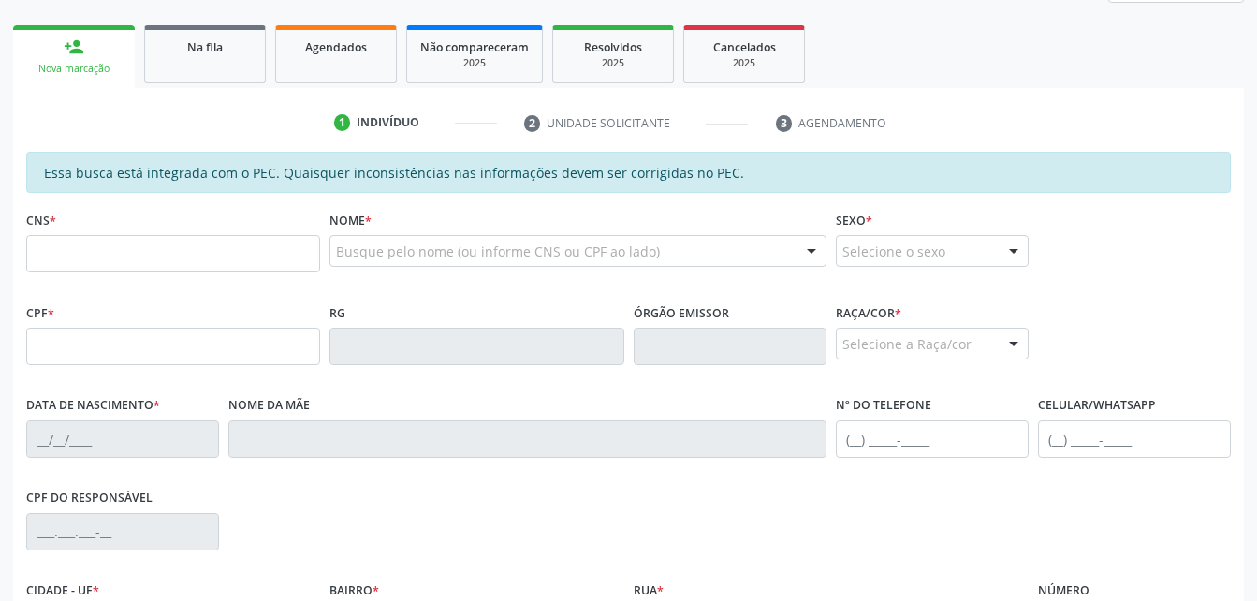
scroll to position [281, 0]
click at [238, 256] on input "text" at bounding box center [173, 253] width 294 height 37
click at [233, 80] on link "Na fila" at bounding box center [205, 54] width 122 height 58
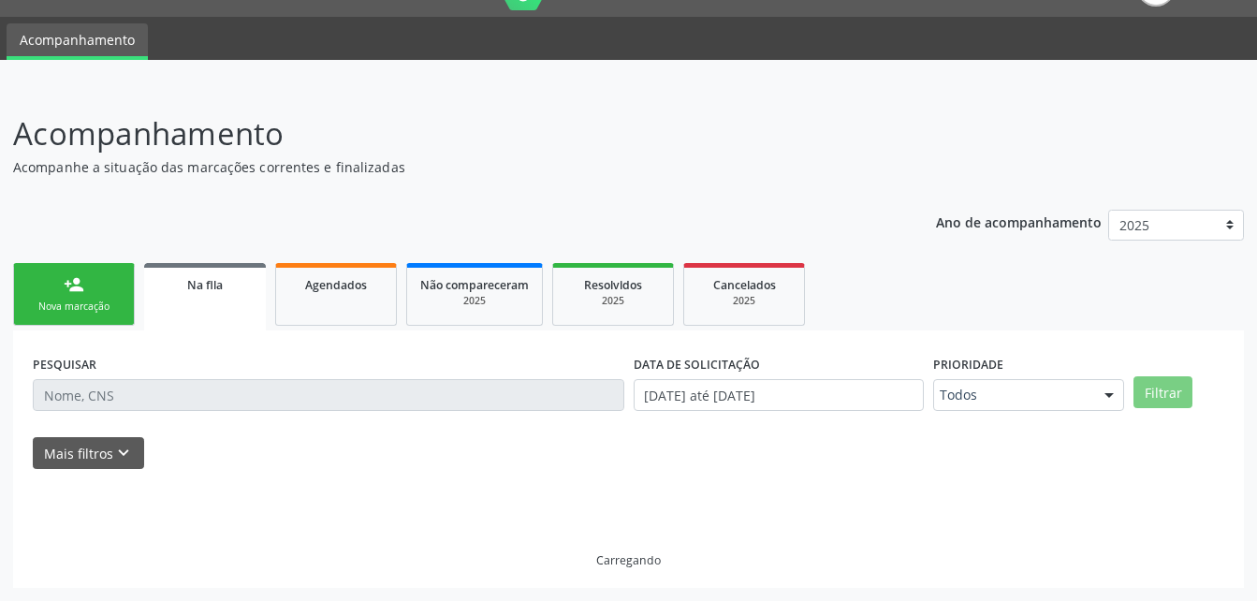
click at [218, 39] on ul "Acompanhamento" at bounding box center [628, 38] width 1257 height 43
click at [219, 58] on ul "Acompanhamento" at bounding box center [628, 38] width 1257 height 43
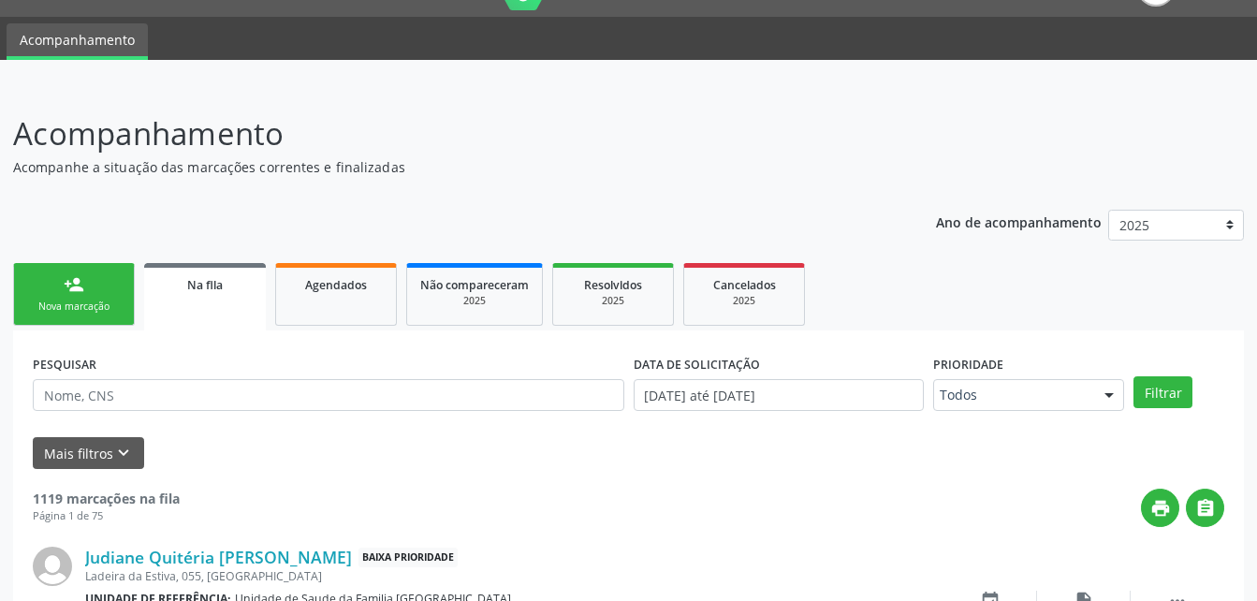
scroll to position [63, 0]
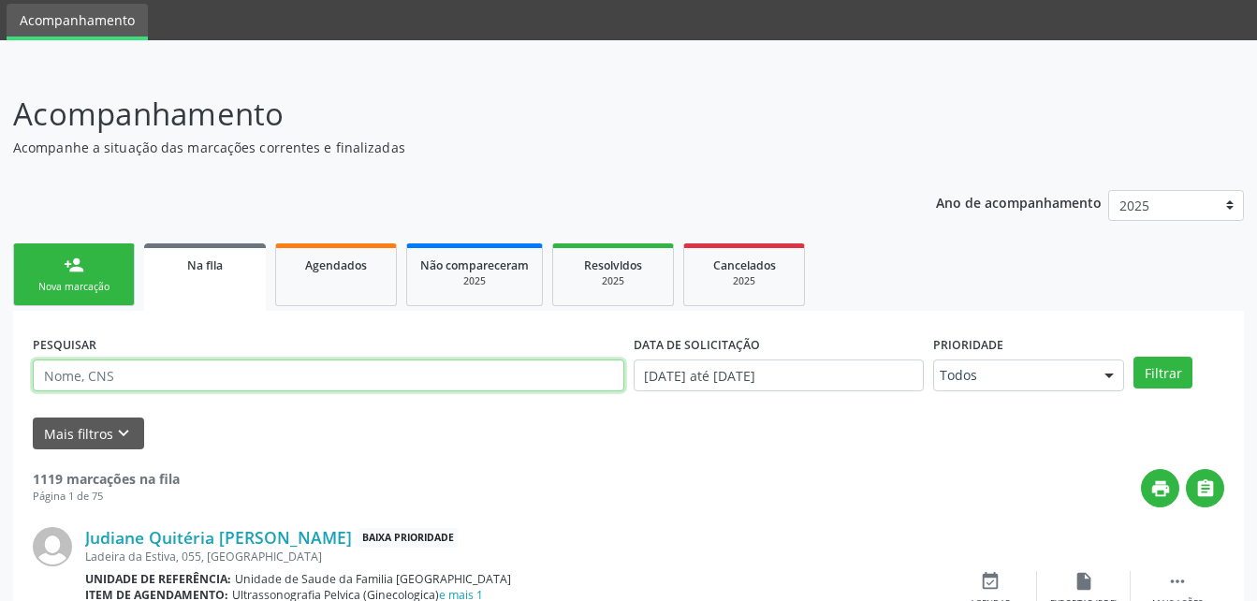
click at [153, 371] on input "text" at bounding box center [328, 375] width 591 height 32
type input "898002764904098"
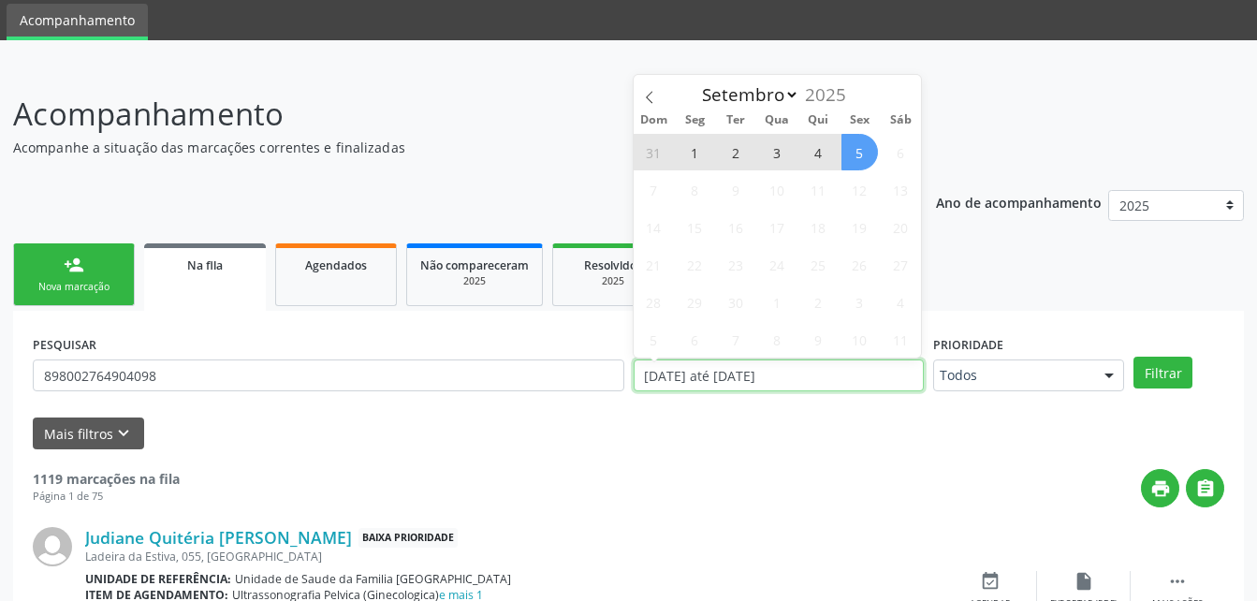
click at [693, 384] on input "[DATE] até [DATE]" at bounding box center [778, 375] width 291 height 32
click at [653, 93] on icon at bounding box center [649, 97] width 13 height 13
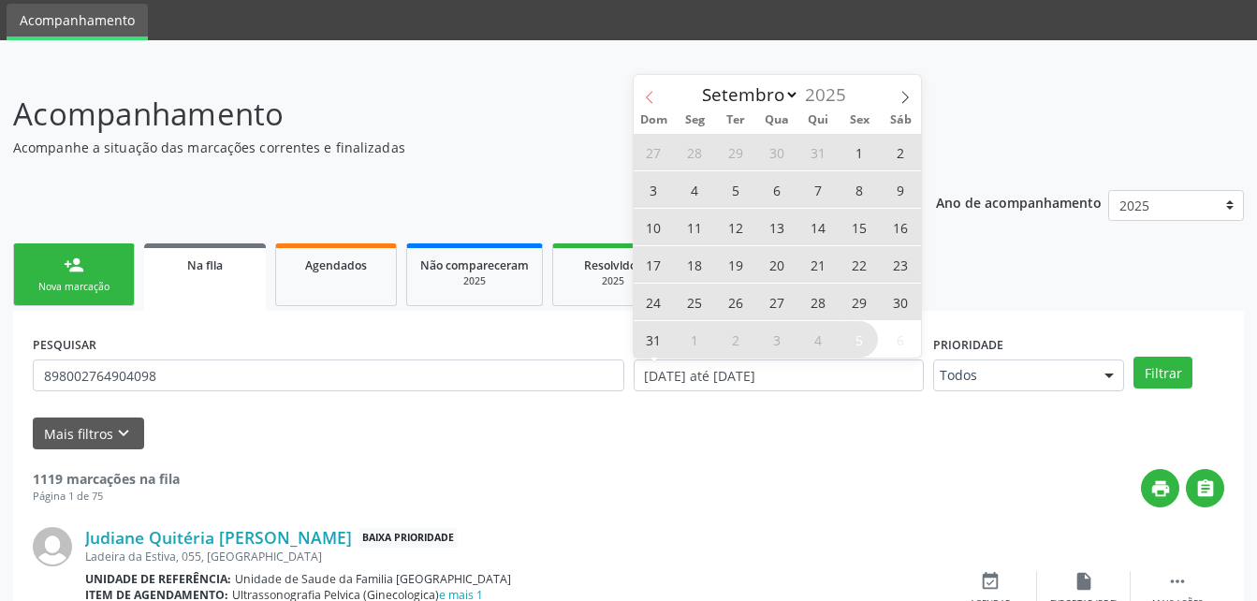
select select "7"
click at [857, 153] on span "1" at bounding box center [859, 152] width 36 height 36
type input "[DATE]"
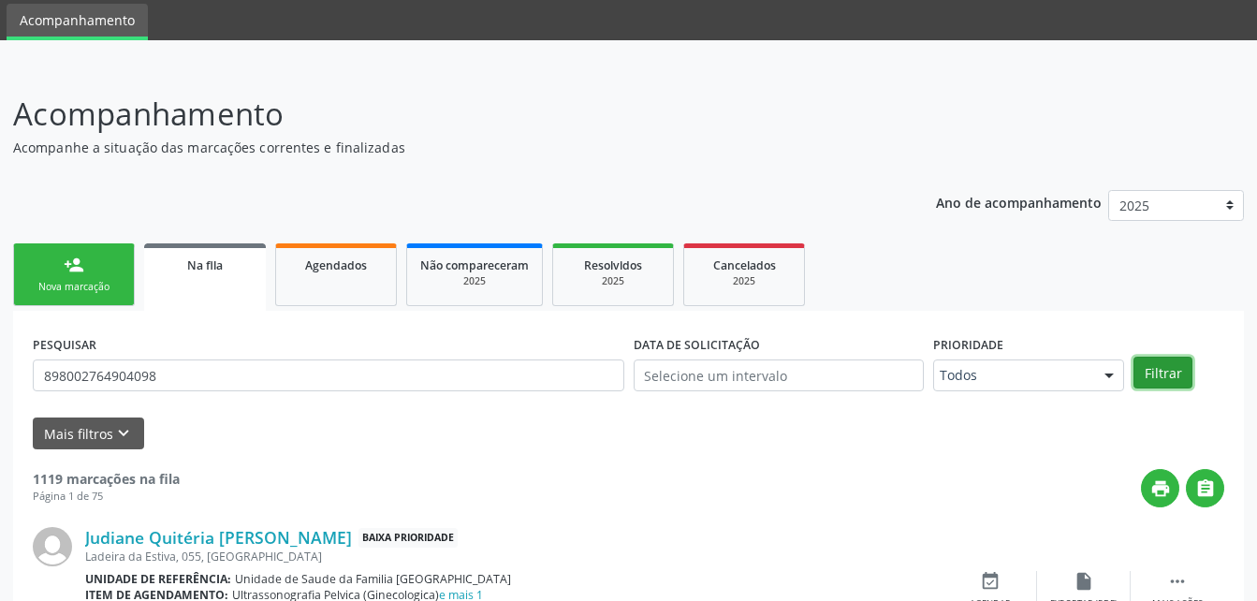
click at [1156, 369] on button "Filtrar" at bounding box center [1162, 373] width 59 height 32
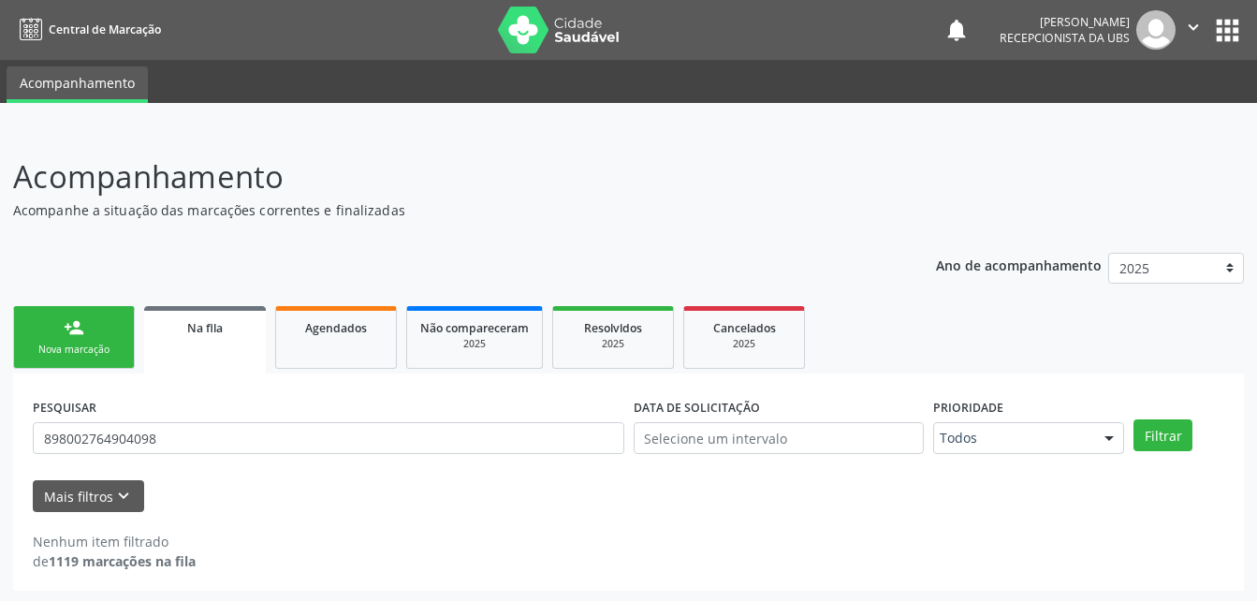
scroll to position [3, 0]
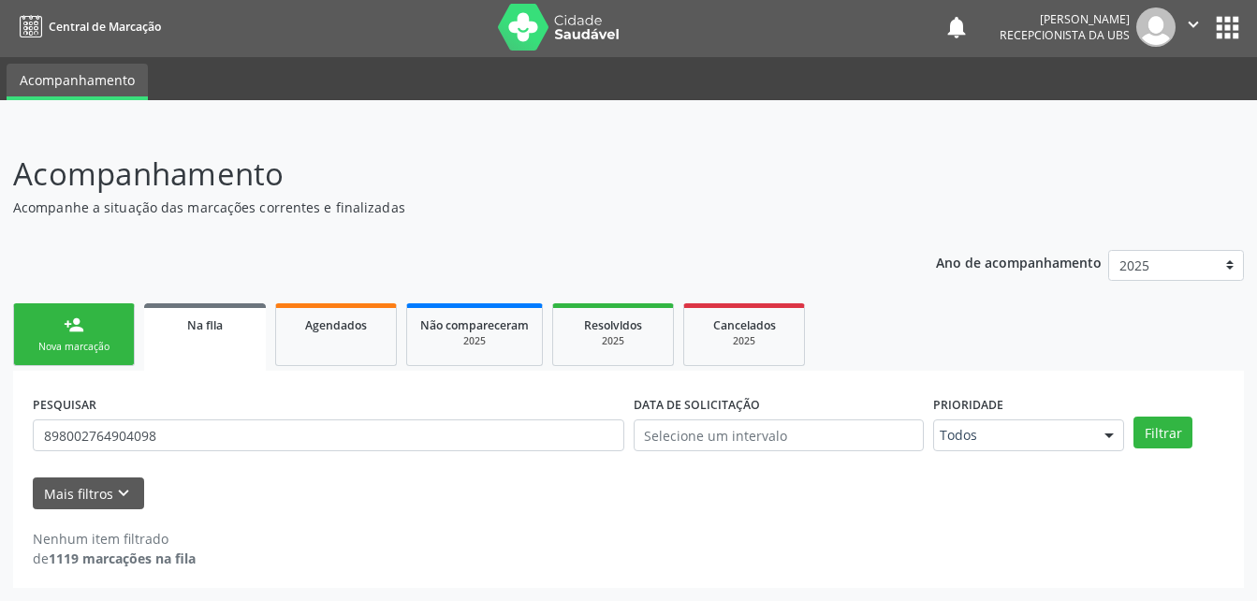
drag, startPoint x: 102, startPoint y: 315, endPoint x: 252, endPoint y: 357, distance: 155.5
click at [102, 315] on link "person_add Nova marcação" at bounding box center [74, 334] width 122 height 63
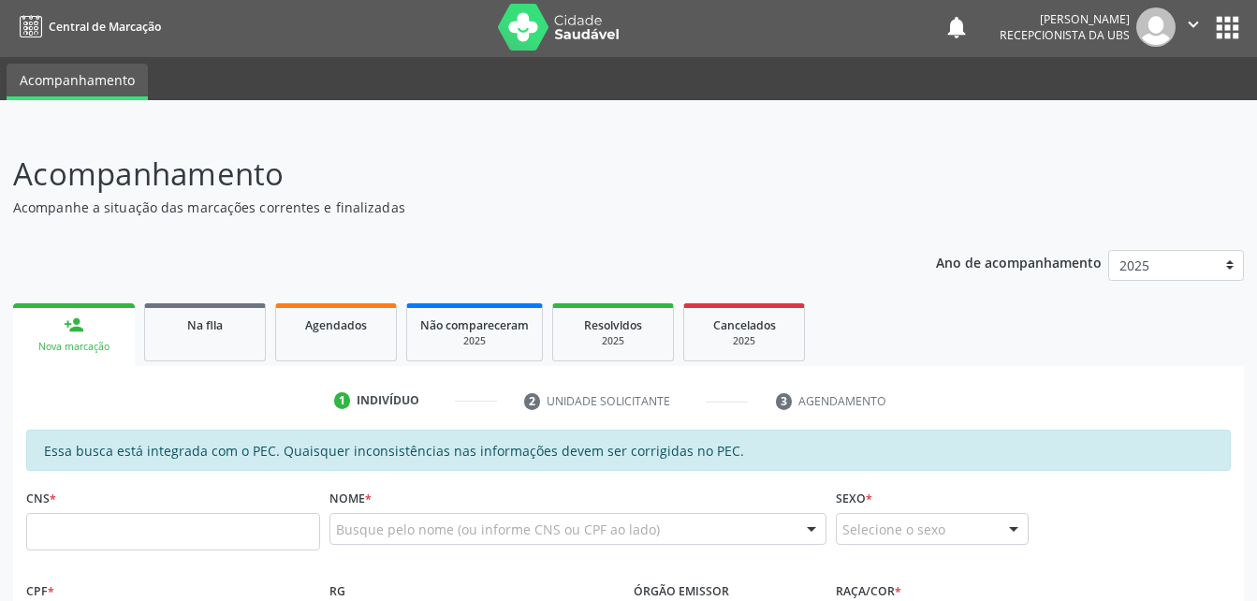
scroll to position [284, 0]
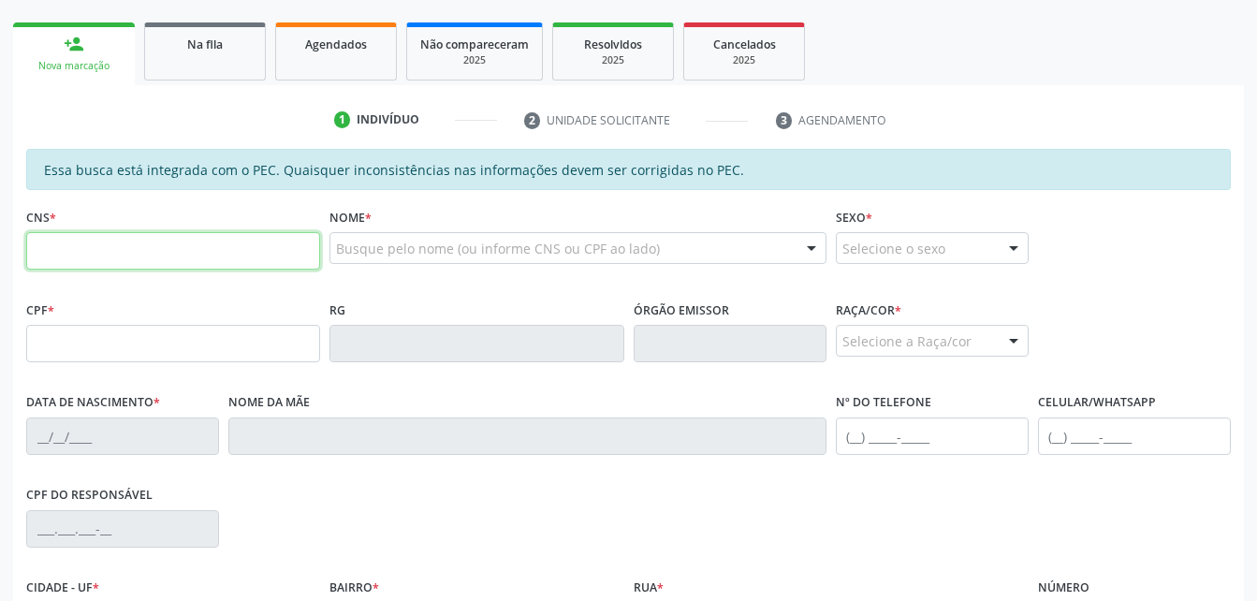
click at [153, 246] on input "text" at bounding box center [173, 250] width 294 height 37
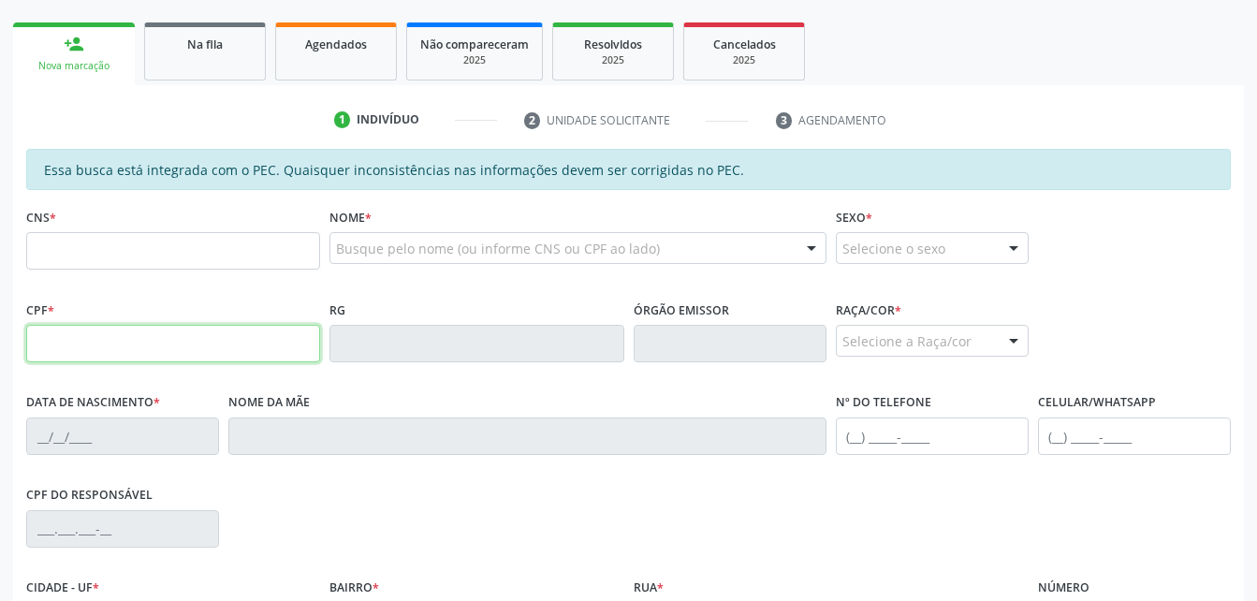
click at [43, 349] on input "text" at bounding box center [173, 343] width 294 height 37
type input "540.546.804-53"
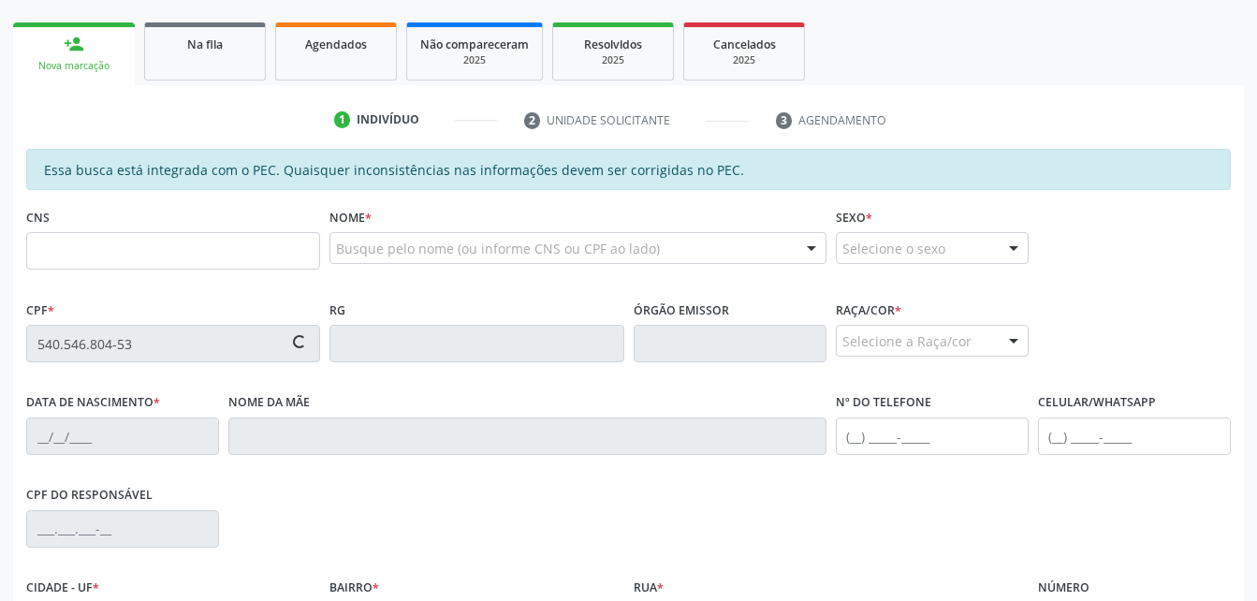
type input "701 2090 2573 9610"
type input "[DATE]"
type input "[PERSON_NAME] da Conceição"
type input "[PHONE_NUMBER]"
type input "S/N"
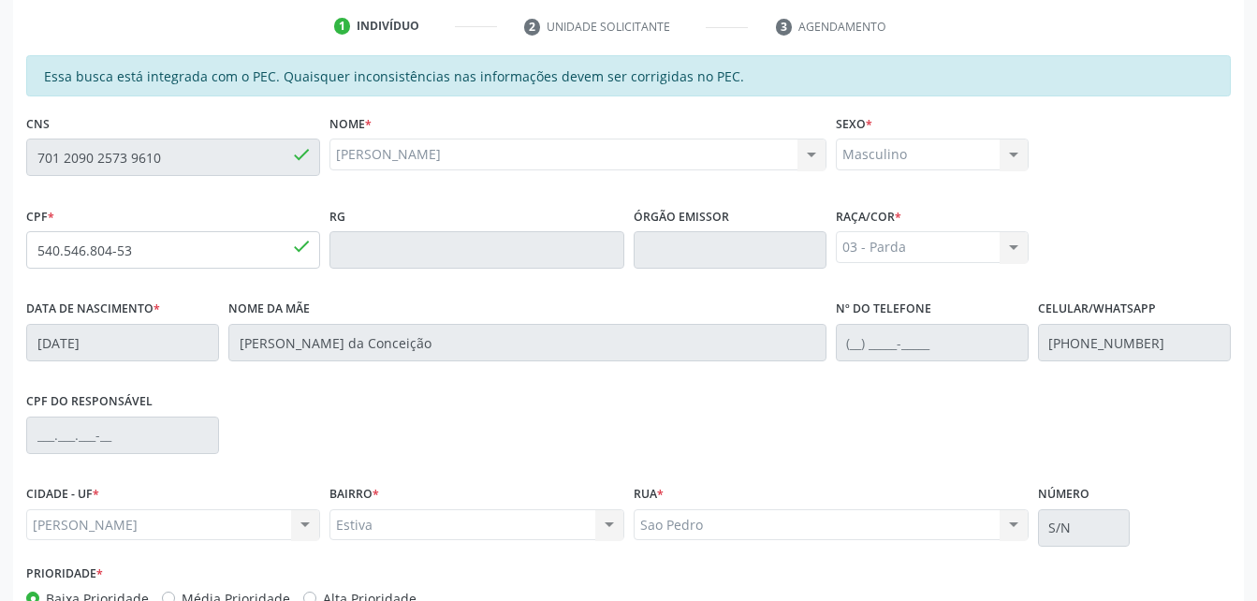
scroll to position [494, 0]
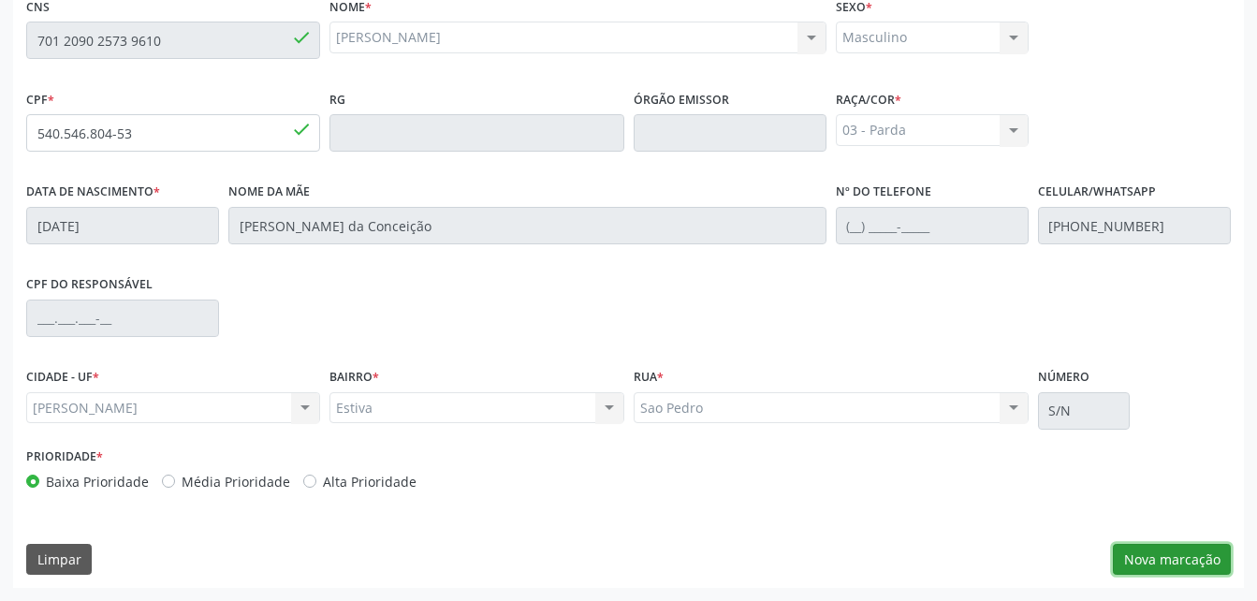
click at [1216, 556] on button "Nova marcação" at bounding box center [1172, 560] width 118 height 32
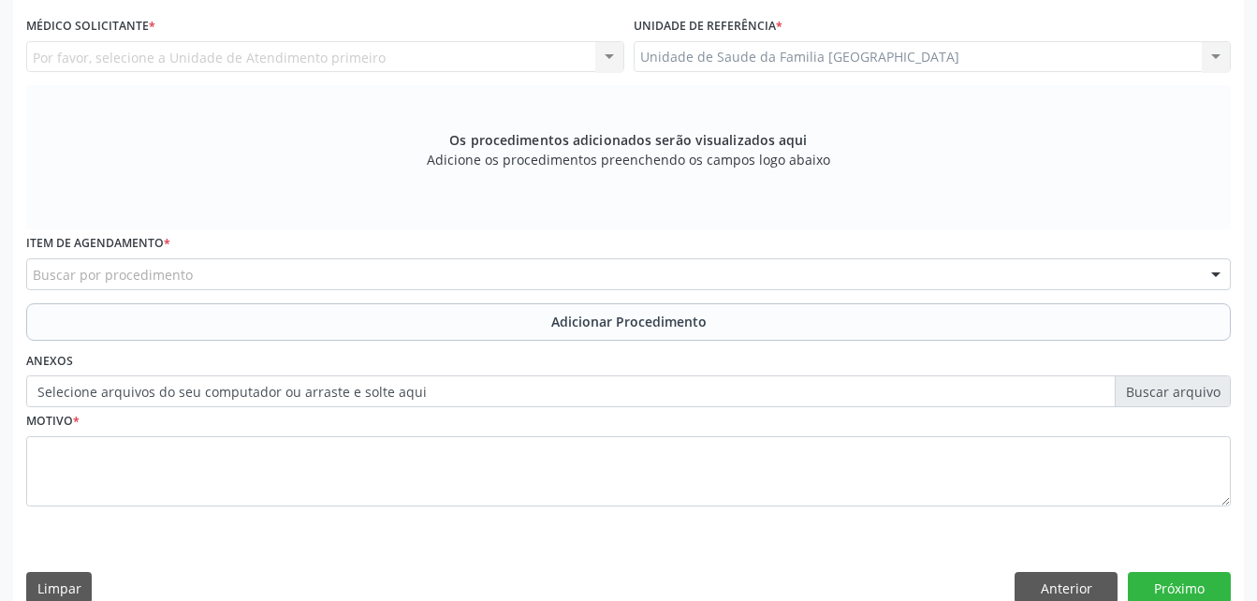
scroll to position [307, 0]
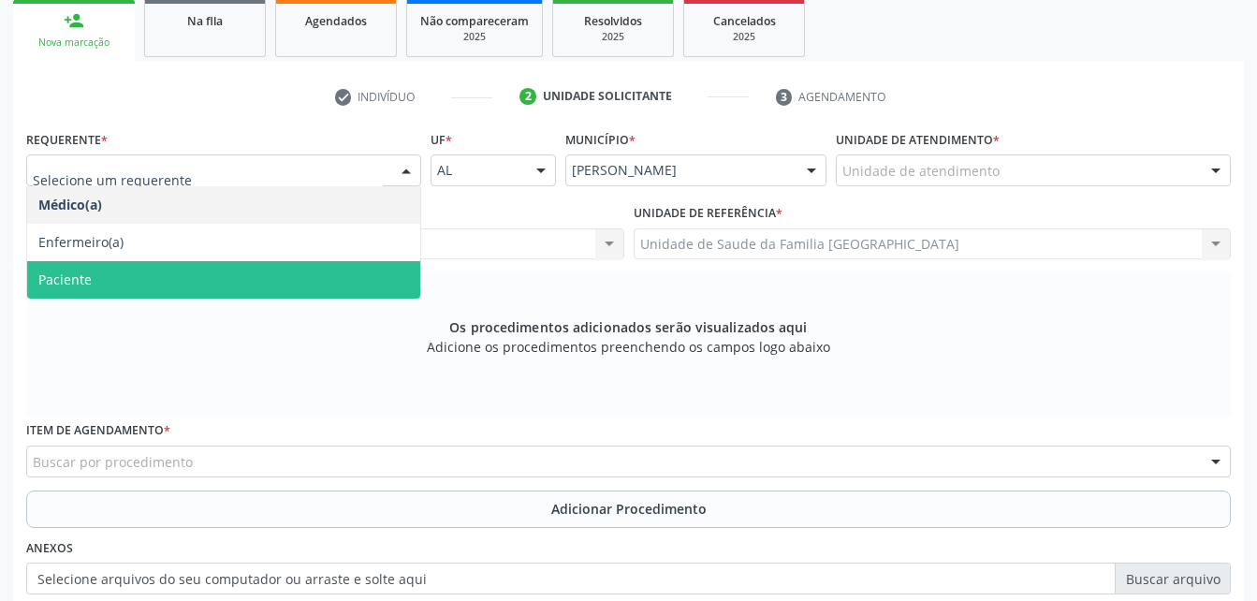
click at [298, 274] on span "Paciente" at bounding box center [223, 279] width 393 height 37
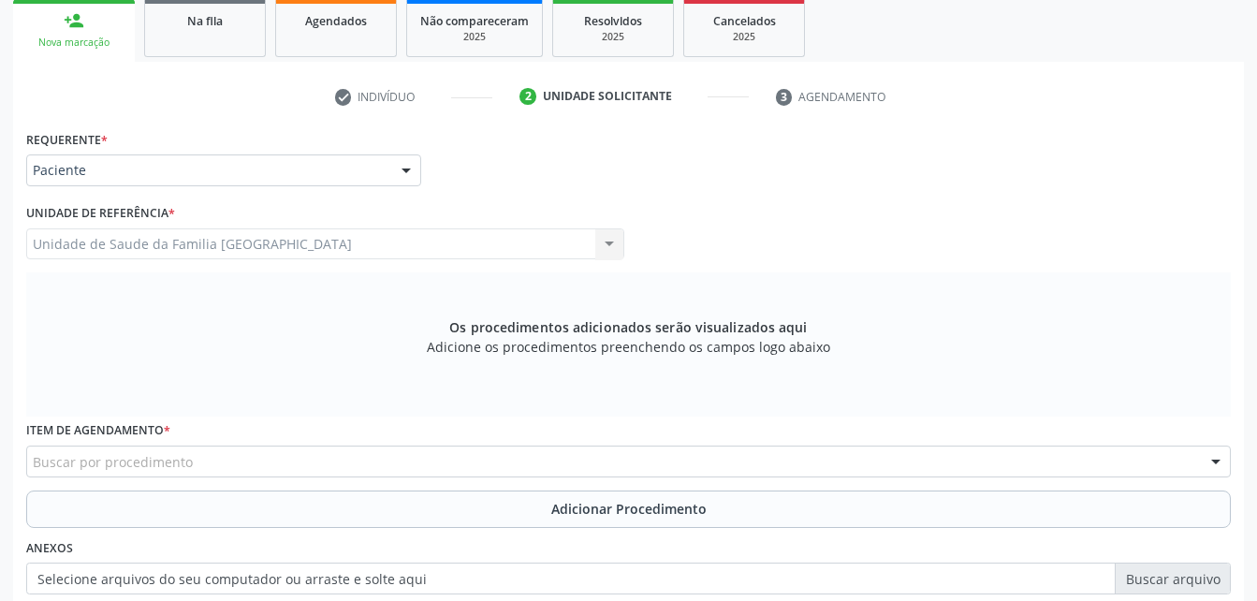
click at [283, 472] on div "Buscar por procedimento" at bounding box center [628, 461] width 1204 height 32
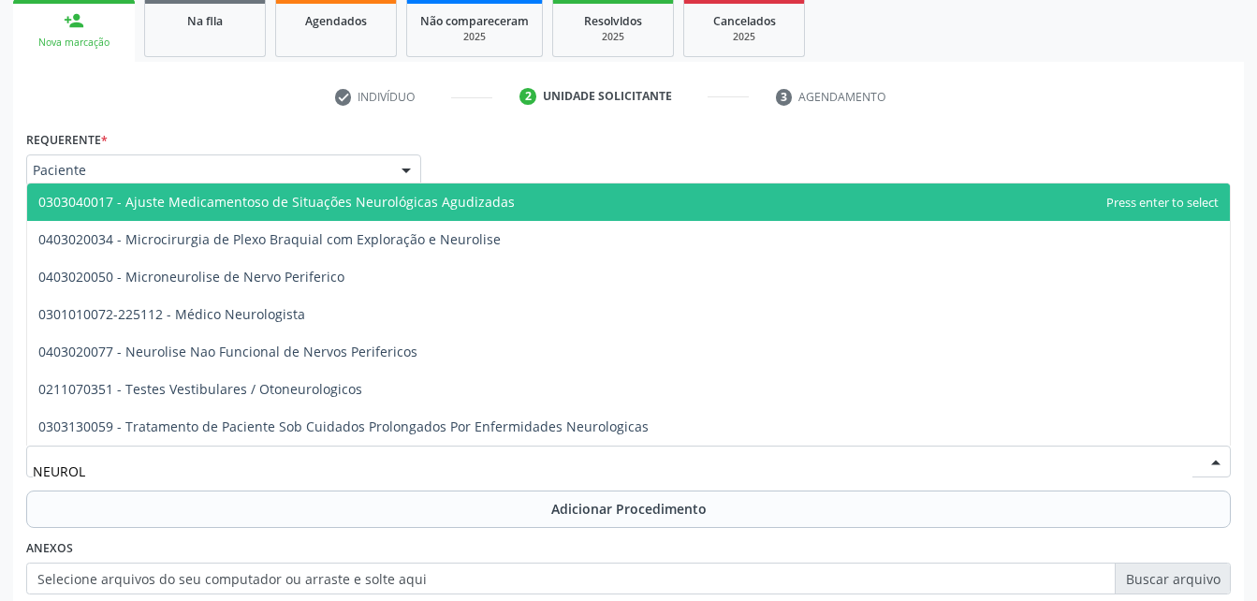
type input "NEUROLO"
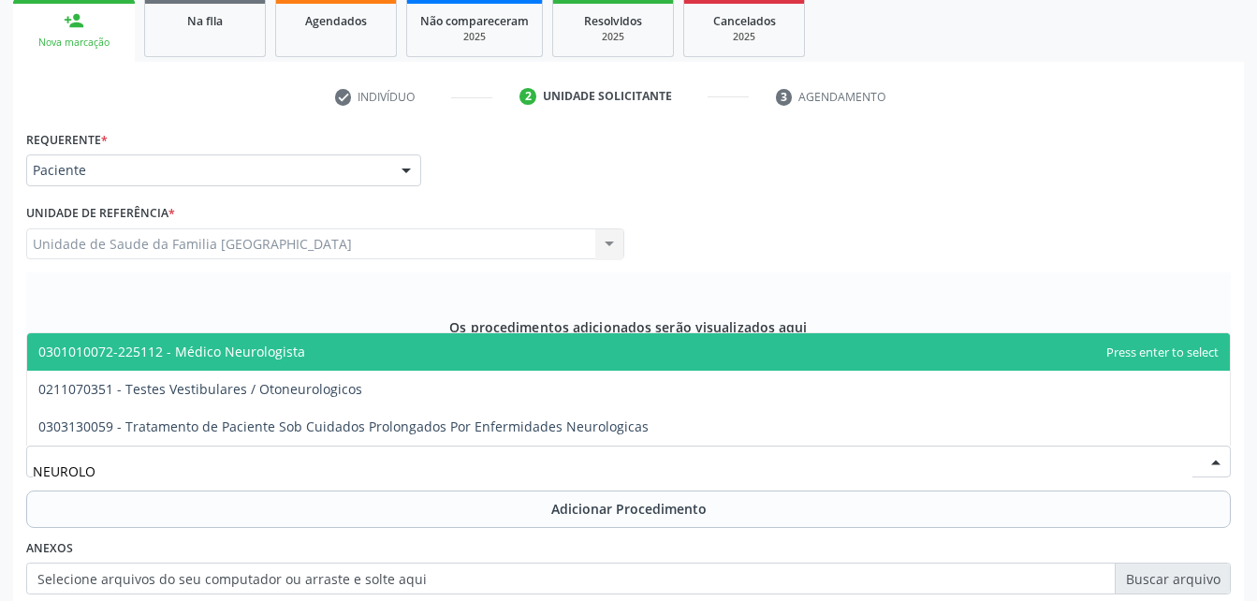
click at [321, 359] on span "0301010072-225112 - Médico Neurologista" at bounding box center [628, 351] width 1202 height 37
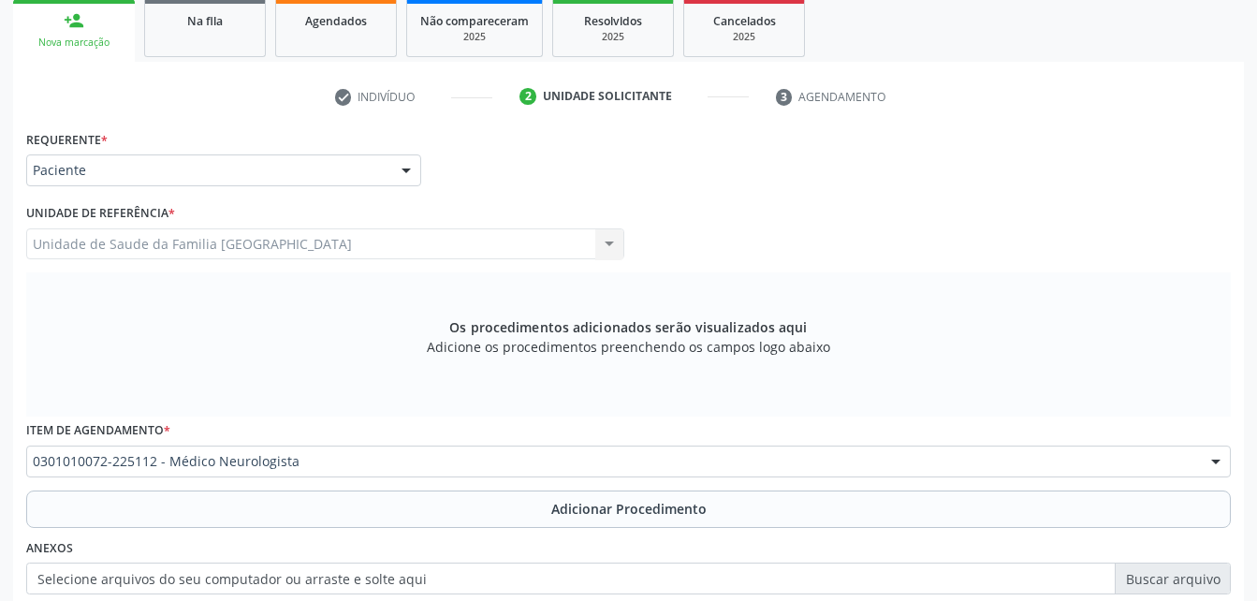
click at [382, 501] on button "Adicionar Procedimento" at bounding box center [628, 508] width 1204 height 37
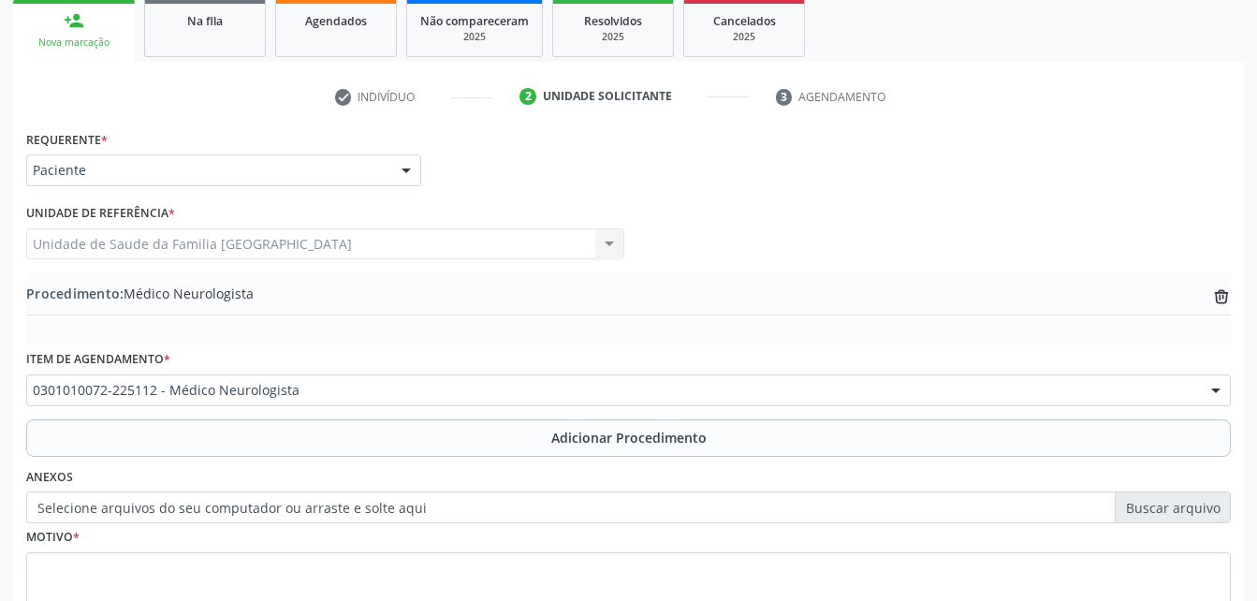
scroll to position [452, 0]
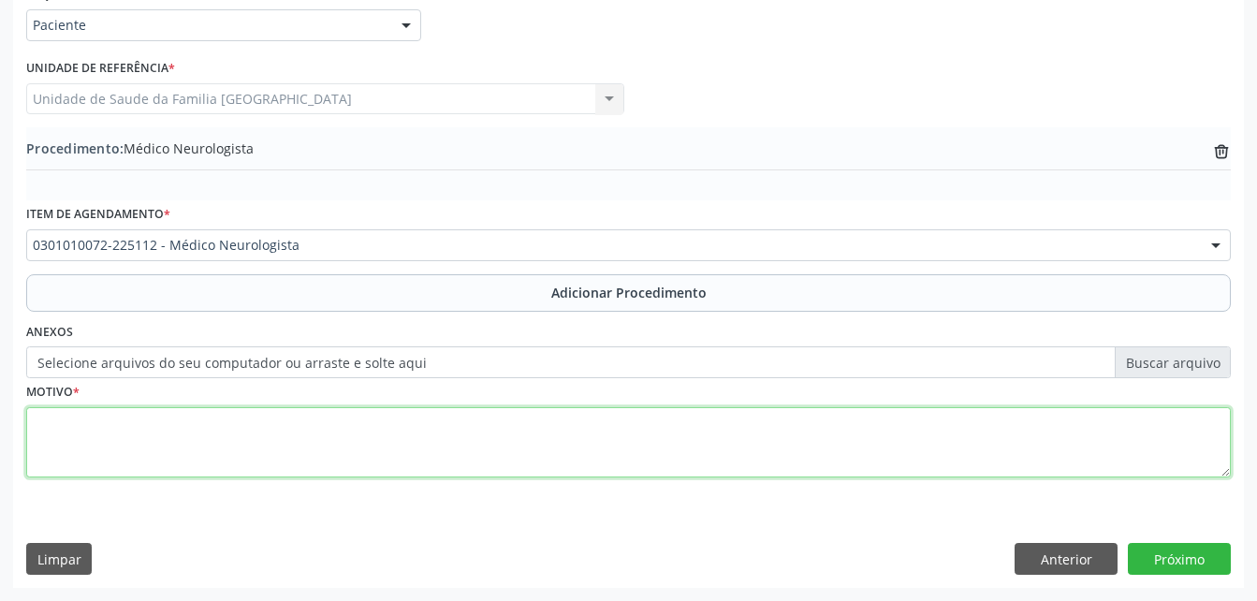
click at [386, 462] on textarea at bounding box center [628, 442] width 1204 height 71
type textarea "ACIDENTE VASCULAR CEREBRAL"
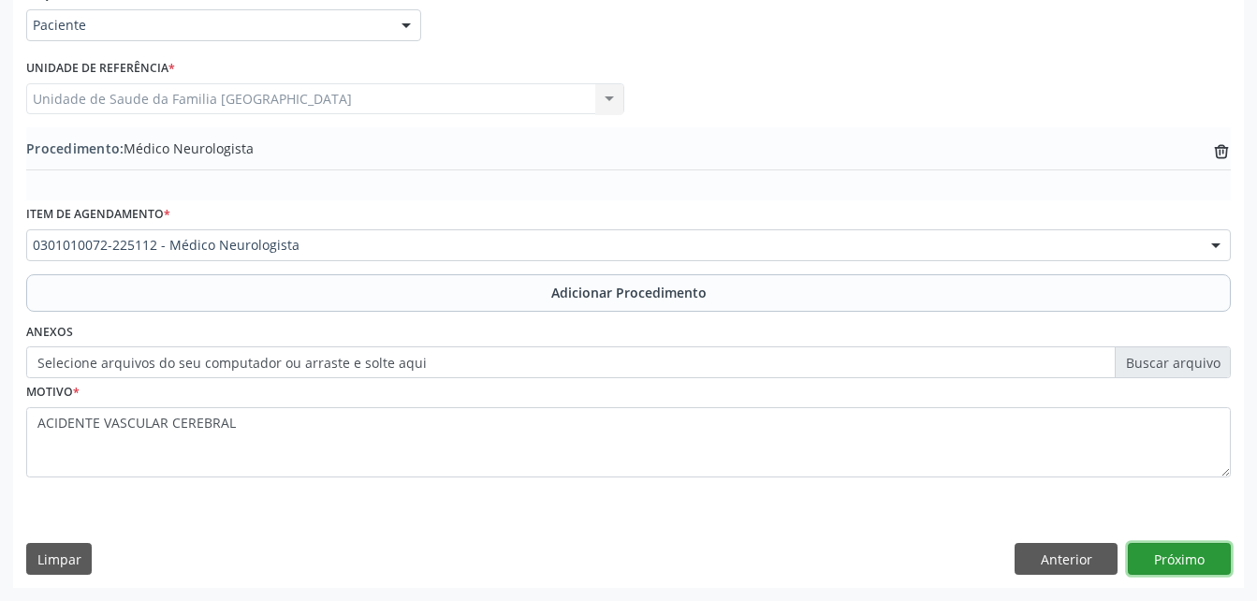
click at [1175, 560] on button "Próximo" at bounding box center [1179, 559] width 103 height 32
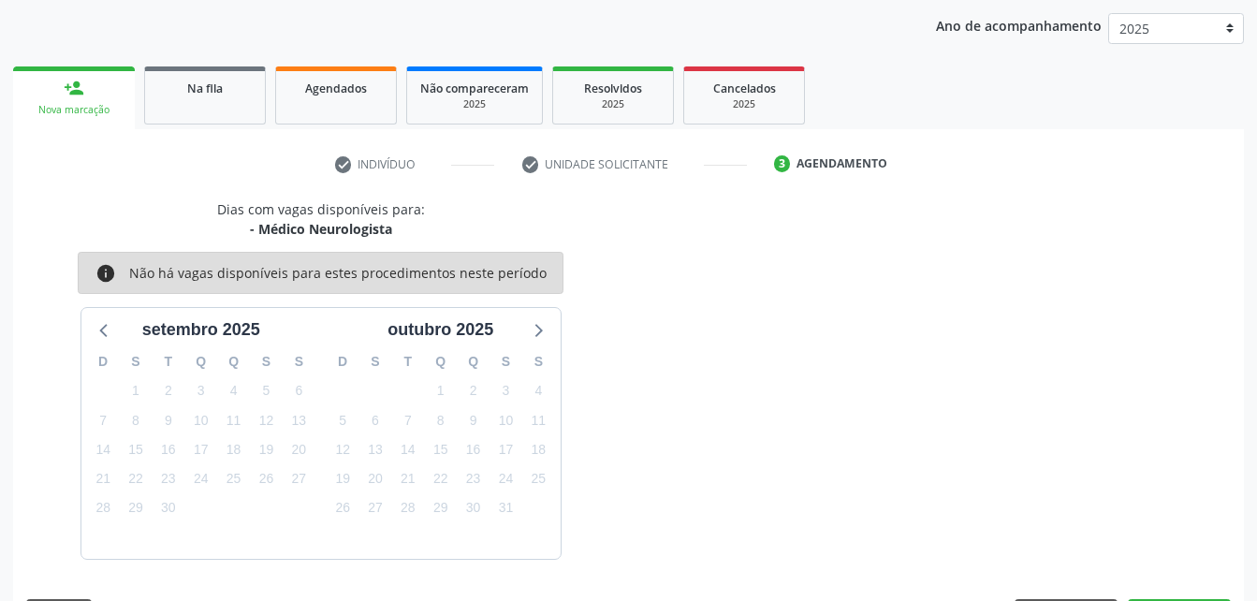
scroll to position [295, 0]
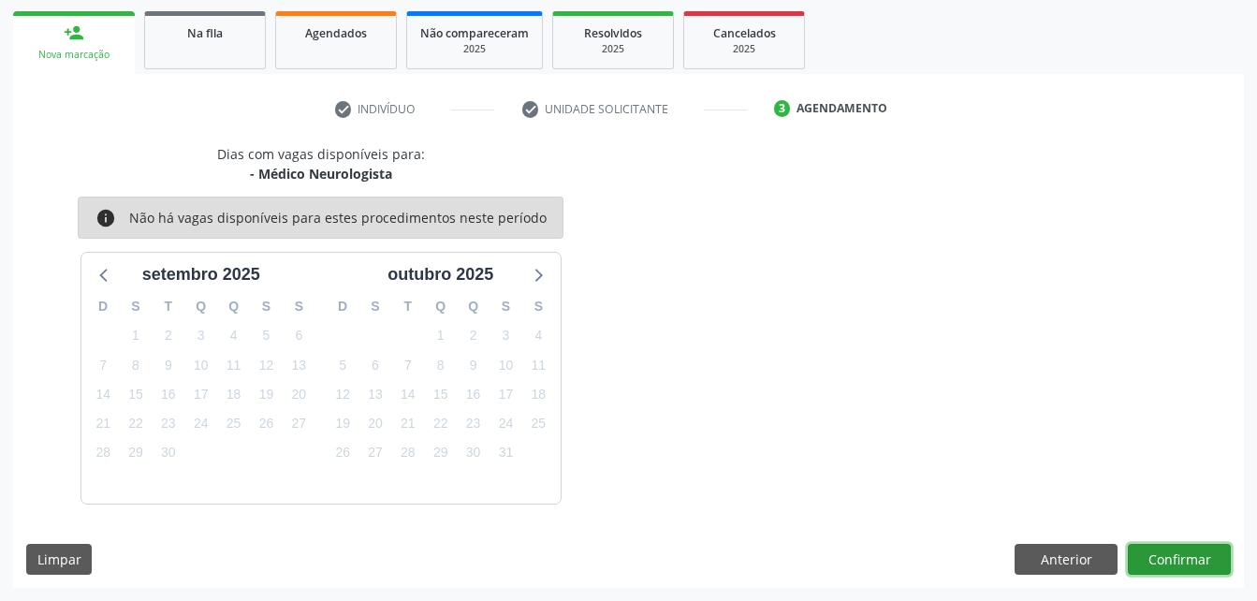
click at [1188, 555] on button "Confirmar" at bounding box center [1179, 560] width 103 height 32
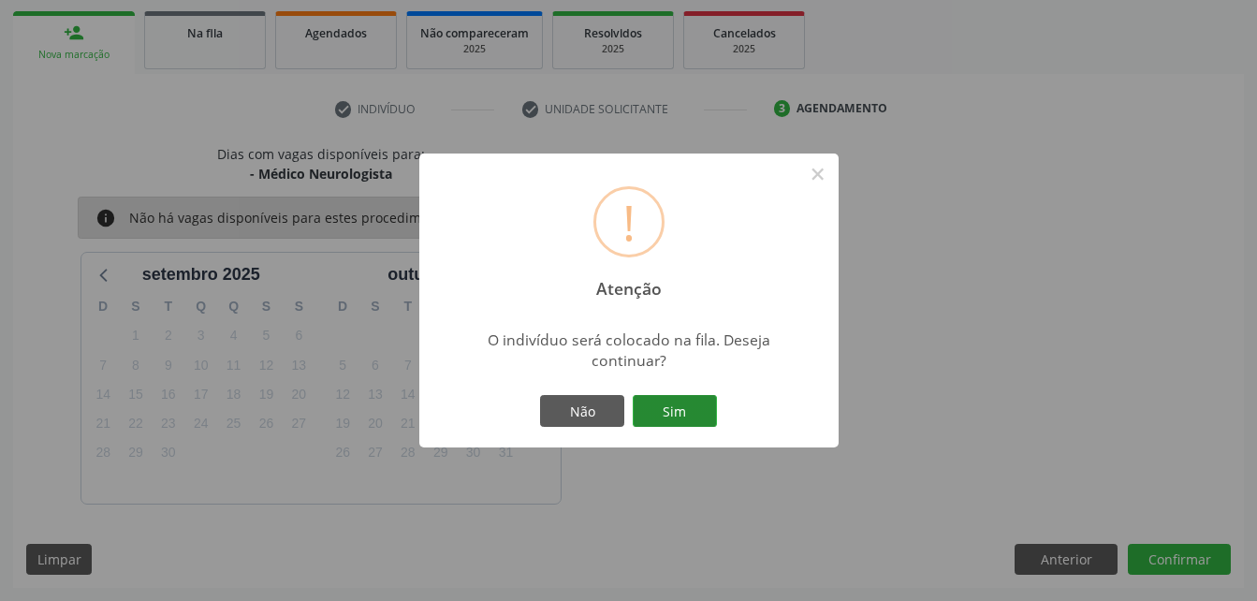
click at [694, 409] on button "Sim" at bounding box center [675, 411] width 84 height 32
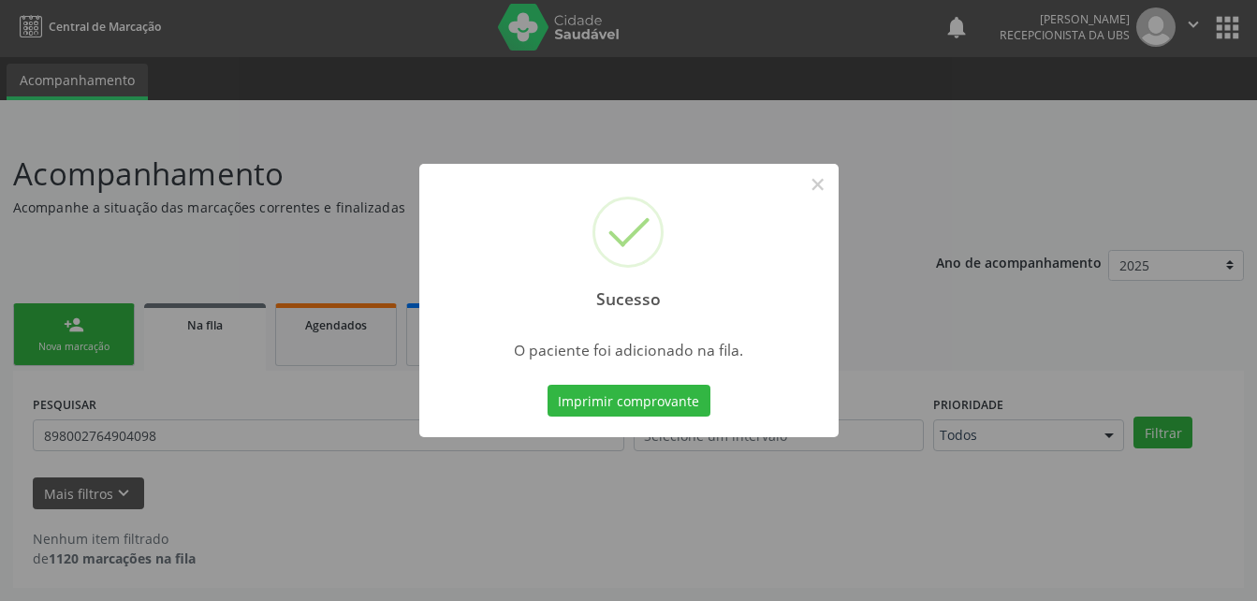
scroll to position [3, 0]
click at [818, 190] on button "×" at bounding box center [818, 184] width 32 height 32
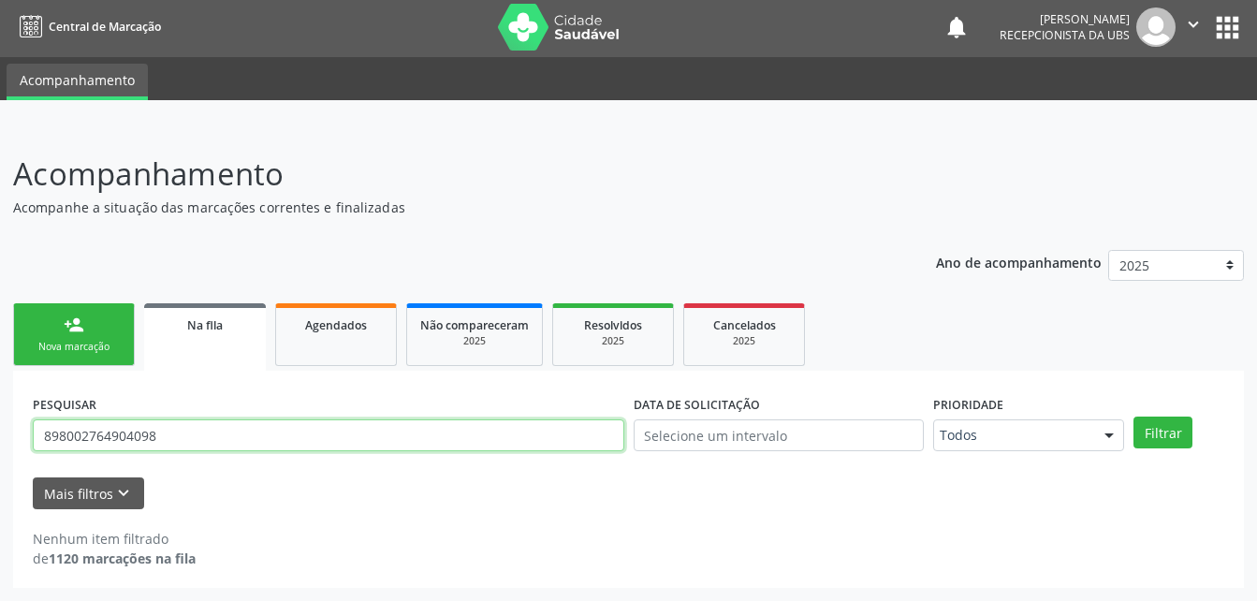
click at [211, 432] on input "898002764904098" at bounding box center [328, 435] width 591 height 32
type input "[PERSON_NAME]"
click at [1133, 416] on button "Filtrar" at bounding box center [1162, 432] width 59 height 32
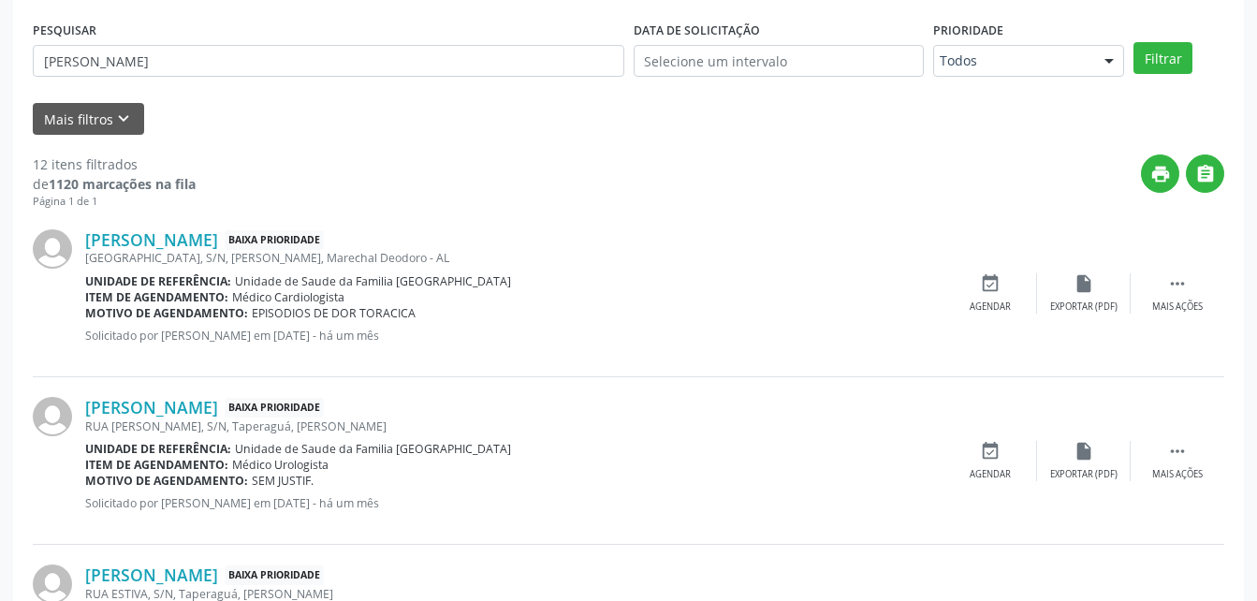
scroll to position [0, 0]
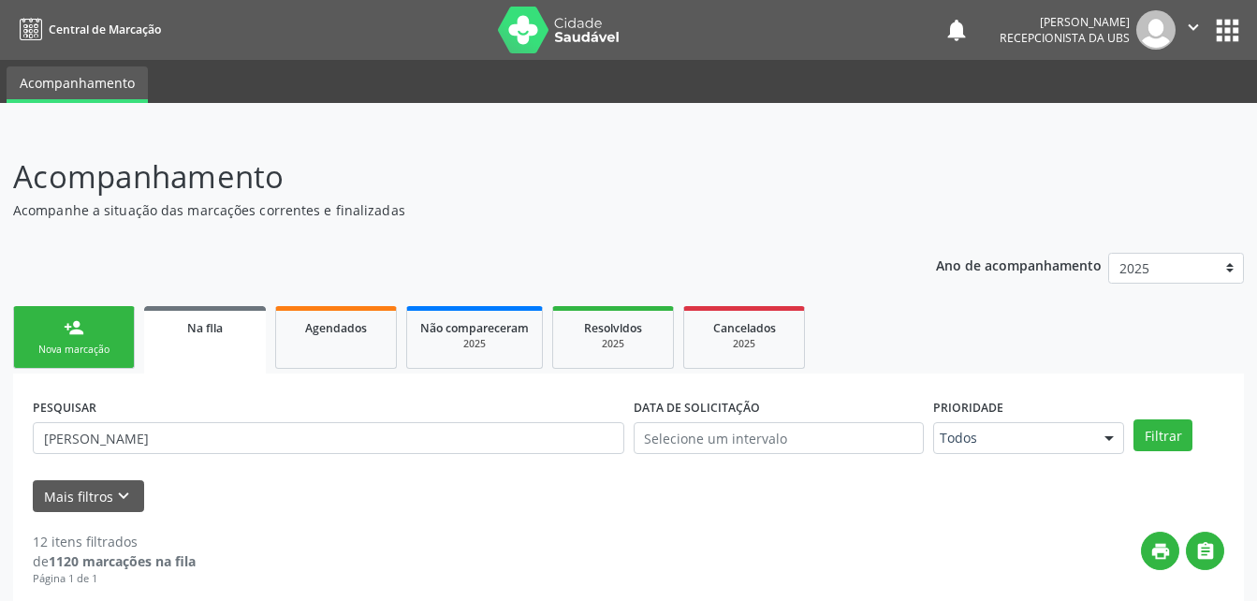
click at [250, 316] on link "Na fila" at bounding box center [205, 339] width 122 height 67
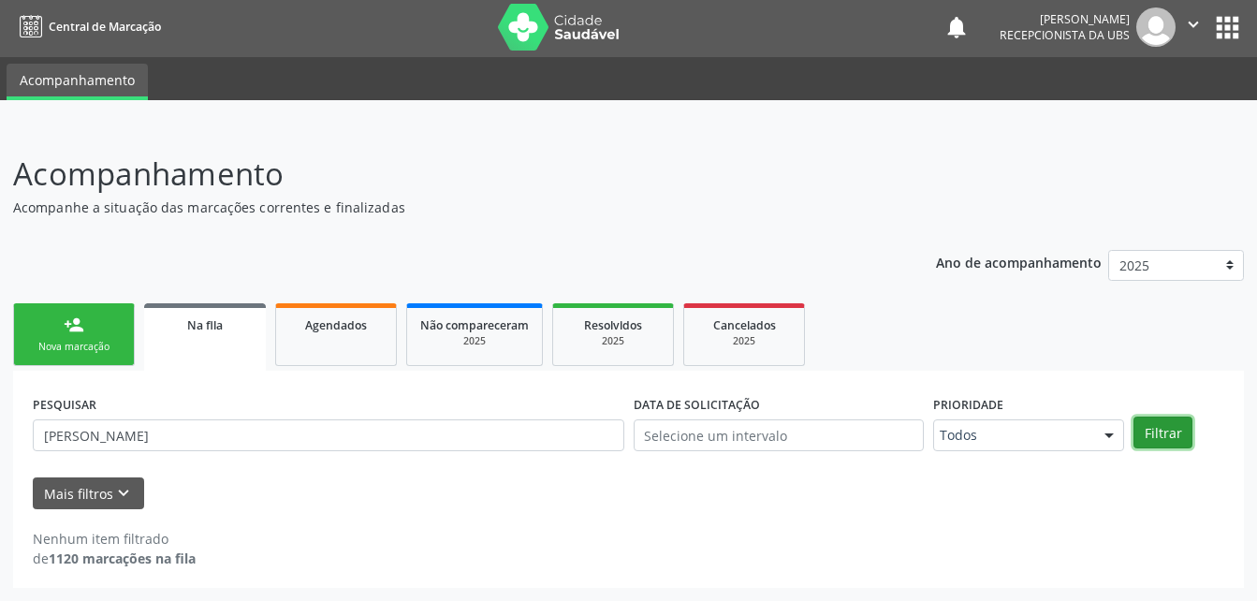
click at [1175, 429] on button "Filtrar" at bounding box center [1162, 432] width 59 height 32
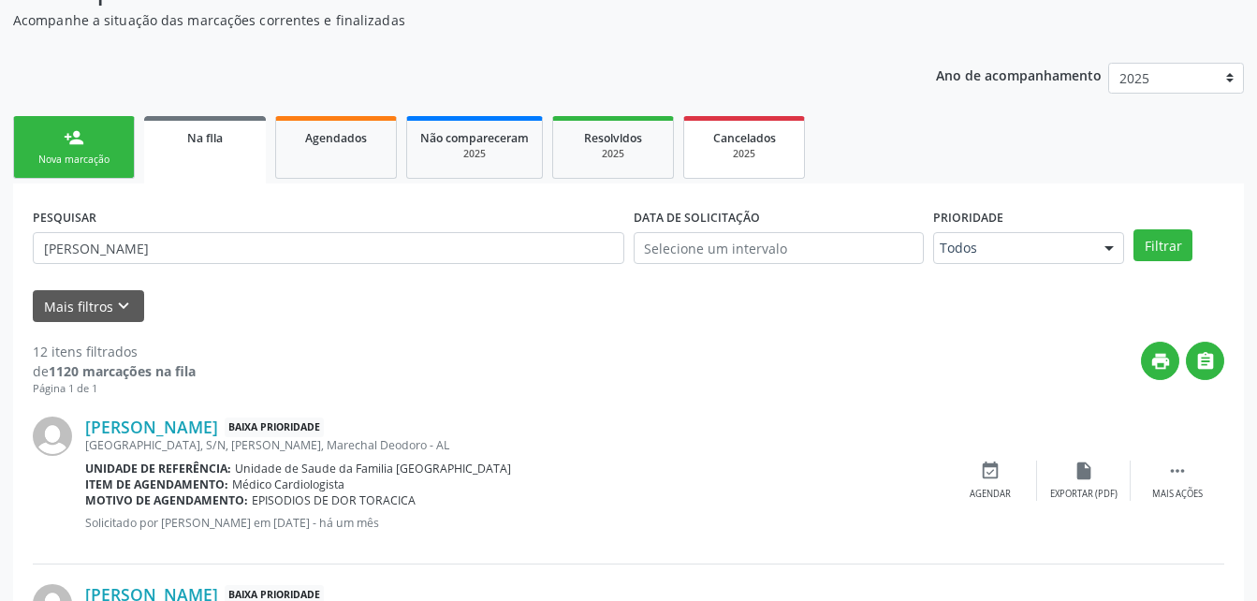
scroll to position [96, 0]
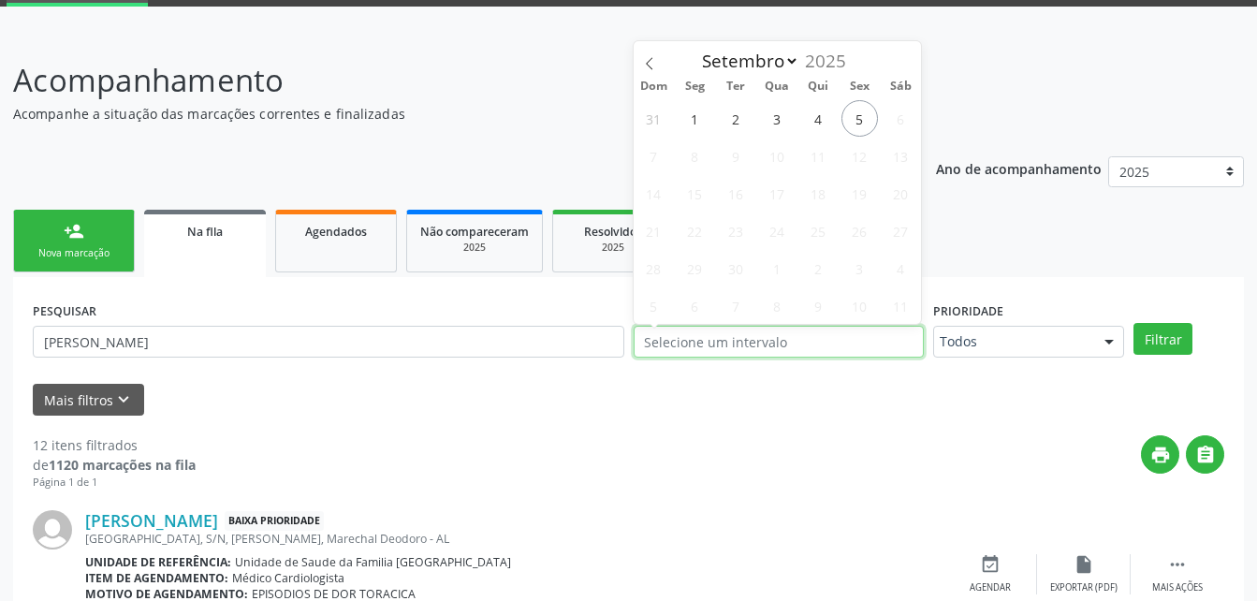
click at [743, 329] on input "text" at bounding box center [778, 342] width 291 height 32
click at [866, 118] on span "5" at bounding box center [859, 118] width 36 height 36
type input "[DATE]"
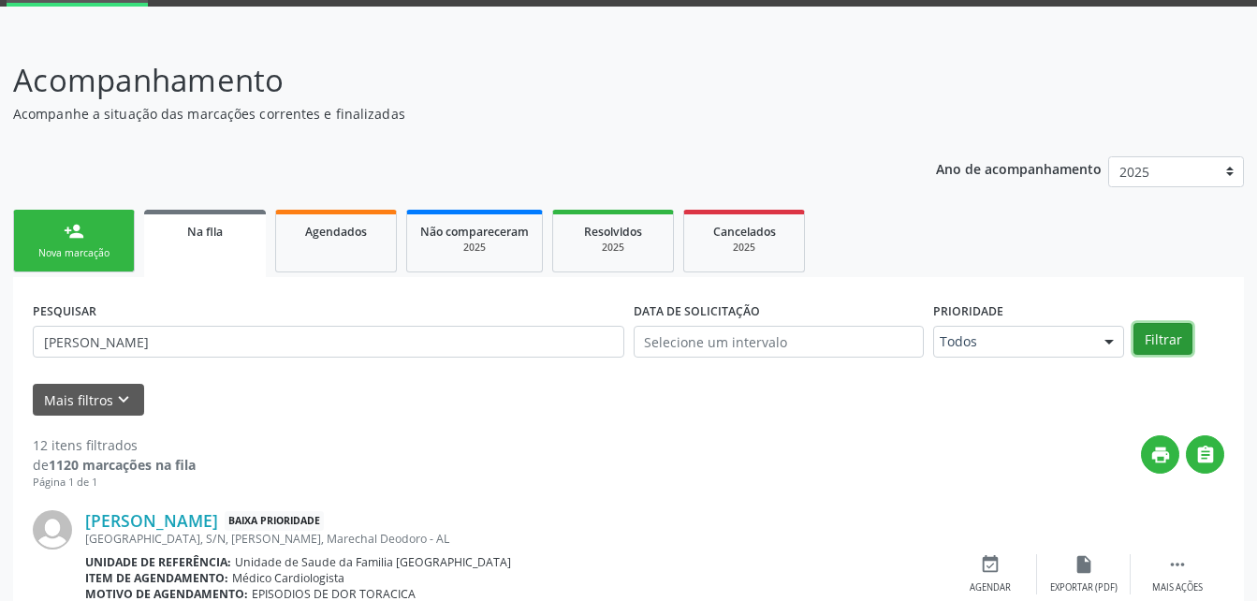
click at [1163, 338] on button "Filtrar" at bounding box center [1162, 339] width 59 height 32
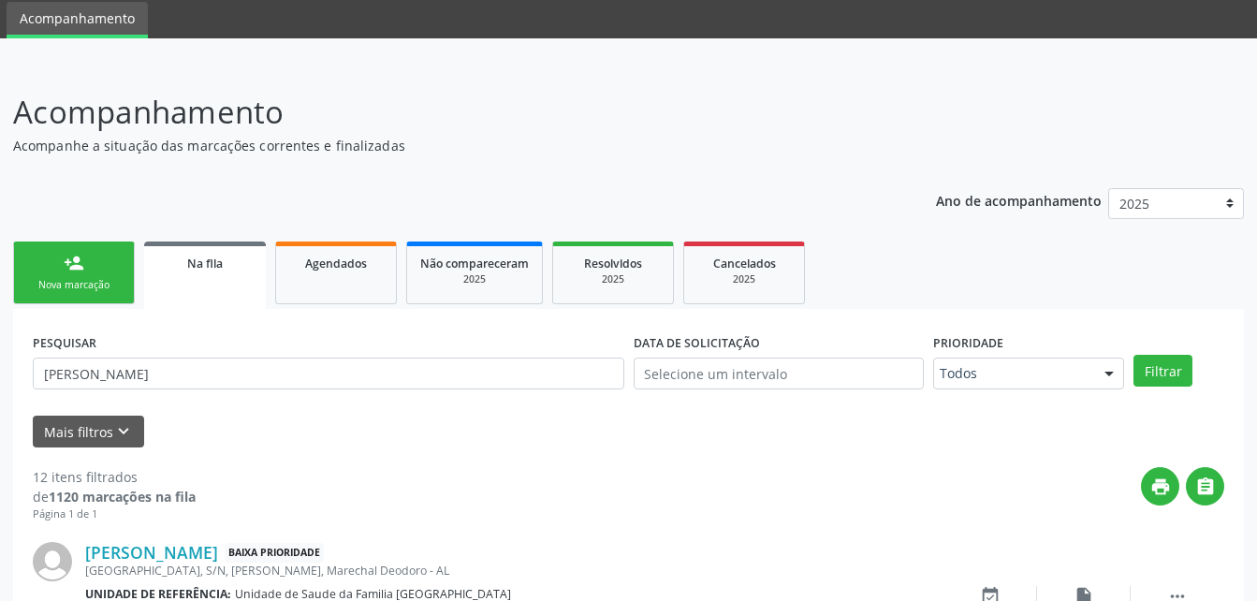
scroll to position [0, 0]
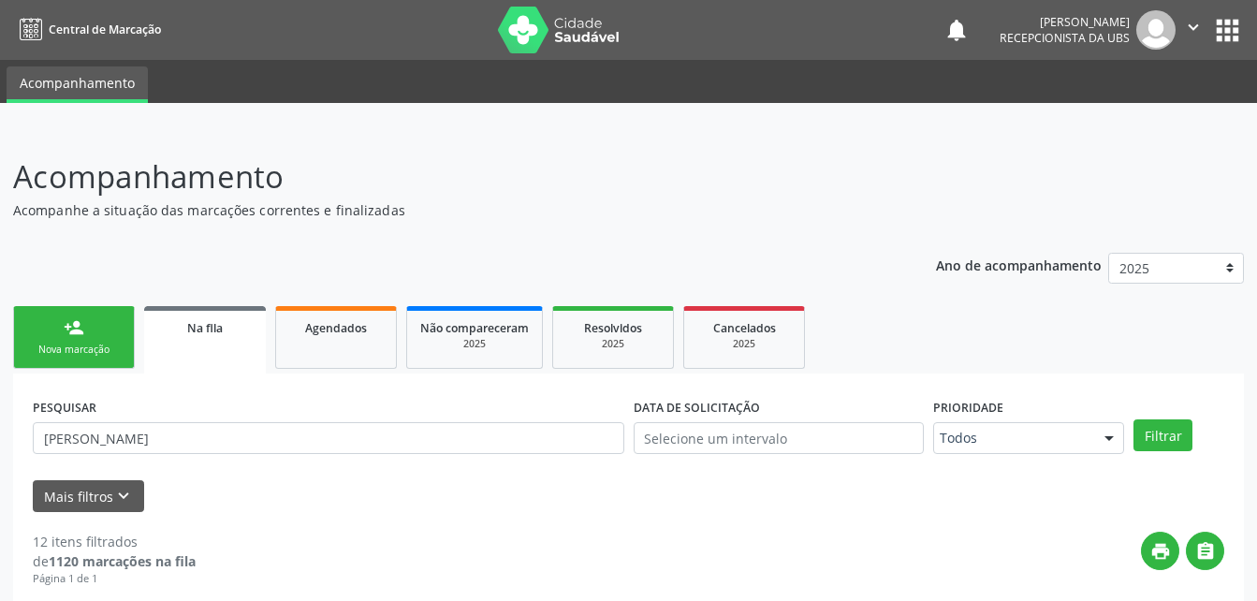
click at [1192, 42] on button "" at bounding box center [1193, 29] width 36 height 39
click at [1180, 110] on link "Sair" at bounding box center [1145, 114] width 129 height 26
